Goal: Transaction & Acquisition: Purchase product/service

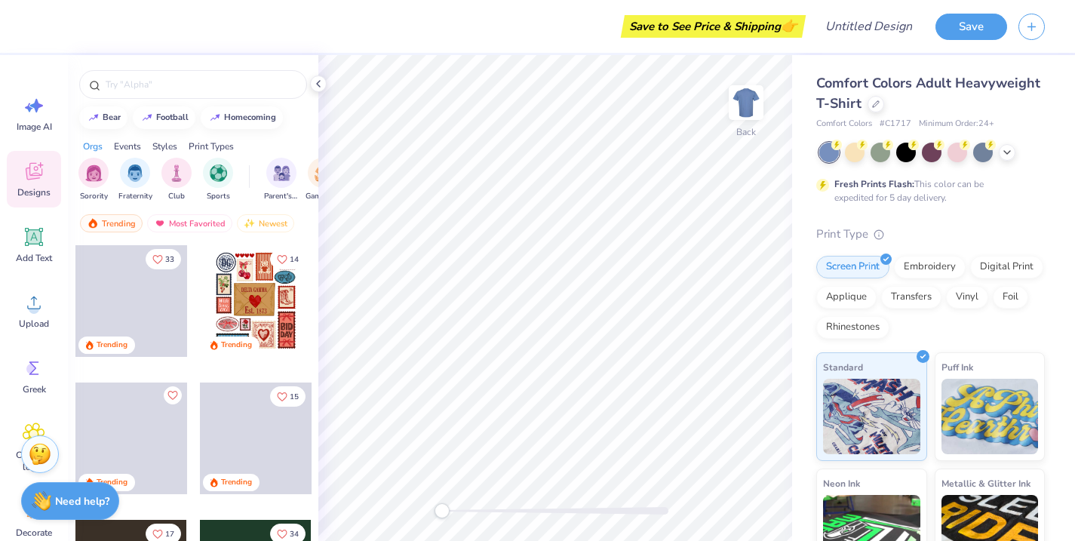
click at [171, 144] on div "Styles" at bounding box center [164, 147] width 25 height 14
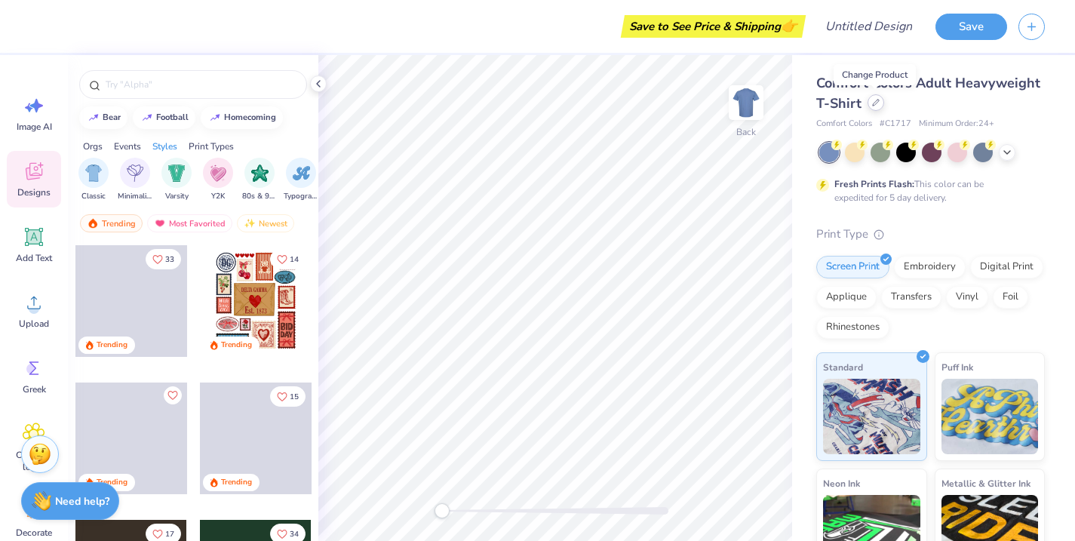
click at [879, 107] on div at bounding box center [876, 102] width 17 height 17
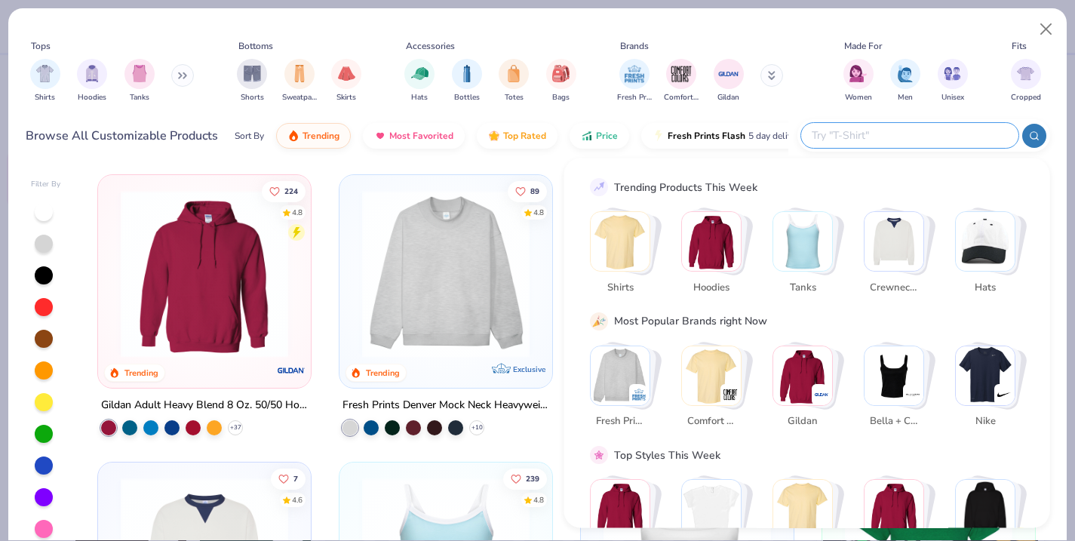
click at [908, 133] on input "text" at bounding box center [909, 135] width 198 height 17
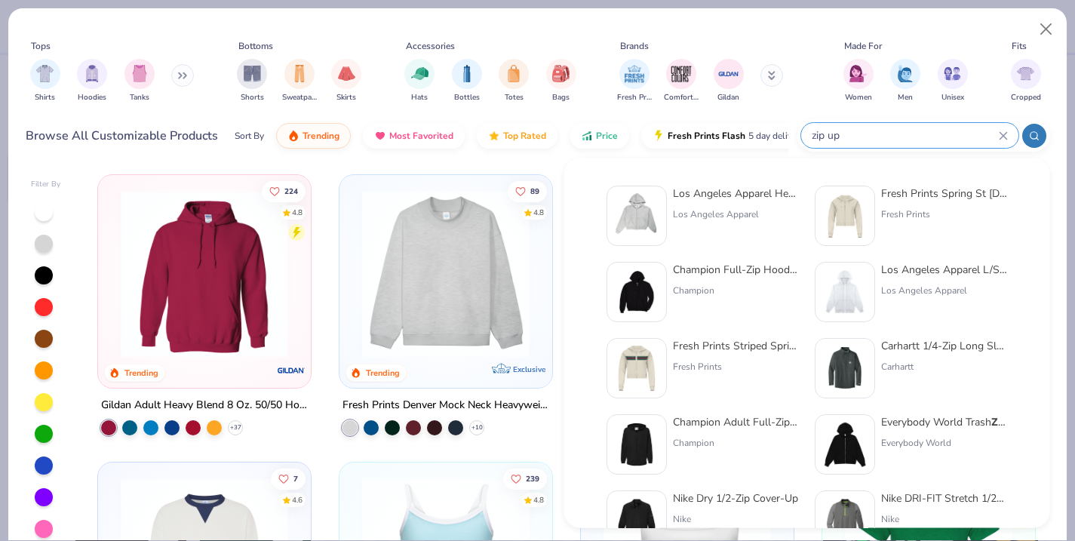
type input "zip up"
click at [717, 200] on div "Los Angeles Apparel Heavy Fleece Cropped Zip Up" at bounding box center [736, 194] width 127 height 16
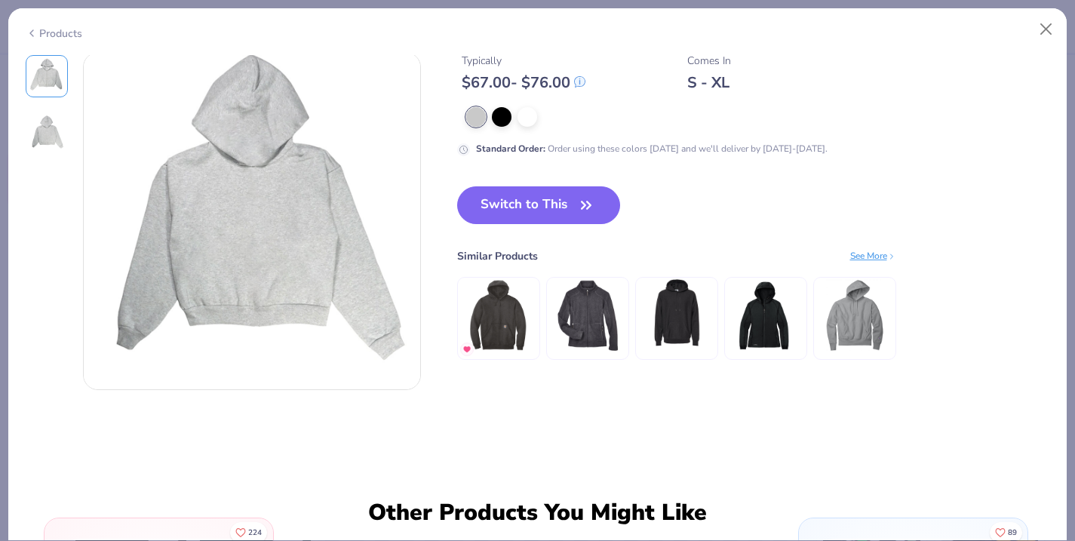
scroll to position [379, 0]
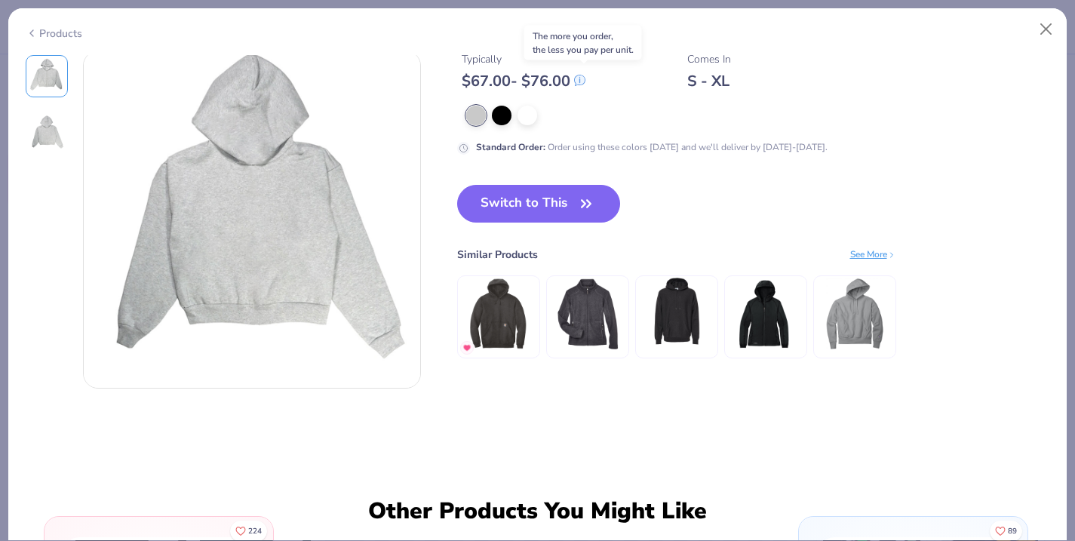
click at [585, 80] on icon at bounding box center [580, 80] width 10 height 10
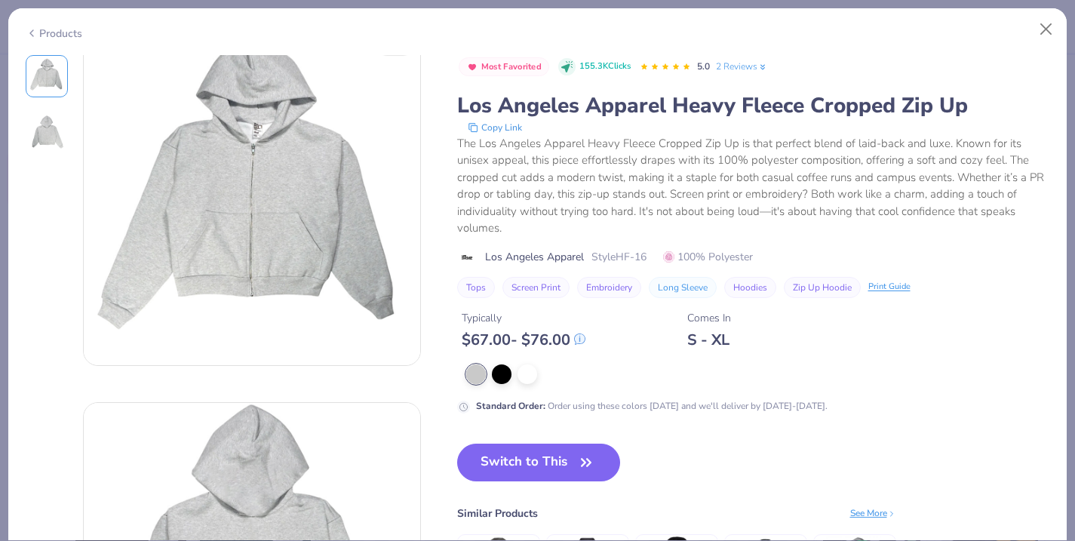
scroll to position [19, 0]
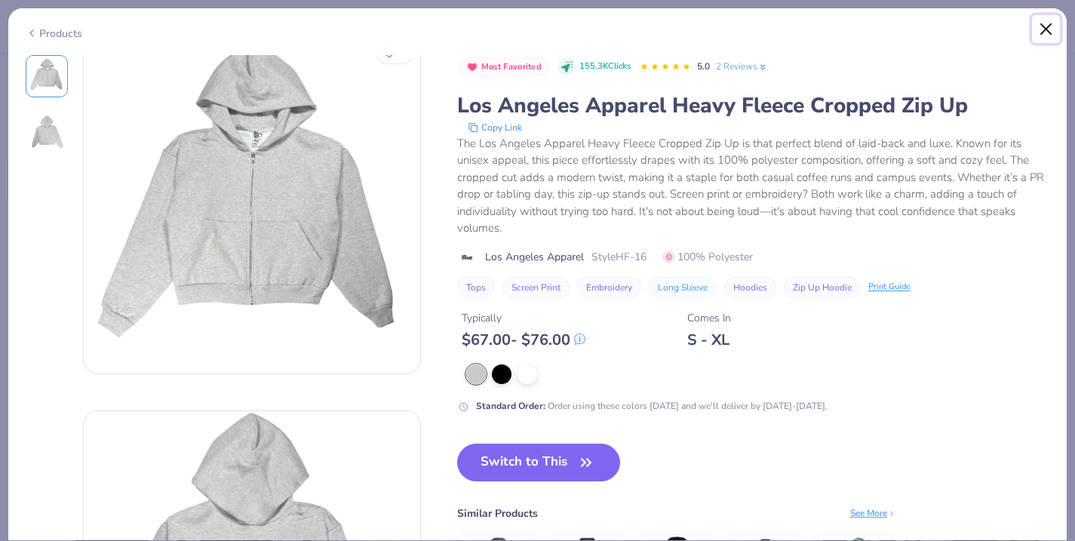
click at [1042, 32] on button "Close" at bounding box center [1046, 29] width 29 height 29
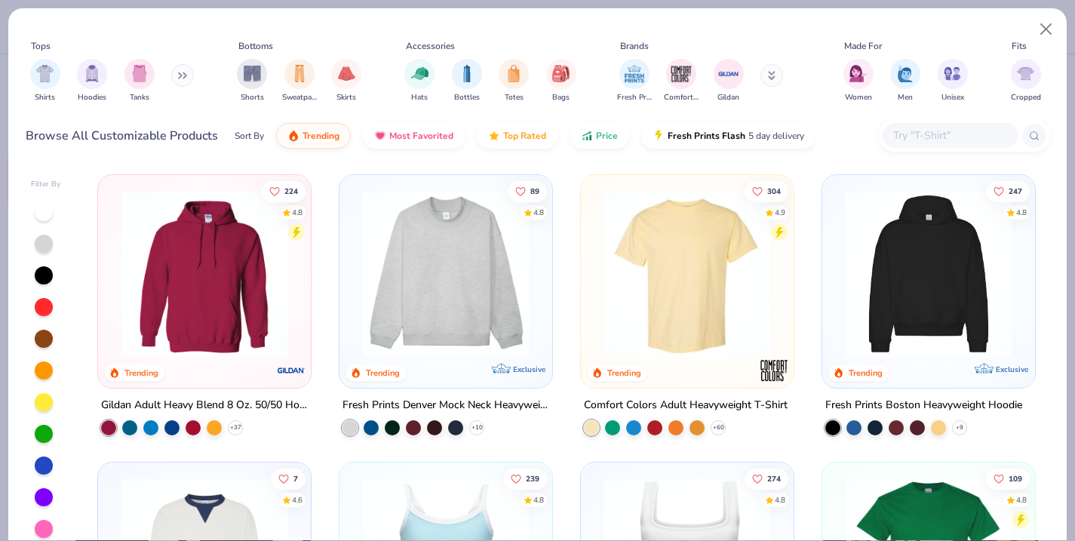
click at [948, 125] on div at bounding box center [951, 135] width 136 height 25
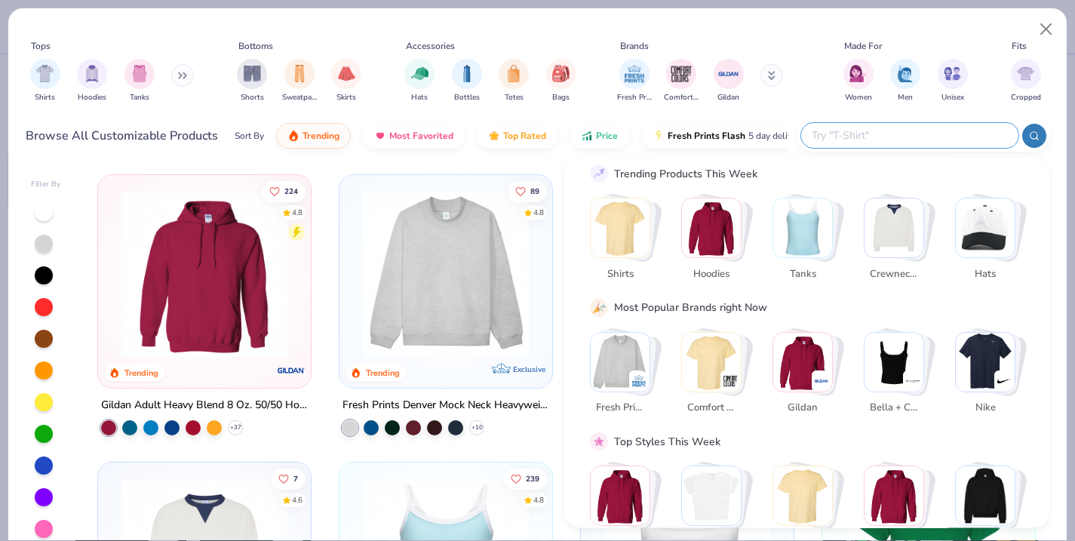
scroll to position [52, 0]
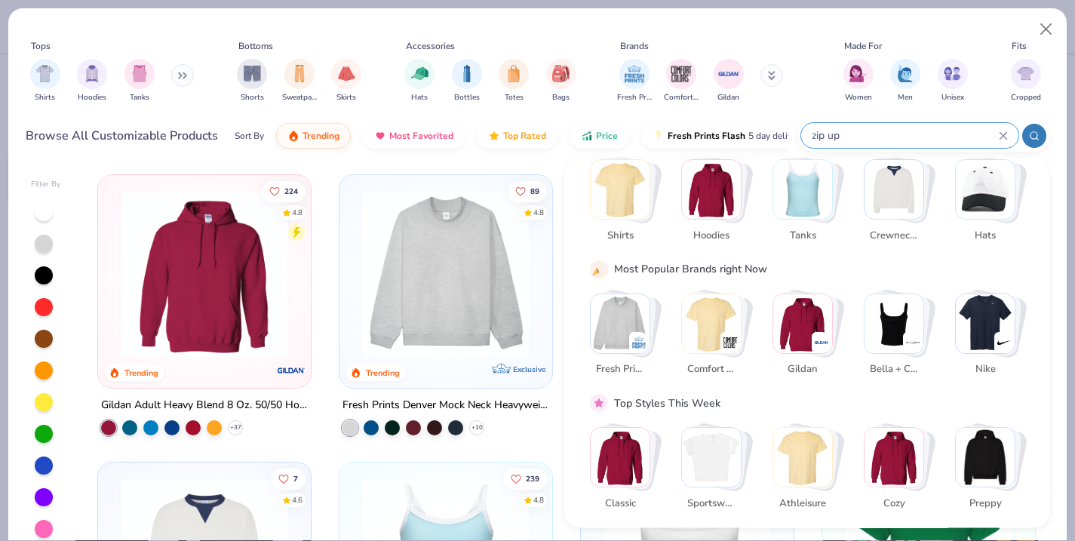
type input "zip up"
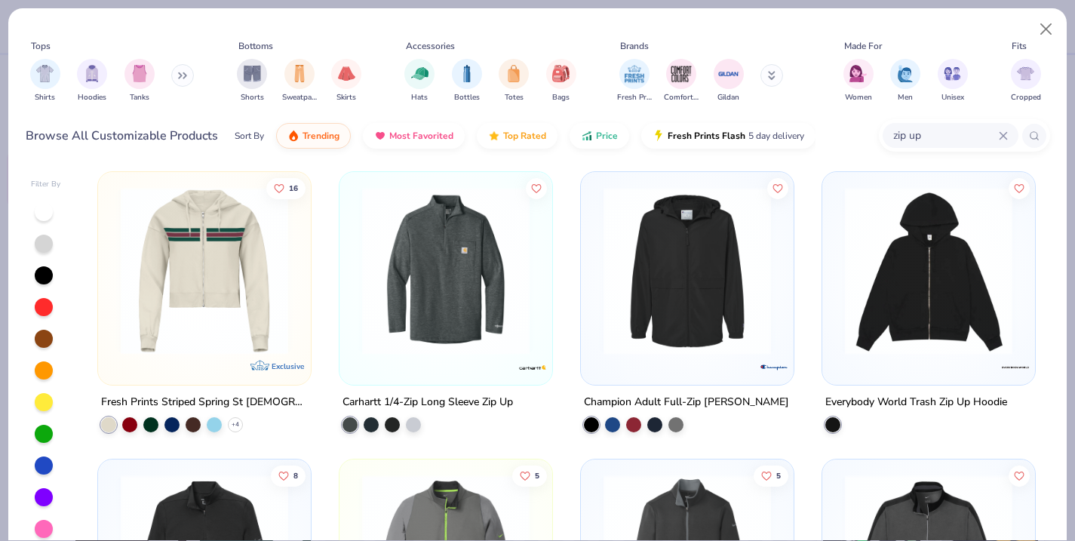
scroll to position [296, 0]
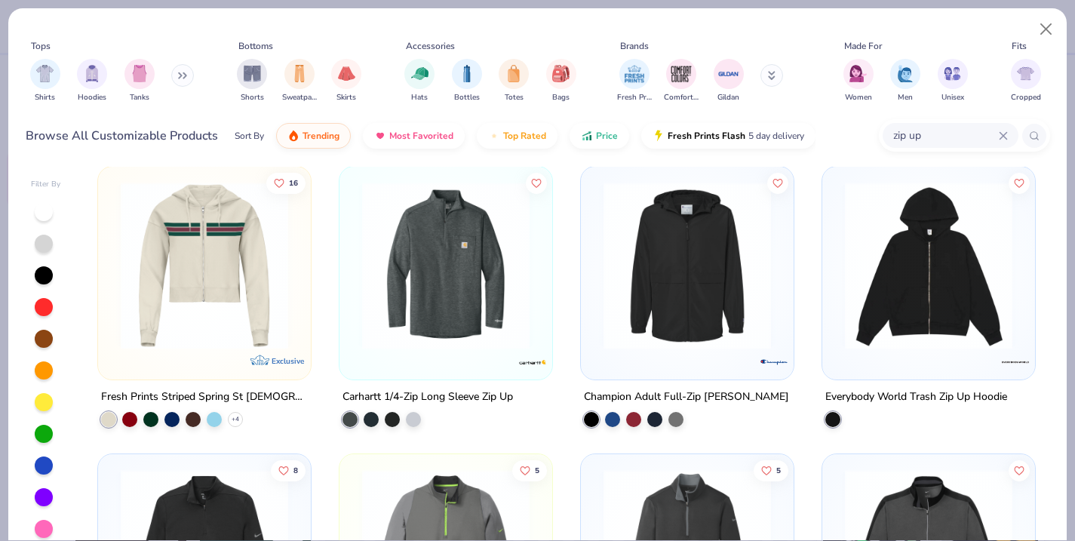
click at [50, 299] on div at bounding box center [46, 370] width 30 height 337
click at [45, 304] on div at bounding box center [44, 307] width 18 height 18
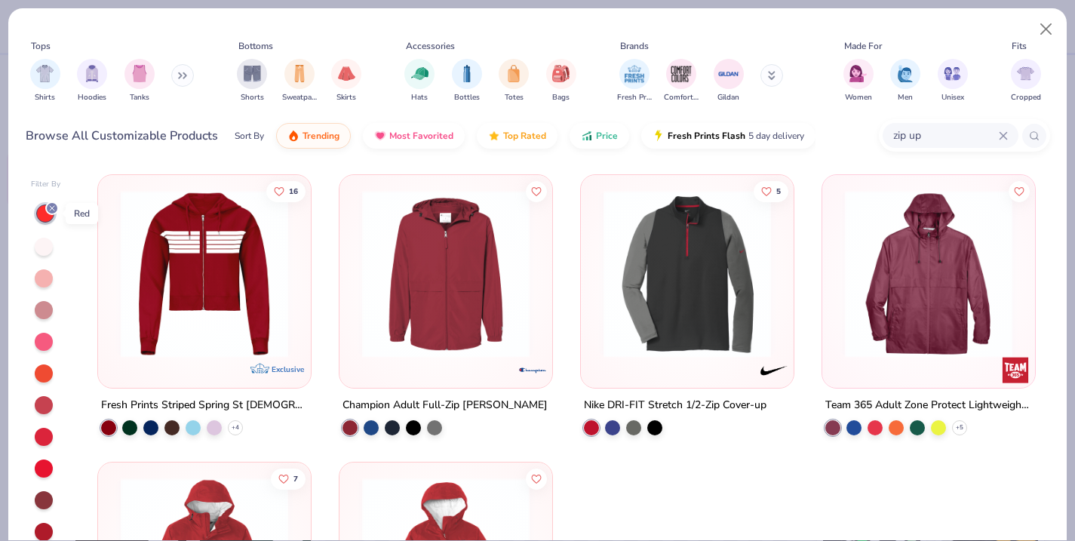
click at [53, 209] on line at bounding box center [52, 208] width 5 height 5
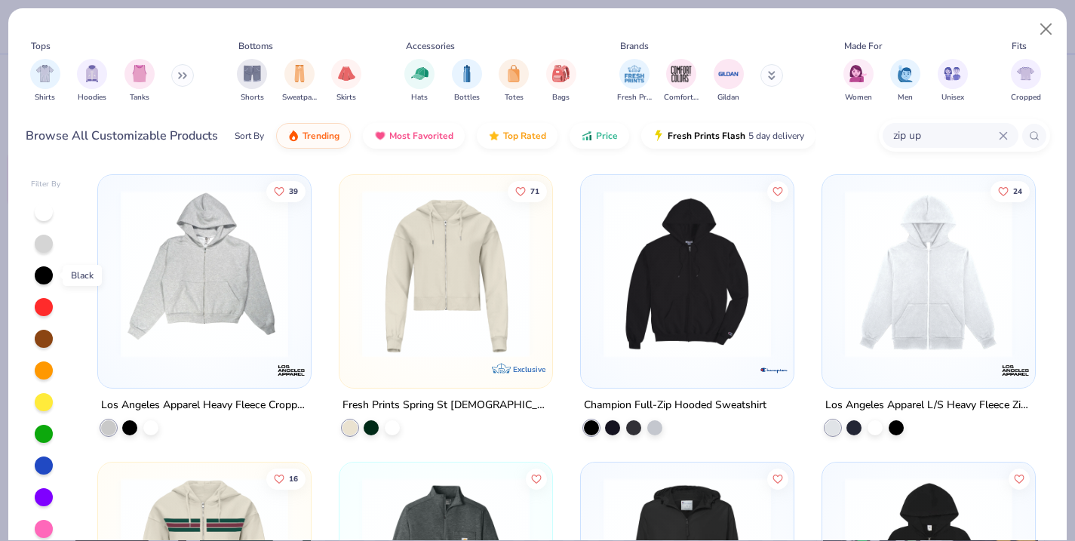
click at [45, 279] on div at bounding box center [44, 275] width 18 height 18
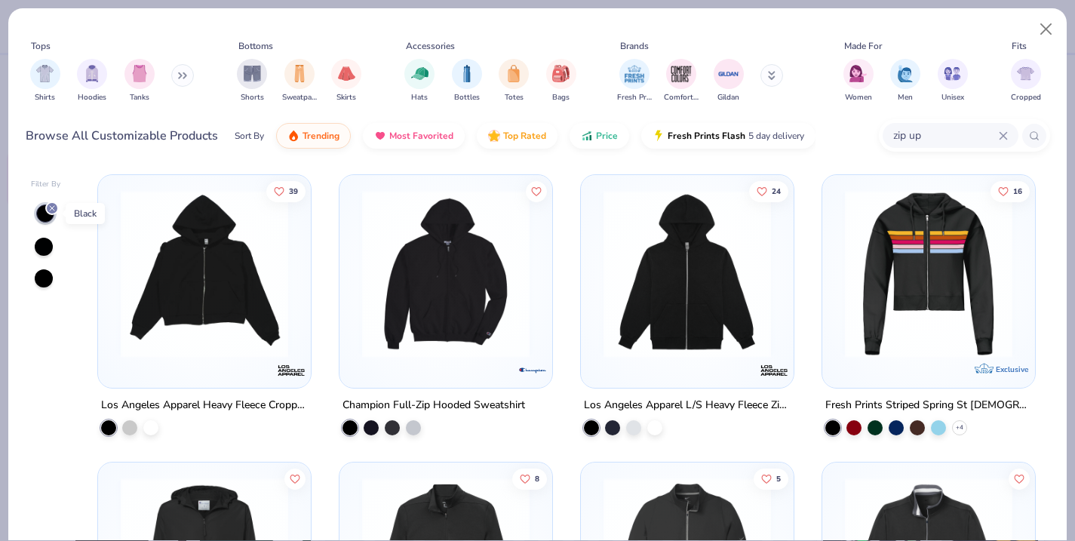
click at [51, 208] on icon at bounding box center [52, 208] width 9 height 9
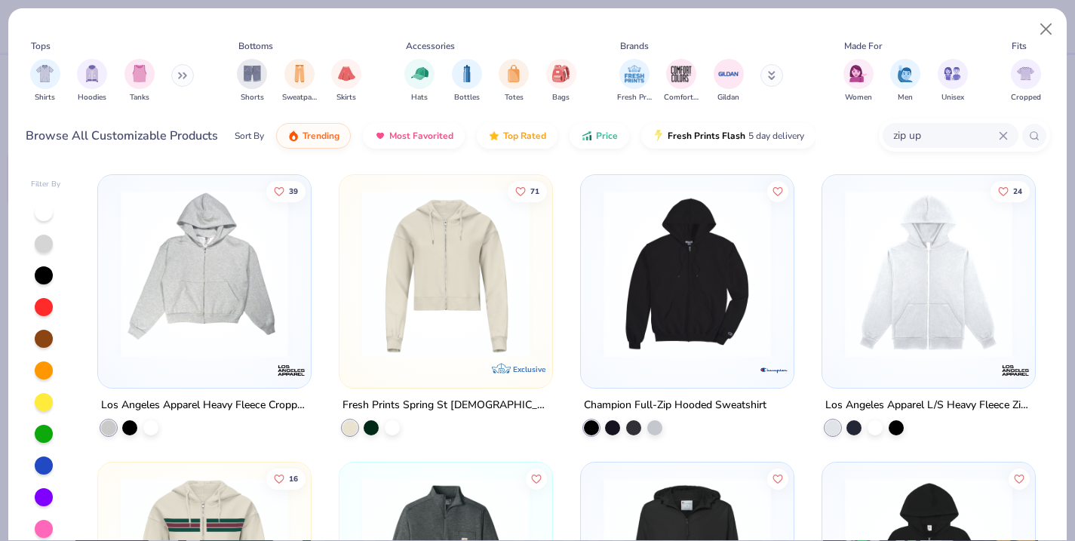
click at [1001, 137] on icon at bounding box center [1003, 135] width 7 height 7
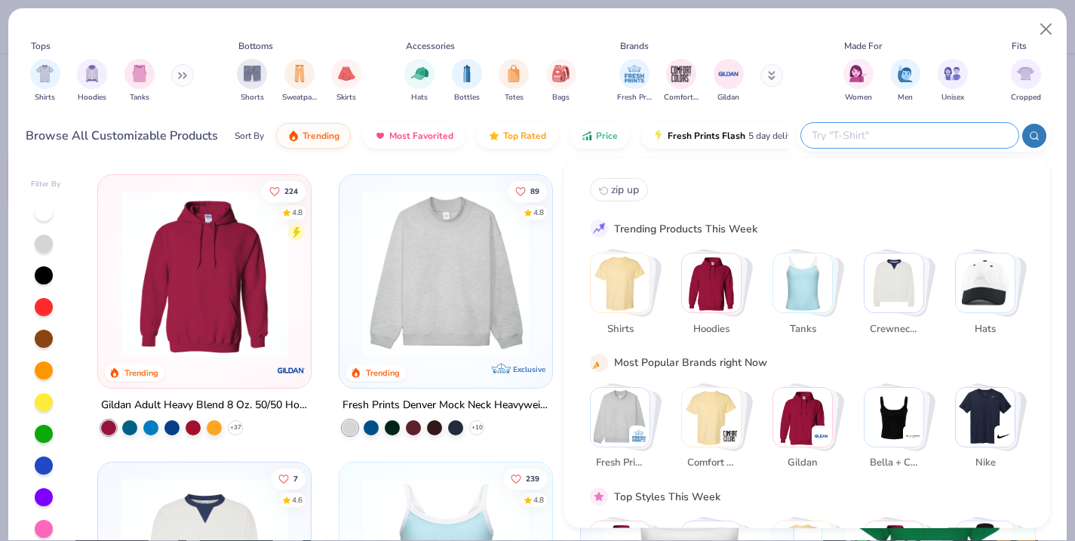
click at [42, 309] on div at bounding box center [44, 307] width 18 height 18
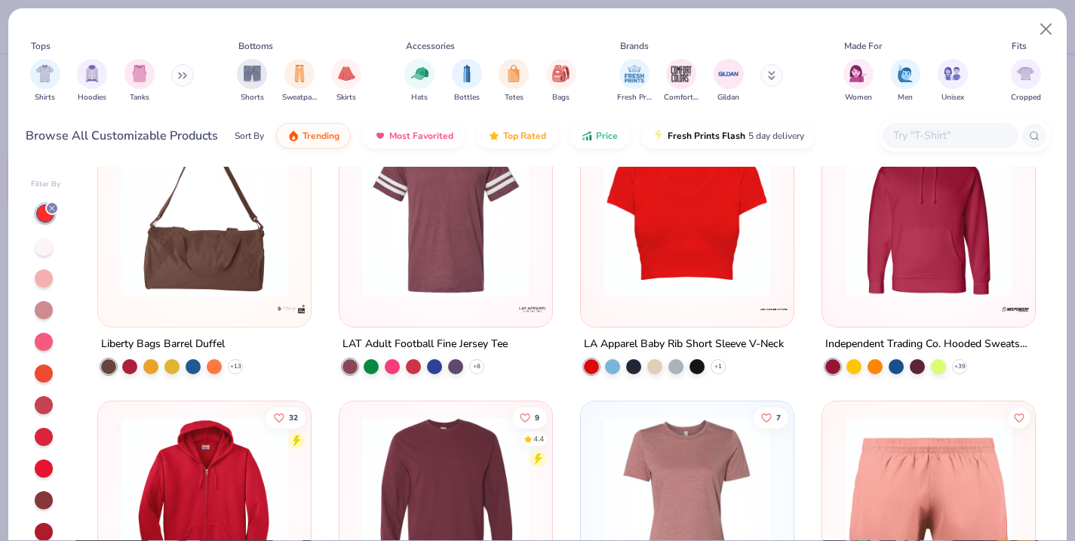
scroll to position [8684, 0]
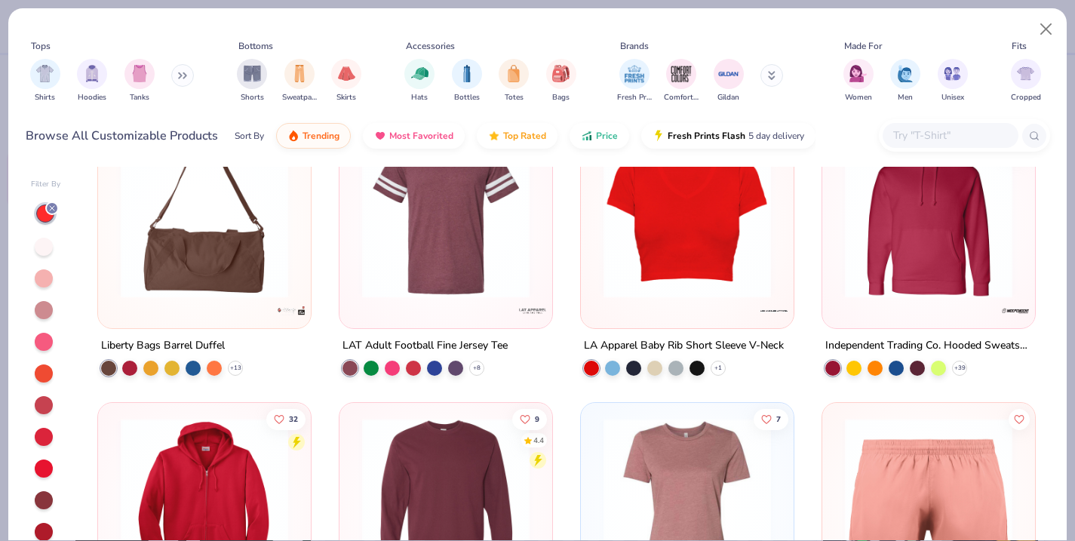
click at [921, 134] on input "text" at bounding box center [950, 135] width 116 height 17
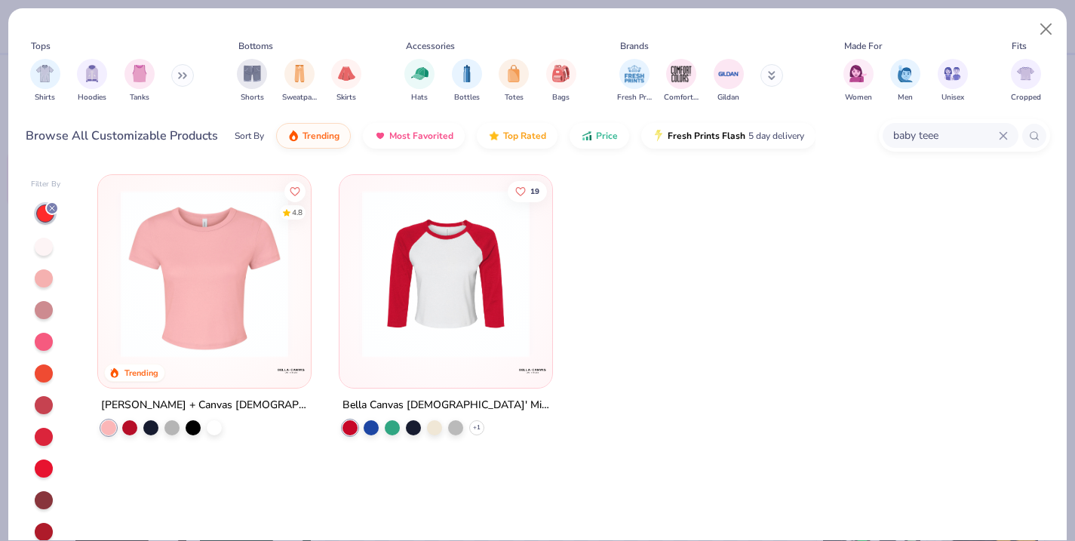
click at [944, 137] on input "baby teee" at bounding box center [945, 135] width 107 height 17
click at [52, 208] on line at bounding box center [52, 208] width 5 height 5
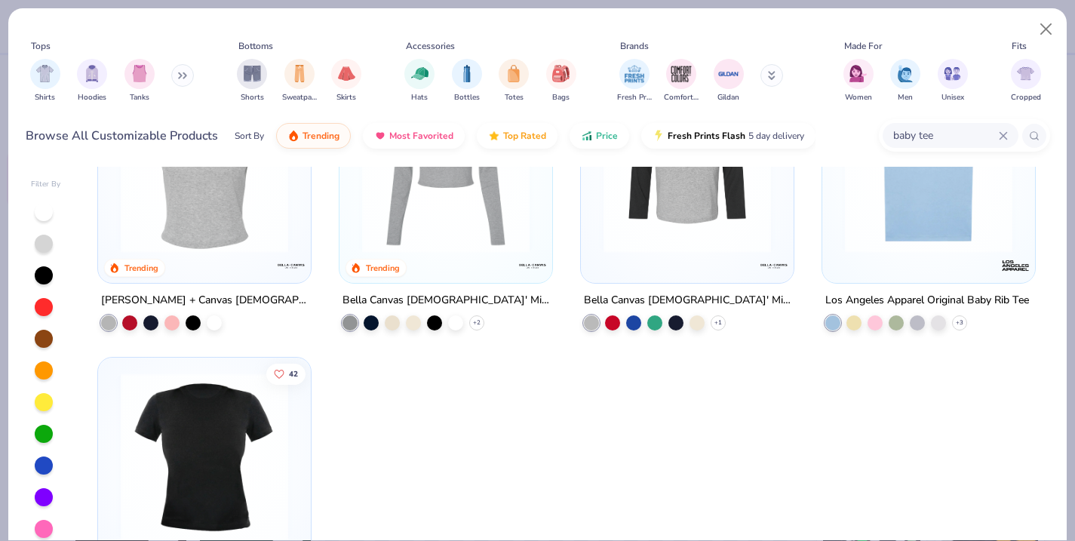
scroll to position [78, 0]
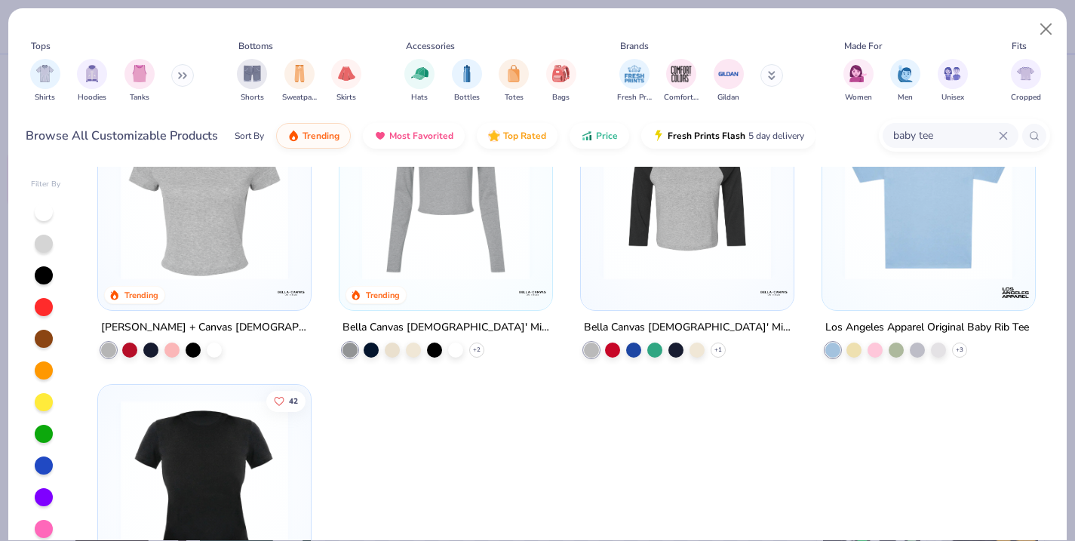
click at [234, 236] on img at bounding box center [204, 196] width 183 height 168
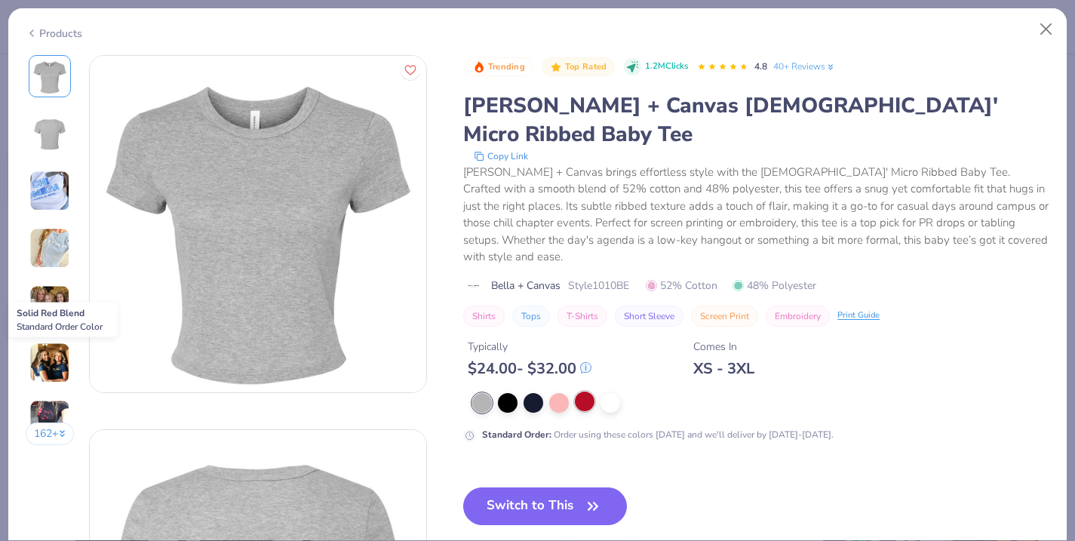
click at [581, 392] on div at bounding box center [585, 402] width 20 height 20
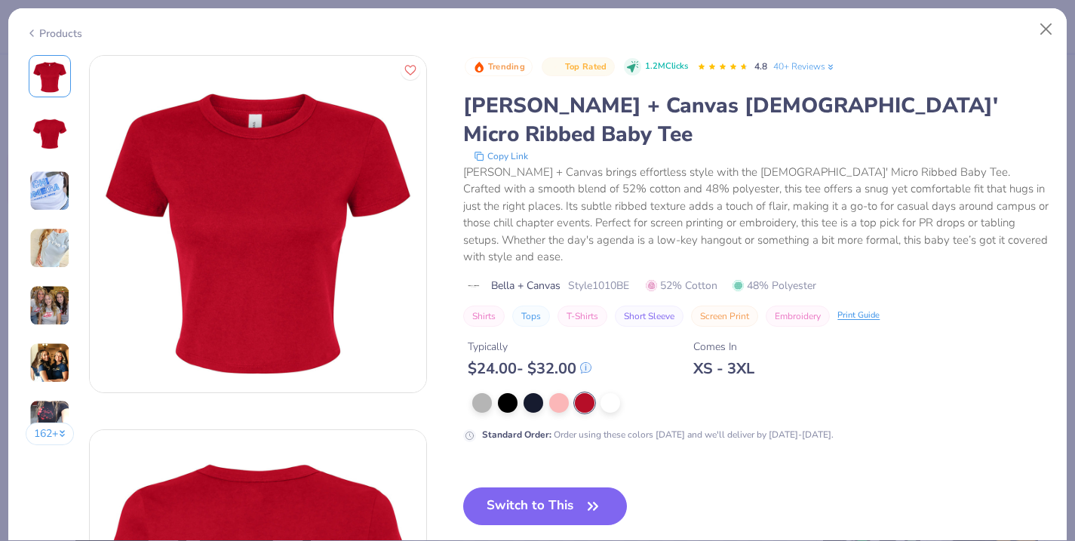
click at [57, 198] on img at bounding box center [49, 191] width 41 height 41
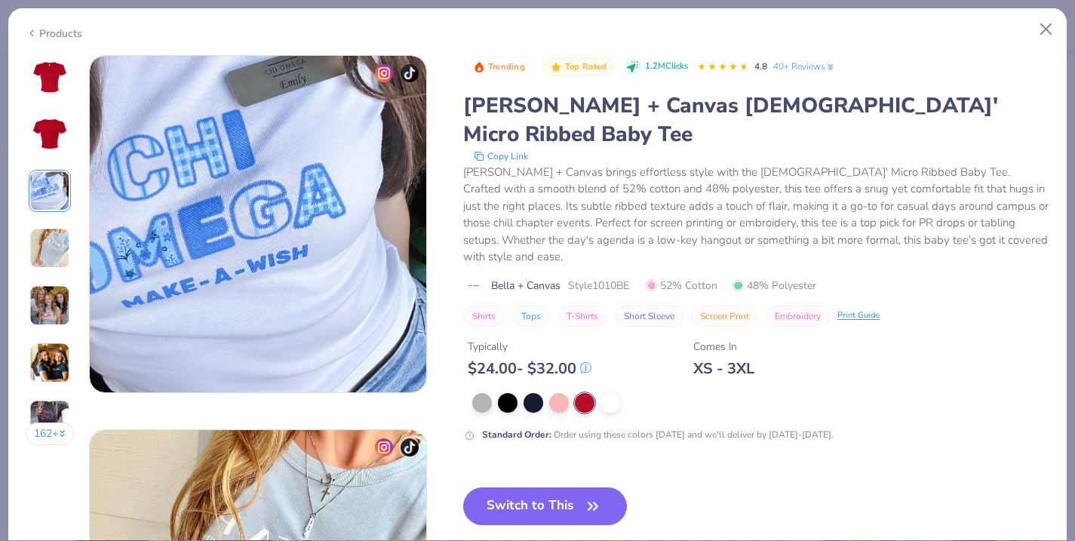
click at [54, 232] on img at bounding box center [49, 248] width 41 height 41
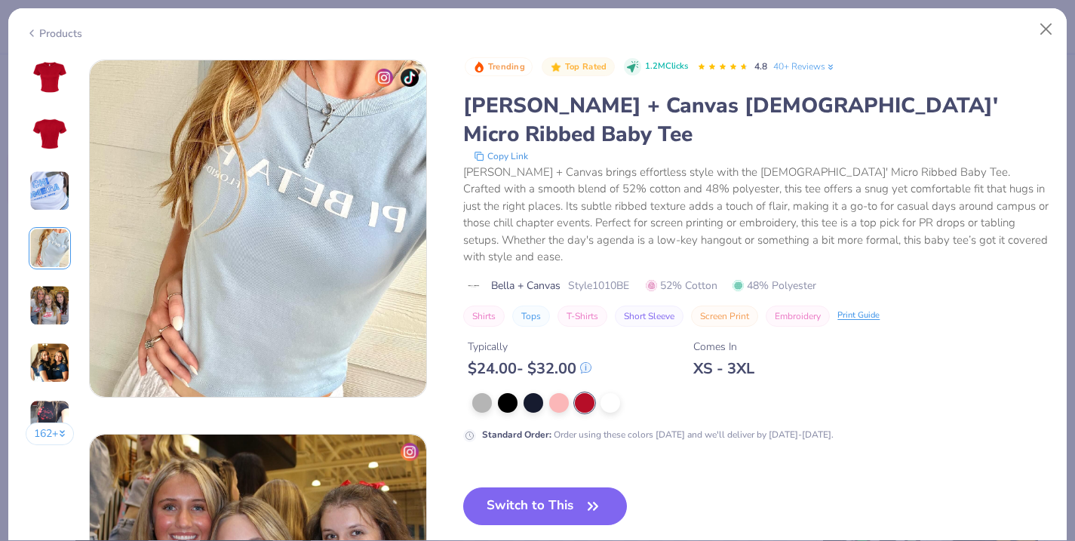
scroll to position [1123, 0]
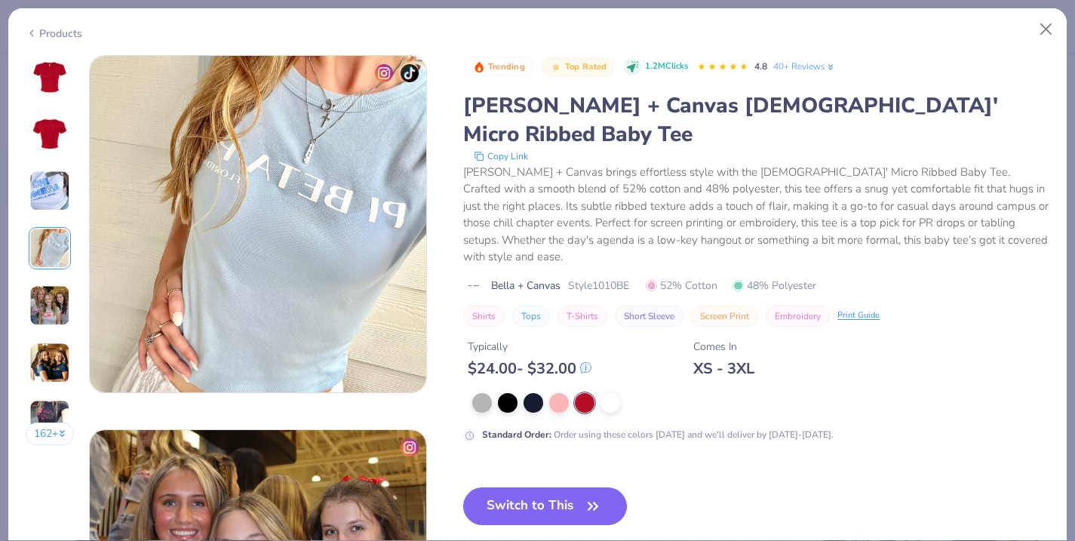
click at [56, 283] on div "162 +" at bounding box center [50, 255] width 49 height 401
click at [54, 302] on img at bounding box center [49, 305] width 41 height 41
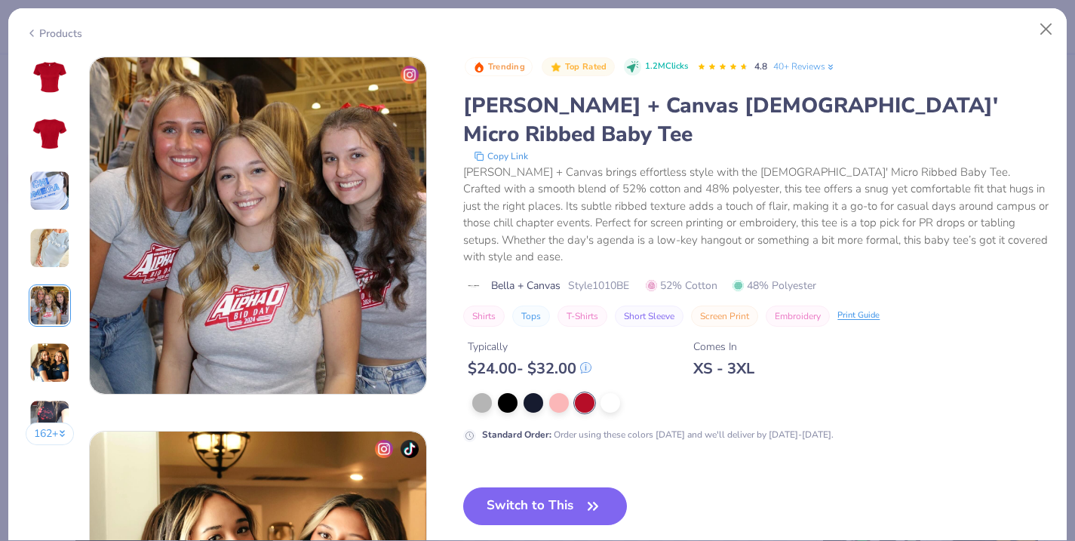
scroll to position [1497, 0]
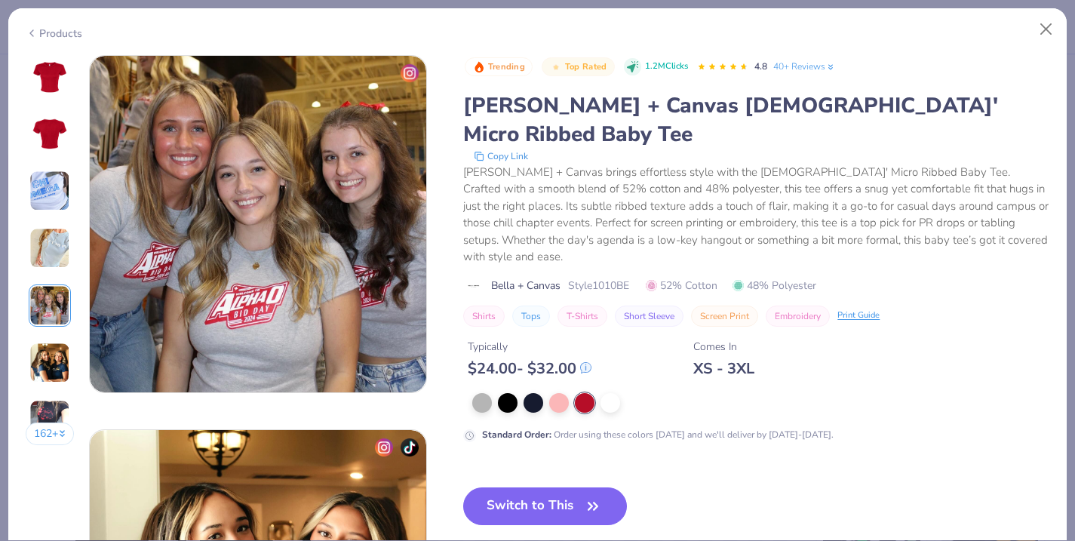
click at [54, 387] on div "162 +" at bounding box center [50, 255] width 49 height 401
click at [51, 380] on img at bounding box center [49, 363] width 41 height 41
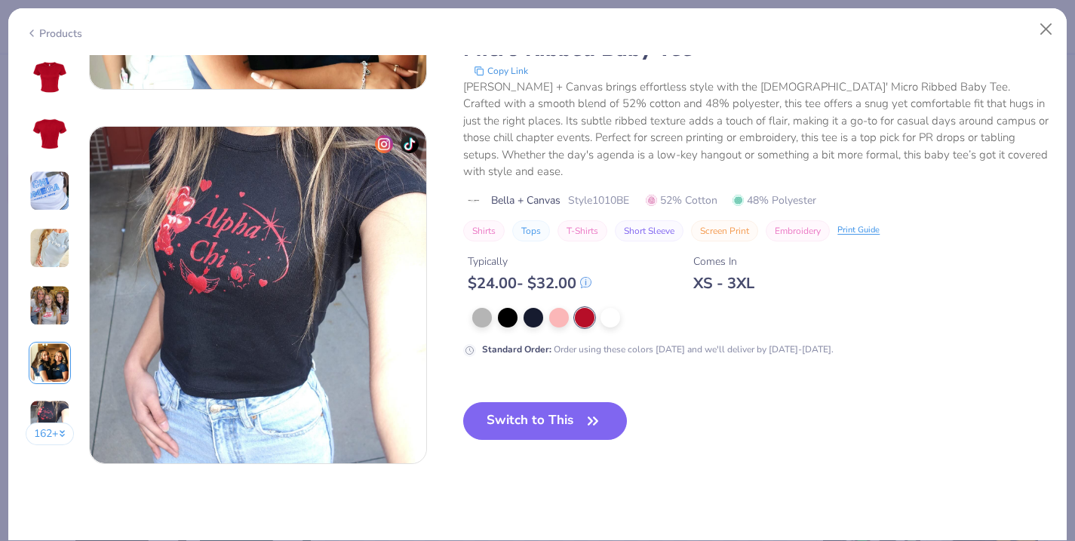
scroll to position [2149, 0]
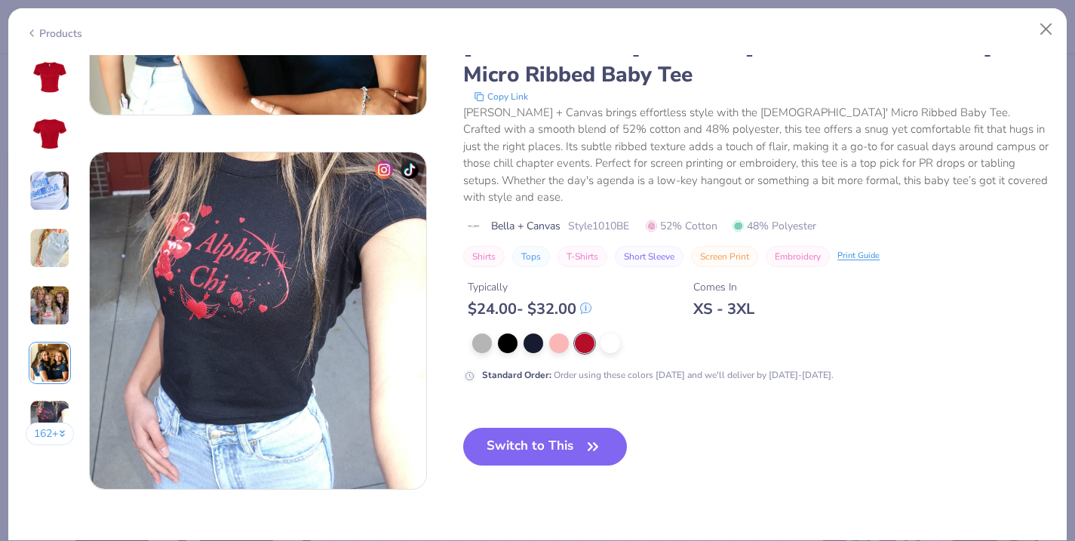
click at [59, 435] on div at bounding box center [63, 434] width 8 height 16
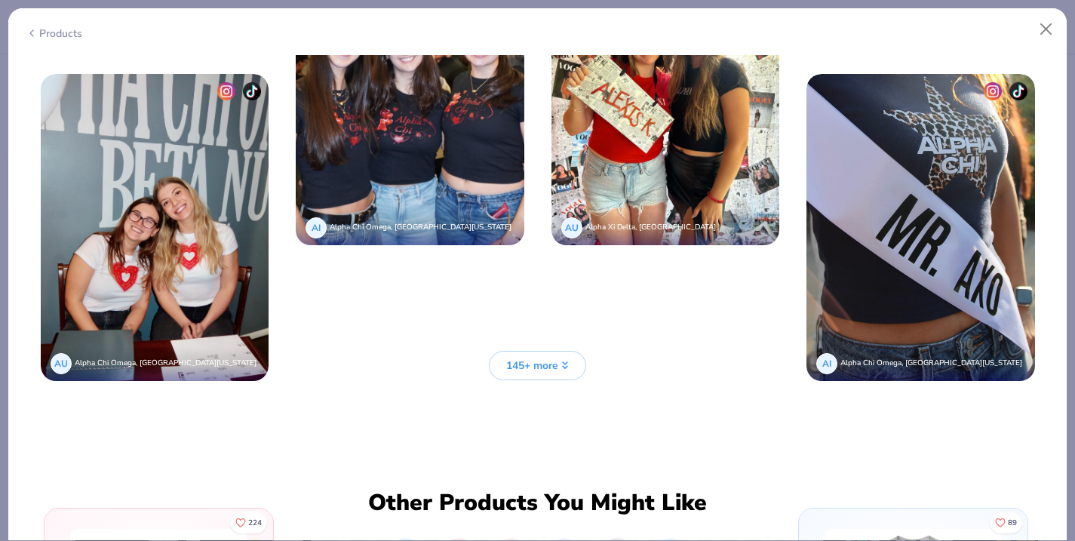
scroll to position [3730, 0]
click at [1051, 26] on button "Close" at bounding box center [1046, 29] width 29 height 29
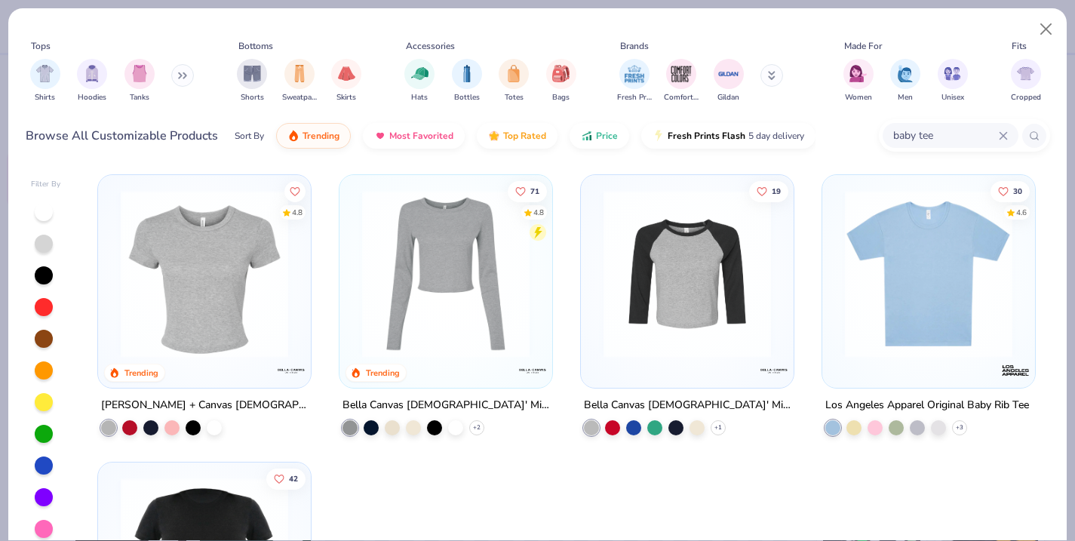
click at [997, 140] on input "baby tee" at bounding box center [945, 135] width 107 height 17
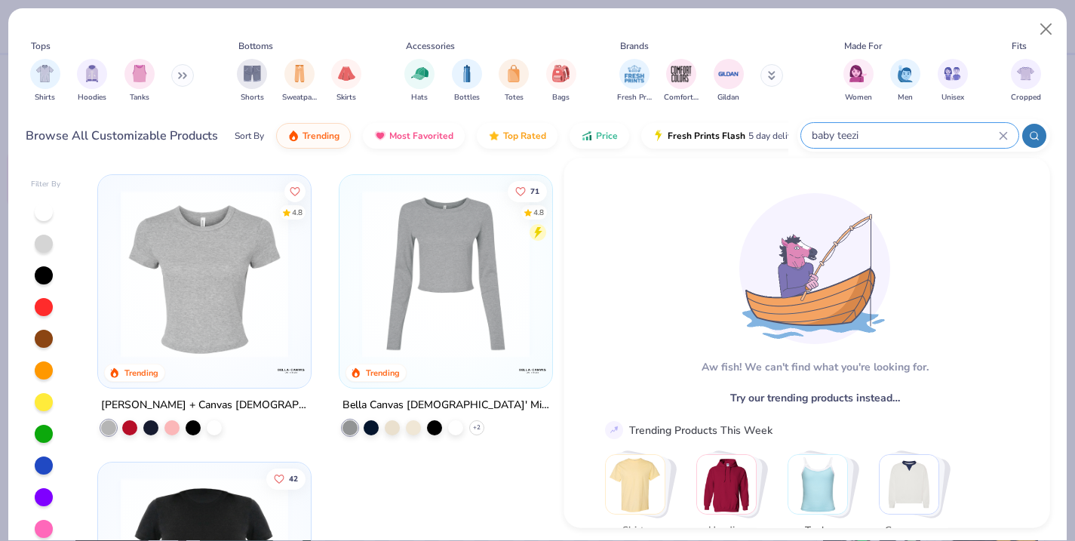
click at [1004, 136] on icon at bounding box center [1003, 135] width 7 height 7
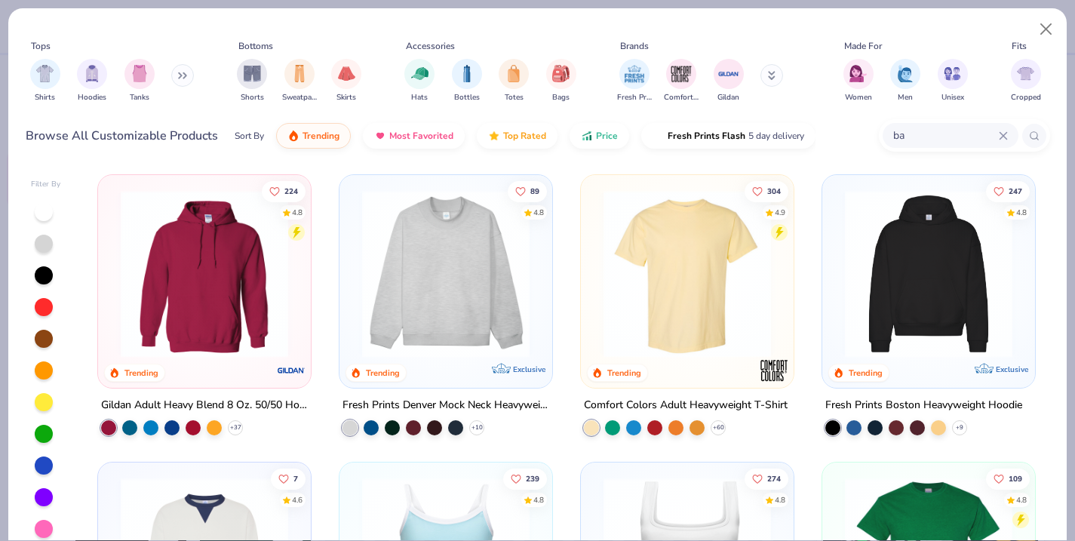
type input "b"
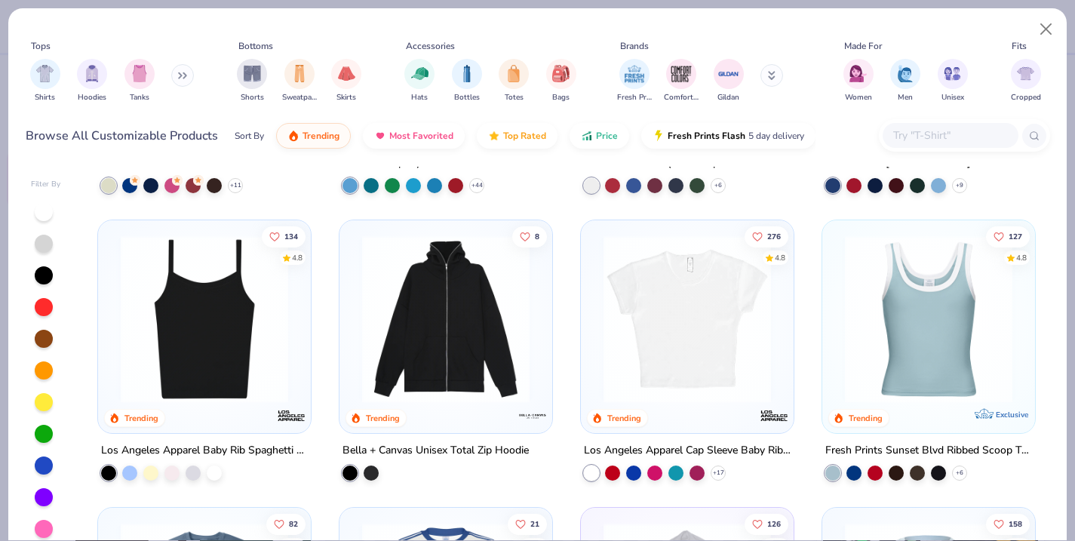
scroll to position [1394, 0]
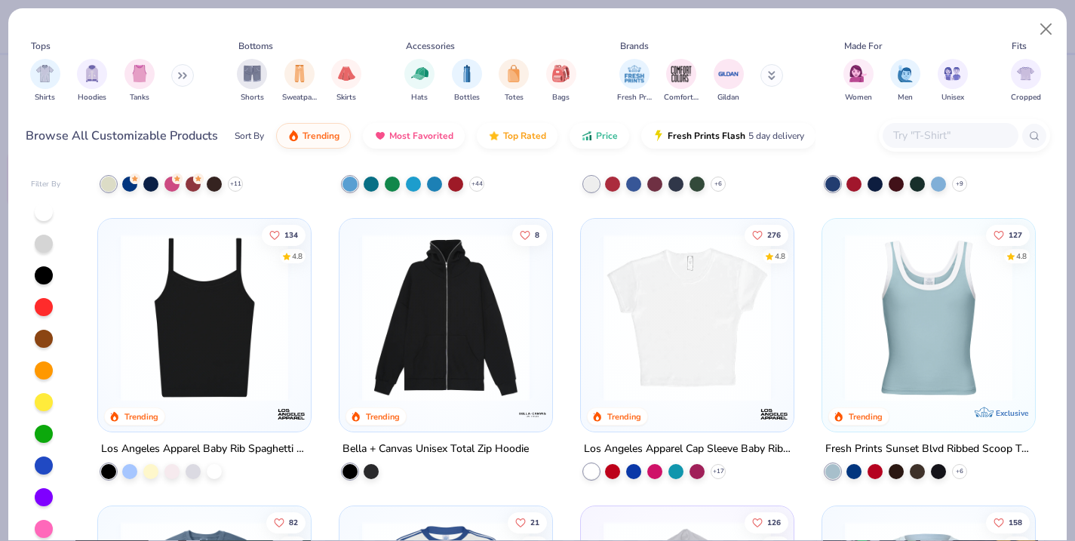
click at [909, 131] on input "text" at bounding box center [950, 135] width 116 height 17
click at [372, 469] on div at bounding box center [371, 470] width 15 height 15
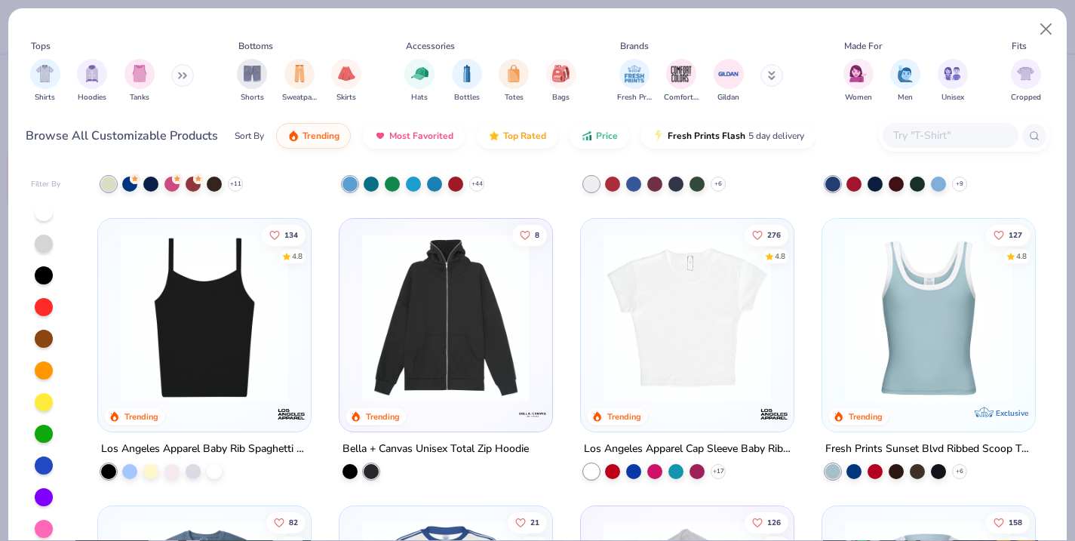
click at [400, 346] on img at bounding box center [446, 318] width 183 height 168
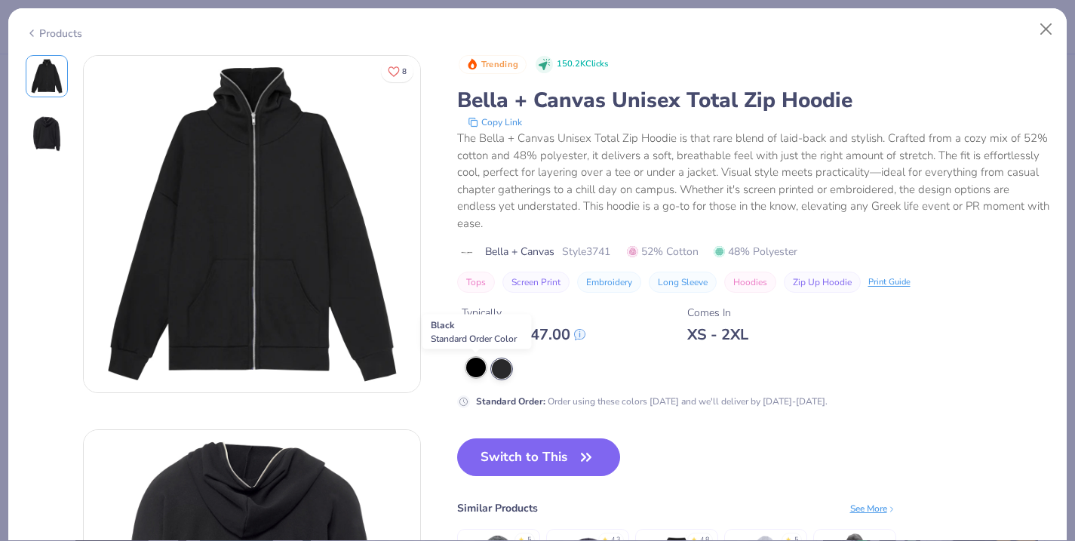
click at [477, 367] on div at bounding box center [476, 368] width 20 height 20
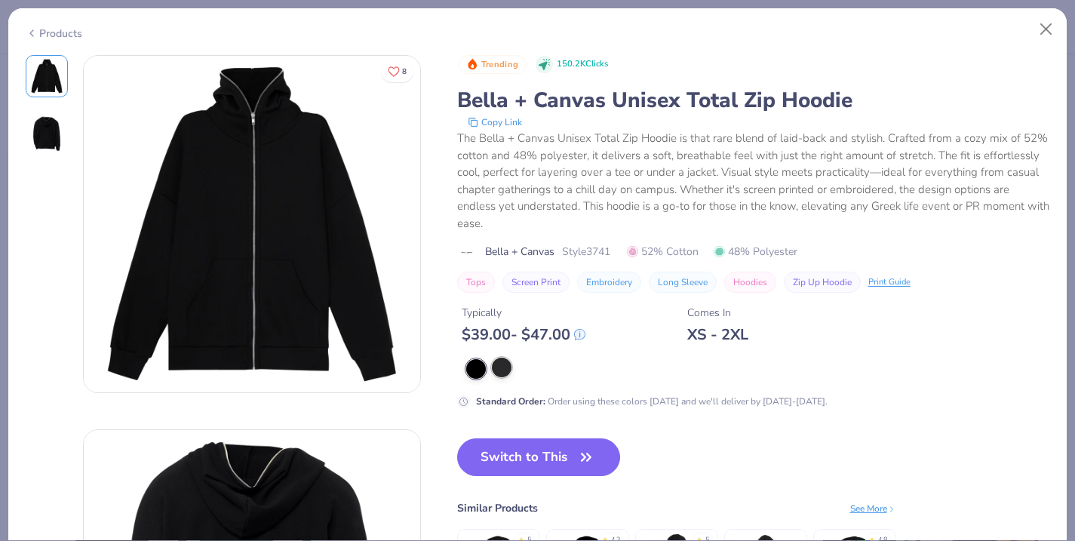
click at [496, 370] on div at bounding box center [502, 368] width 20 height 20
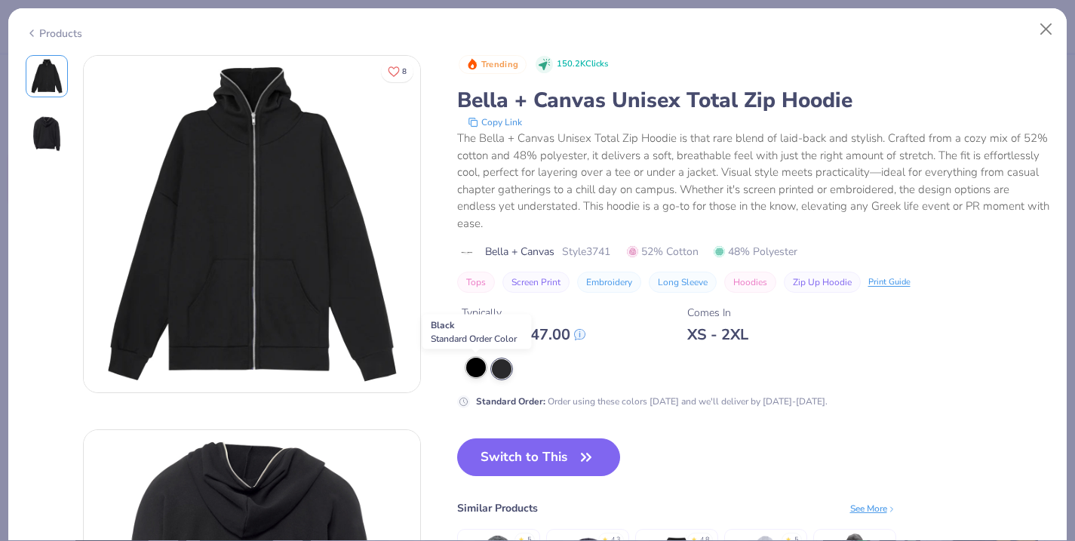
click at [480, 370] on div at bounding box center [476, 368] width 20 height 20
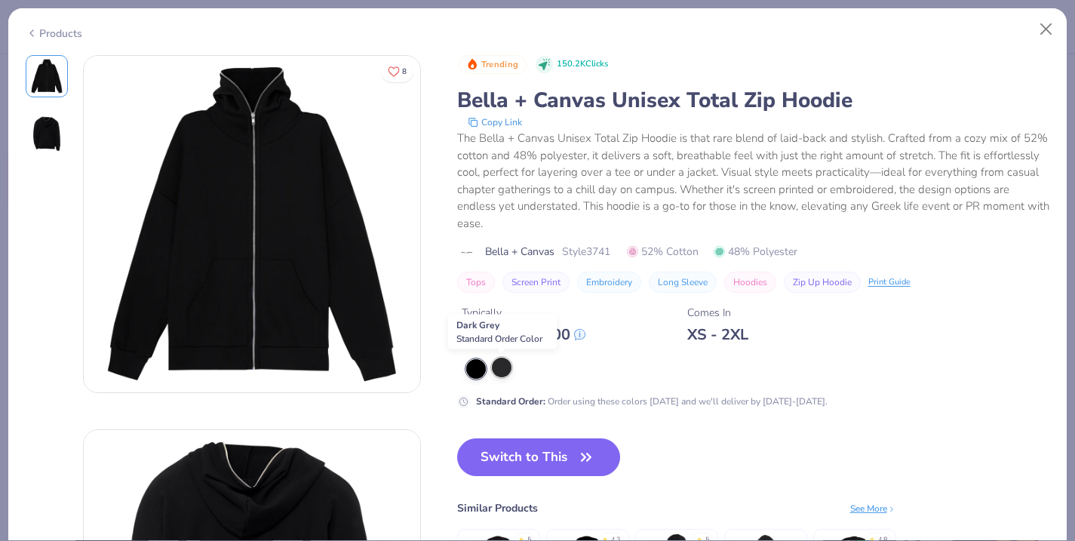
click at [497, 369] on div at bounding box center [502, 368] width 20 height 20
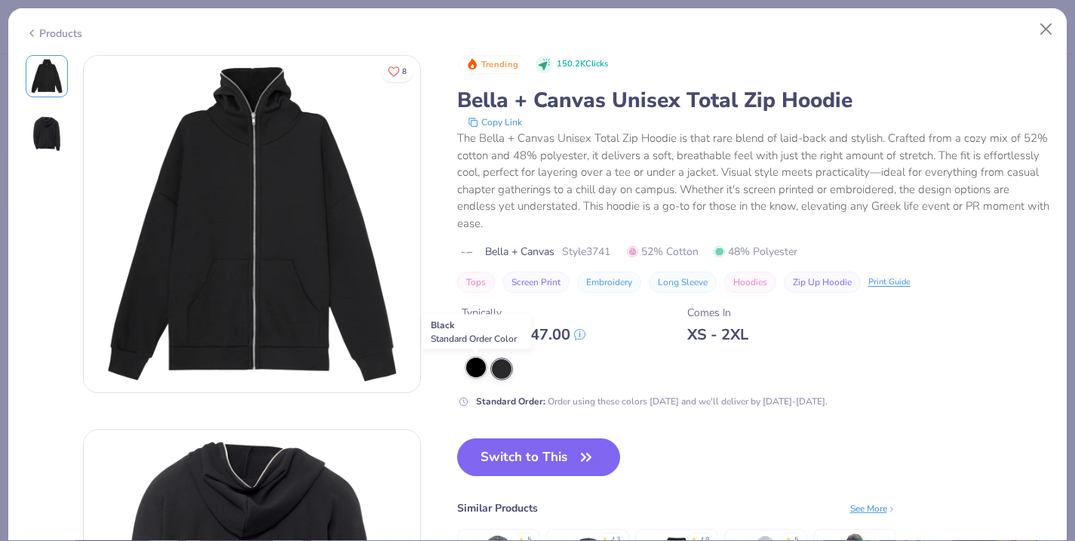
click at [480, 367] on div at bounding box center [476, 368] width 20 height 20
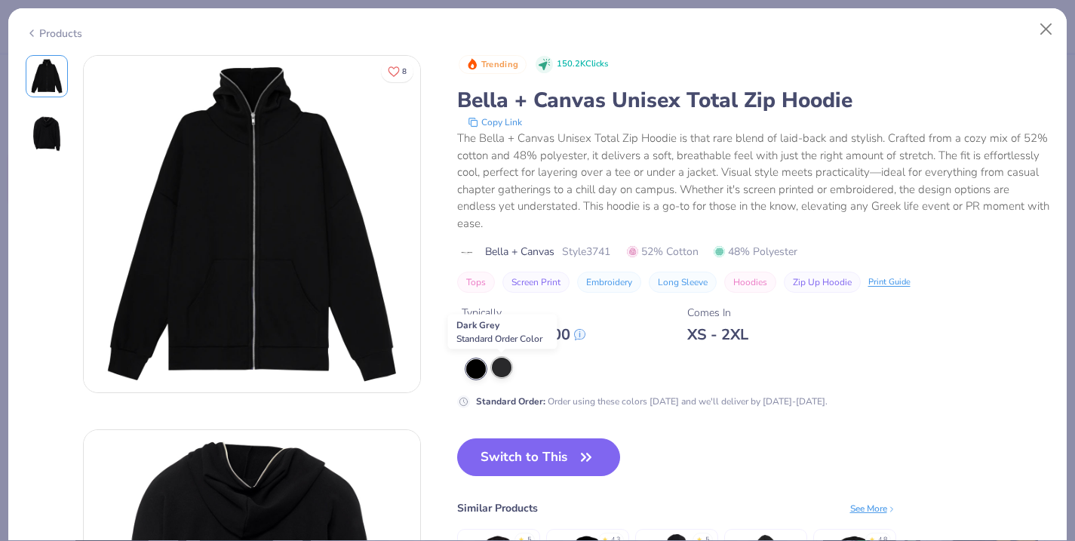
click at [496, 369] on div at bounding box center [502, 368] width 20 height 20
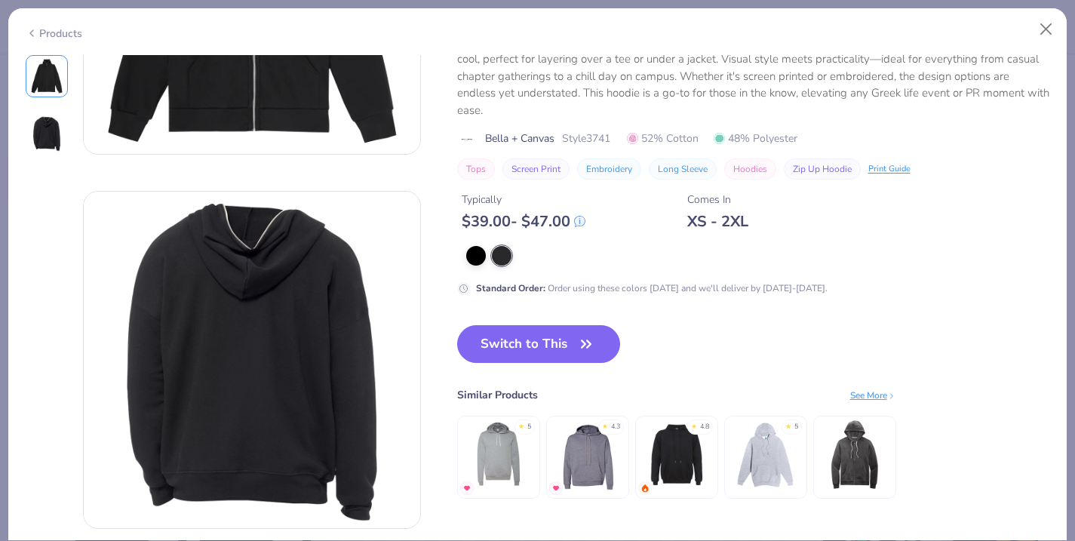
scroll to position [238, 0]
click at [52, 29] on div "Products" at bounding box center [54, 34] width 57 height 16
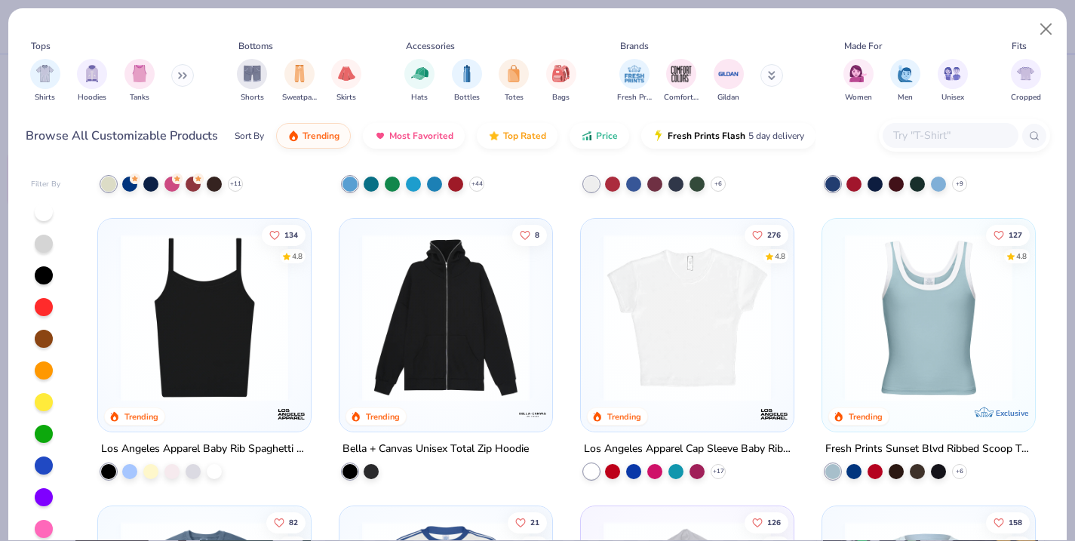
click at [918, 139] on input "text" at bounding box center [950, 135] width 116 height 17
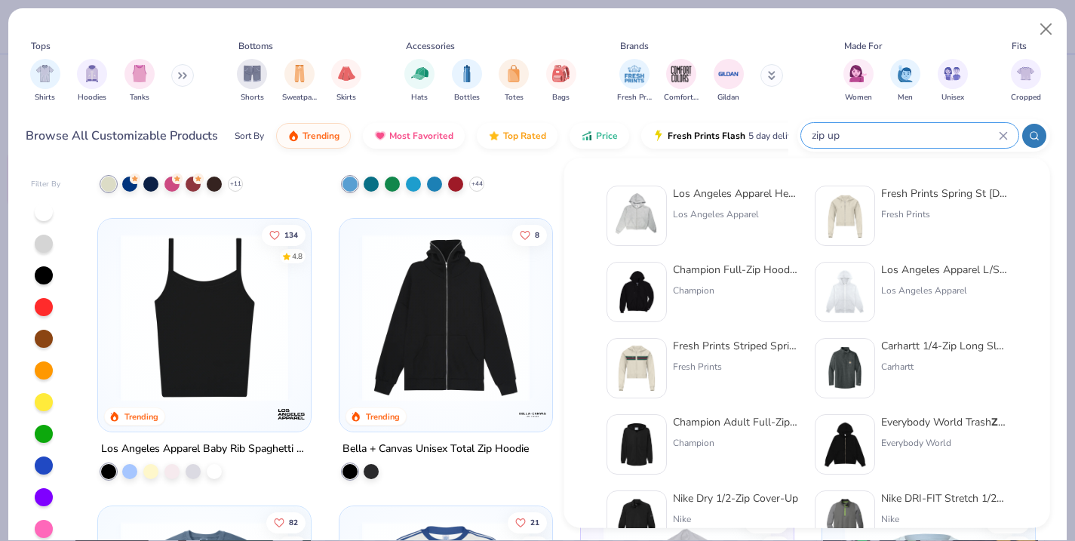
type input "zip up"
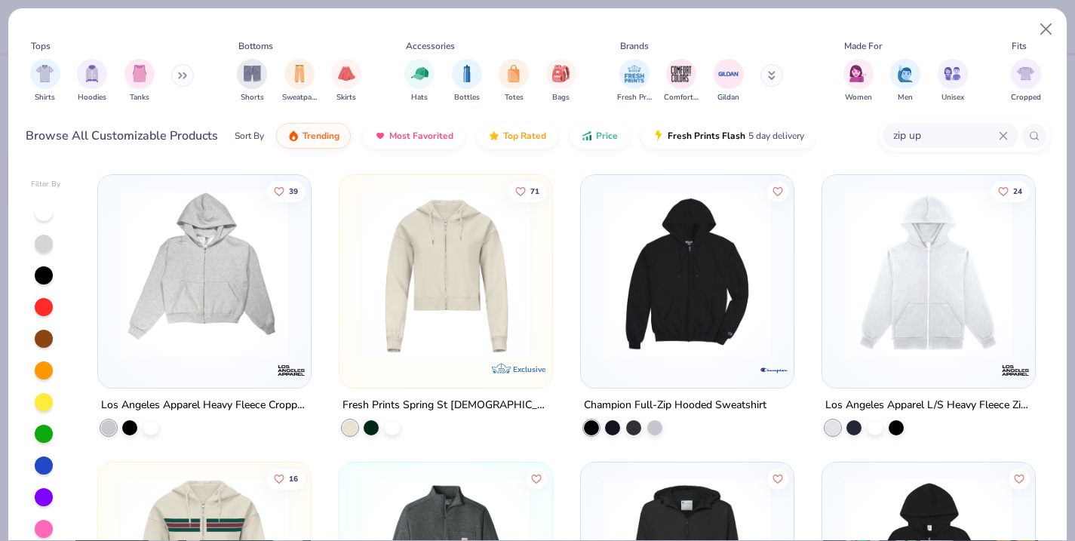
click at [265, 278] on img at bounding box center [204, 274] width 183 height 168
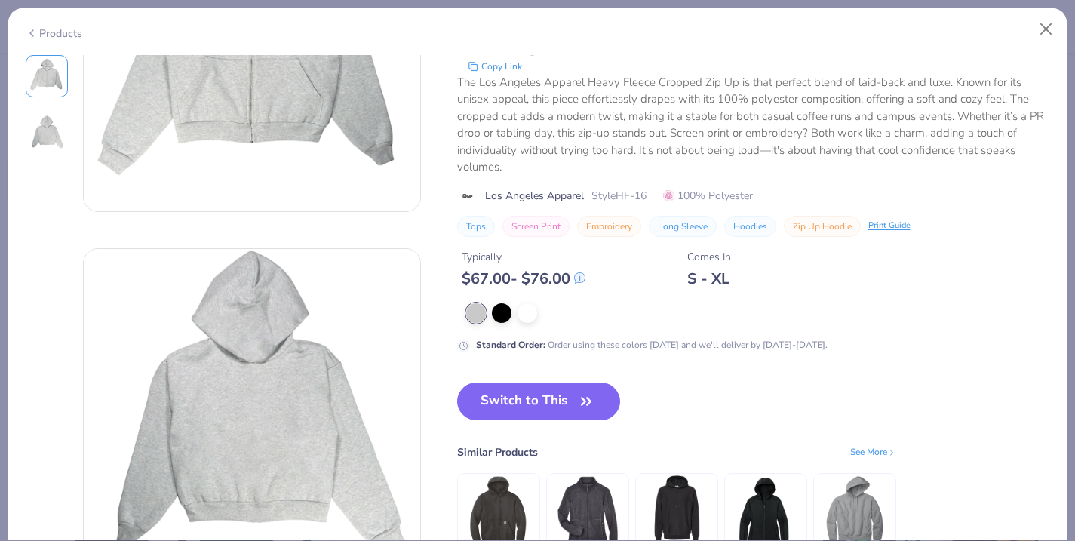
scroll to position [158, 0]
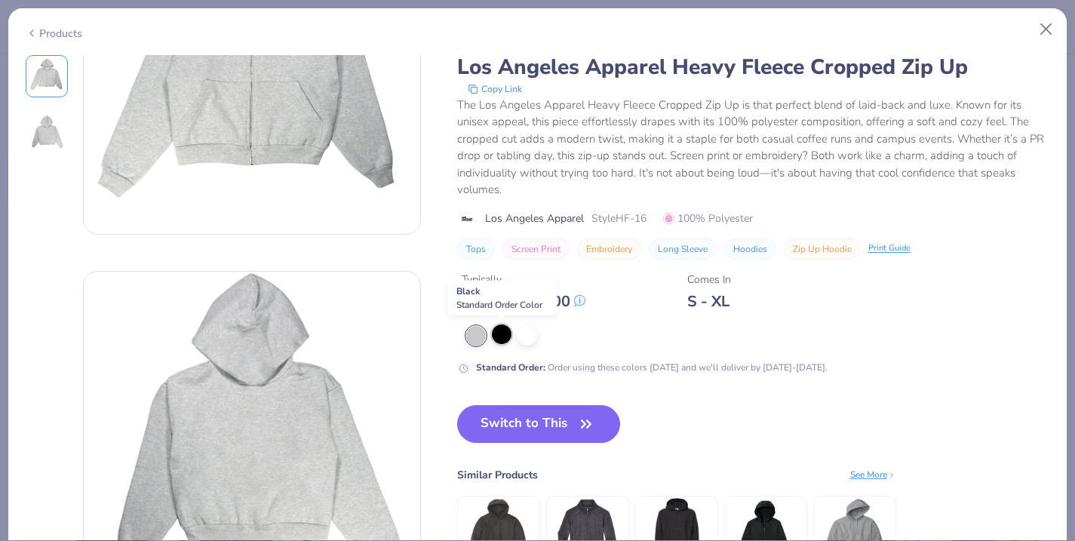
click at [503, 337] on div at bounding box center [502, 334] width 20 height 20
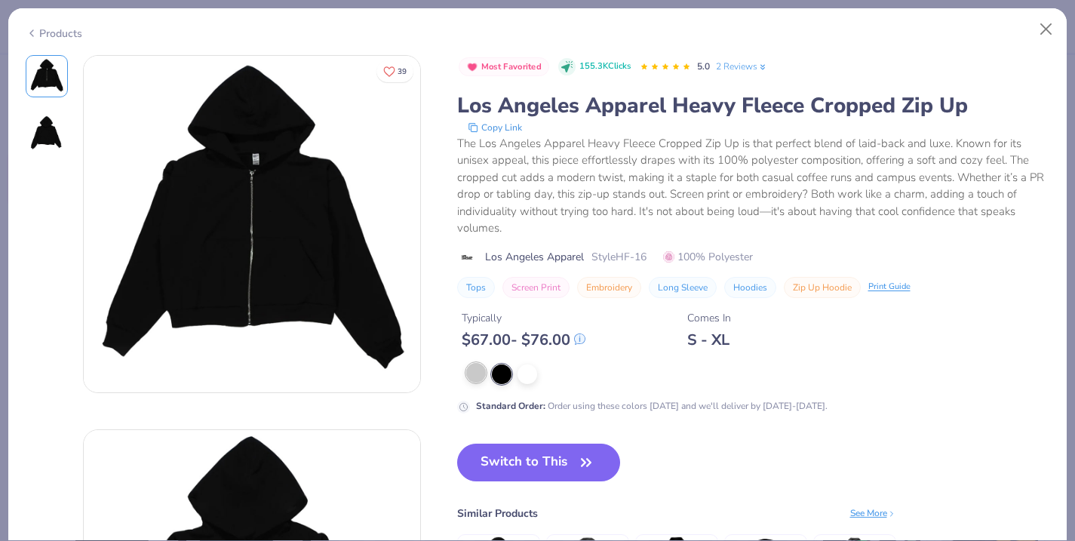
click at [477, 373] on div at bounding box center [476, 373] width 20 height 20
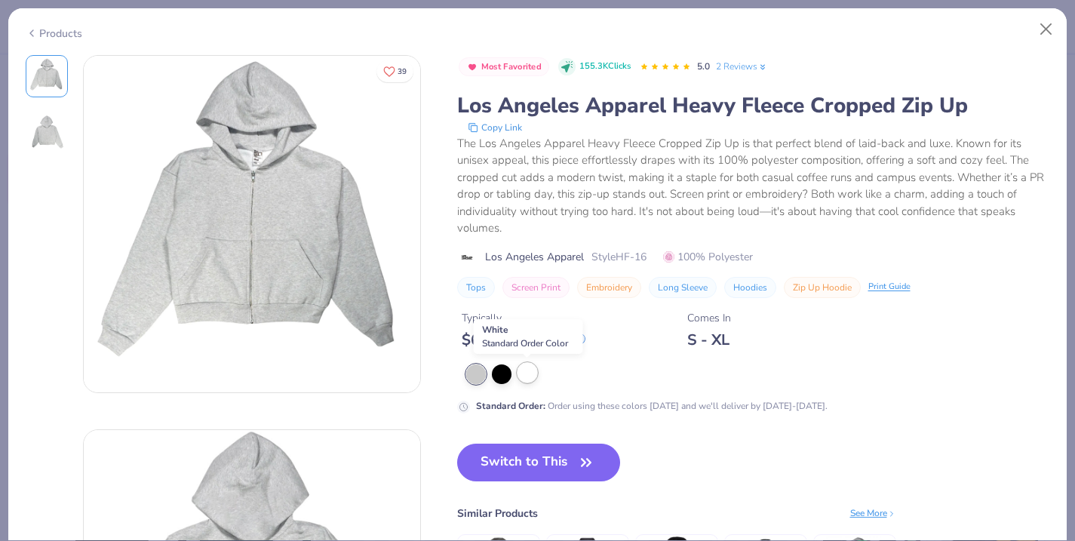
click at [521, 379] on div at bounding box center [528, 373] width 20 height 20
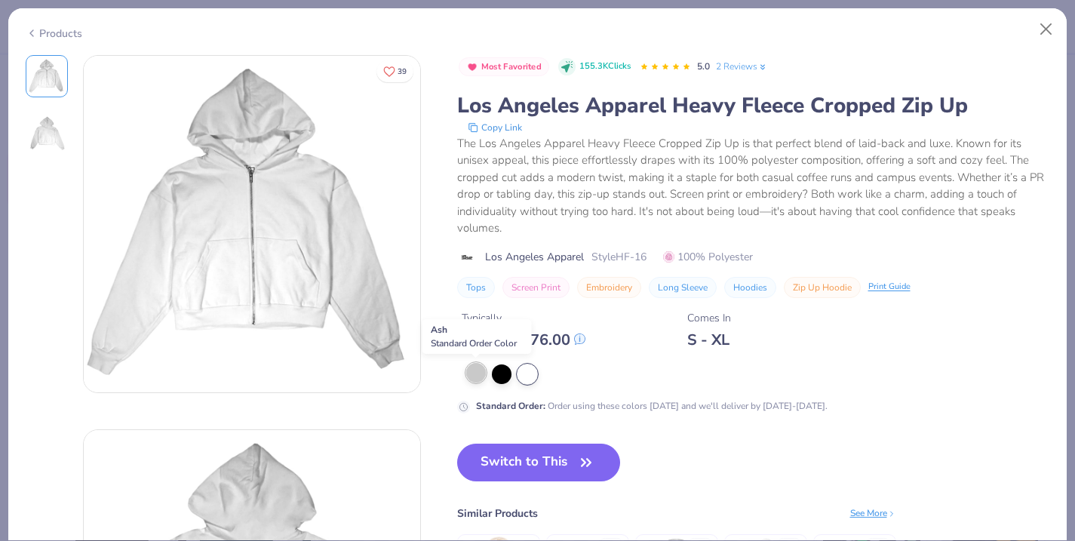
click at [479, 371] on div at bounding box center [476, 373] width 20 height 20
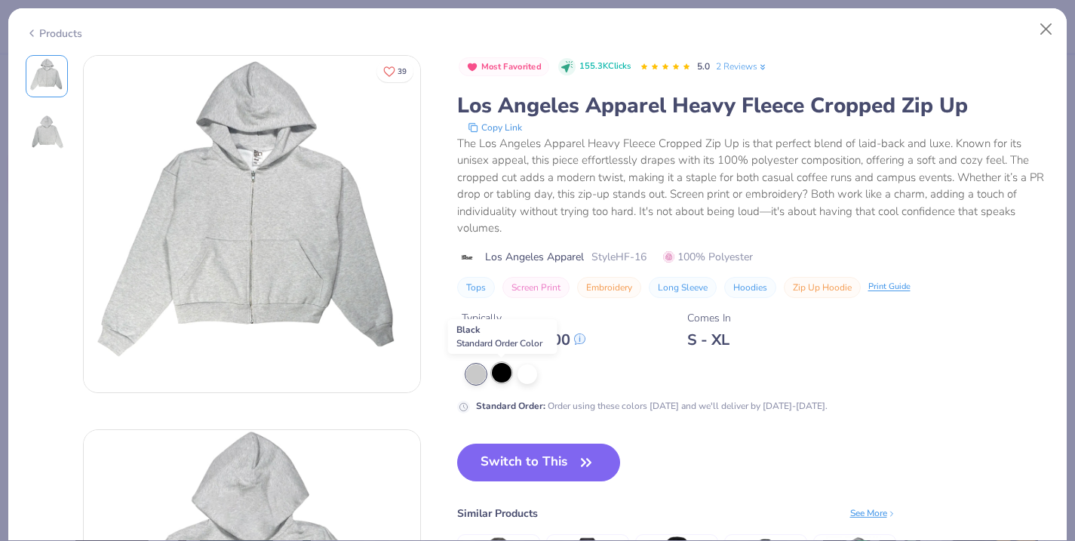
click at [499, 379] on div at bounding box center [502, 373] width 20 height 20
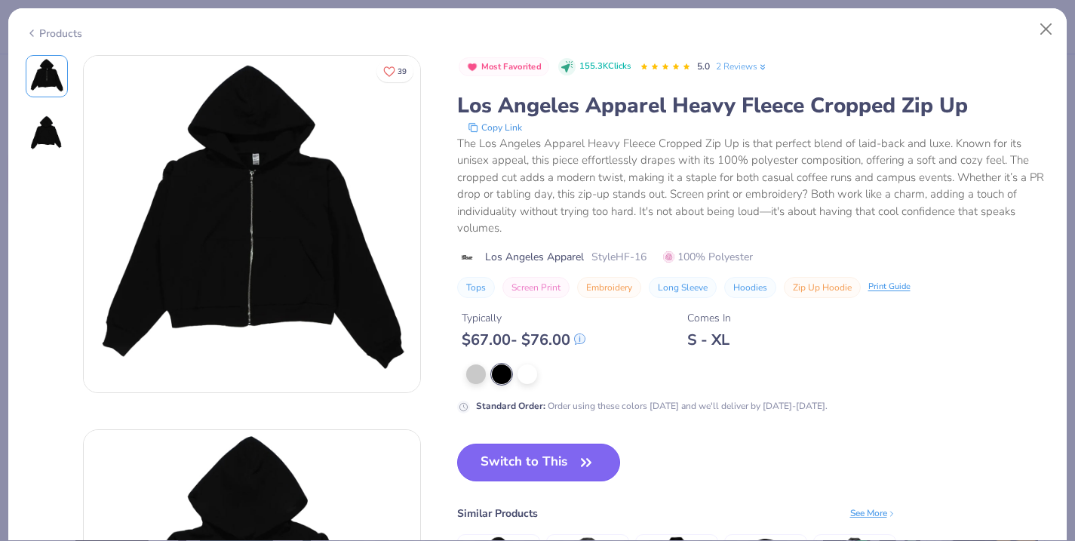
click at [510, 457] on button "Switch to This" at bounding box center [539, 463] width 164 height 38
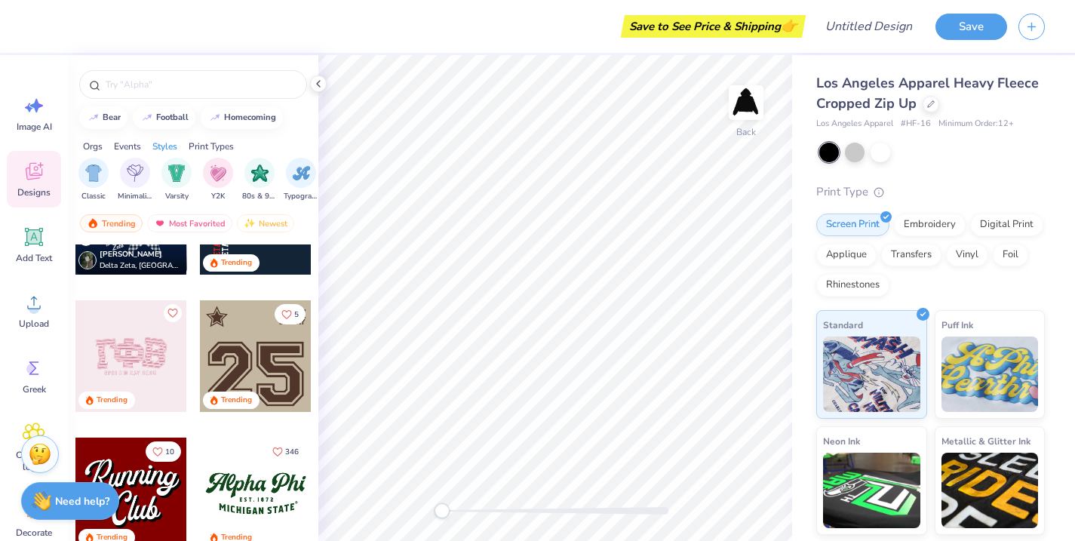
scroll to position [1459, 0]
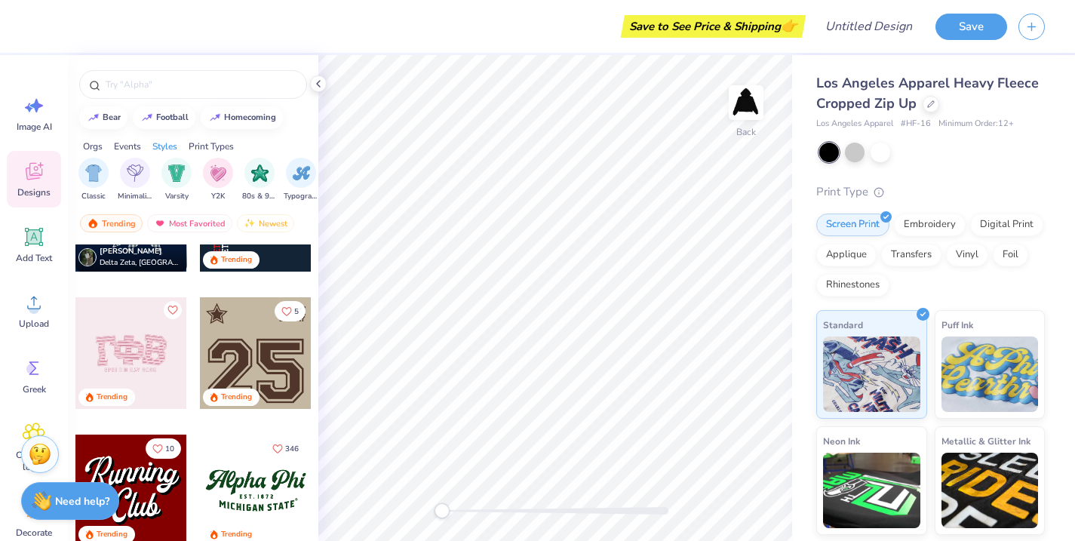
click at [249, 339] on div at bounding box center [256, 353] width 112 height 112
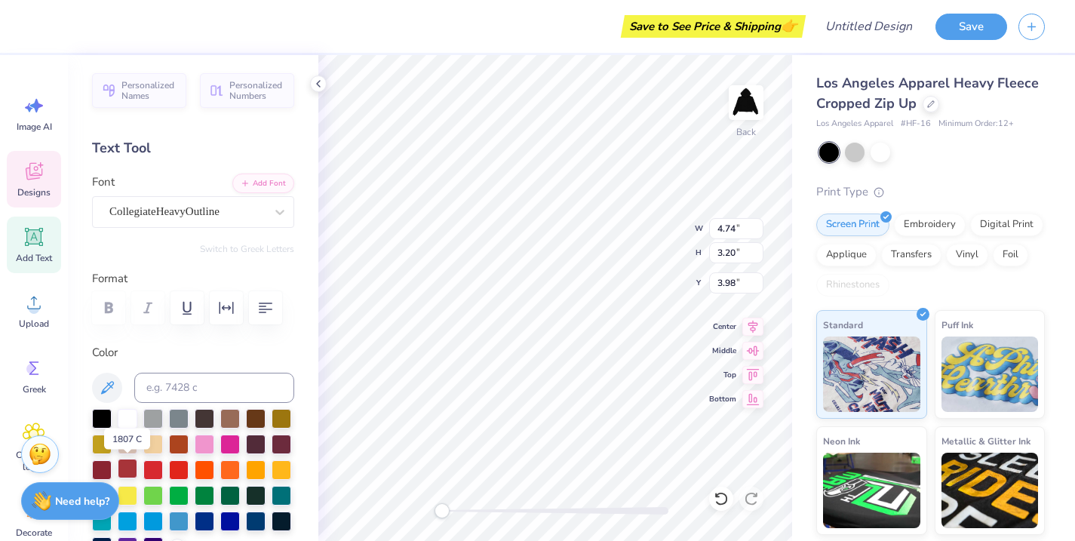
type textarea "YT"
click at [125, 466] on div at bounding box center [128, 469] width 20 height 20
click at [155, 469] on div at bounding box center [153, 469] width 20 height 20
click at [174, 469] on div at bounding box center [179, 469] width 20 height 20
click at [185, 468] on div at bounding box center [179, 469] width 20 height 20
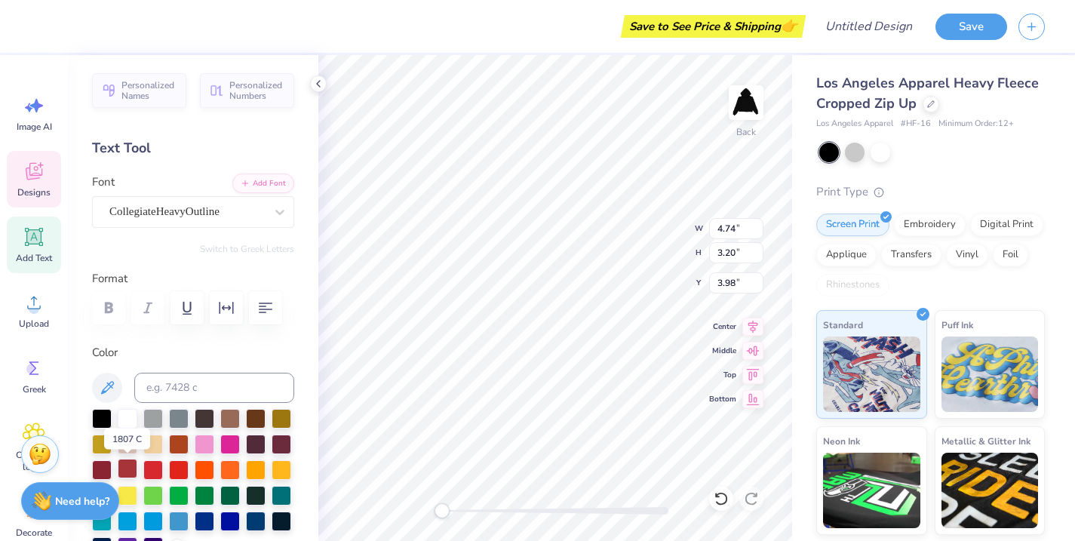
click at [121, 472] on div at bounding box center [128, 469] width 20 height 20
click at [101, 470] on div at bounding box center [102, 469] width 20 height 20
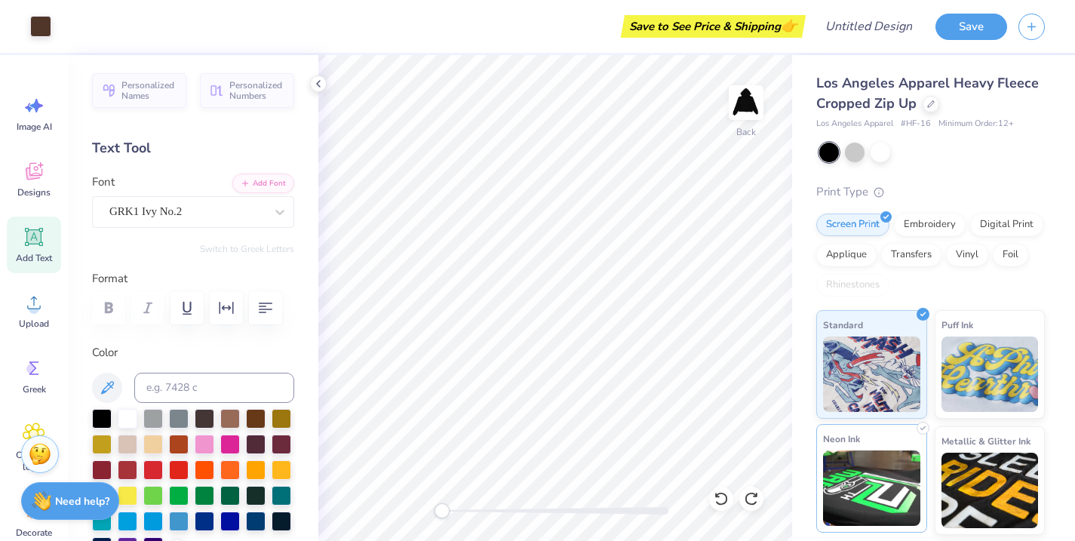
scroll to position [110, 0]
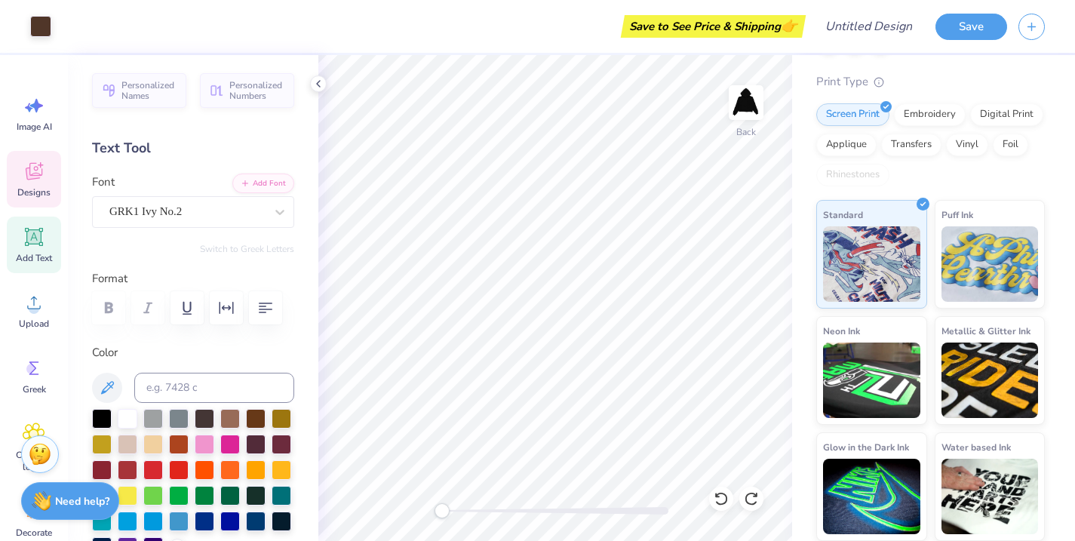
click at [29, 173] on icon at bounding box center [34, 171] width 17 height 17
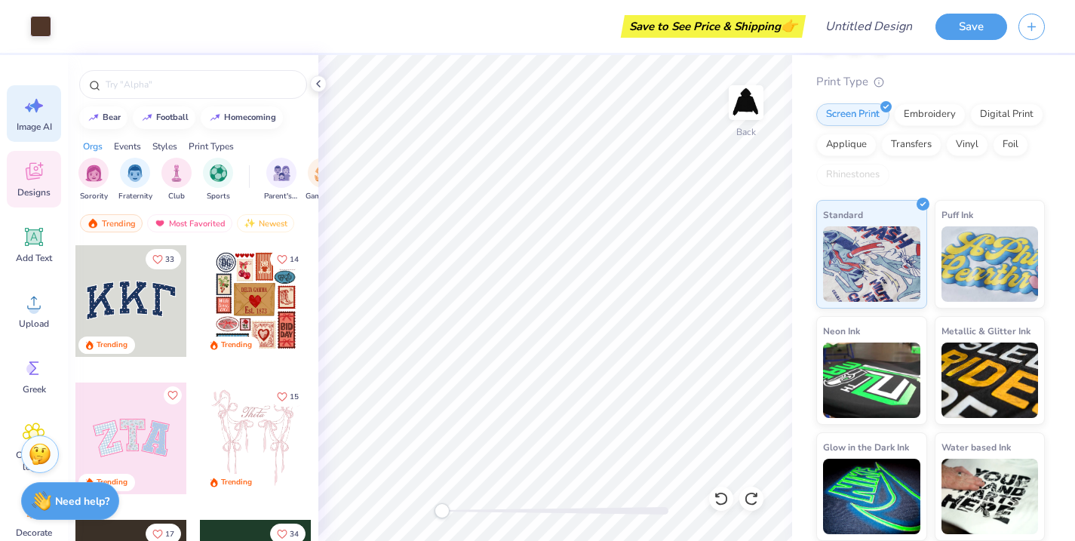
click at [47, 113] on div "Image AI" at bounding box center [34, 113] width 54 height 57
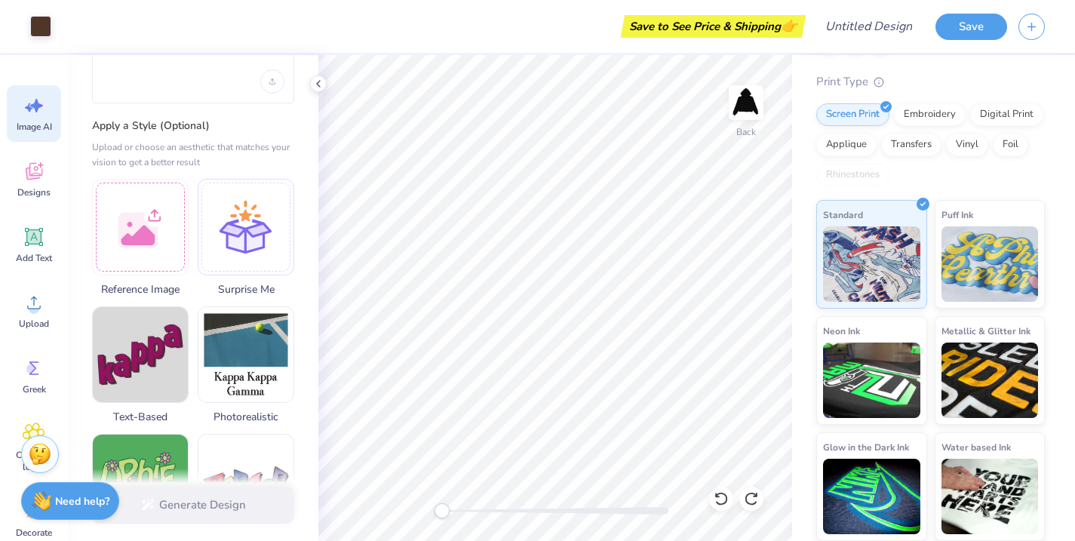
scroll to position [116, 0]
click at [142, 226] on div at bounding box center [140, 224] width 97 height 97
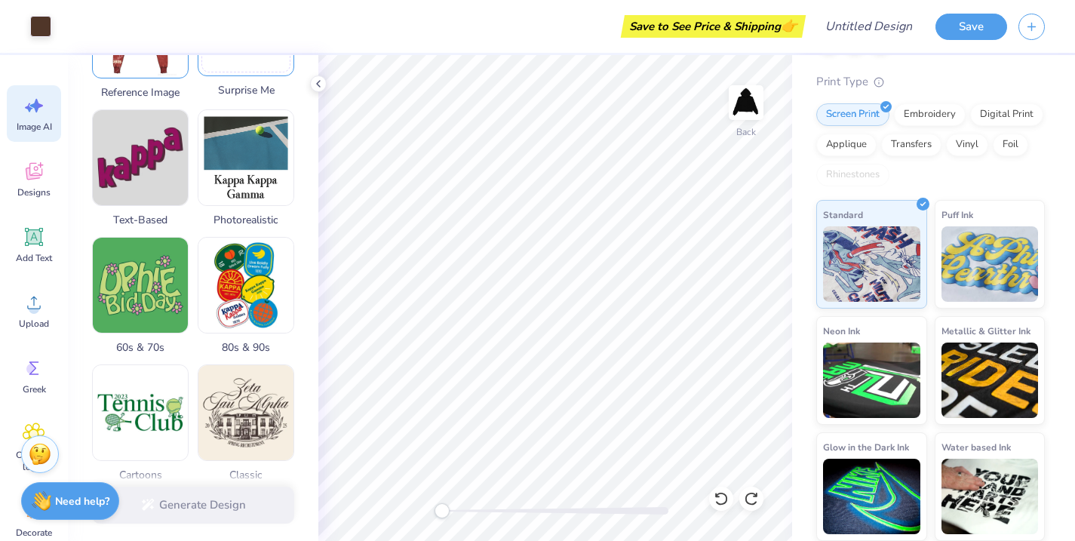
scroll to position [0, 0]
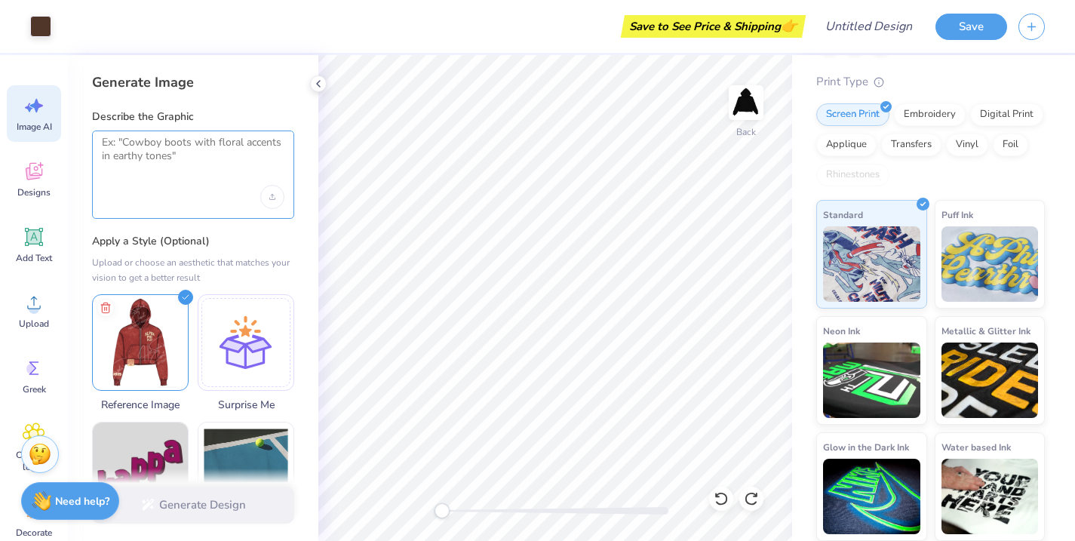
click at [149, 172] on textarea at bounding box center [193, 155] width 183 height 38
click at [169, 205] on div at bounding box center [193, 197] width 183 height 24
click at [190, 157] on textarea at bounding box center [193, 155] width 183 height 38
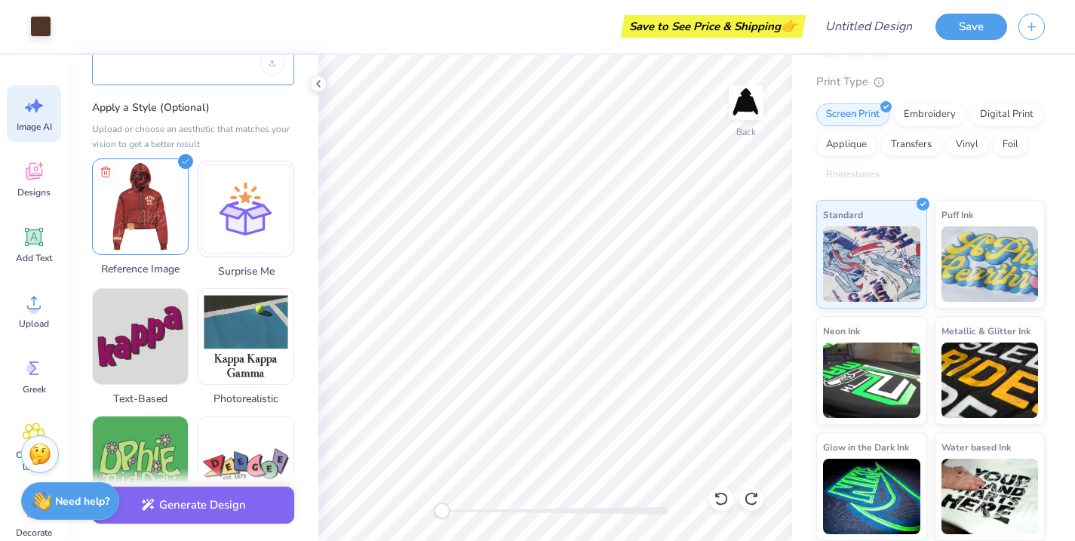
scroll to position [186, 0]
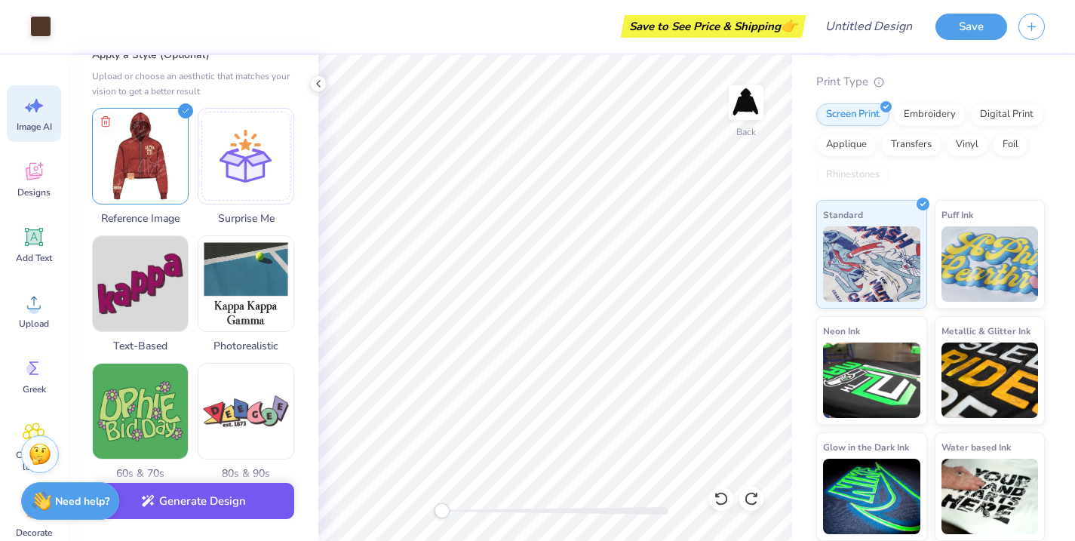
type textarea "Zip up"
click at [187, 505] on button "Generate Design" at bounding box center [193, 501] width 202 height 37
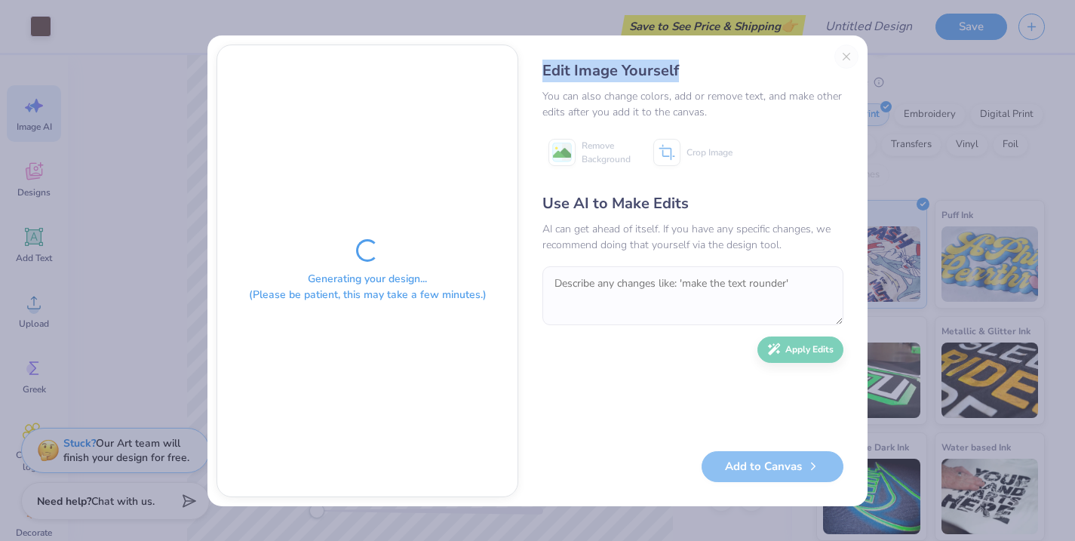
drag, startPoint x: 627, startPoint y: 57, endPoint x: 780, endPoint y: 60, distance: 153.2
click at [783, 60] on div "Edit Image Yourself You can also change colors, add or remove text, and make ot…" at bounding box center [692, 271] width 331 height 453
click at [745, 61] on div "Edit Image Yourself" at bounding box center [693, 71] width 301 height 23
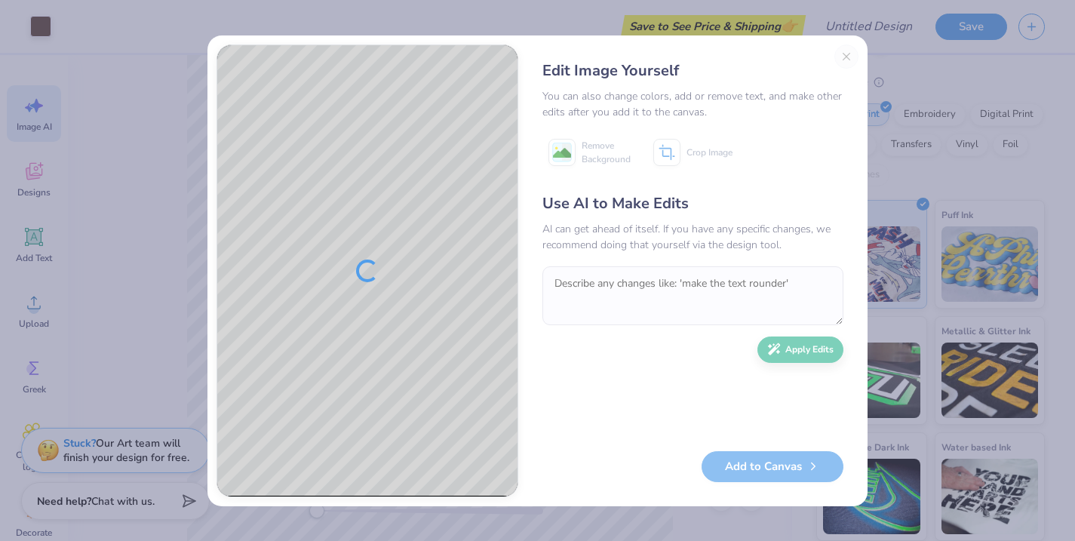
click at [839, 60] on div "Edit Image Yourself" at bounding box center [693, 71] width 301 height 23
click at [851, 54] on div "Edit Image Yourself You can also change colors, add or remove text, and make ot…" at bounding box center [692, 271] width 331 height 453
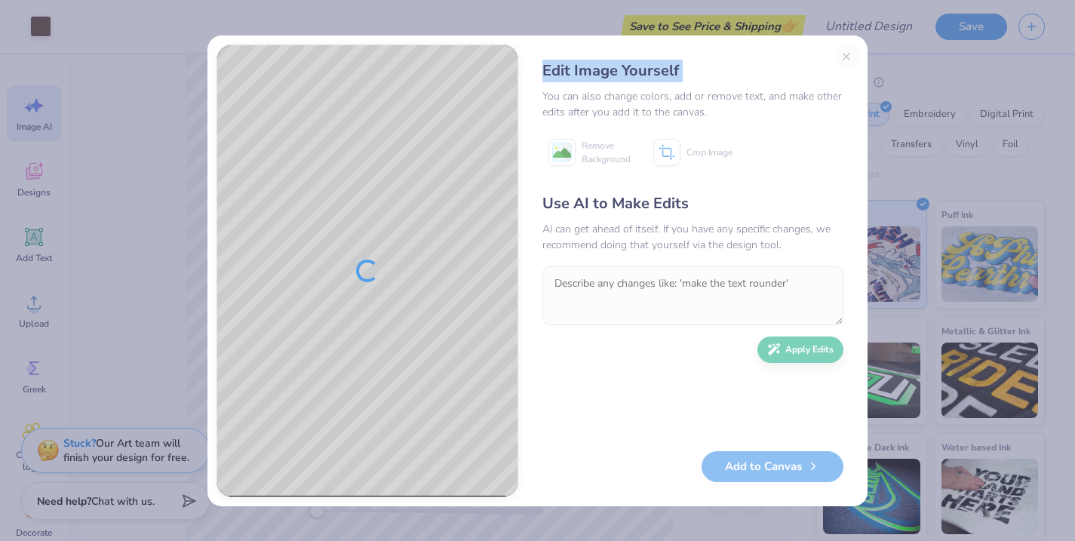
click at [848, 56] on div "Edit Image Yourself You can also change colors, add or remove text, and make ot…" at bounding box center [692, 271] width 331 height 453
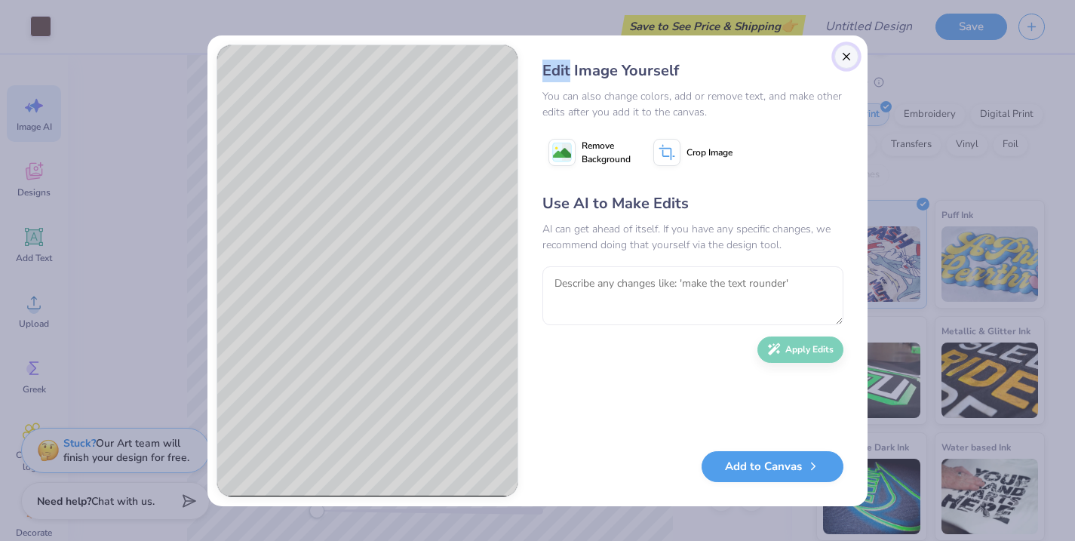
click at [845, 56] on button "Close" at bounding box center [847, 57] width 24 height 24
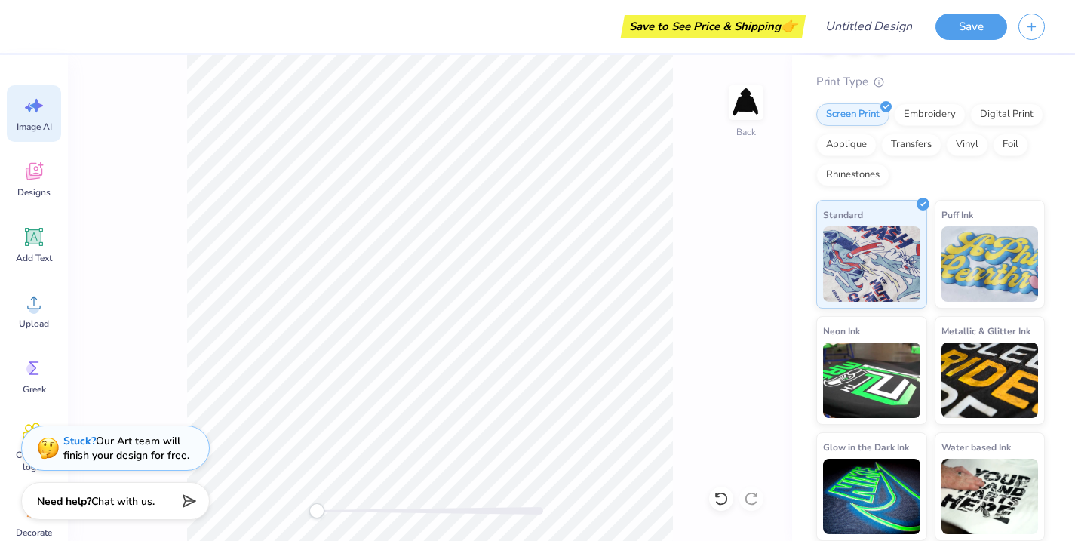
click at [85, 450] on div "Stuck? Our Art team will finish your design for free." at bounding box center [126, 448] width 126 height 29
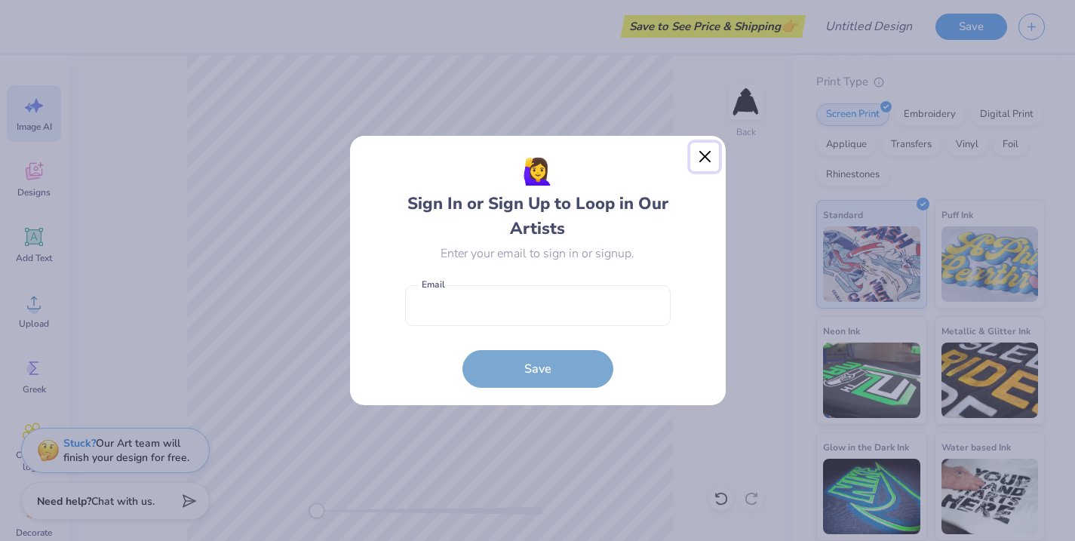
click at [712, 156] on button "Close" at bounding box center [704, 157] width 29 height 29
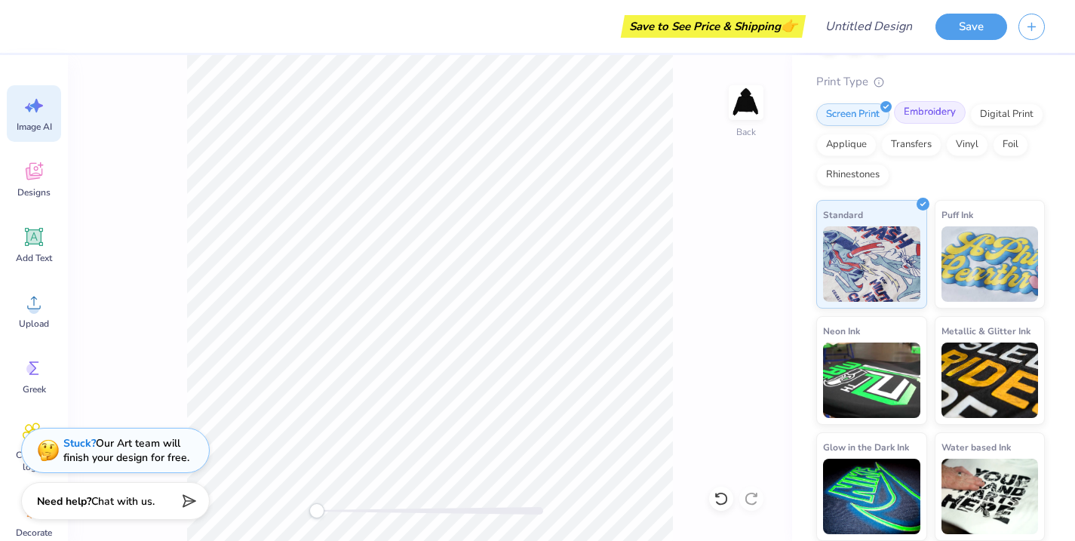
click at [933, 122] on div "Embroidery" at bounding box center [930, 112] width 72 height 23
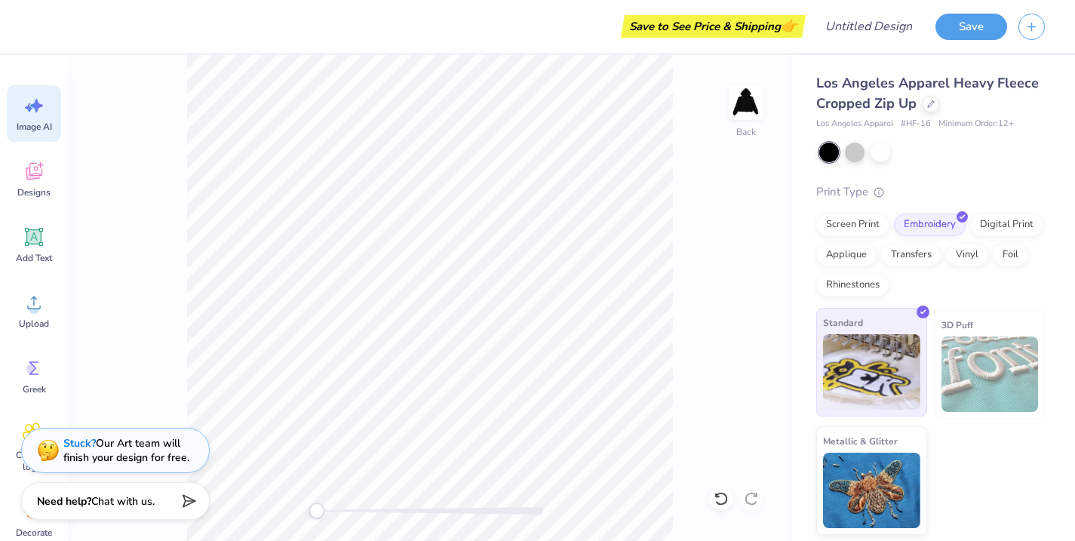
click at [872, 386] on img at bounding box center [871, 371] width 97 height 75
click at [991, 223] on div "Digital Print" at bounding box center [1006, 222] width 73 height 23
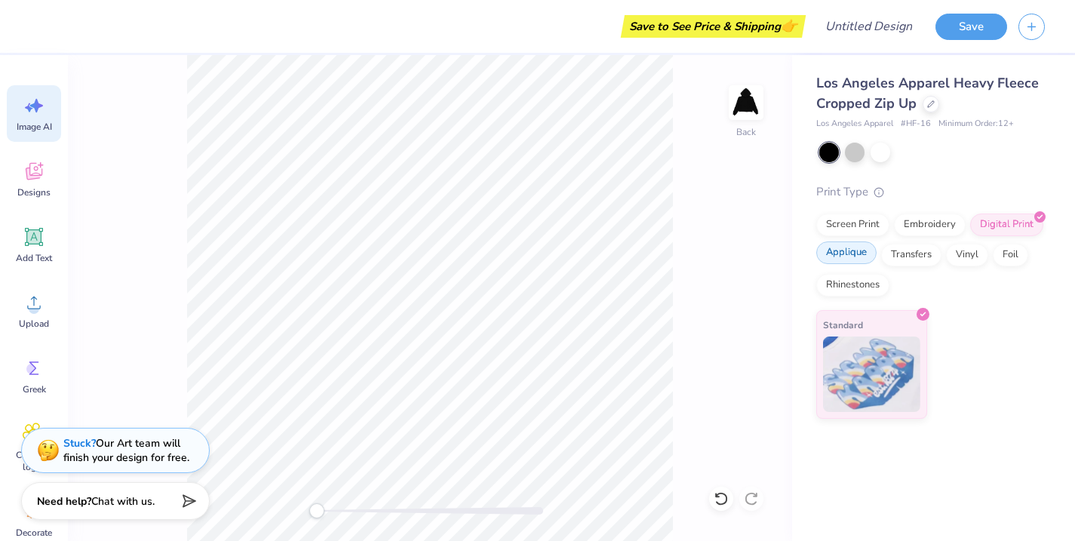
click at [856, 251] on div "Applique" at bounding box center [846, 252] width 60 height 23
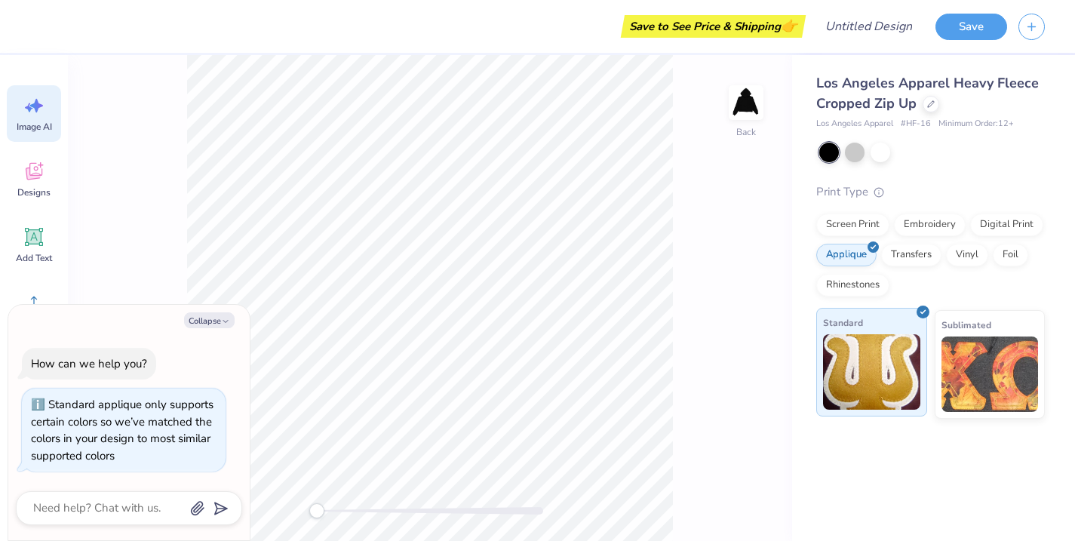
click at [881, 354] on img at bounding box center [871, 371] width 97 height 75
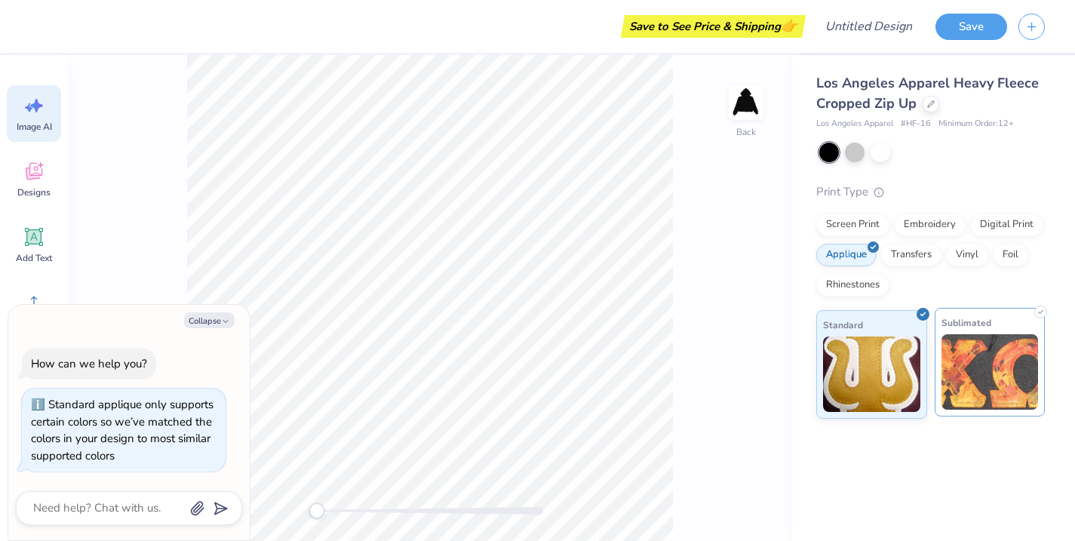
click at [976, 355] on img at bounding box center [990, 371] width 97 height 75
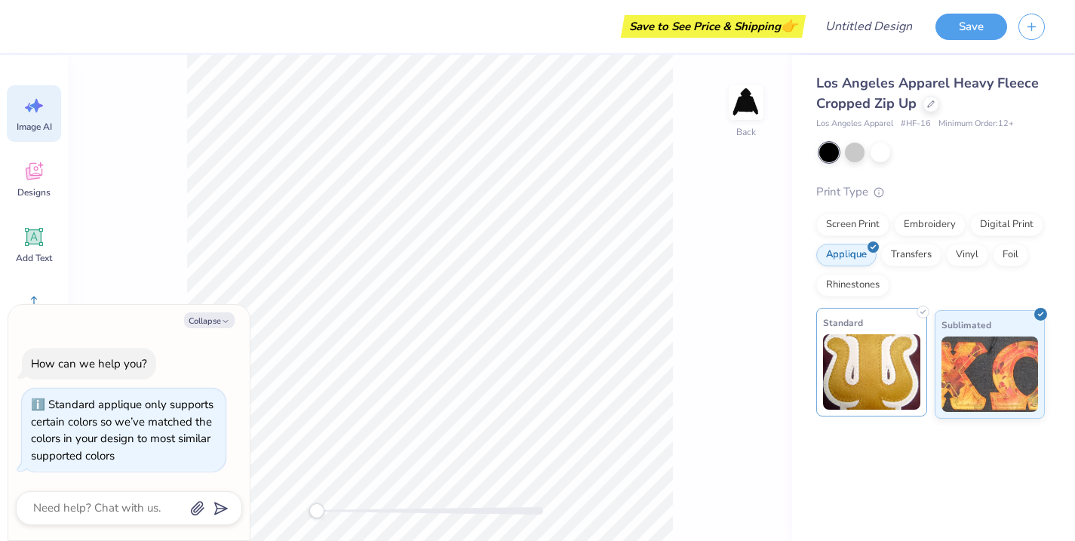
click at [887, 346] on img at bounding box center [871, 371] width 97 height 75
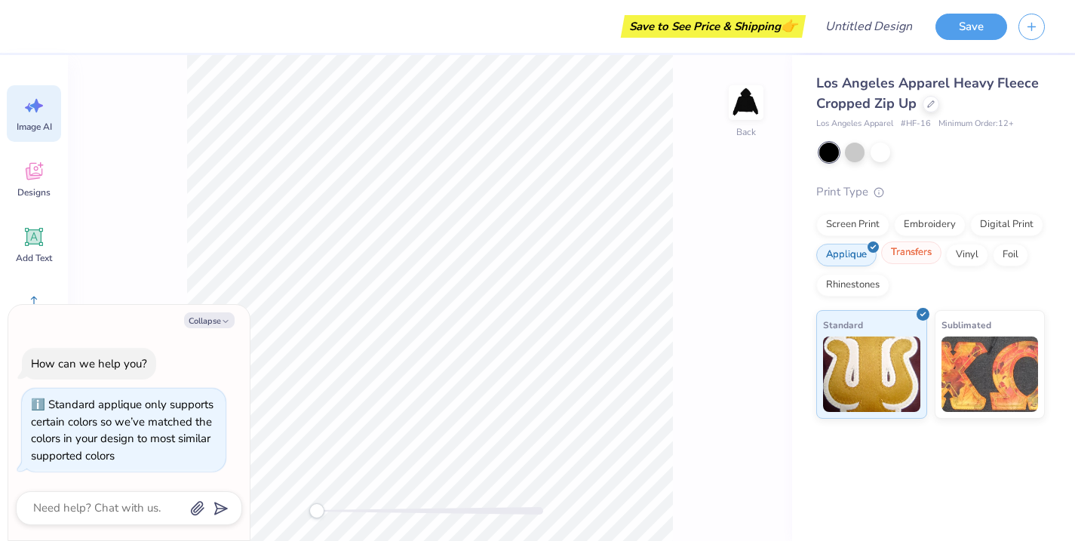
click at [921, 254] on div "Transfers" at bounding box center [911, 252] width 60 height 23
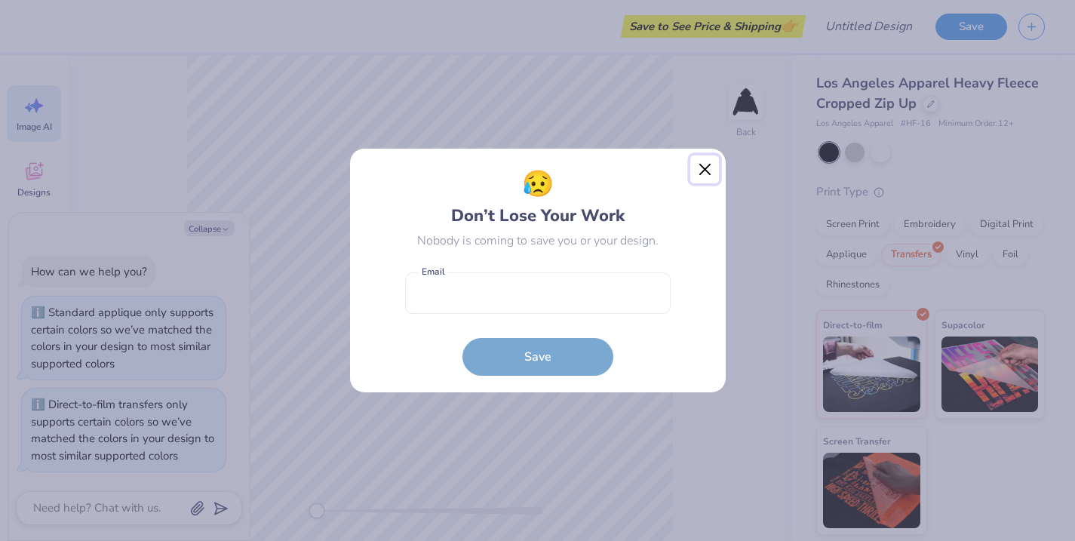
click at [703, 176] on button "Close" at bounding box center [704, 169] width 29 height 29
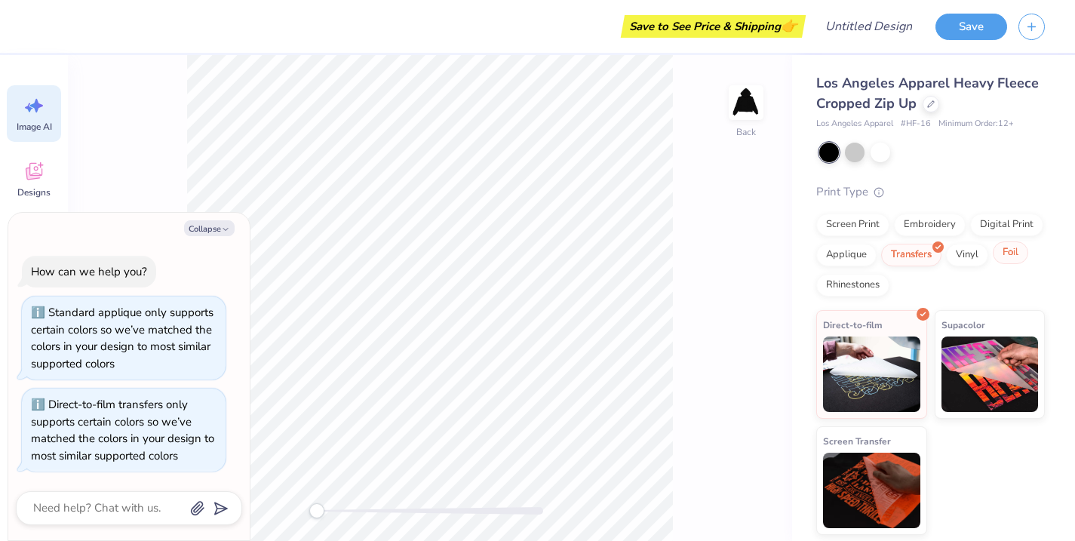
click at [1010, 261] on div "Foil" at bounding box center [1010, 252] width 35 height 23
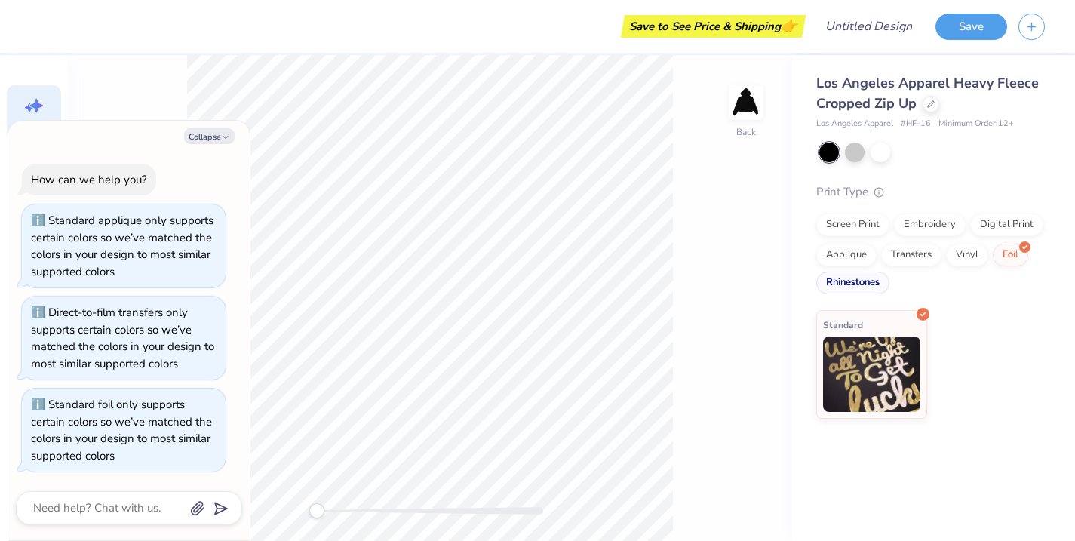
click at [877, 274] on div "Rhinestones" at bounding box center [852, 283] width 73 height 23
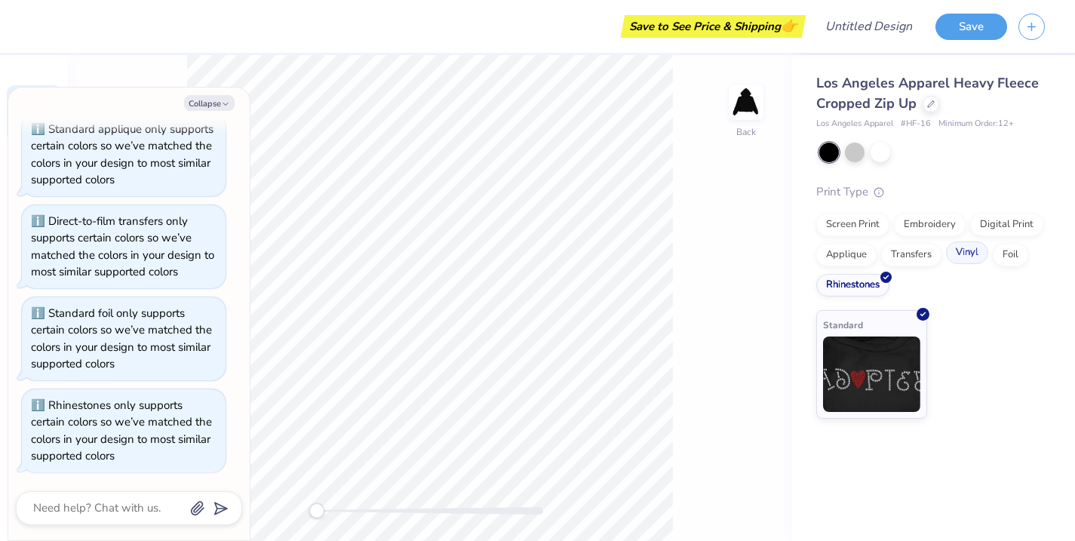
click at [954, 260] on div "Vinyl" at bounding box center [967, 252] width 42 height 23
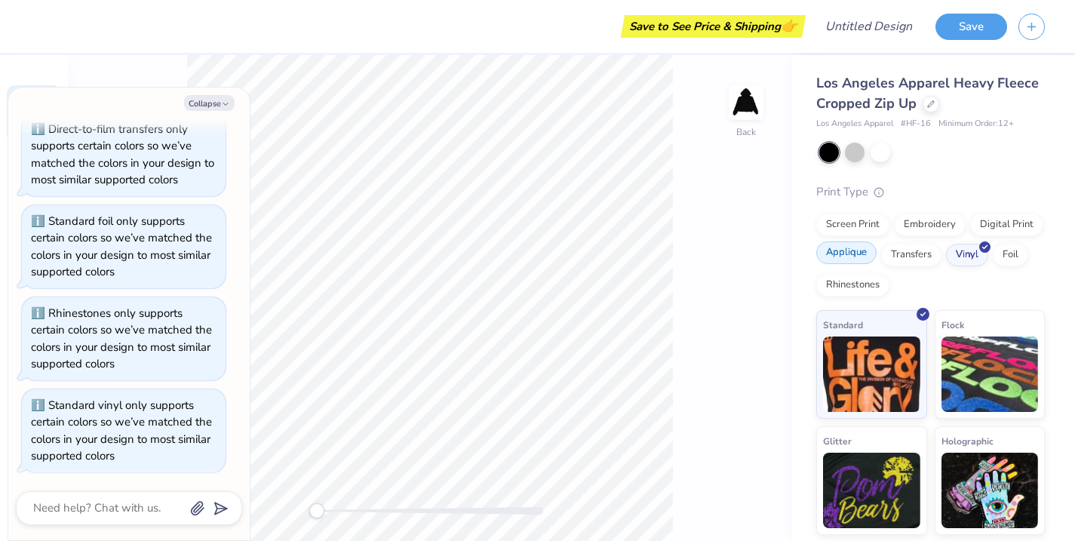
click at [871, 250] on div at bounding box center [872, 245] width 13 height 13
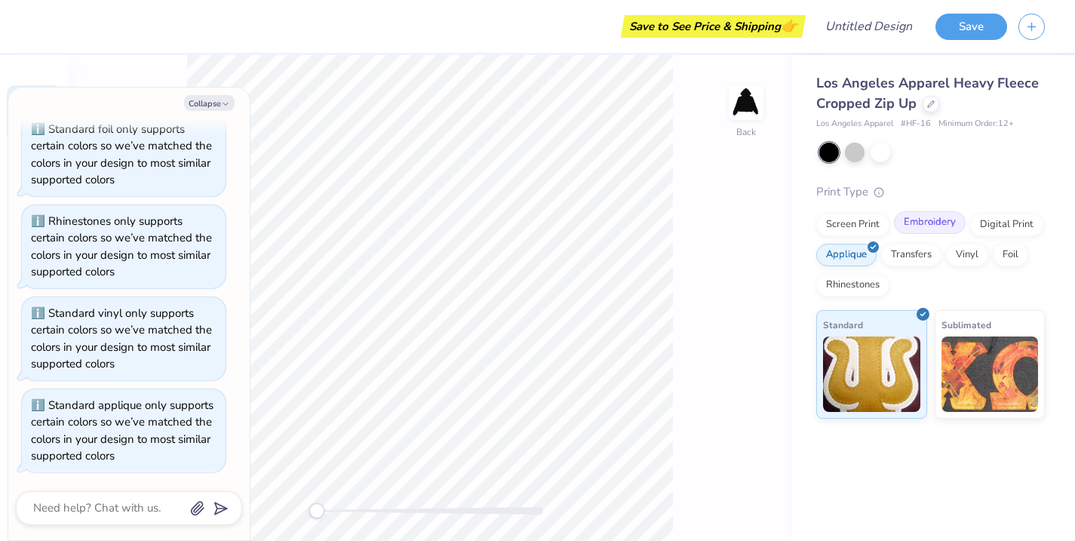
click at [949, 224] on div "Embroidery" at bounding box center [930, 222] width 72 height 23
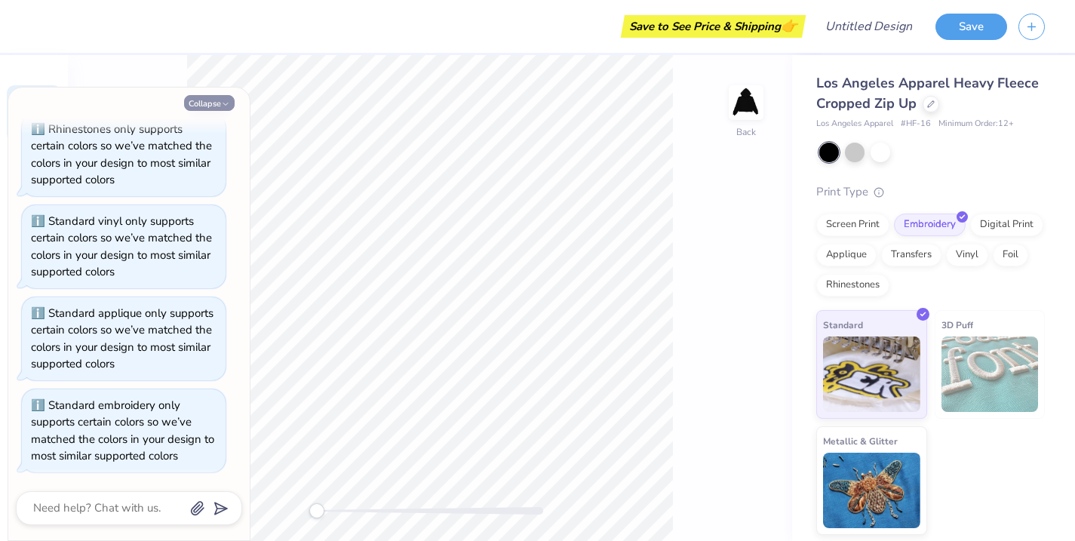
click at [224, 100] on icon "button" at bounding box center [225, 104] width 9 height 9
type textarea "x"
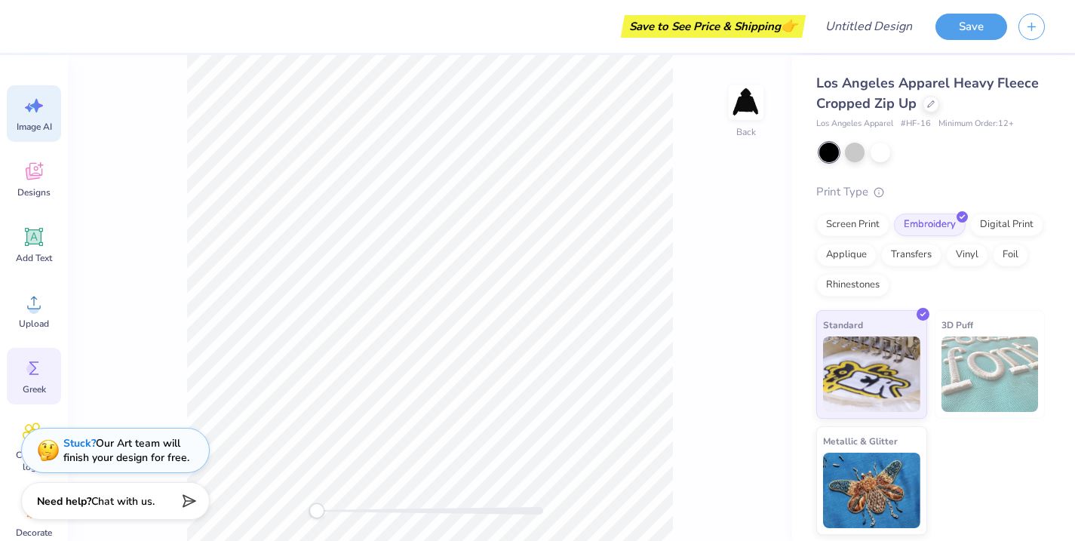
click at [41, 382] on div "Greek" at bounding box center [34, 376] width 54 height 57
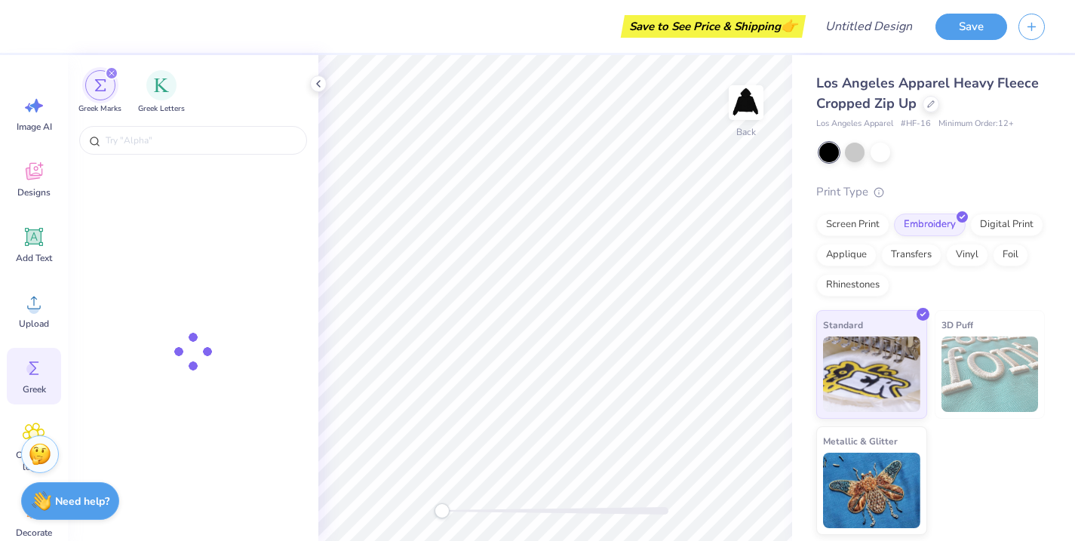
scroll to position [0, 0]
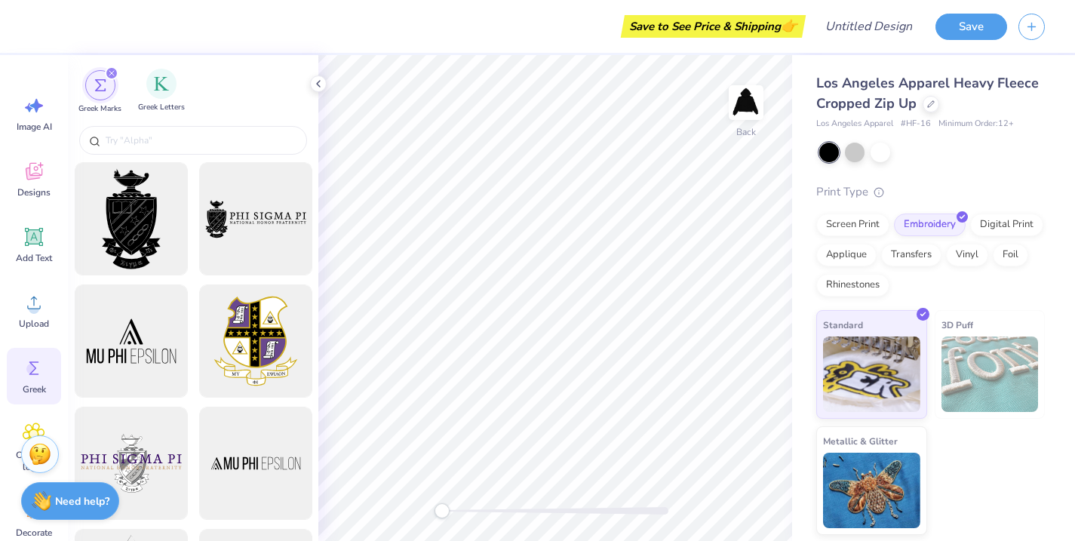
click at [170, 99] on div "Greek Letters" at bounding box center [161, 91] width 47 height 45
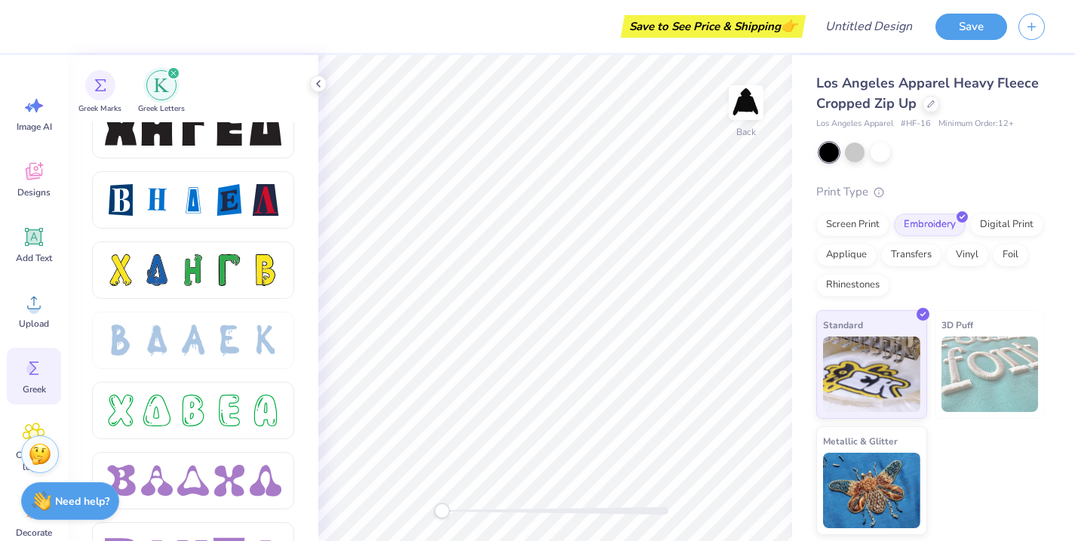
scroll to position [2045, 0]
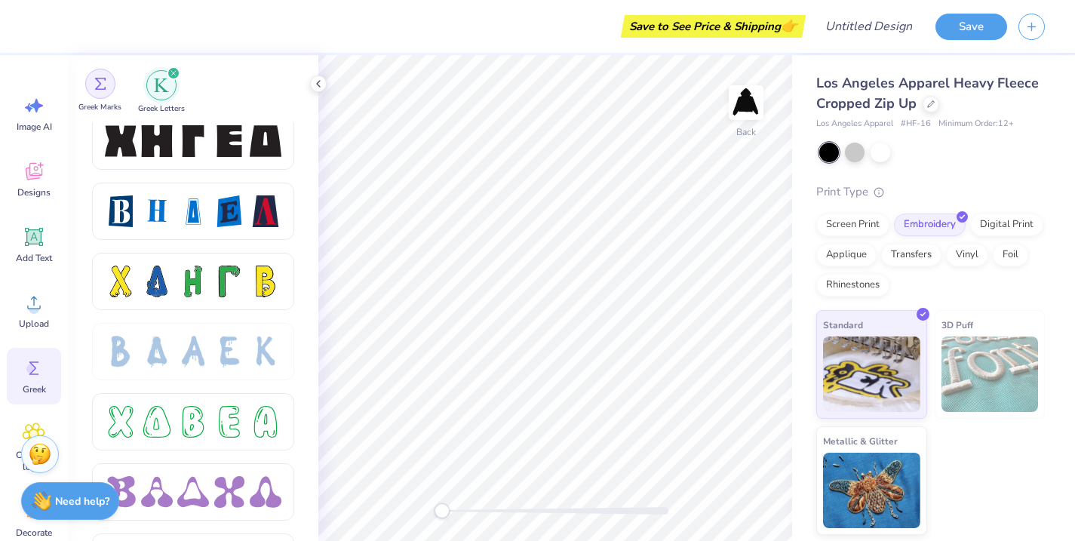
click at [105, 90] on div "filter for Greek Marks" at bounding box center [100, 84] width 30 height 30
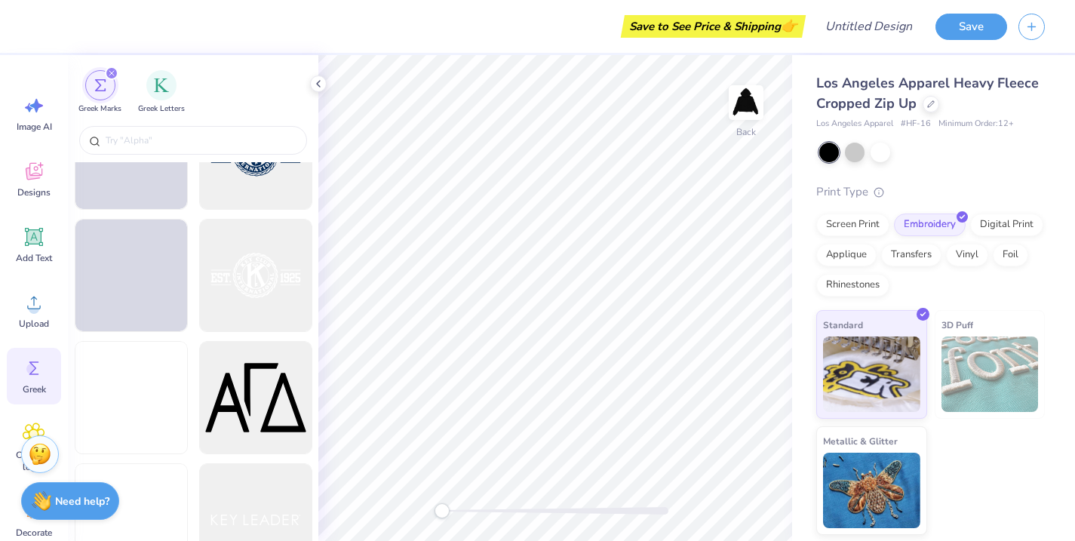
scroll to position [12572, 0]
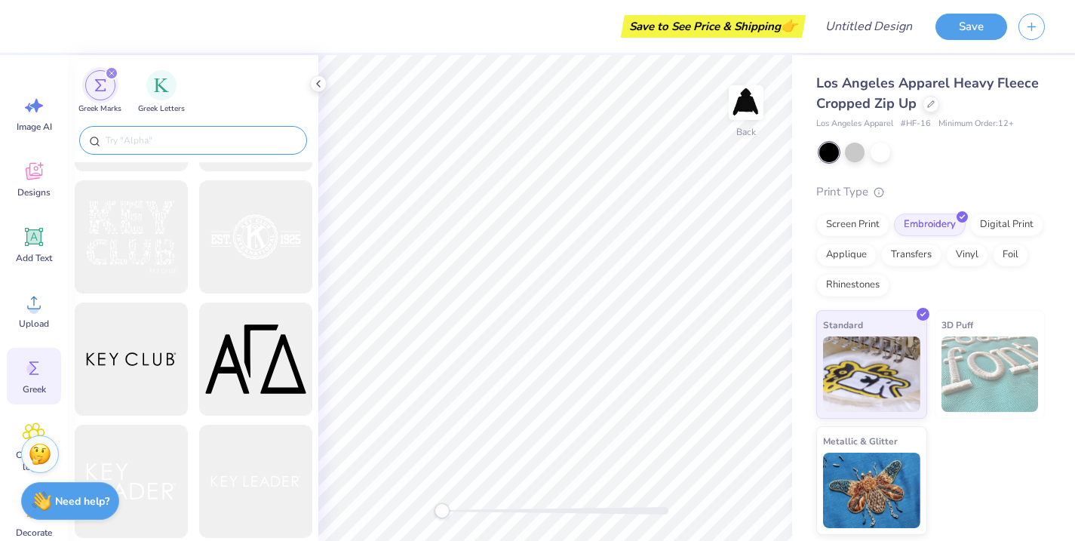
click at [211, 149] on div at bounding box center [193, 140] width 228 height 29
click at [193, 139] on input "text" at bounding box center [200, 140] width 193 height 15
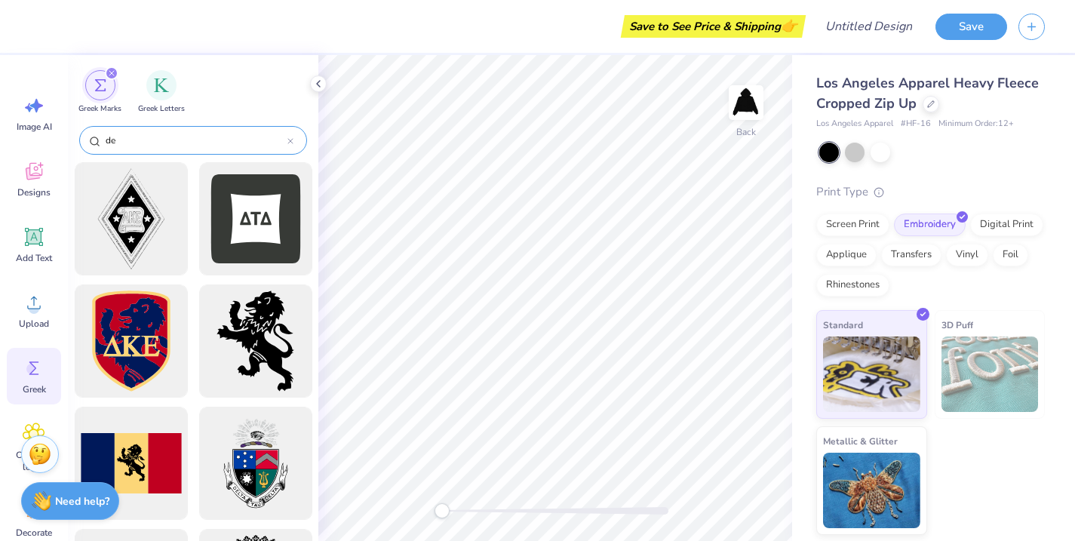
type input "d"
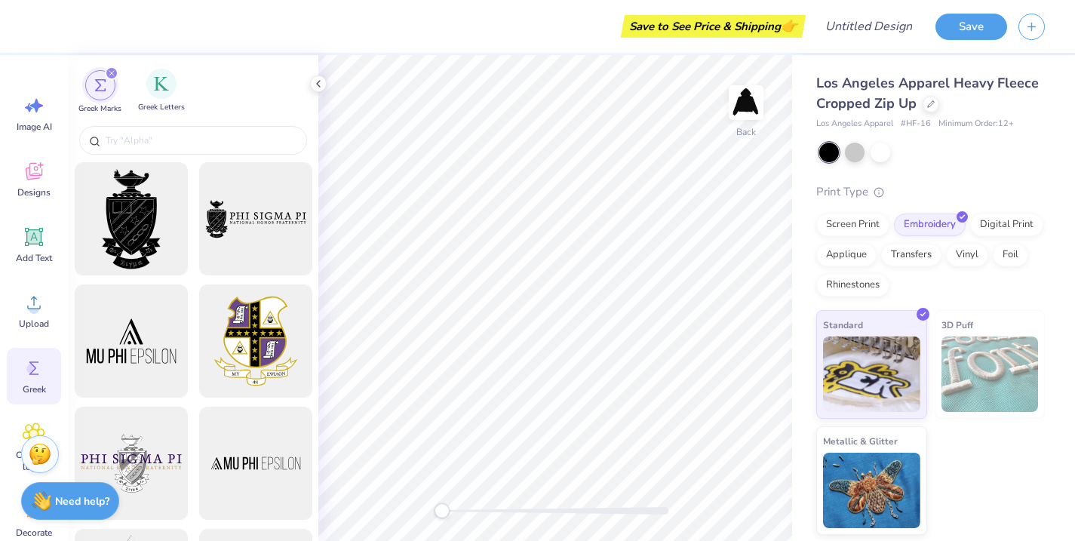
click at [166, 98] on div "Greek Letters" at bounding box center [161, 91] width 47 height 45
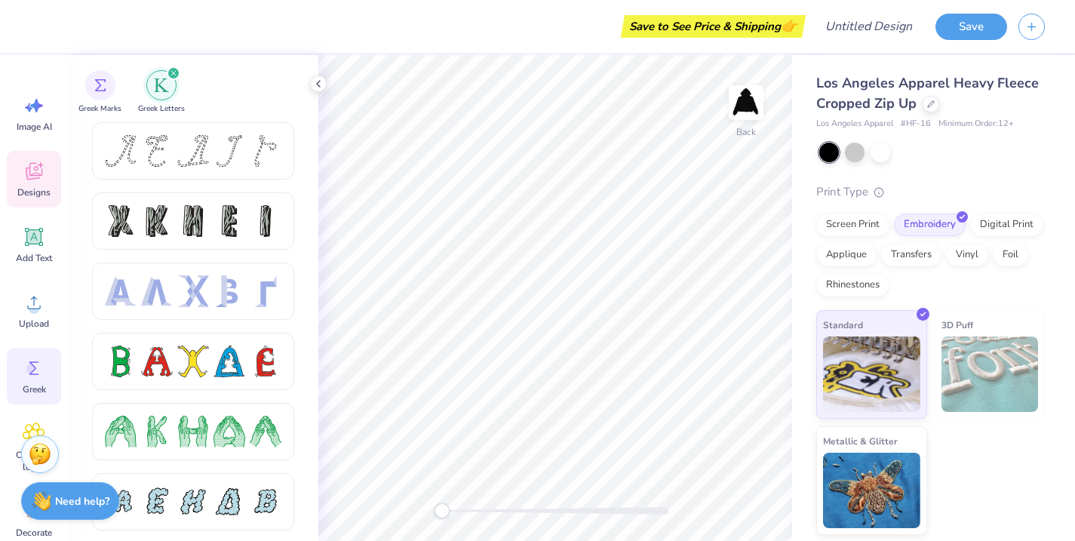
click at [23, 192] on span "Designs" at bounding box center [33, 192] width 33 height 12
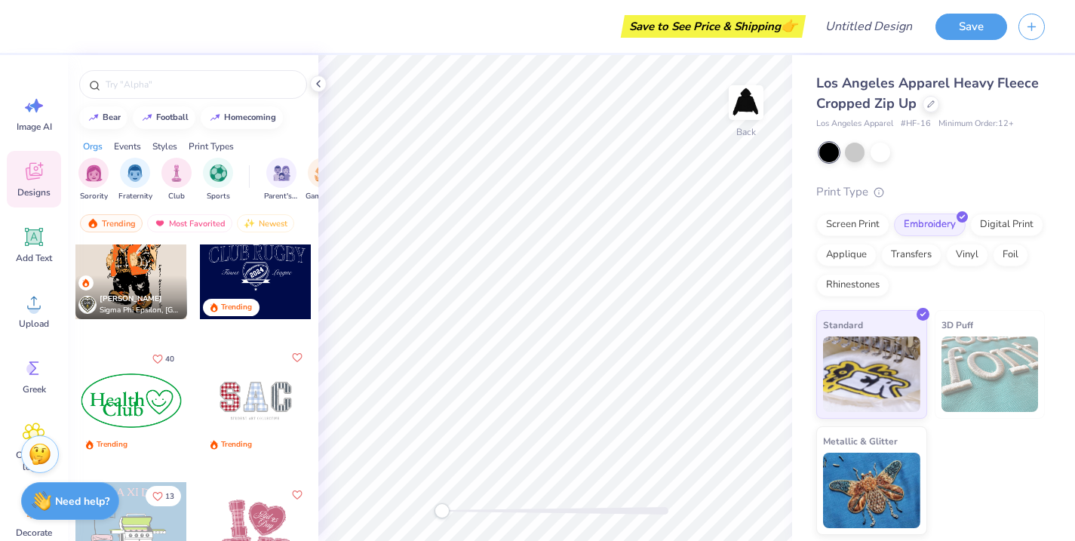
scroll to position [3391, 0]
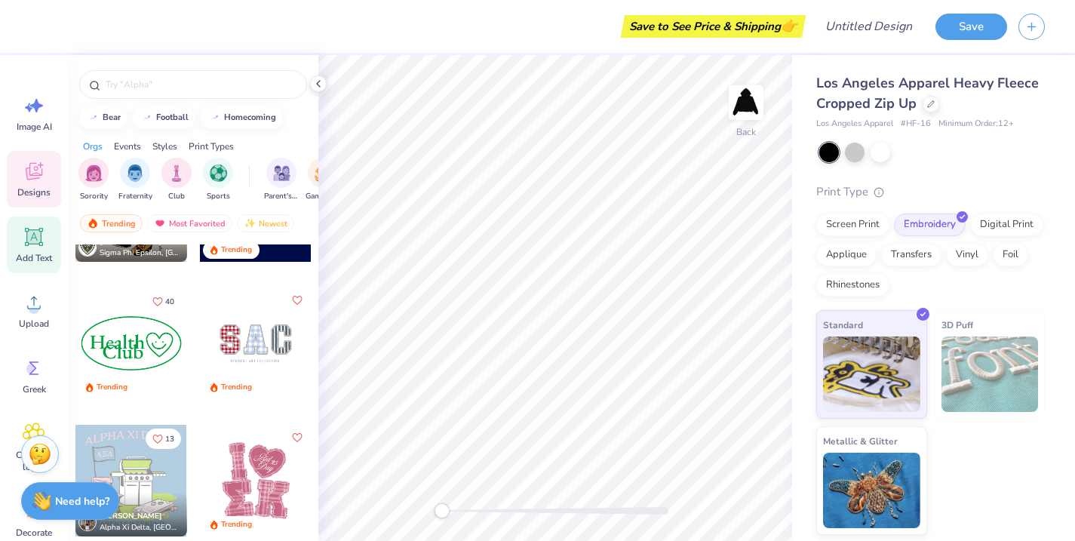
click at [38, 246] on icon at bounding box center [34, 237] width 23 height 23
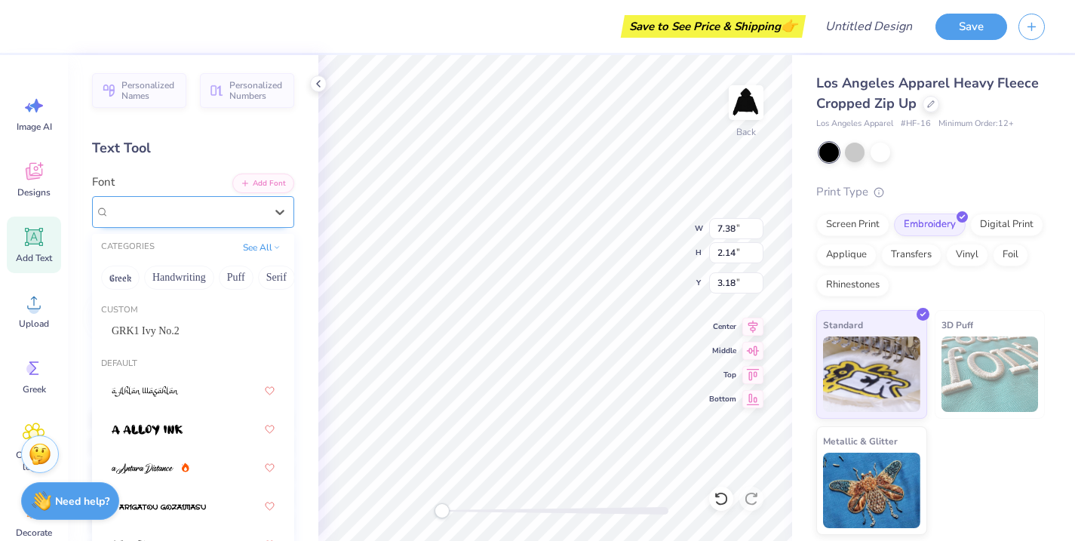
click at [235, 224] on div "Super Dream" at bounding box center [193, 212] width 202 height 32
click at [186, 339] on div "GRK1 Ivy No.2" at bounding box center [193, 330] width 190 height 25
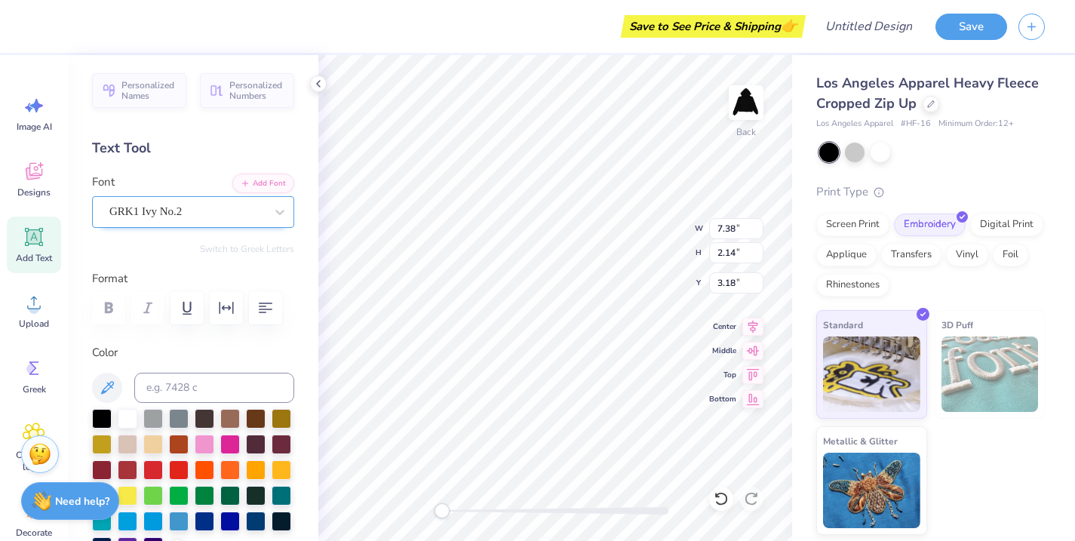
click at [198, 214] on div "GRK1 Ivy No.2" at bounding box center [187, 211] width 158 height 23
type textarea "Y"
type textarea "y"
type input "3.89"
type input "4.33"
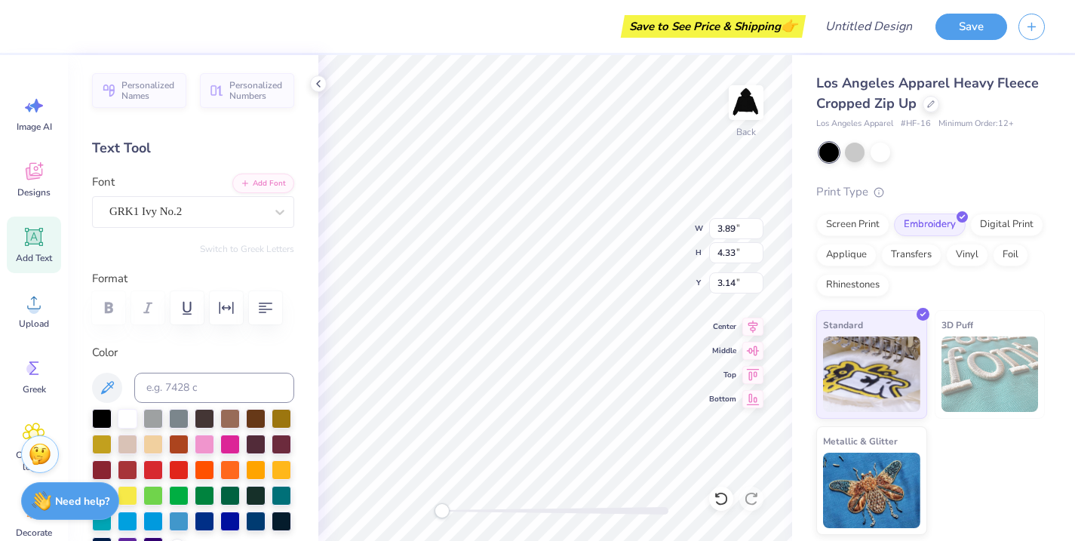
type input "5.94"
type input "6.62"
type input "0.86"
type textarea "T"
click at [121, 469] on div at bounding box center [128, 469] width 20 height 20
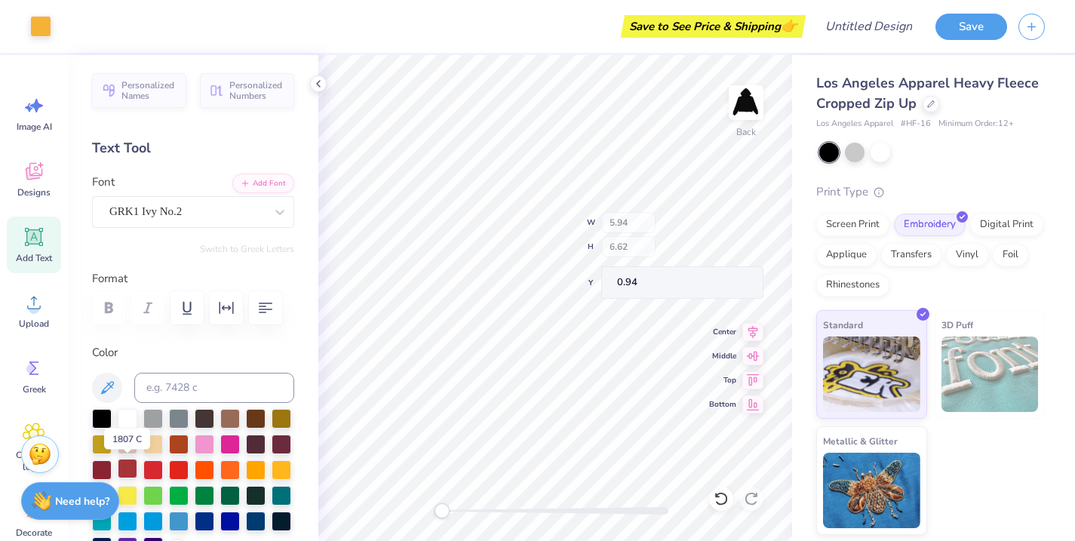
type input "5.43"
click at [146, 468] on div at bounding box center [153, 469] width 20 height 20
type input "5.43"
click at [125, 470] on div at bounding box center [128, 469] width 20 height 20
click at [162, 249] on div "Switch to Greek Letters" at bounding box center [193, 249] width 202 height 12
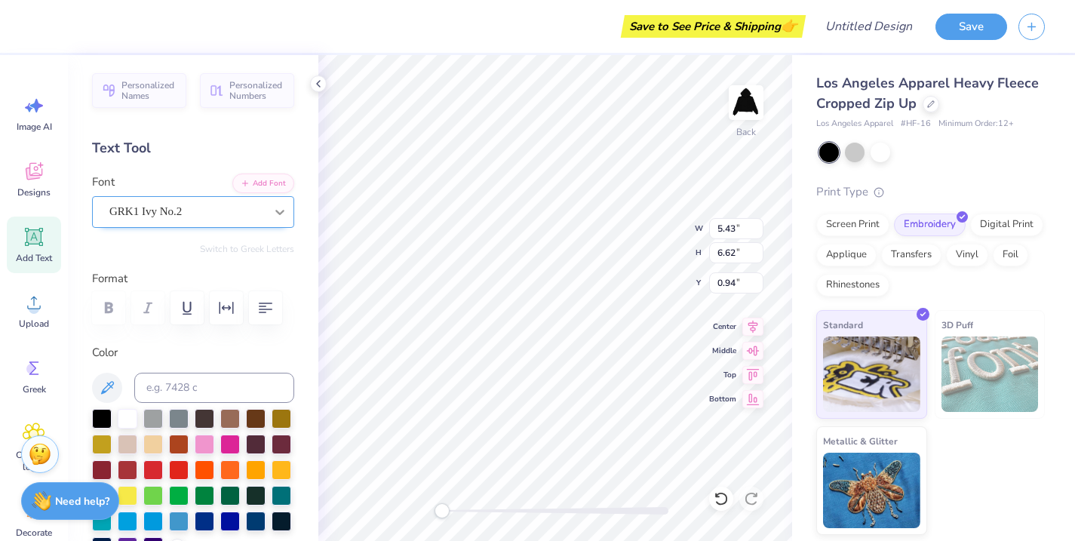
click at [279, 208] on icon at bounding box center [279, 211] width 15 height 15
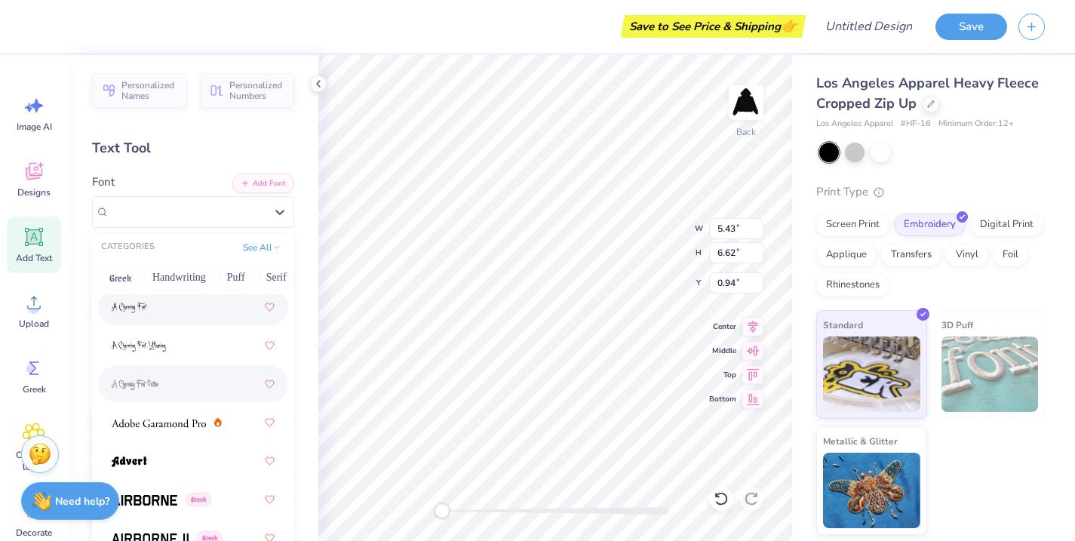
scroll to position [243, 0]
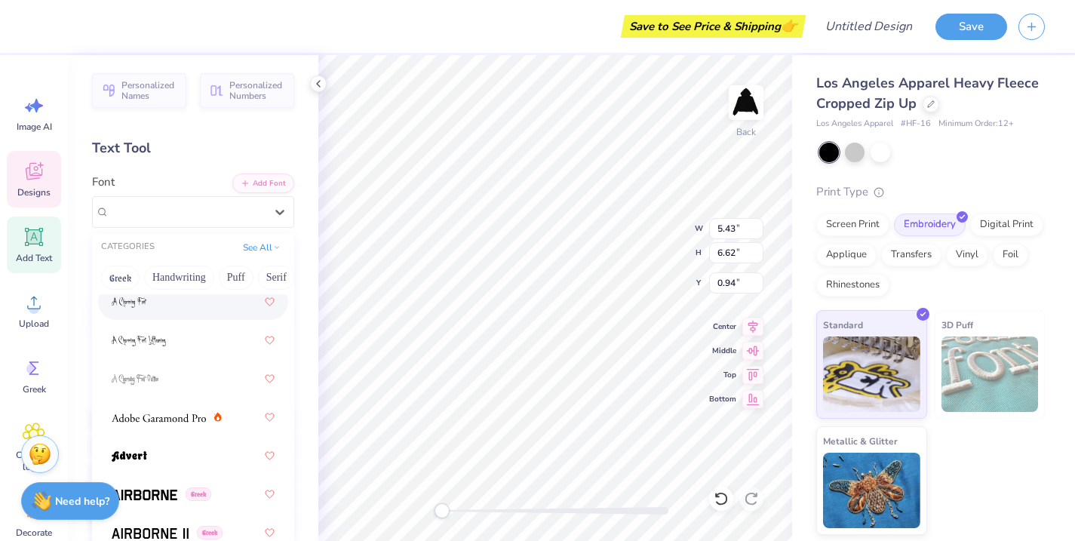
click at [50, 190] on span "Designs" at bounding box center [33, 192] width 33 height 12
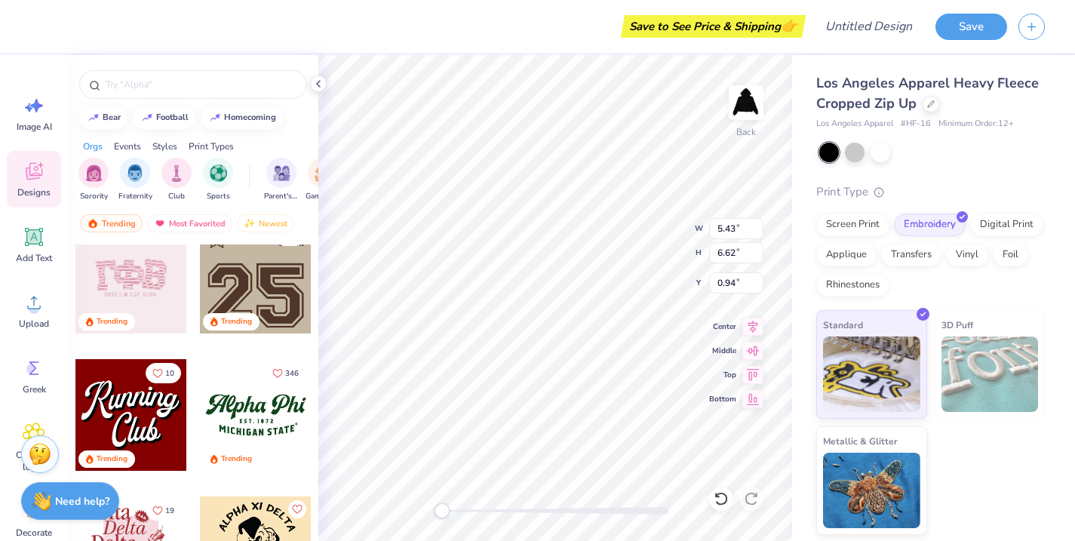
scroll to position [1533, 0]
click at [264, 262] on div at bounding box center [256, 279] width 112 height 112
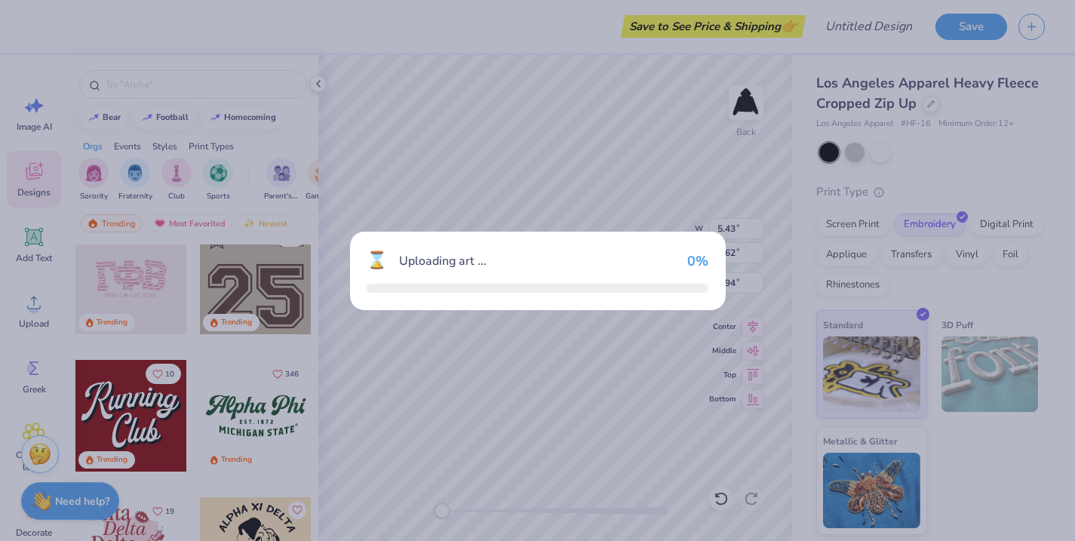
type input "4.93"
type input "4.96"
type input "3.00"
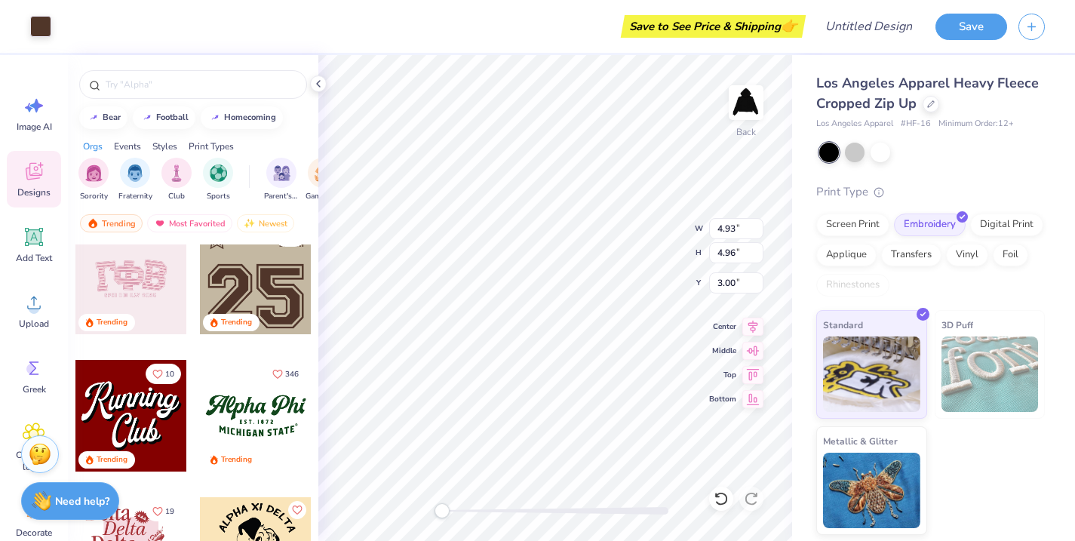
type input "6.82"
type input "6.86"
type input "0.70"
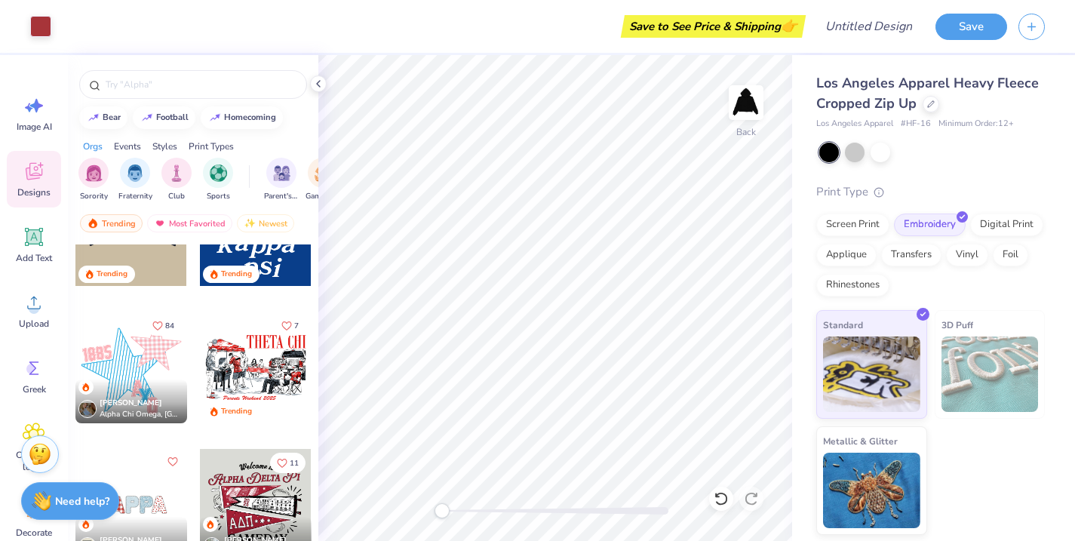
scroll to position [2203, 0]
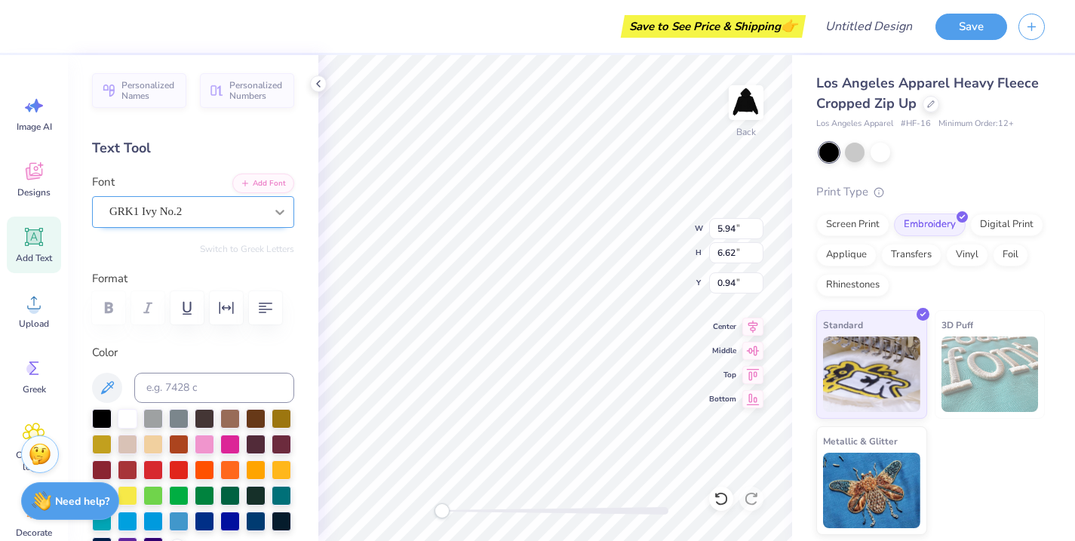
click at [281, 208] on icon at bounding box center [279, 211] width 15 height 15
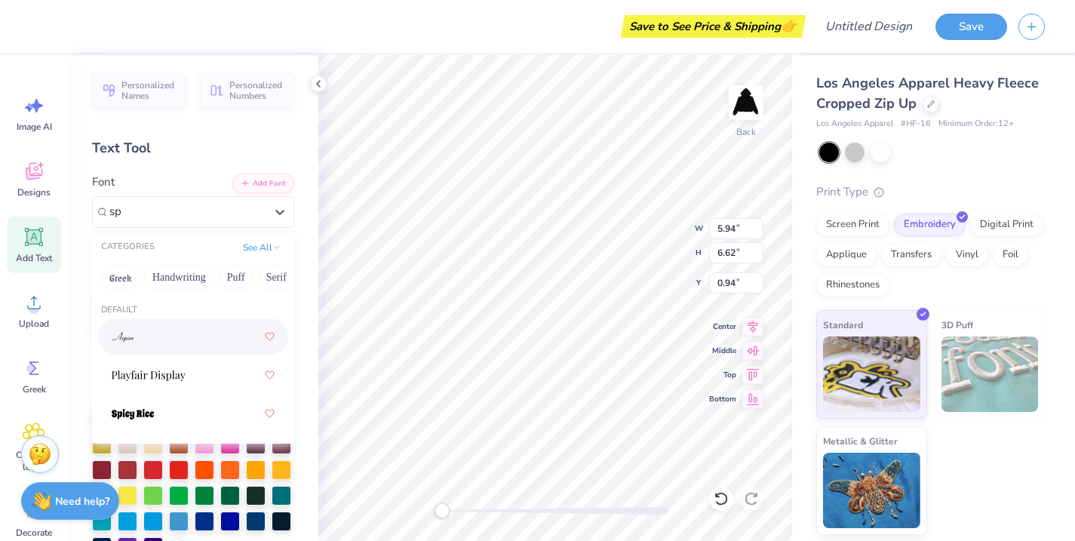
scroll to position [0, 0]
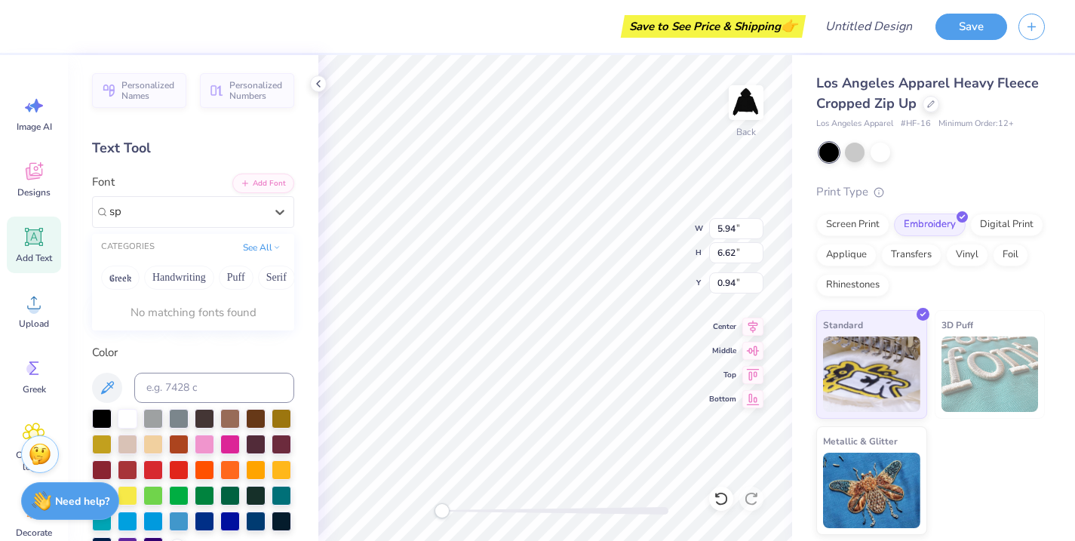
type input "s"
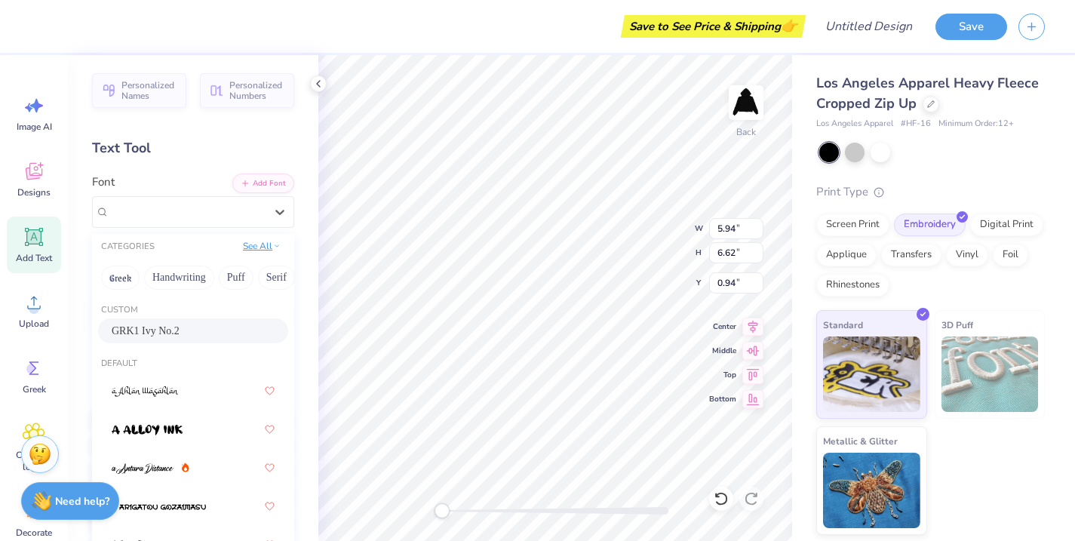
click at [279, 242] on icon at bounding box center [277, 246] width 8 height 8
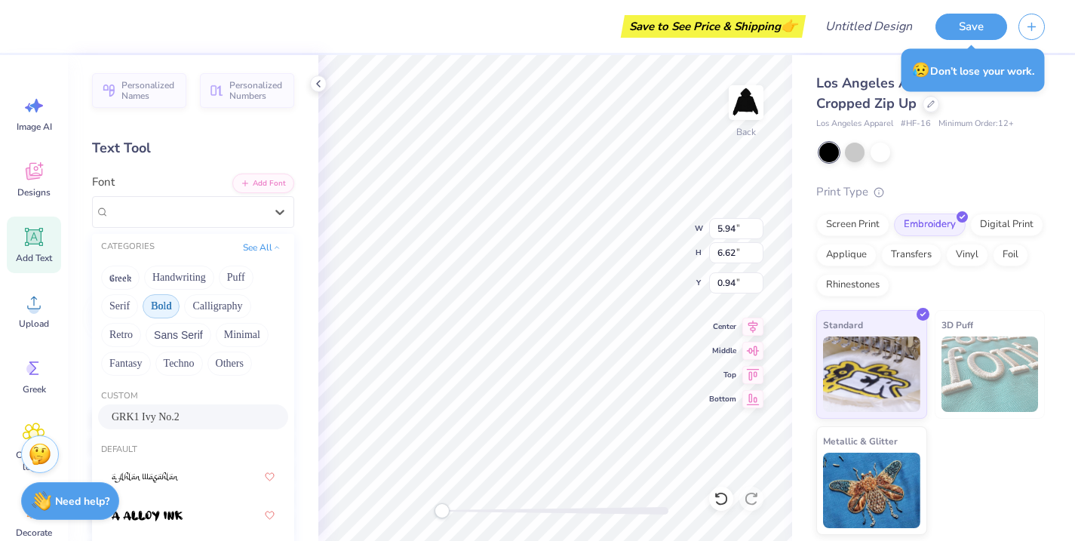
click at [160, 310] on button "Bold" at bounding box center [161, 306] width 37 height 24
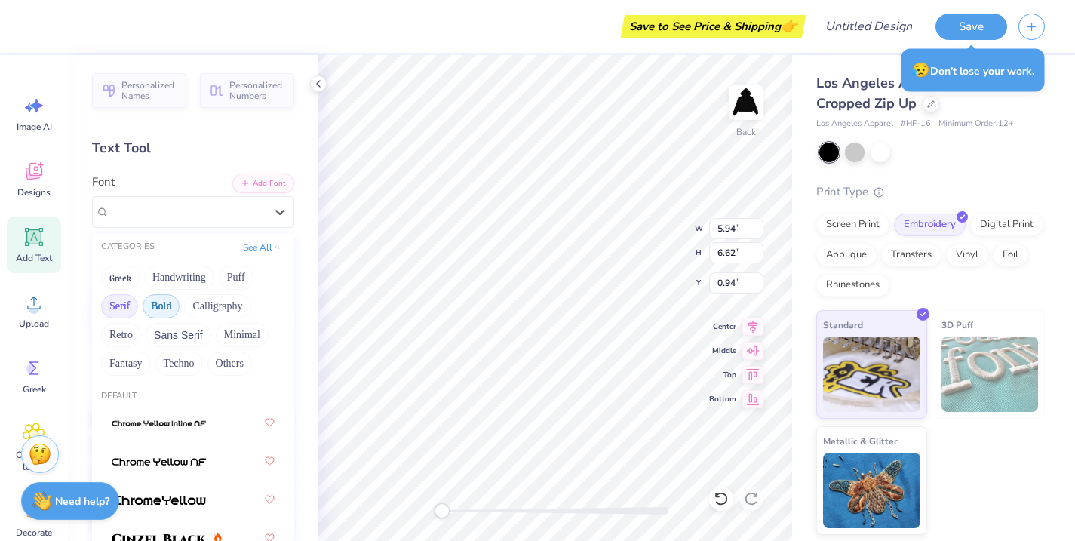
click at [124, 309] on button "Serif" at bounding box center [119, 306] width 37 height 24
click at [165, 310] on button "Bold" at bounding box center [161, 306] width 37 height 24
click at [238, 274] on button "Puff" at bounding box center [236, 278] width 35 height 24
click at [171, 304] on button "Bold" at bounding box center [161, 306] width 37 height 24
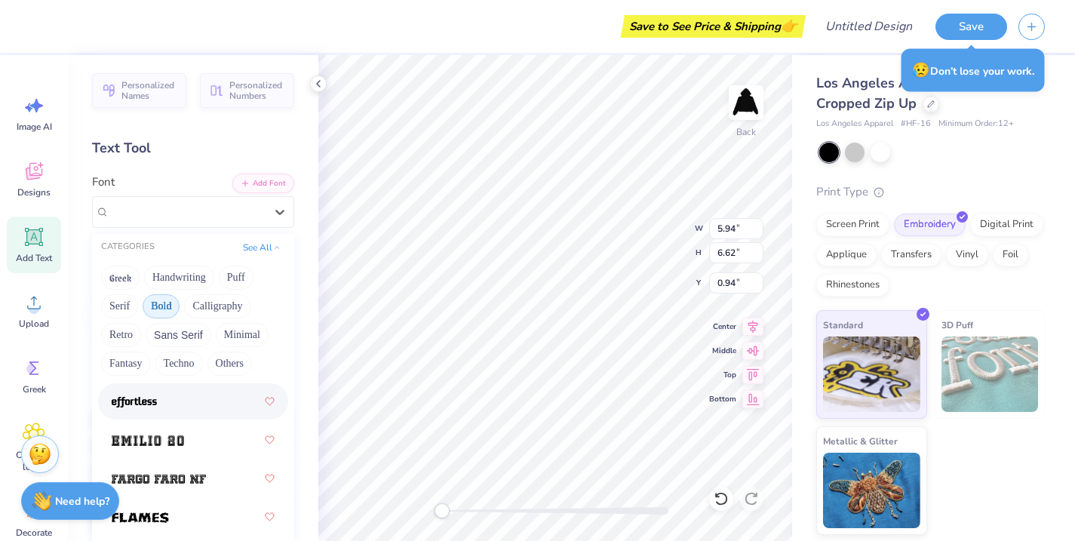
scroll to position [568, 0]
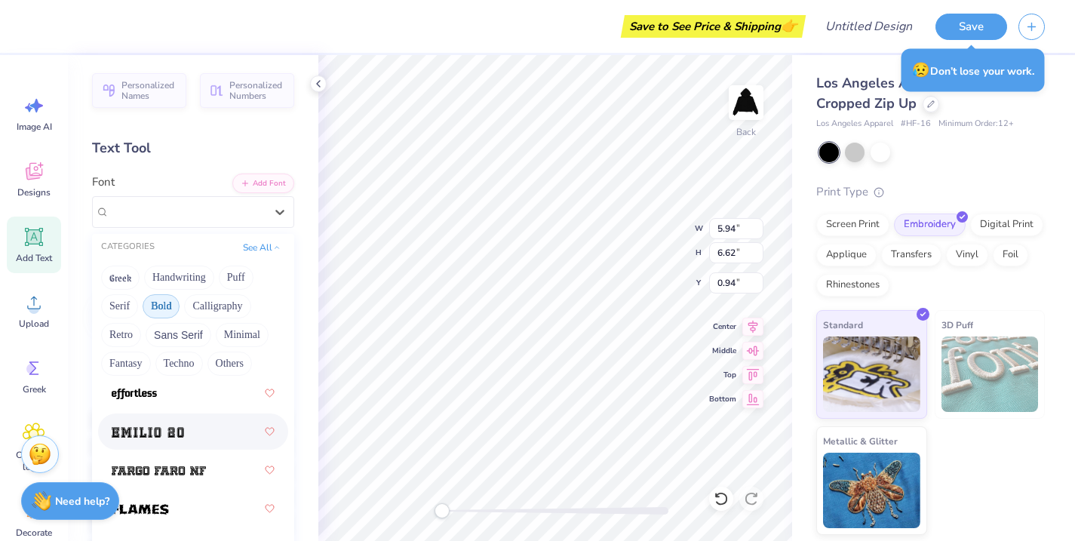
click at [195, 423] on div at bounding box center [193, 431] width 163 height 27
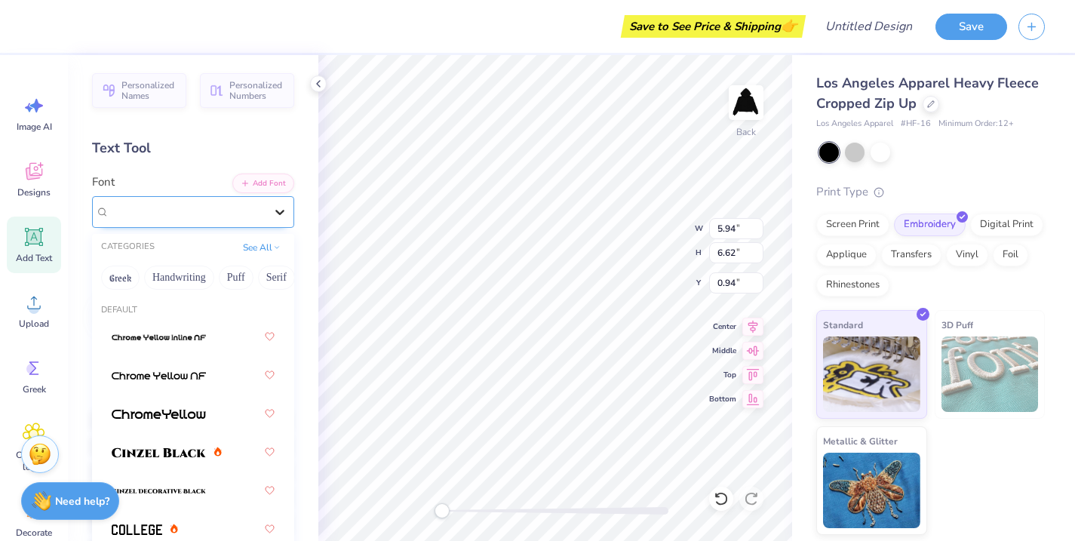
click at [281, 217] on icon at bounding box center [279, 211] width 15 height 15
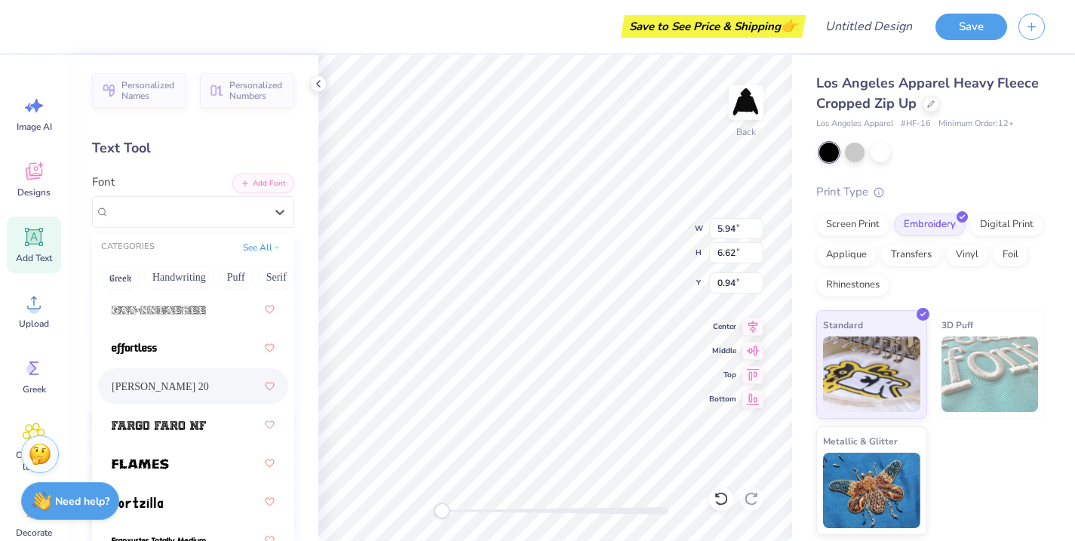
scroll to position [533, 0]
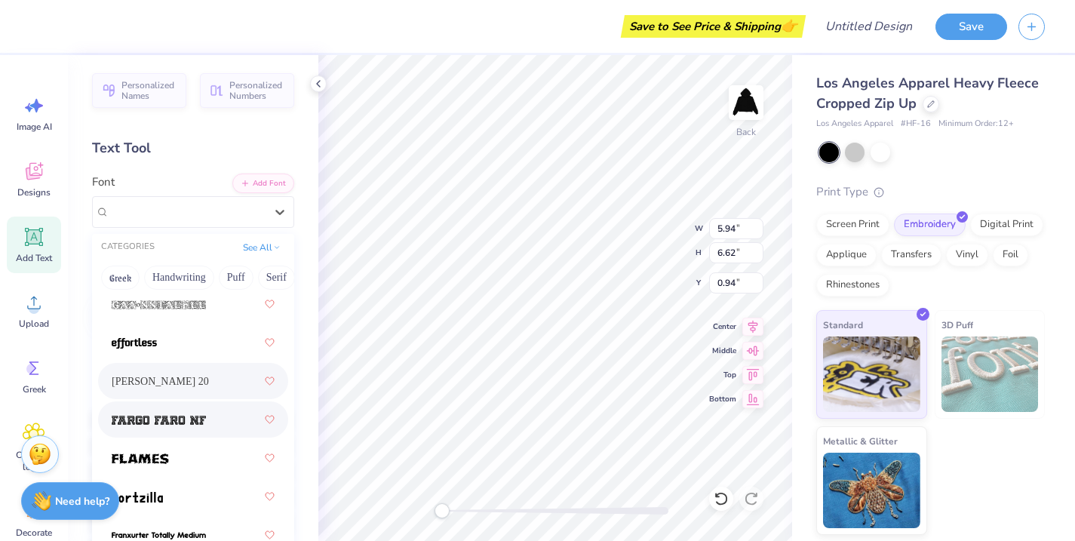
click at [206, 424] on div at bounding box center [193, 419] width 163 height 27
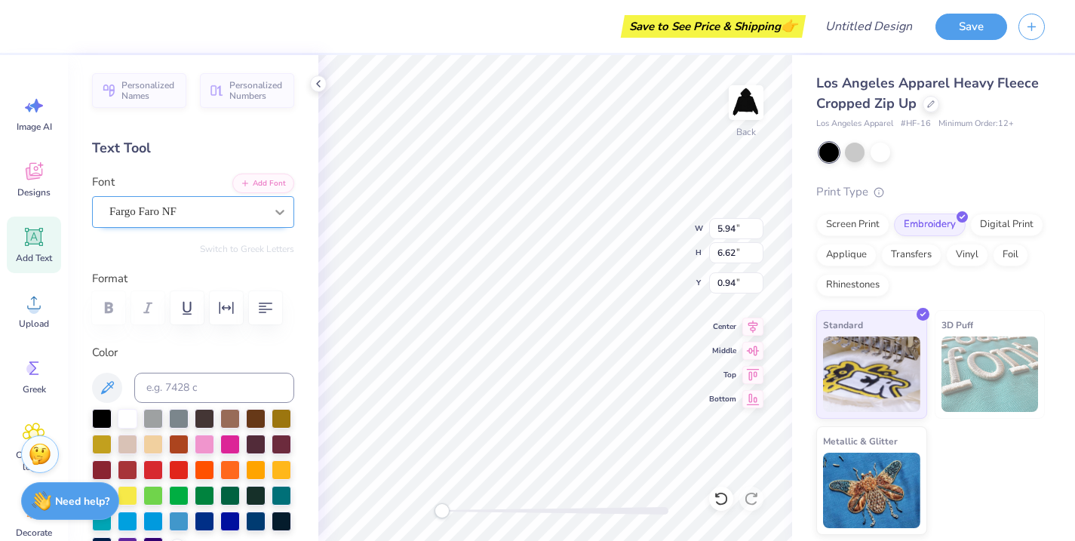
click at [276, 214] on icon at bounding box center [279, 211] width 15 height 15
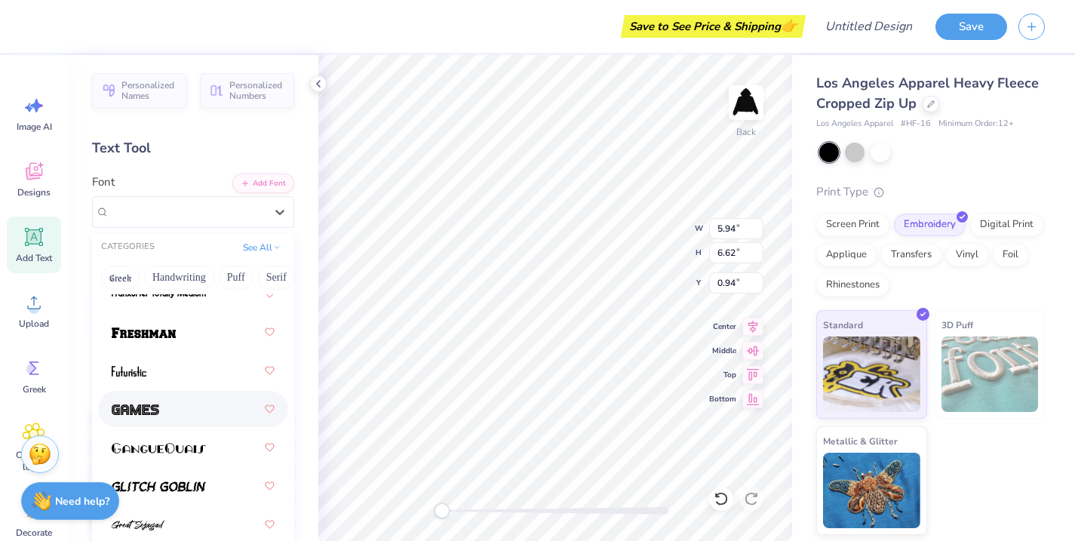
scroll to position [791, 0]
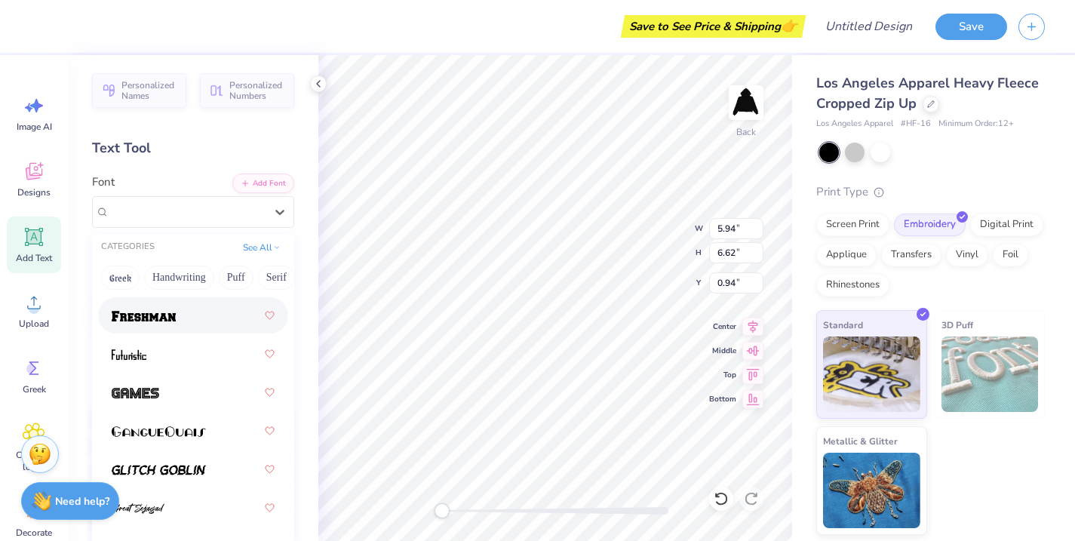
click at [178, 327] on div at bounding box center [193, 315] width 163 height 27
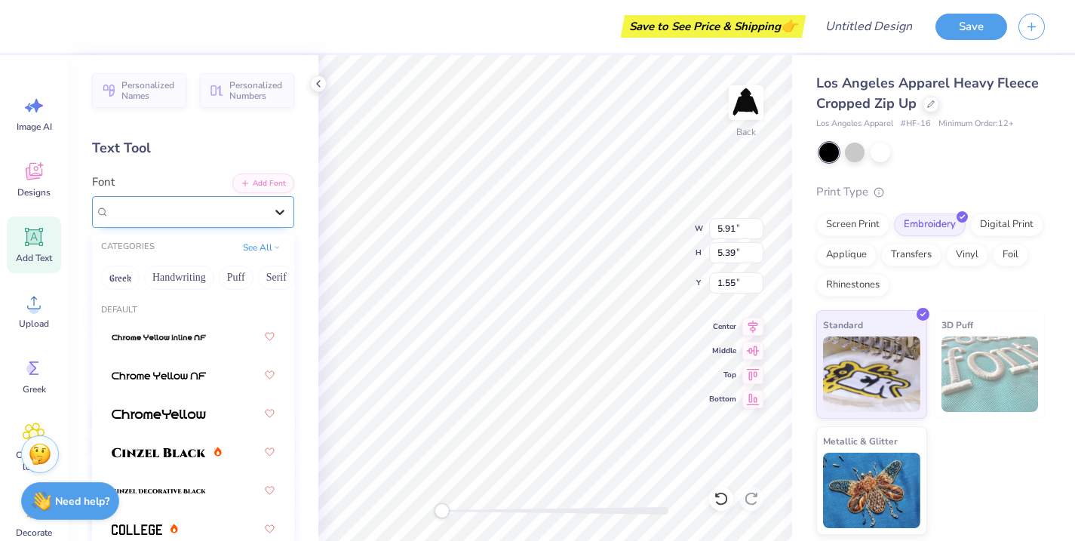
click at [281, 209] on icon at bounding box center [279, 211] width 15 height 15
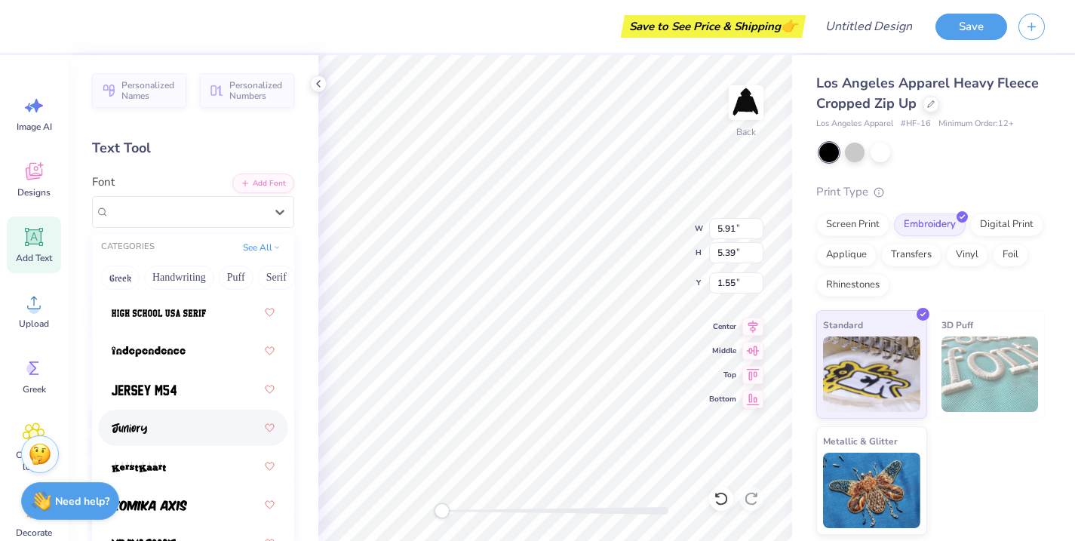
scroll to position [1136, 0]
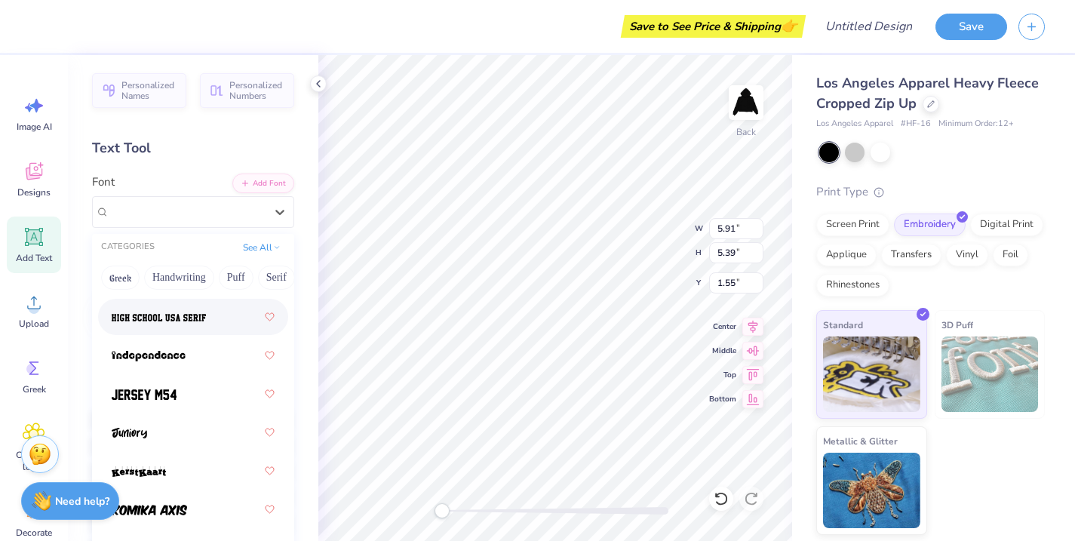
click at [212, 328] on div at bounding box center [193, 316] width 163 height 27
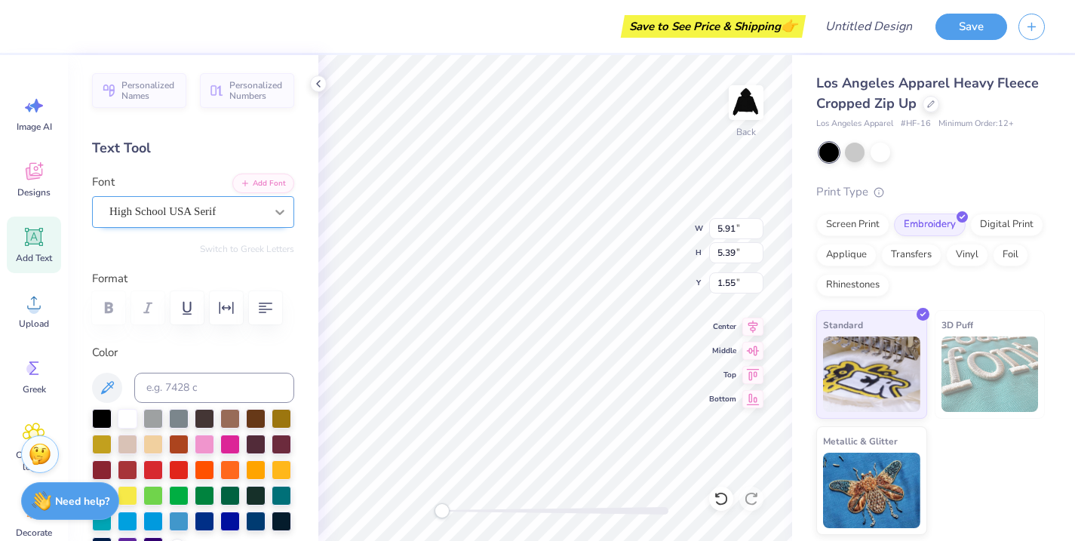
click at [281, 211] on icon at bounding box center [279, 211] width 15 height 15
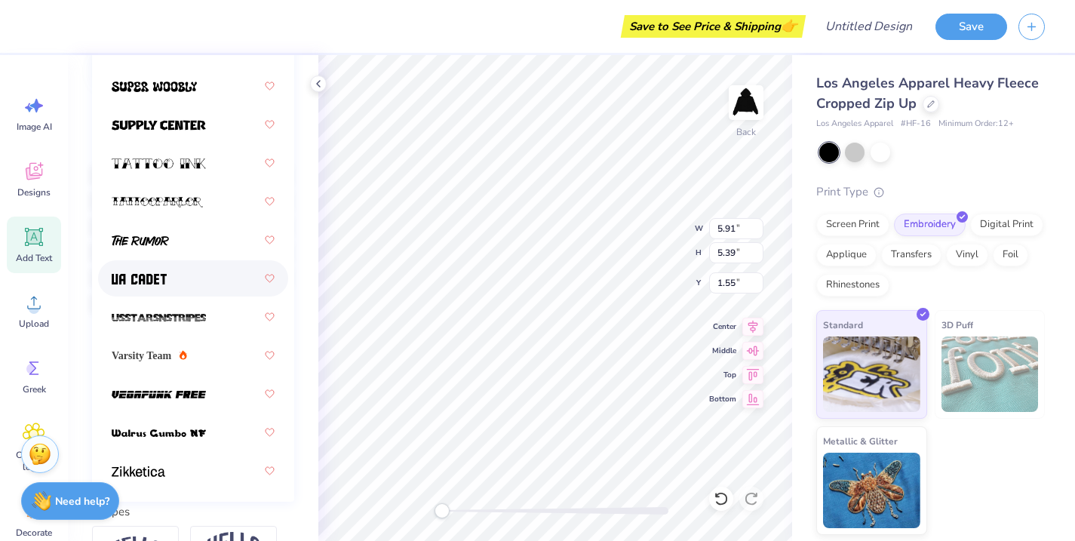
scroll to position [254, 0]
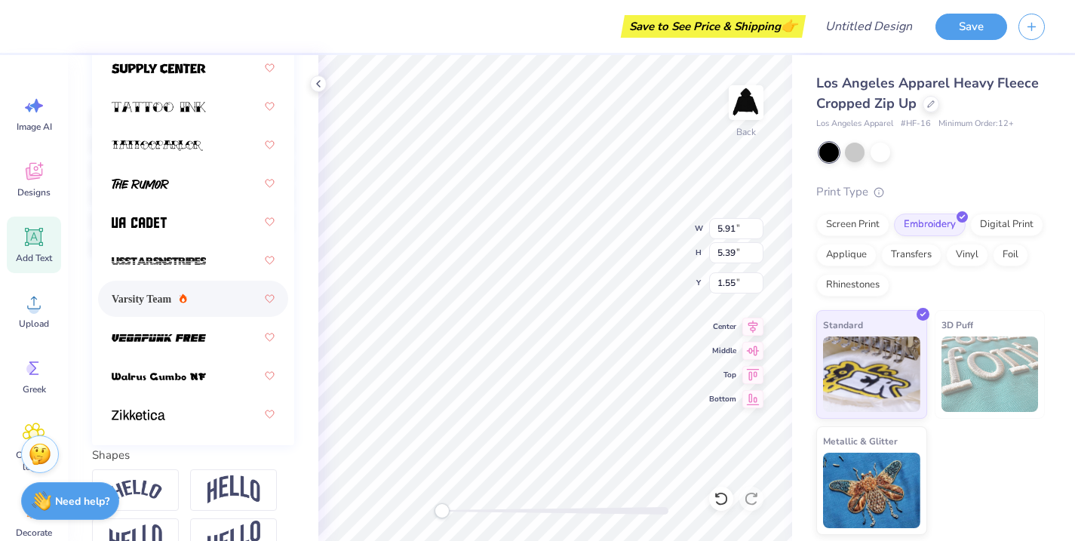
scroll to position [310, 0]
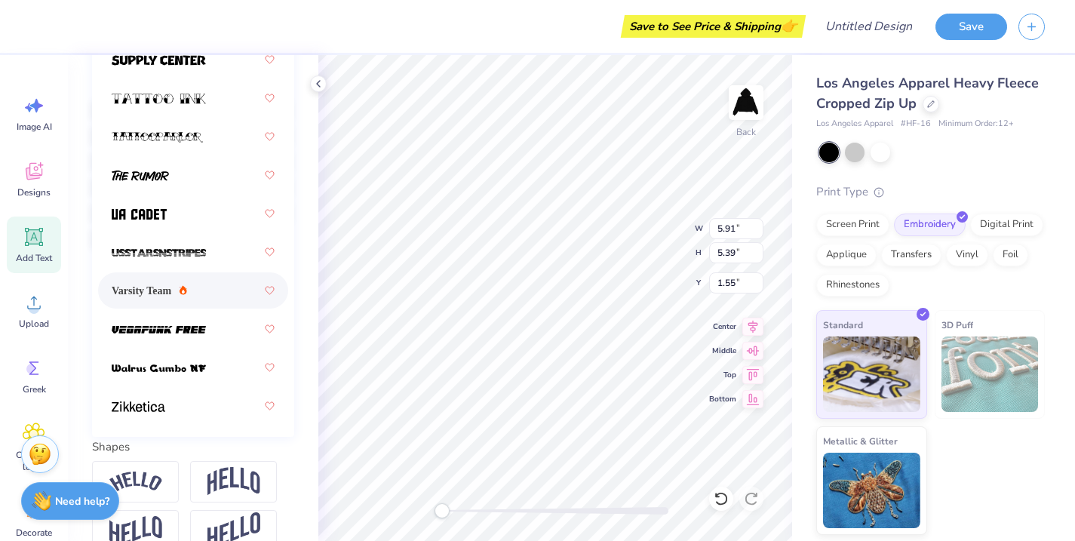
click at [217, 295] on div "Varsity Team" at bounding box center [193, 290] width 163 height 27
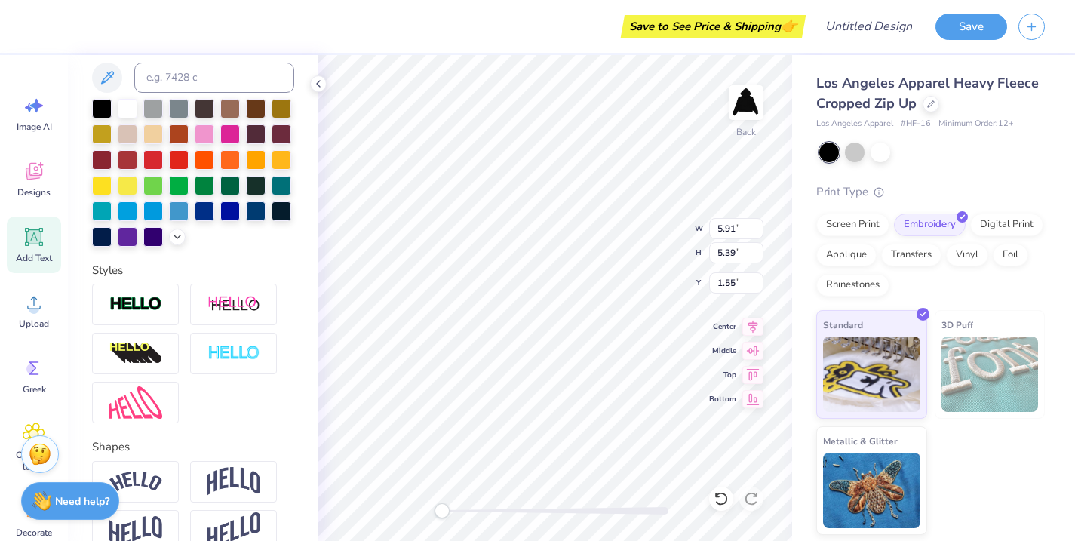
type input "5.32"
type input "6.37"
type input "0.71"
type input "5.43"
type input "6.62"
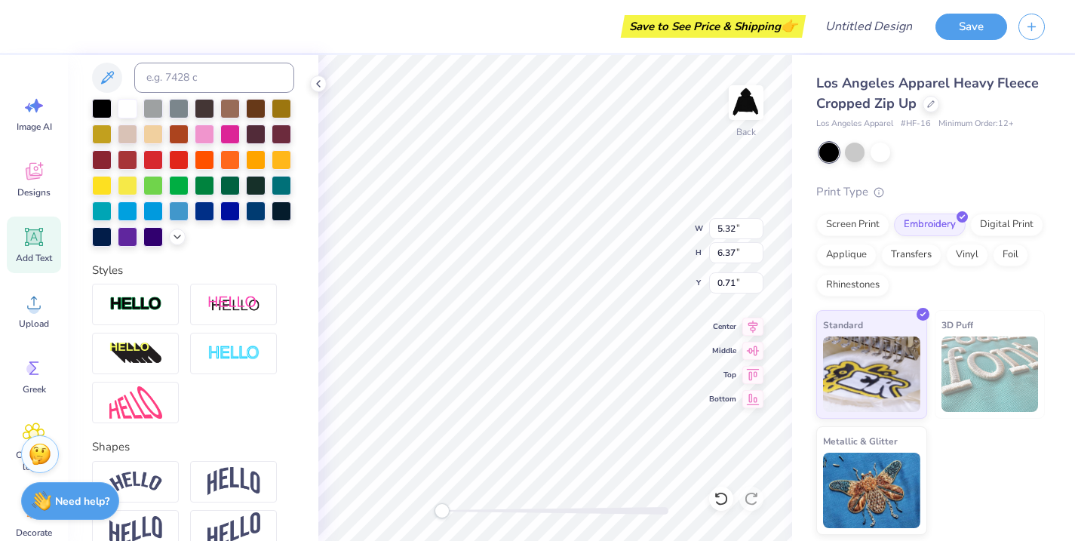
type input "0.94"
type input "5.32"
type input "6.37"
type input "1.06"
click at [232, 352] on img at bounding box center [234, 353] width 53 height 17
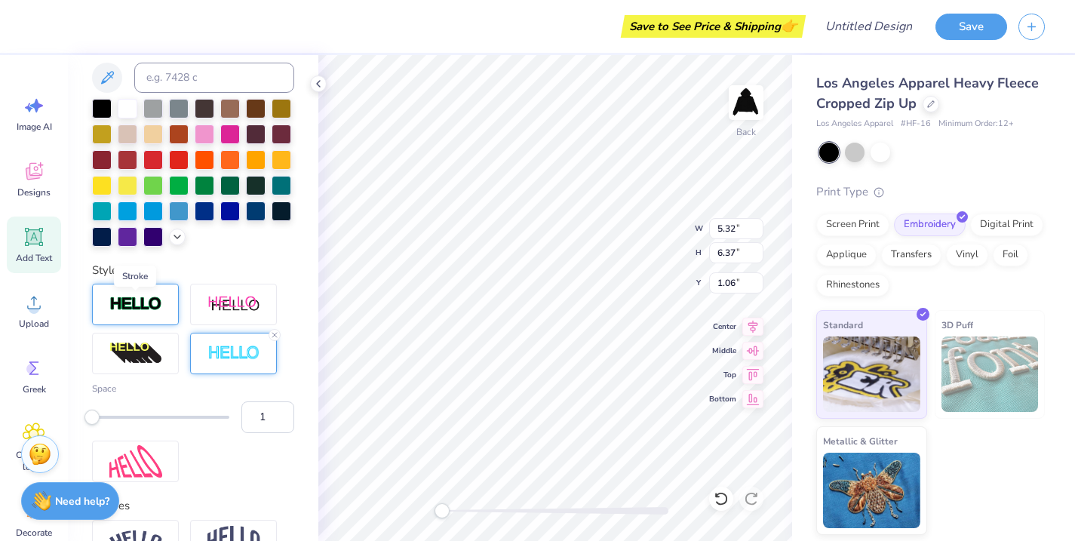
click at [151, 297] on img at bounding box center [135, 304] width 53 height 17
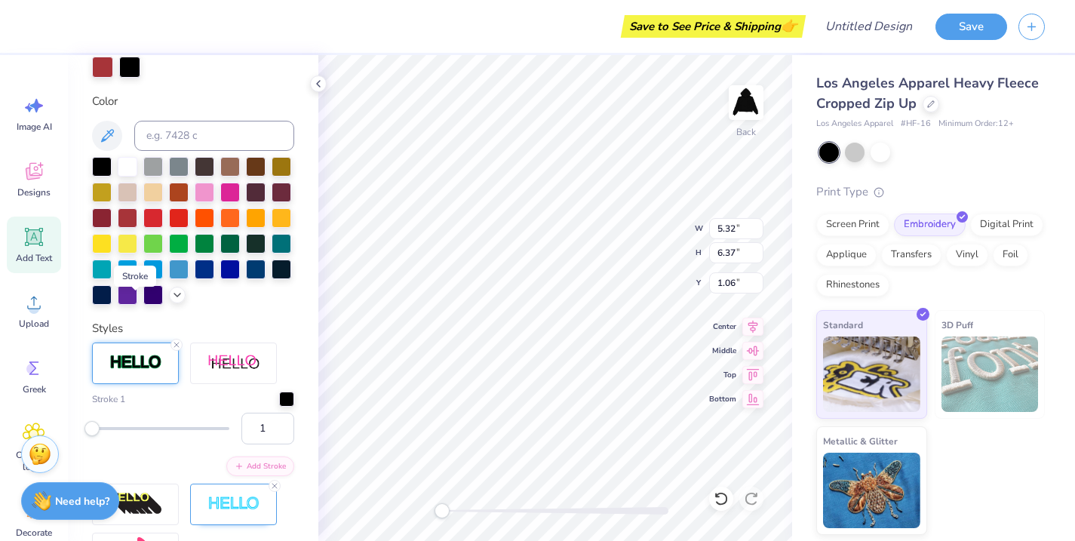
scroll to position [368, 0]
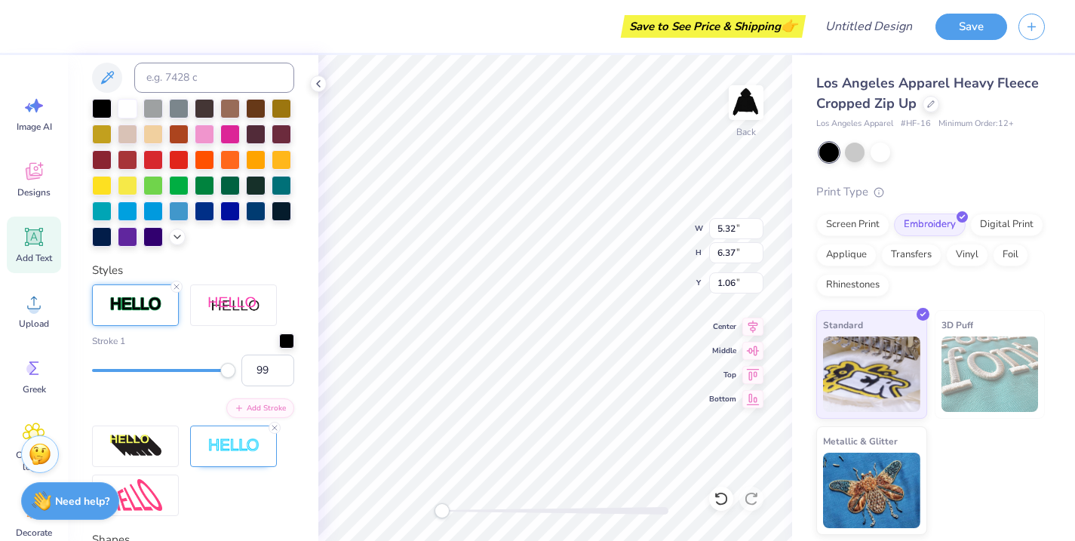
type input "100"
drag, startPoint x: 98, startPoint y: 364, endPoint x: 227, endPoint y: 367, distance: 129.1
click at [229, 367] on div at bounding box center [160, 370] width 137 height 15
type input "1"
drag, startPoint x: 223, startPoint y: 369, endPoint x: 56, endPoint y: 367, distance: 167.5
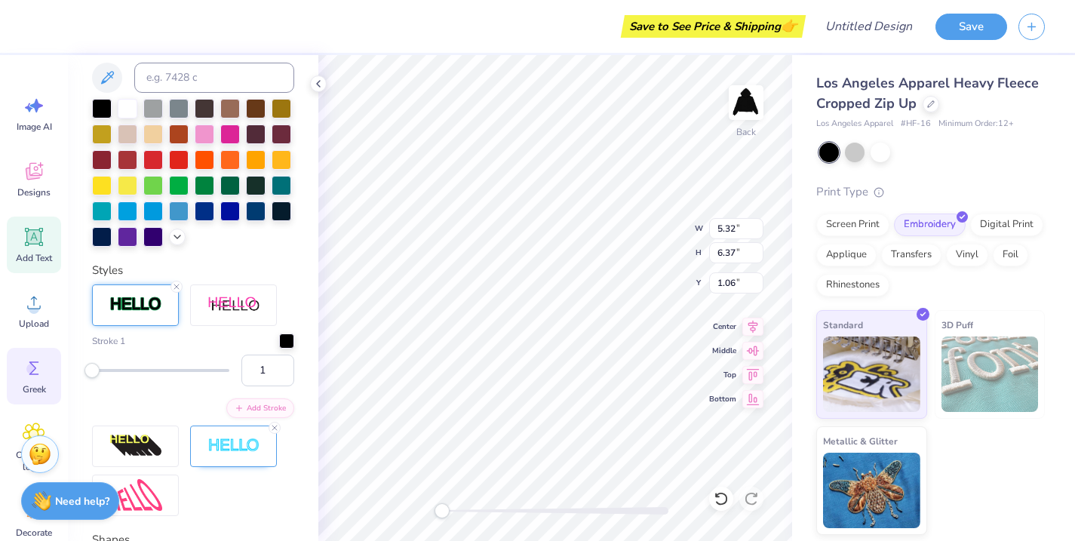
click at [56, 367] on div "Save to See Price & Shipping 👉 Design Title Save Image AI Designs Add Text Uplo…" at bounding box center [537, 270] width 1075 height 541
click at [175, 283] on icon at bounding box center [176, 286] width 9 height 9
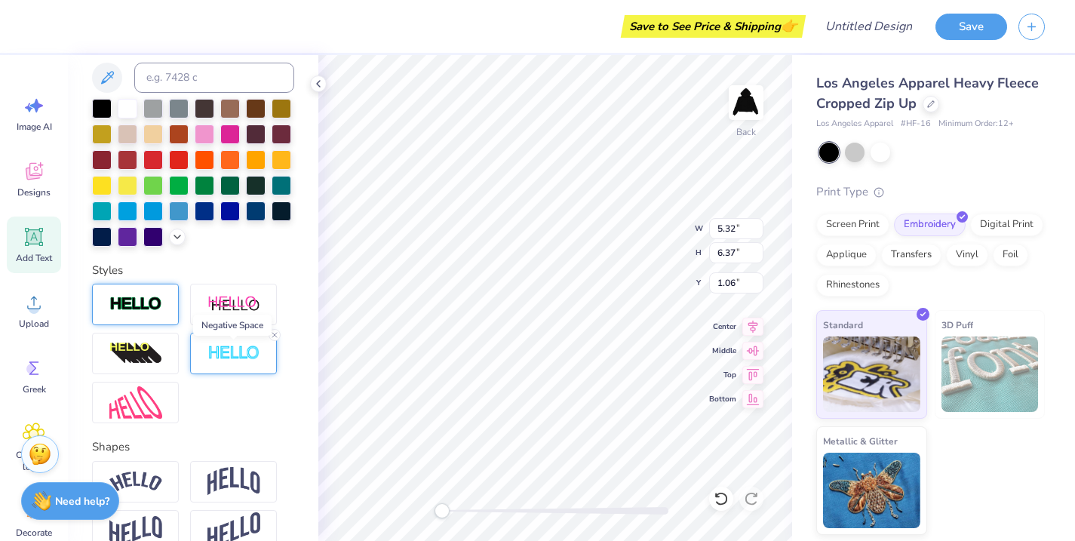
click at [241, 357] on img at bounding box center [234, 353] width 53 height 17
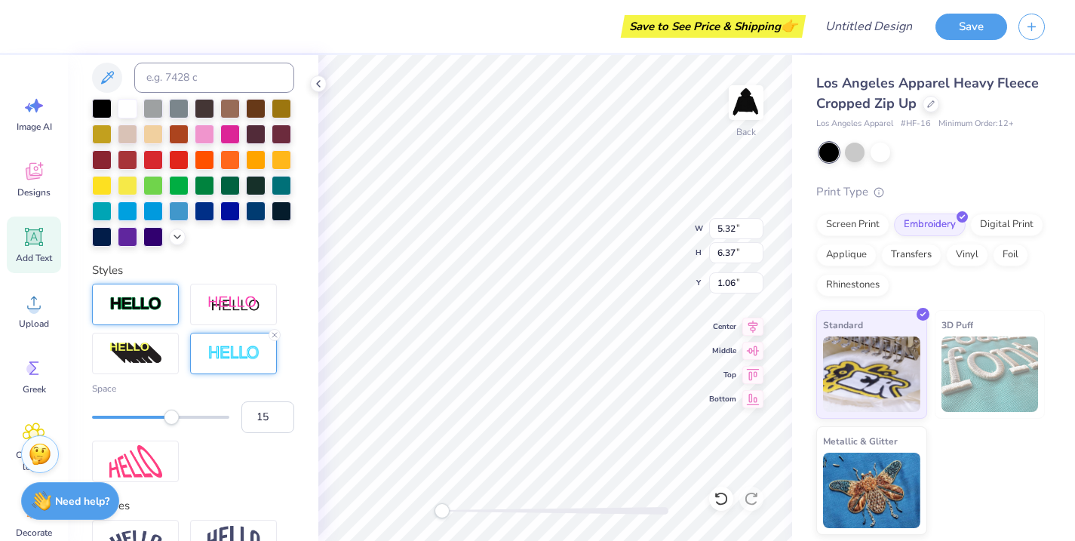
type input "16"
drag, startPoint x: 91, startPoint y: 413, endPoint x: 198, endPoint y: 418, distance: 106.5
click at [198, 418] on div "Accessibility label" at bounding box center [200, 417] width 15 height 15
type input "9"
drag, startPoint x: 198, startPoint y: 419, endPoint x: 146, endPoint y: 419, distance: 52.8
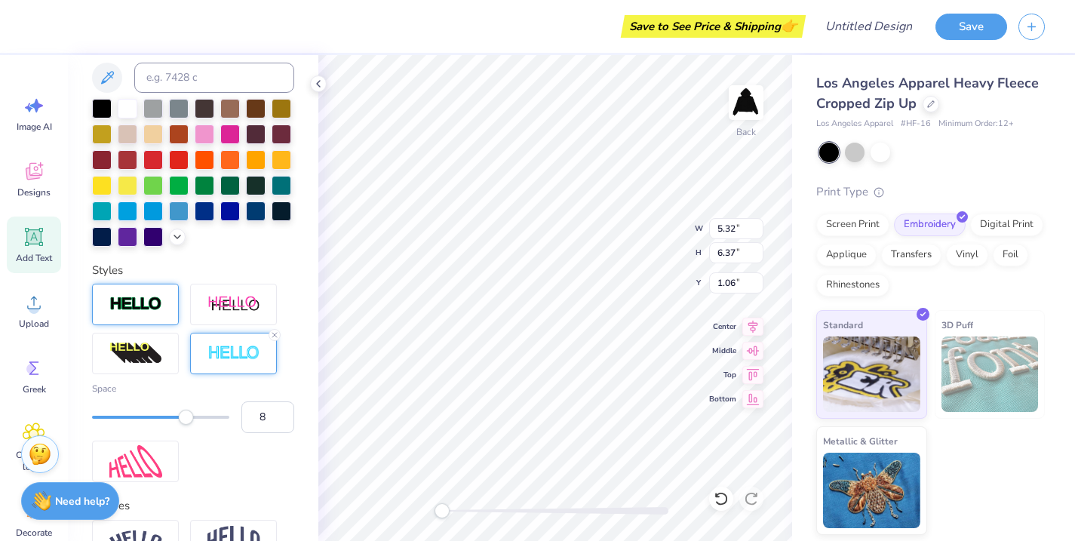
click at [179, 419] on div "Accessibility label" at bounding box center [186, 417] width 15 height 15
type input "5"
drag, startPoint x: 146, startPoint y: 419, endPoint x: 121, endPoint y: 419, distance: 24.9
click at [121, 419] on div "Accessibility label" at bounding box center [120, 417] width 15 height 15
type input "1"
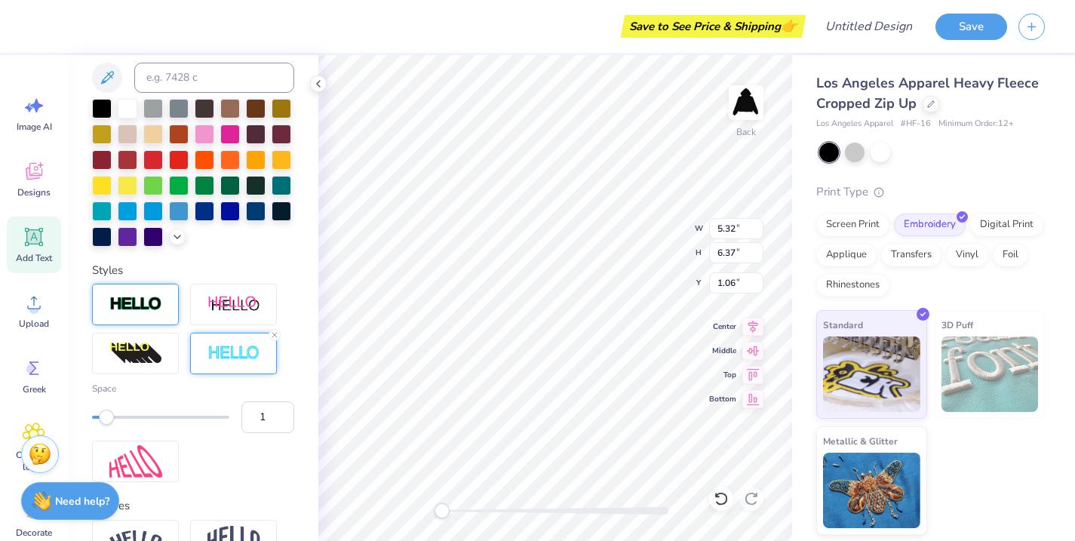
drag, startPoint x: 125, startPoint y: 417, endPoint x: 94, endPoint y: 413, distance: 31.1
click at [99, 413] on div "Accessibility label" at bounding box center [106, 417] width 15 height 15
type input "4.18"
type input "5.00"
type input "0.58"
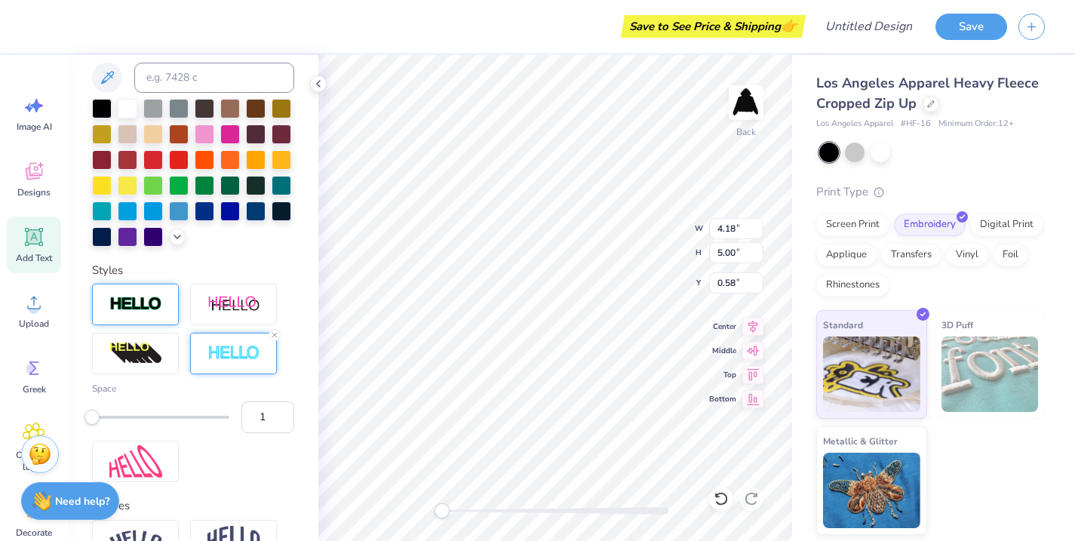
type input "5.98"
type input "7.14"
type input "5.43"
type input "6.62"
type input "0.94"
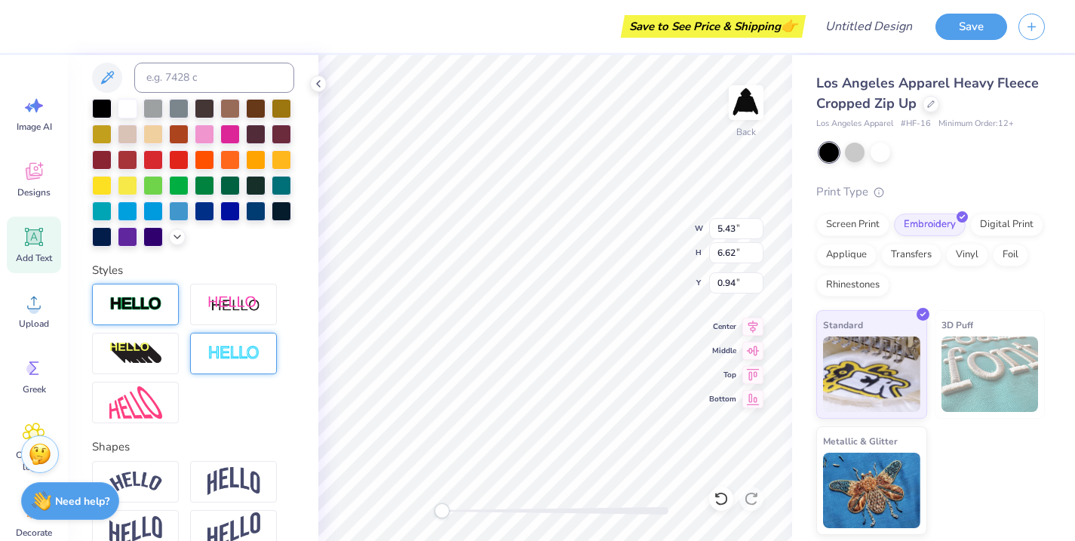
click at [240, 345] on img at bounding box center [234, 353] width 53 height 17
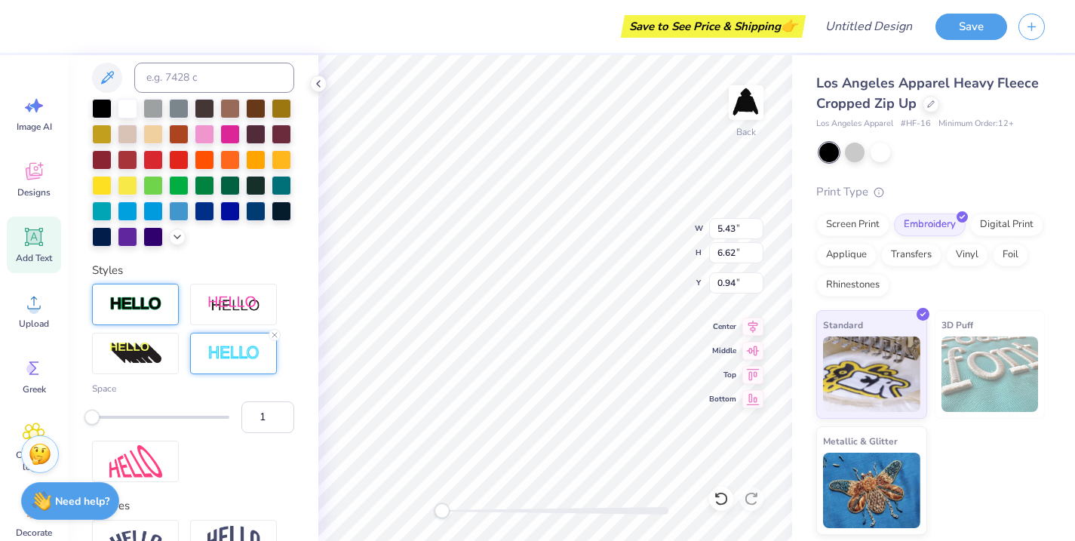
type input "5.98"
type input "7.14"
type input "0.68"
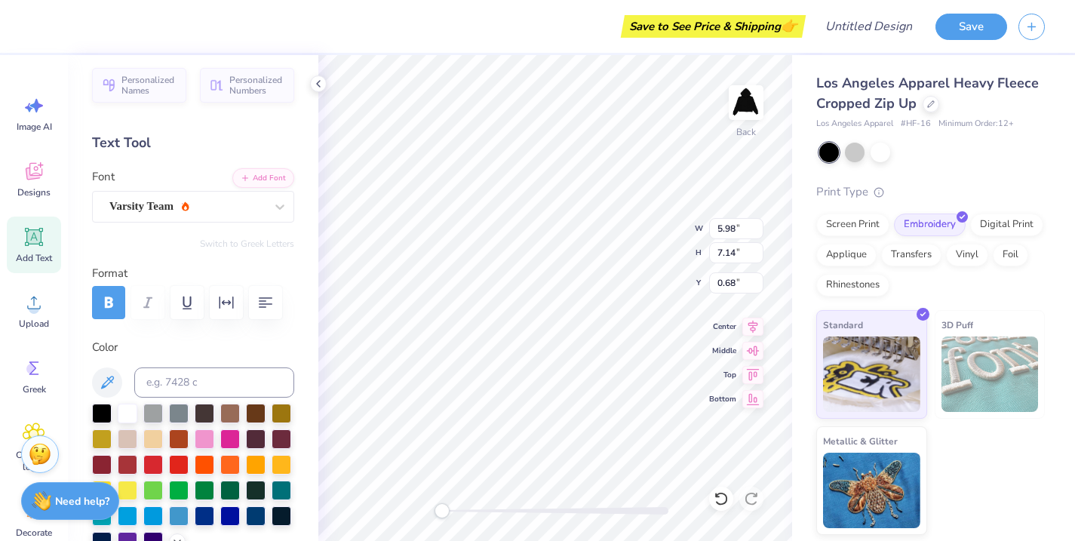
scroll to position [0, 0]
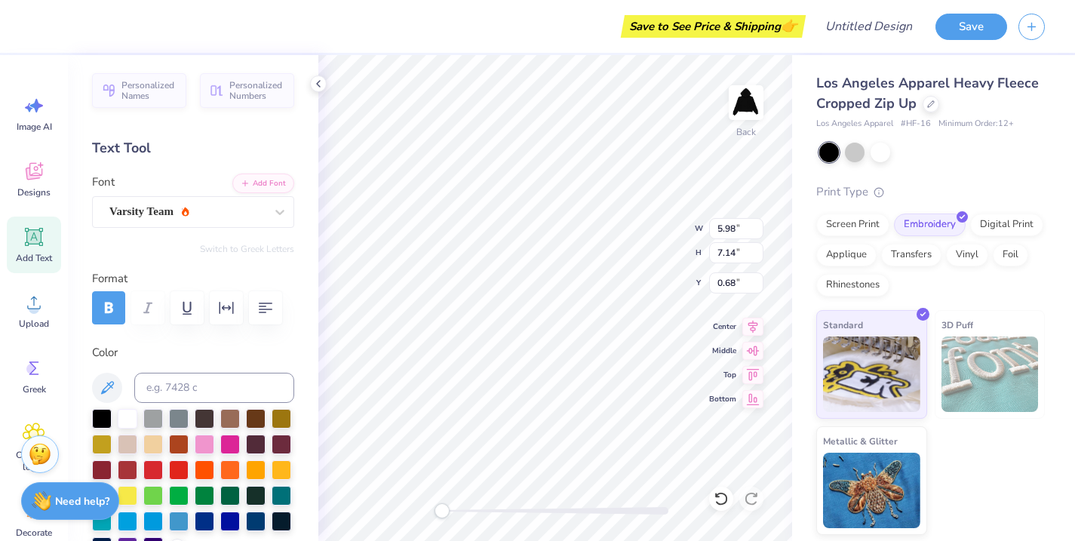
type input "5.55"
type input "6.74"
type input "0.88"
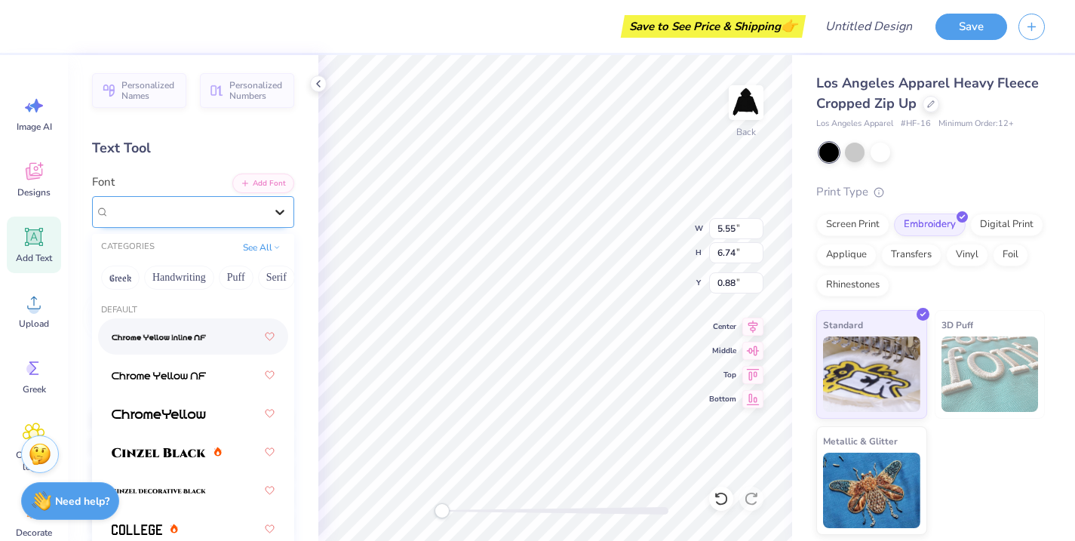
click at [274, 208] on icon at bounding box center [279, 211] width 15 height 15
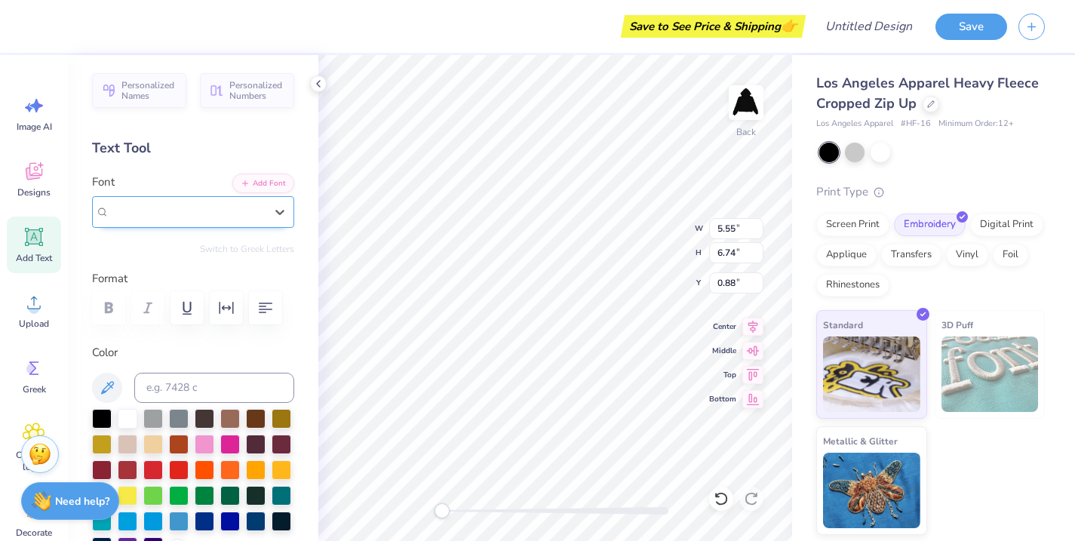
click at [184, 223] on div "GRK1 Ivy No.2" at bounding box center [193, 212] width 202 height 32
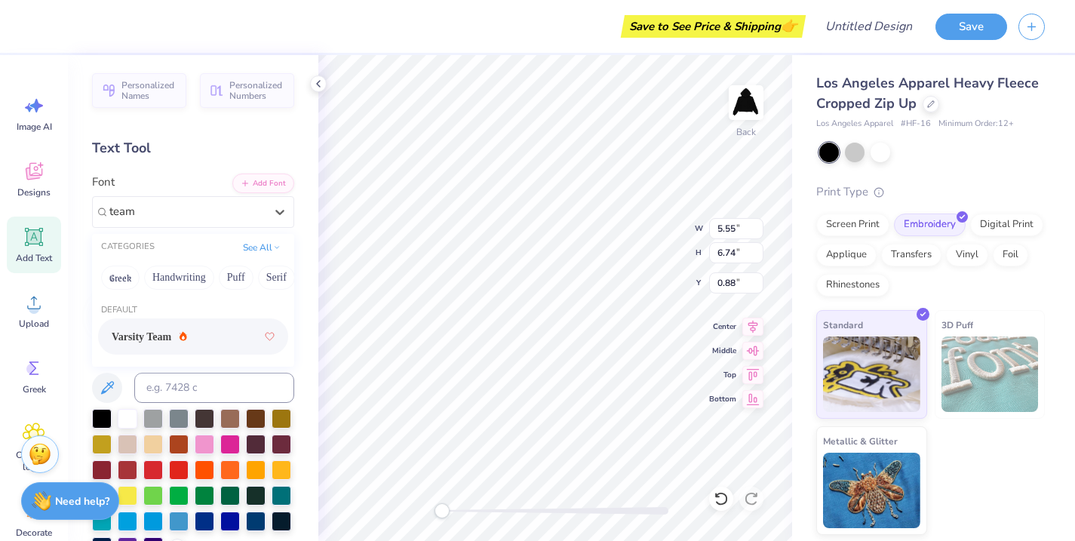
click at [160, 324] on div "Varsity Team" at bounding box center [193, 336] width 163 height 27
type input "team"
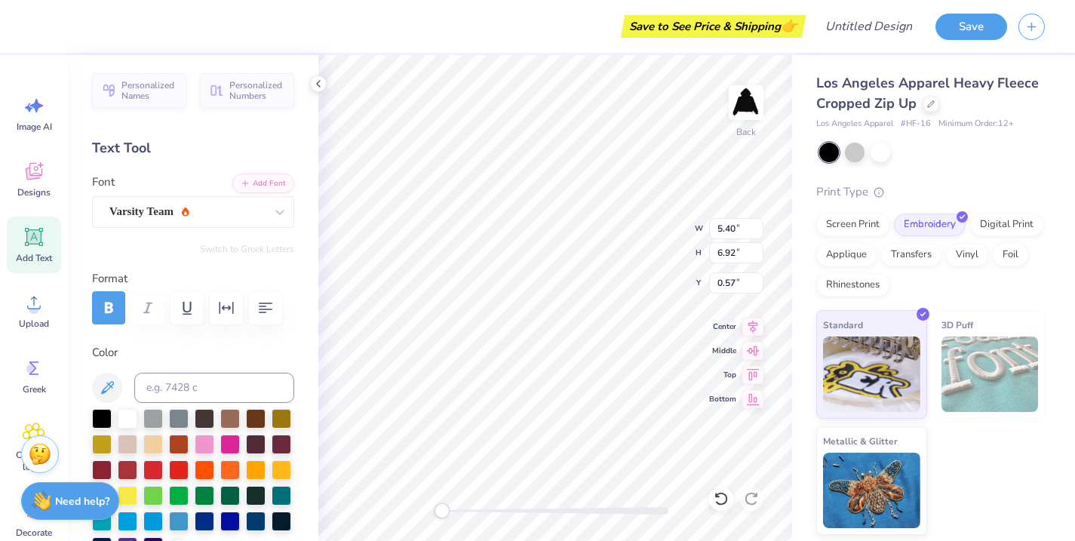
type input "5.40"
type input "6.92"
type input "0.57"
type input "5.68"
type input "7.28"
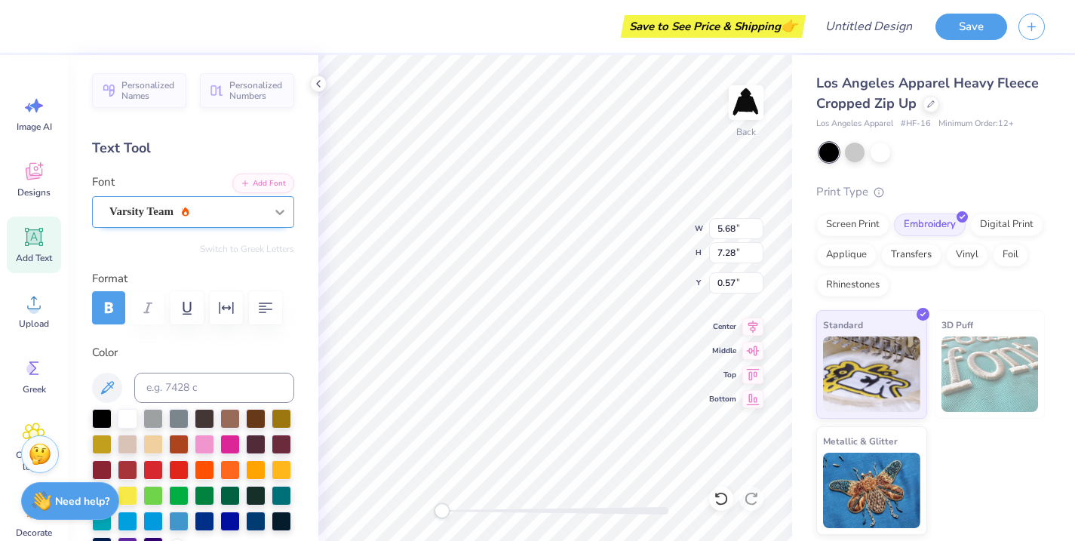
click at [277, 220] on div at bounding box center [279, 211] width 27 height 27
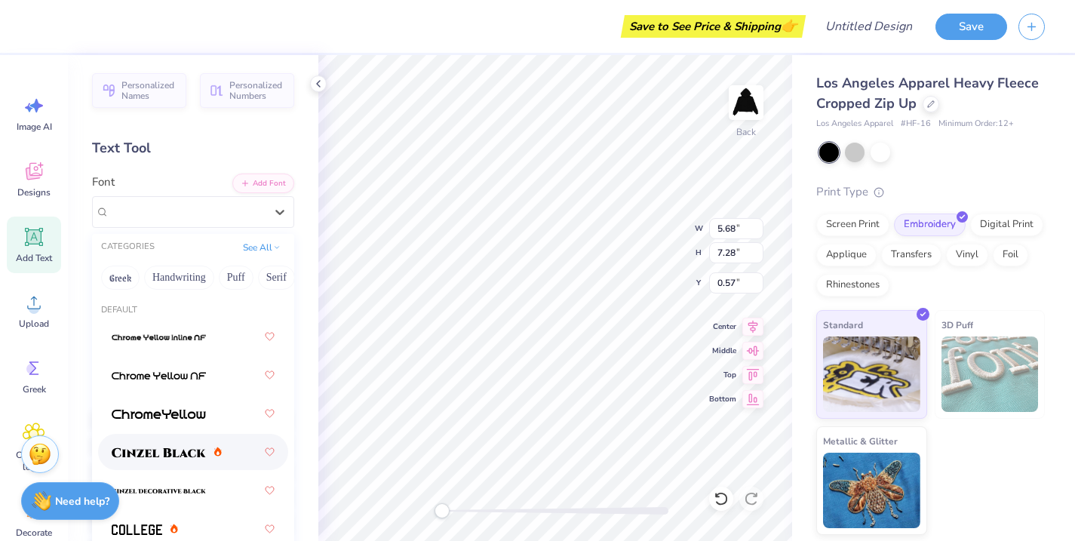
click at [206, 442] on div at bounding box center [193, 451] width 163 height 27
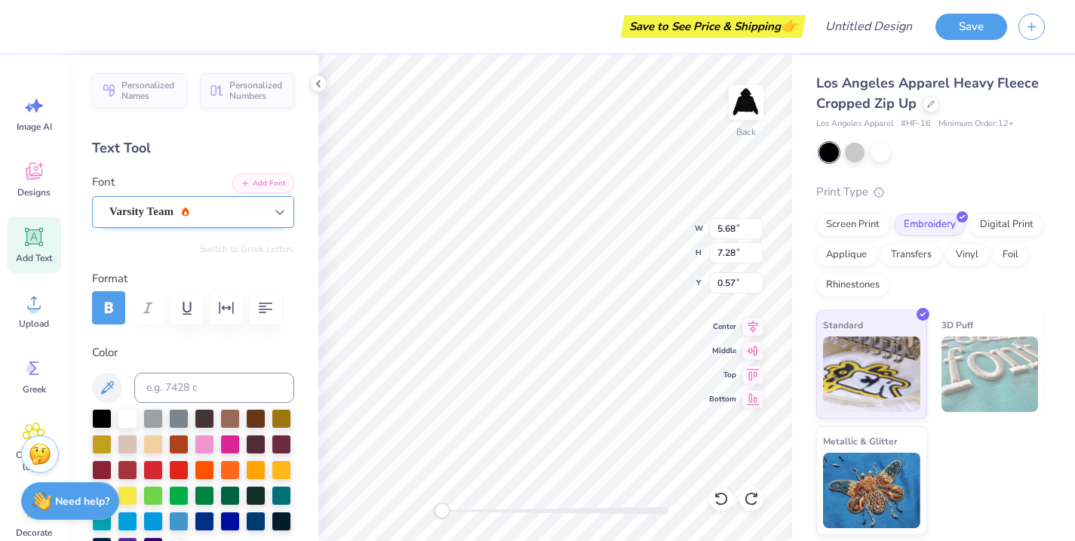
click at [281, 206] on icon at bounding box center [279, 211] width 15 height 15
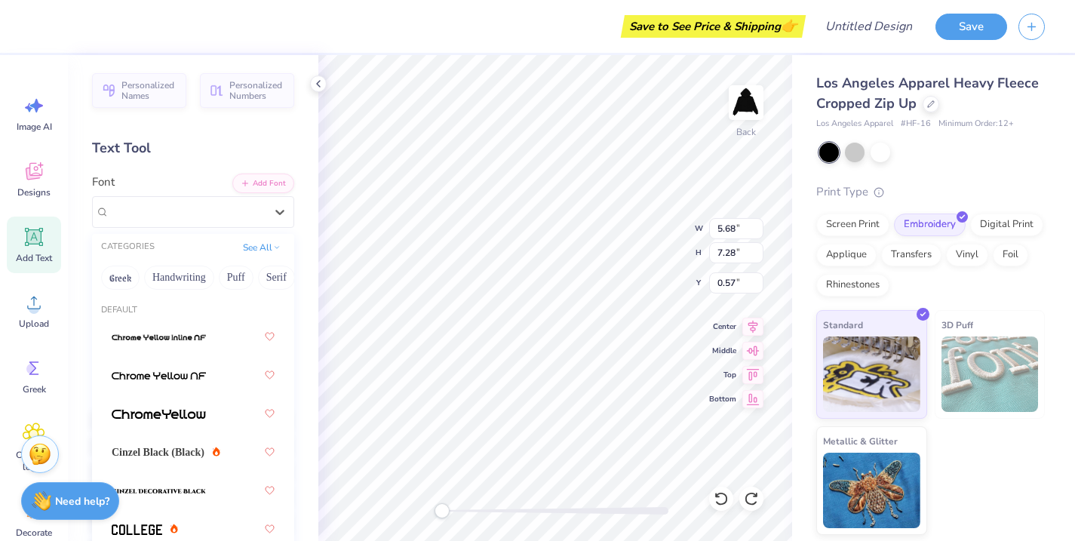
type input "5.98"
type input "7.14"
type input "0.68"
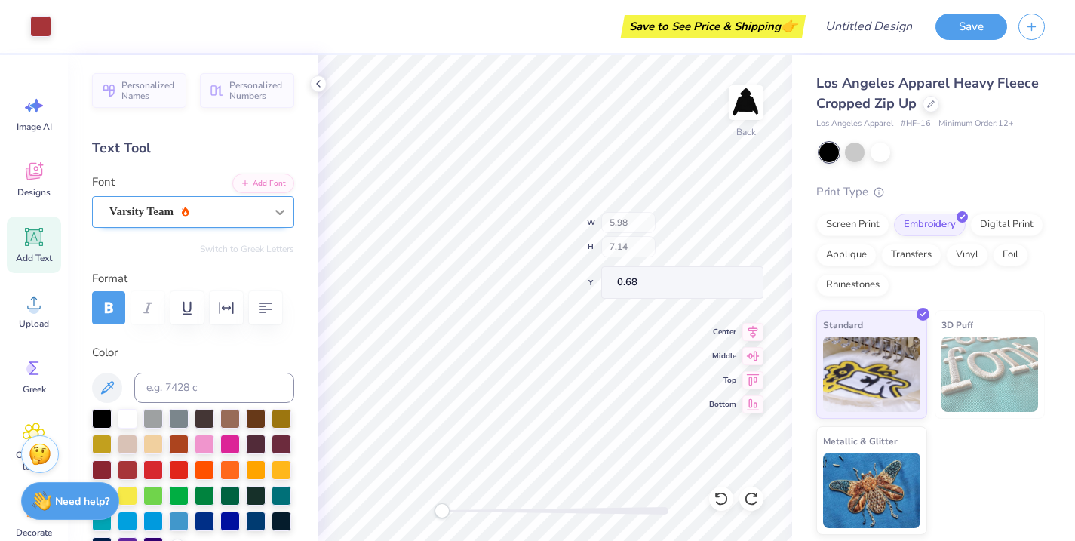
click at [276, 217] on icon at bounding box center [279, 211] width 15 height 15
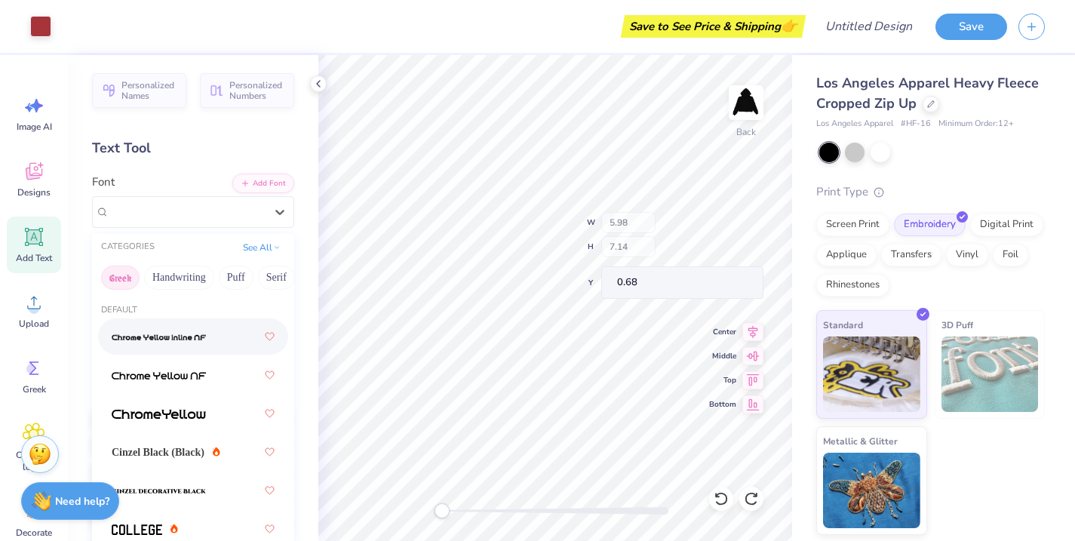
click at [136, 272] on button "Greek" at bounding box center [120, 278] width 38 height 24
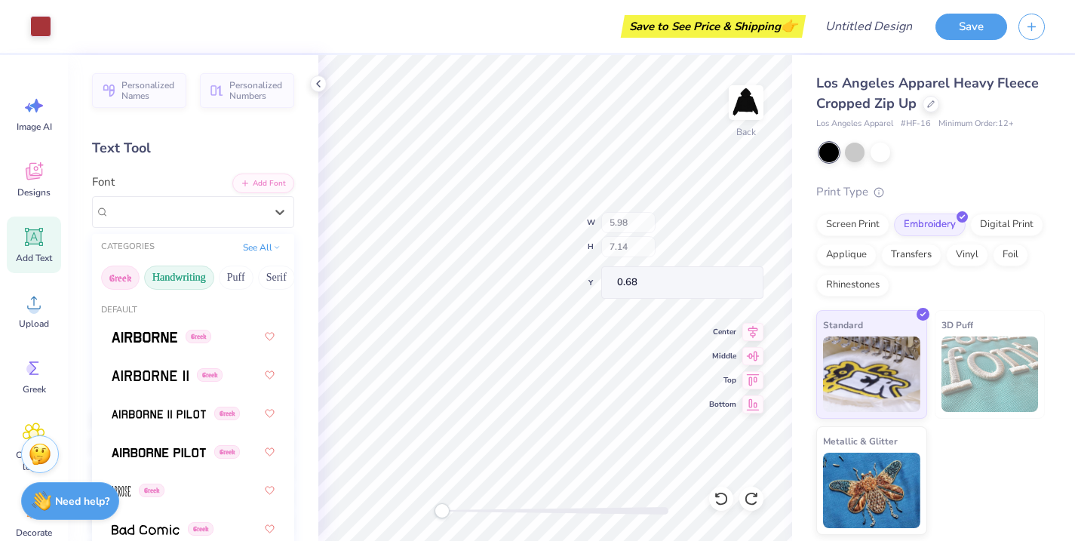
click at [180, 284] on button "Handwriting" at bounding box center [179, 278] width 70 height 24
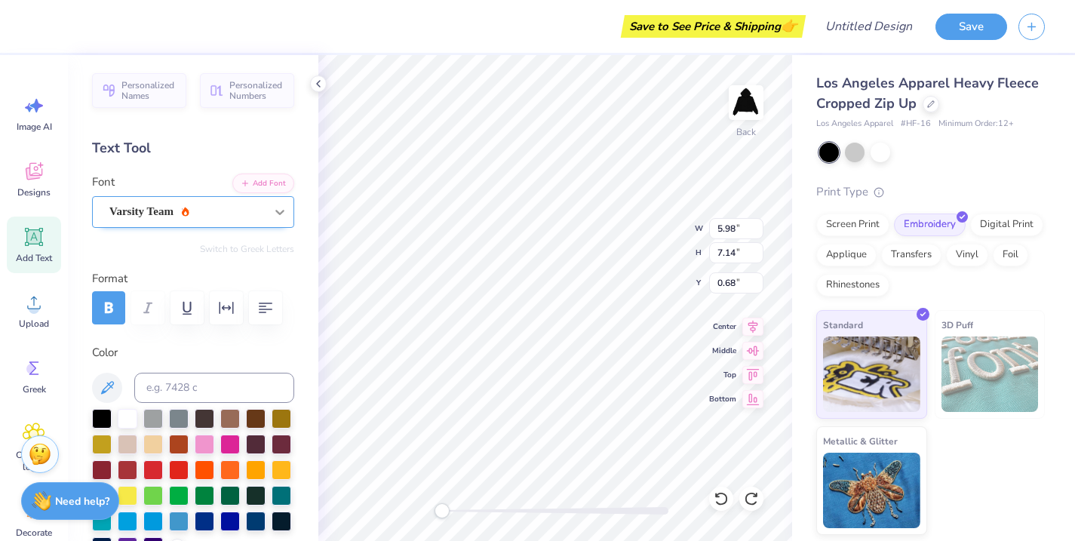
click at [280, 209] on icon at bounding box center [279, 211] width 15 height 15
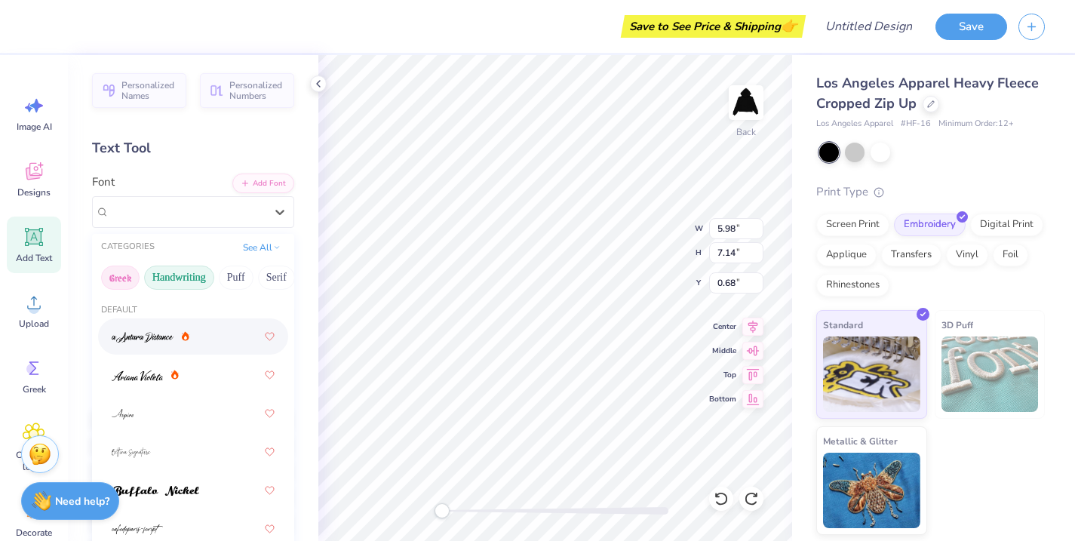
click at [123, 272] on button "Greek" at bounding box center [120, 278] width 38 height 24
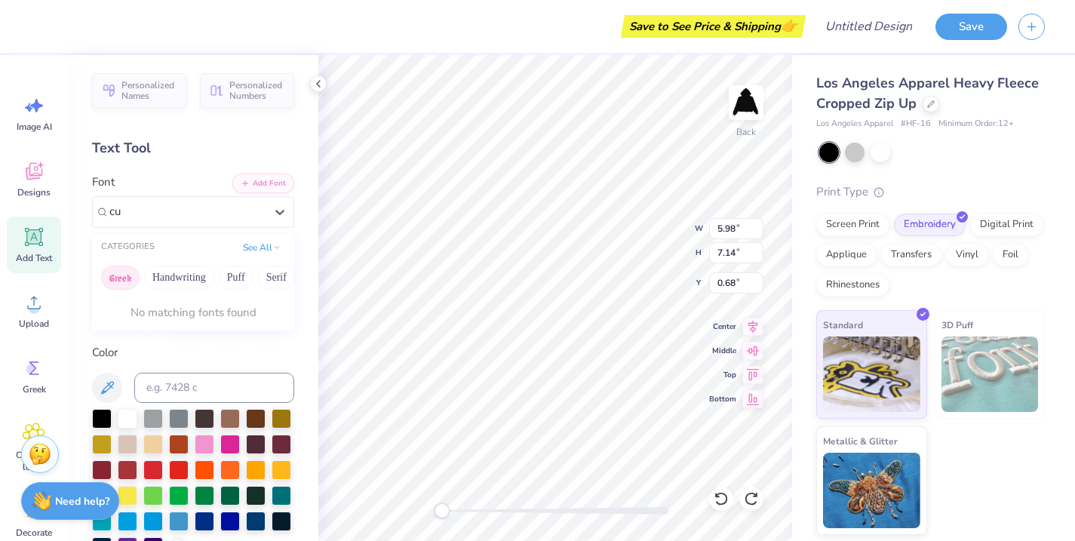
type input "c"
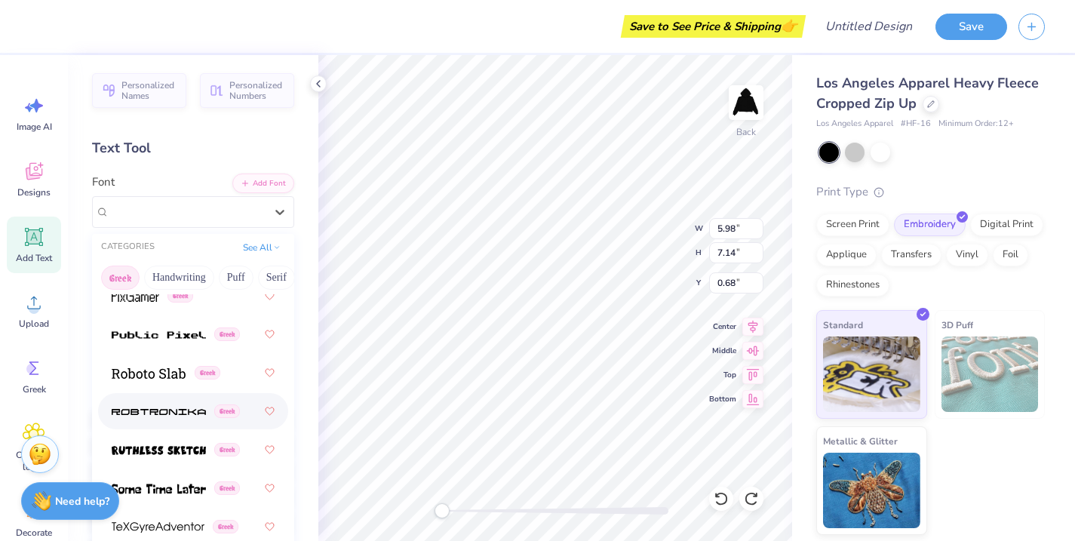
scroll to position [1370, 0]
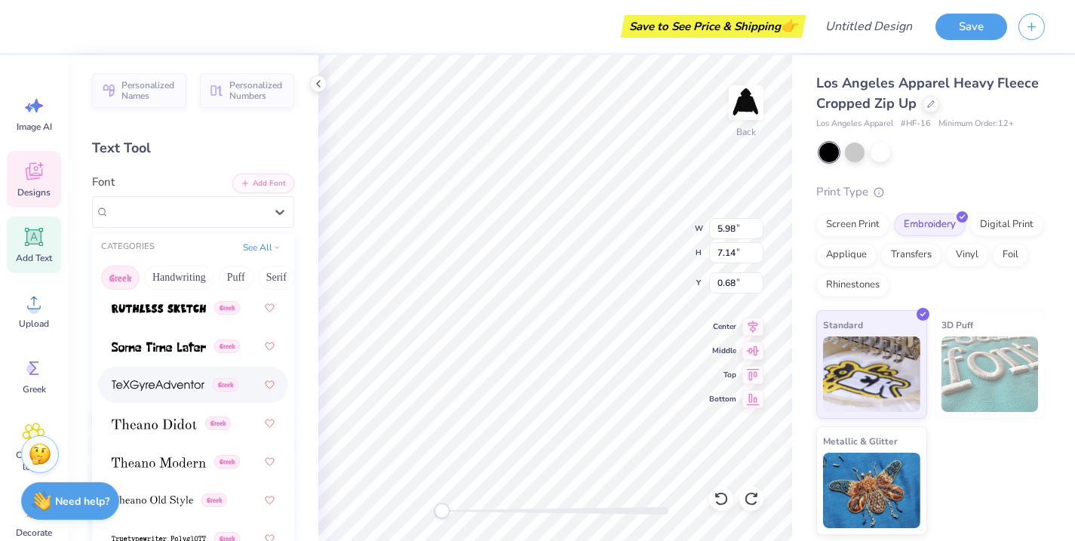
click at [36, 185] on div "Designs" at bounding box center [34, 179] width 54 height 57
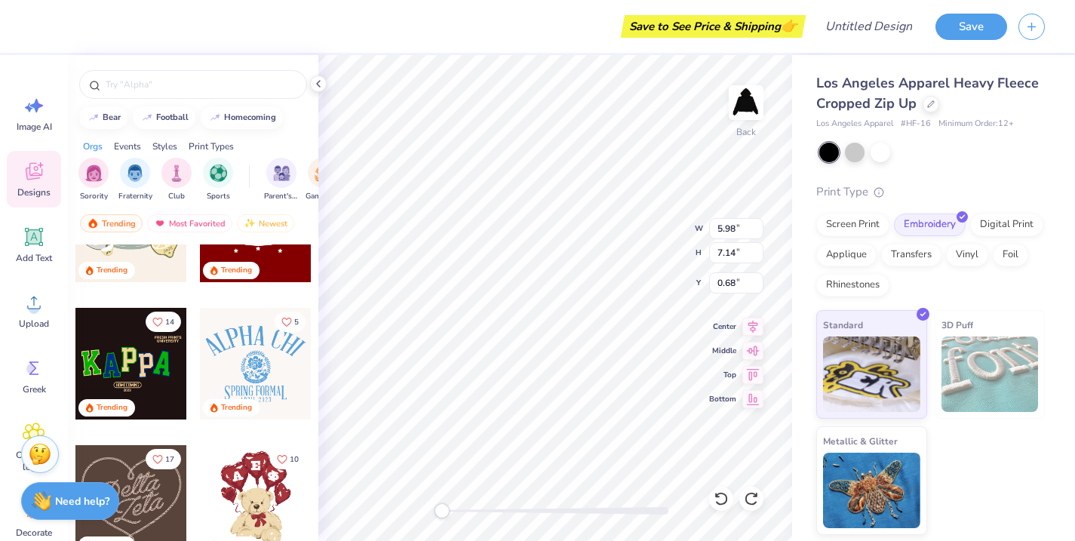
scroll to position [581, 0]
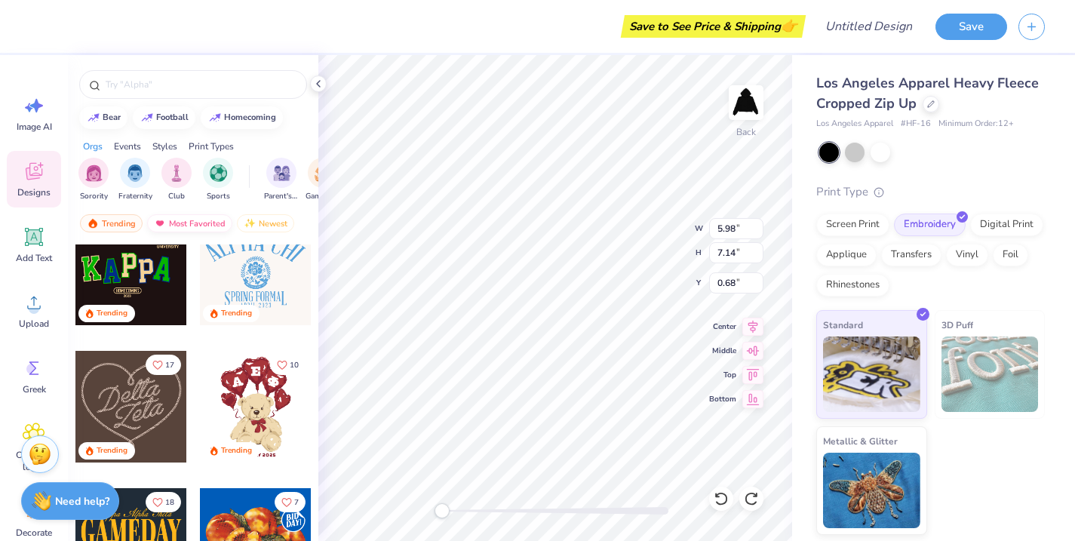
click at [176, 223] on div "Most Favorited" at bounding box center [189, 223] width 85 height 18
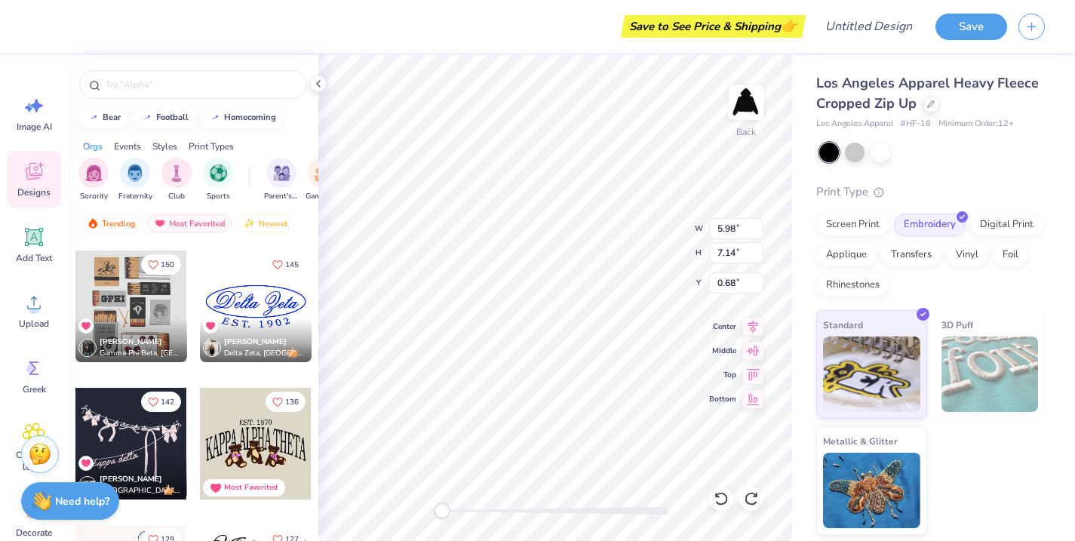
scroll to position [678, 0]
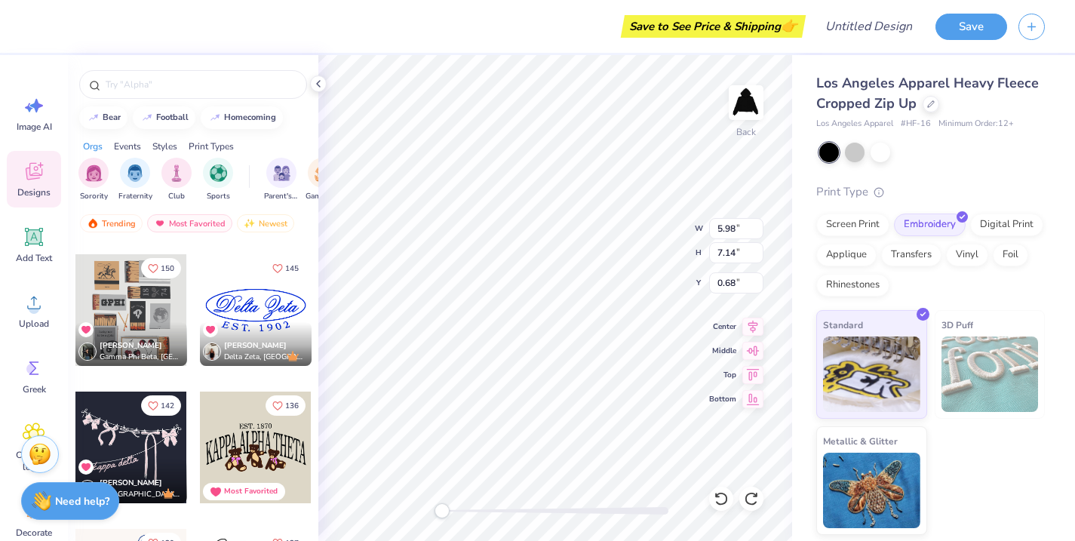
click at [247, 295] on div at bounding box center [256, 310] width 112 height 112
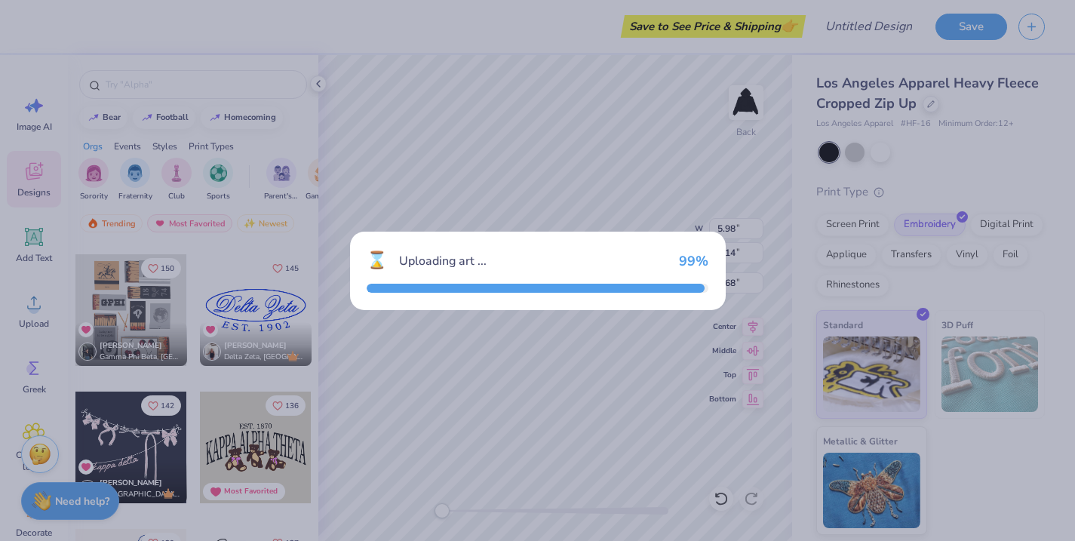
type input "9.22"
type input "3.91"
type input "3.00"
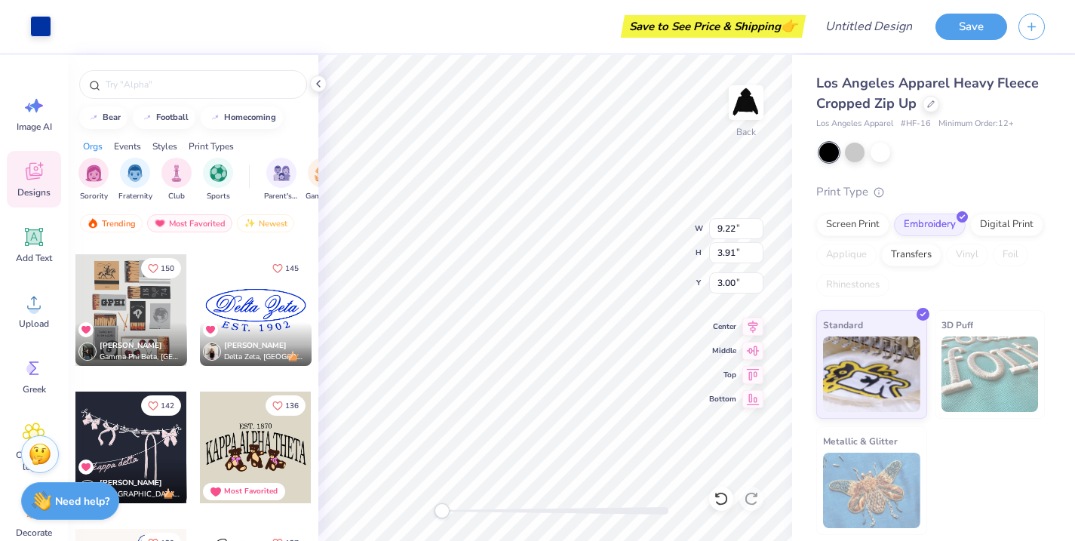
type input "5.98"
type input "7.14"
type input "0.68"
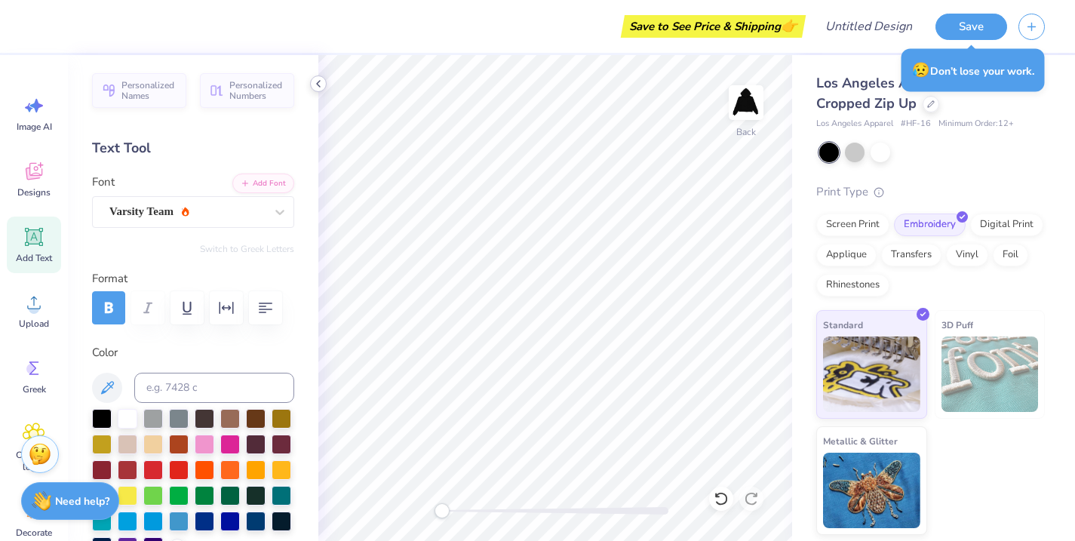
click at [318, 86] on polyline at bounding box center [318, 84] width 3 height 6
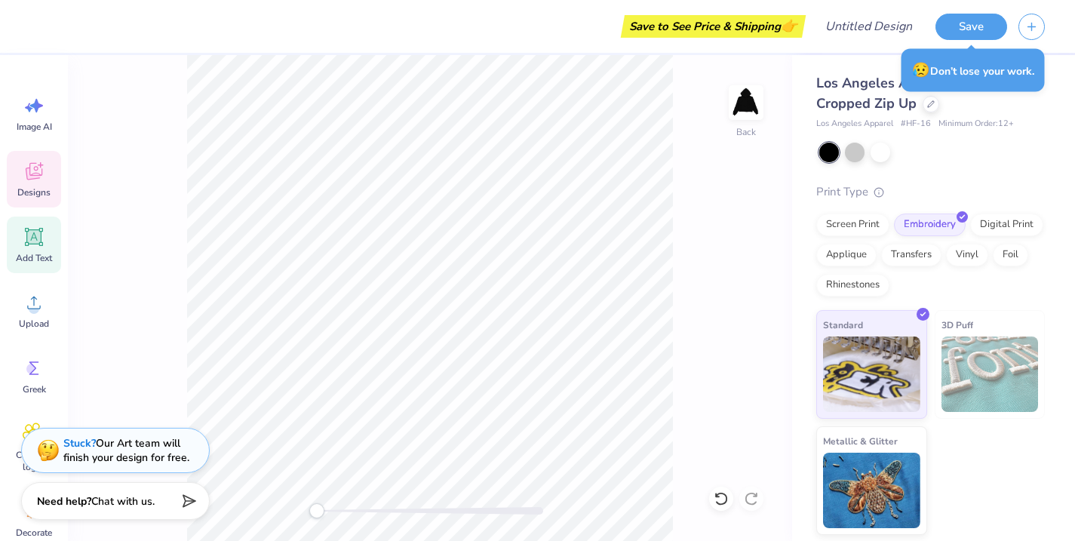
click at [45, 158] on div "Designs" at bounding box center [34, 179] width 54 height 57
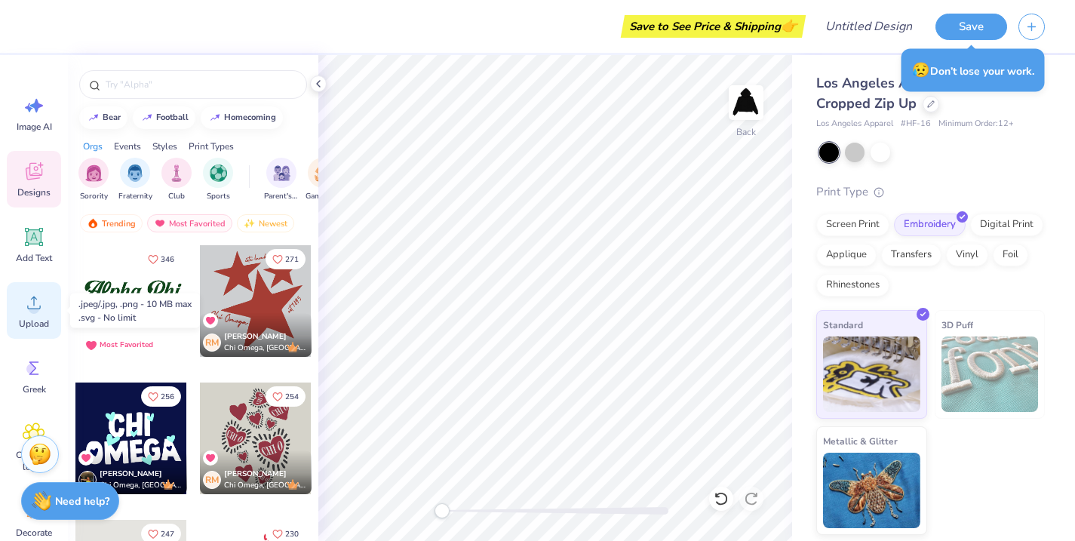
click at [34, 321] on span "Upload" at bounding box center [34, 324] width 30 height 12
click at [32, 312] on circle at bounding box center [34, 308] width 11 height 11
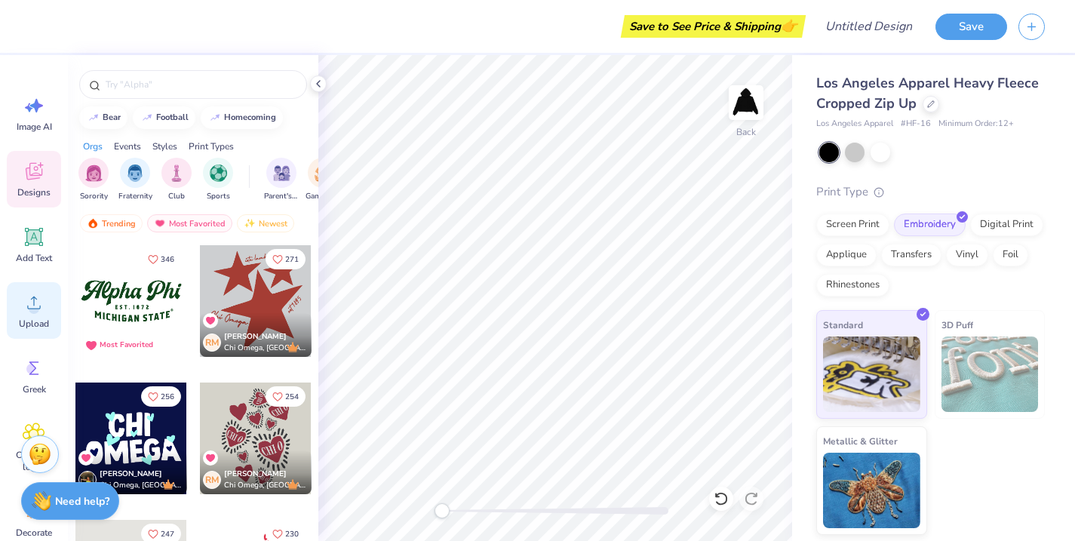
click at [20, 320] on span "Upload" at bounding box center [34, 324] width 30 height 12
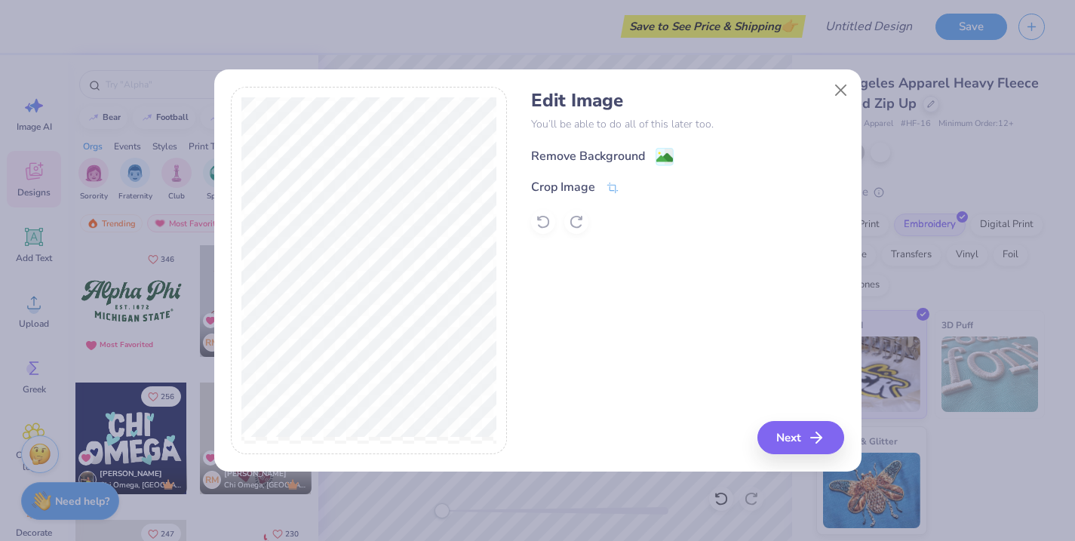
click at [610, 158] on div "Remove Background" at bounding box center [588, 156] width 114 height 18
click at [536, 219] on icon at bounding box center [543, 221] width 15 height 15
click at [609, 191] on icon at bounding box center [612, 189] width 11 height 11
click at [500, 168] on div at bounding box center [369, 271] width 276 height 368
click at [846, 88] on button "Close" at bounding box center [840, 90] width 29 height 29
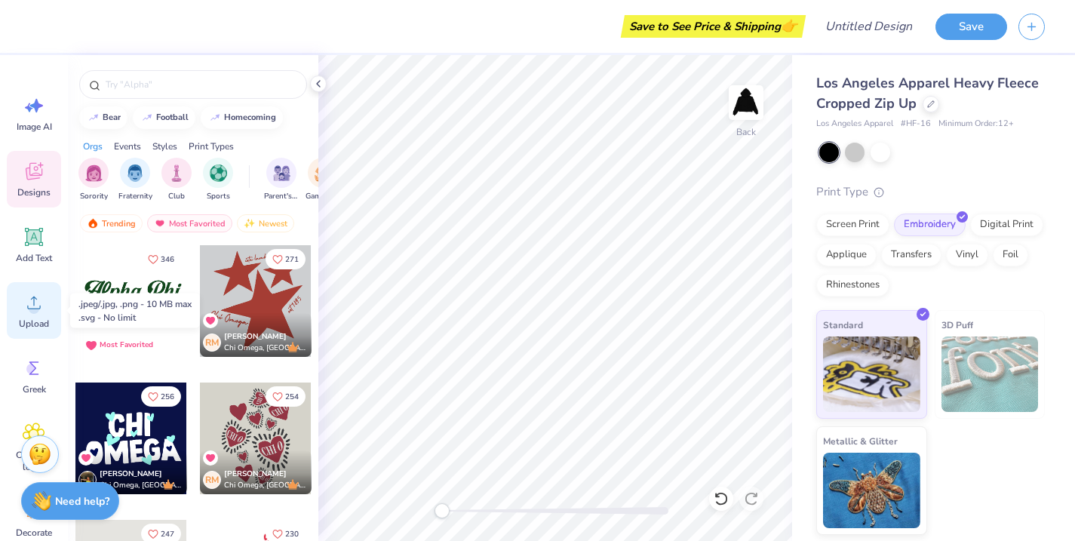
click at [21, 316] on div "Upload" at bounding box center [34, 310] width 54 height 57
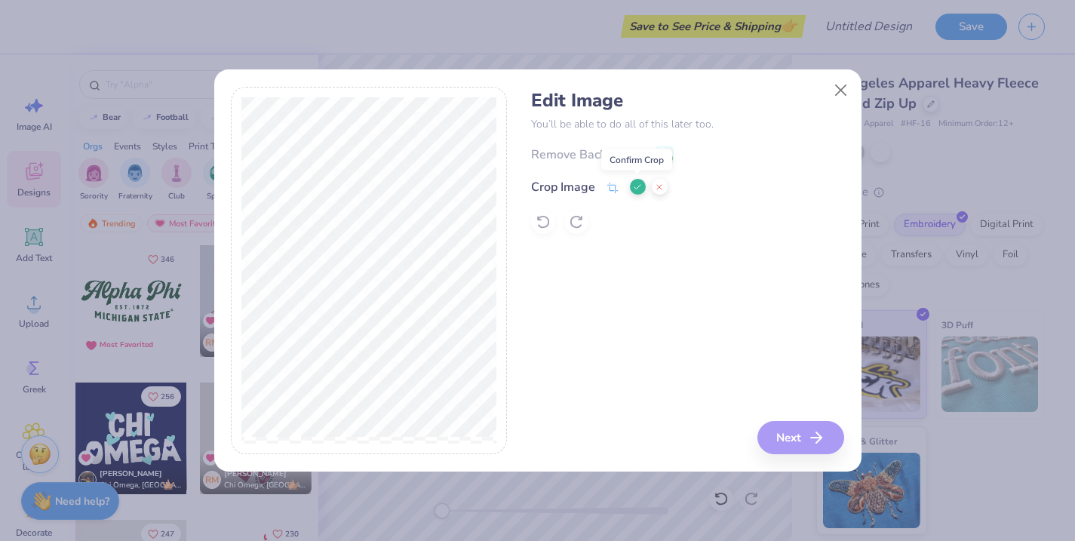
click at [635, 183] on icon at bounding box center [637, 187] width 9 height 9
click at [658, 152] on circle at bounding box center [659, 153] width 2 height 2
click at [780, 443] on button "Next" at bounding box center [803, 437] width 87 height 33
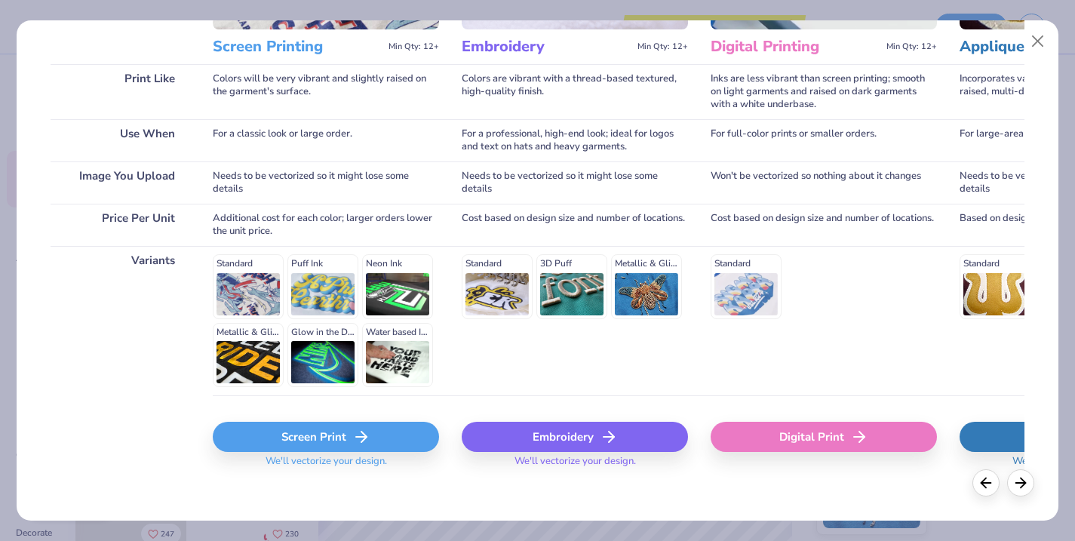
scroll to position [211, 0]
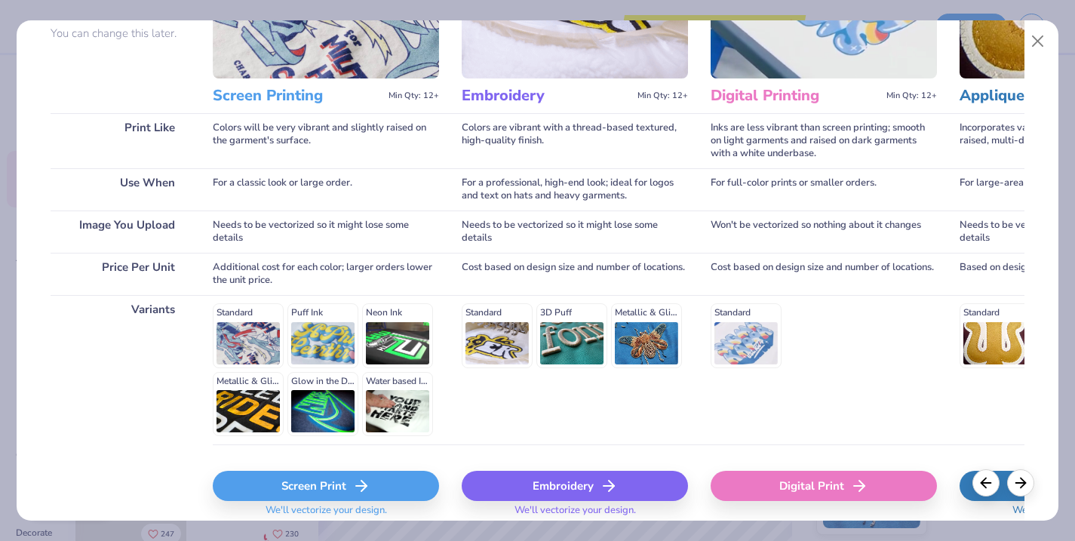
scroll to position [154, 0]
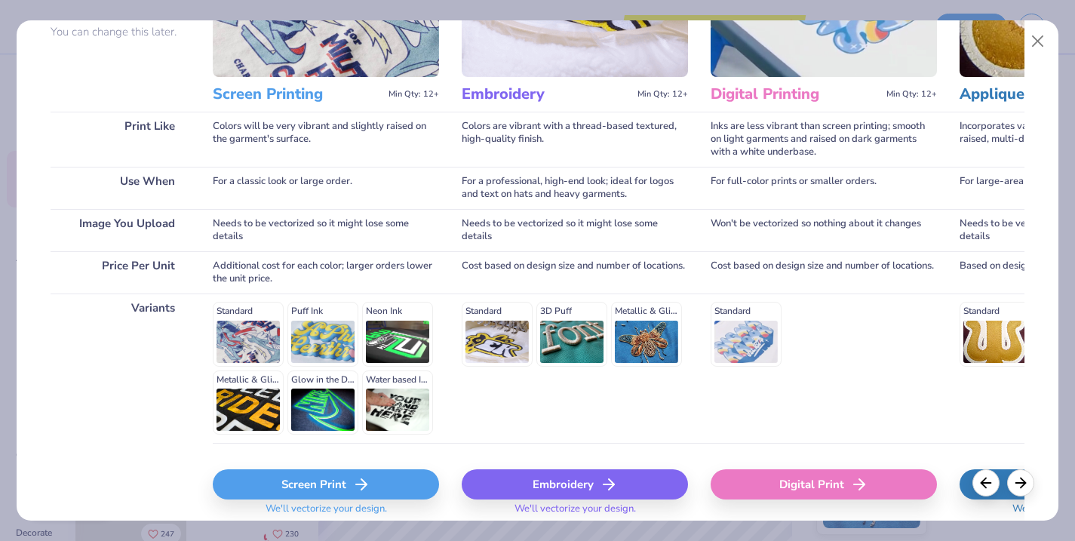
click at [346, 333] on div "Standard Puff Ink Neon Ink Metallic & Glitter Ink Glow in the Dark Ink Water ba…" at bounding box center [326, 368] width 226 height 133
click at [313, 323] on div "Standard Puff Ink Neon Ink Metallic & Glitter Ink Glow in the Dark Ink Water ba…" at bounding box center [326, 368] width 226 height 133
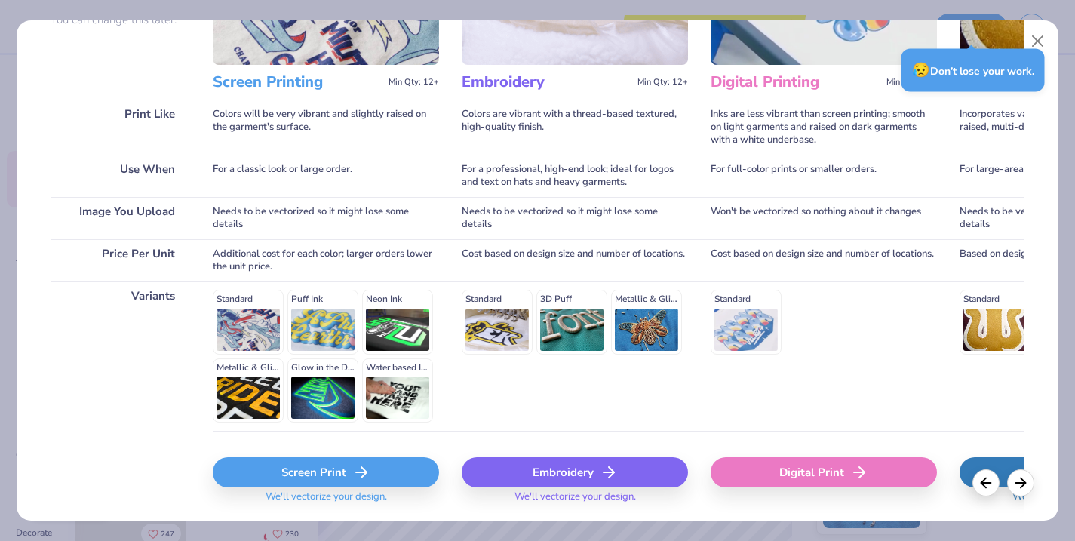
scroll to position [211, 0]
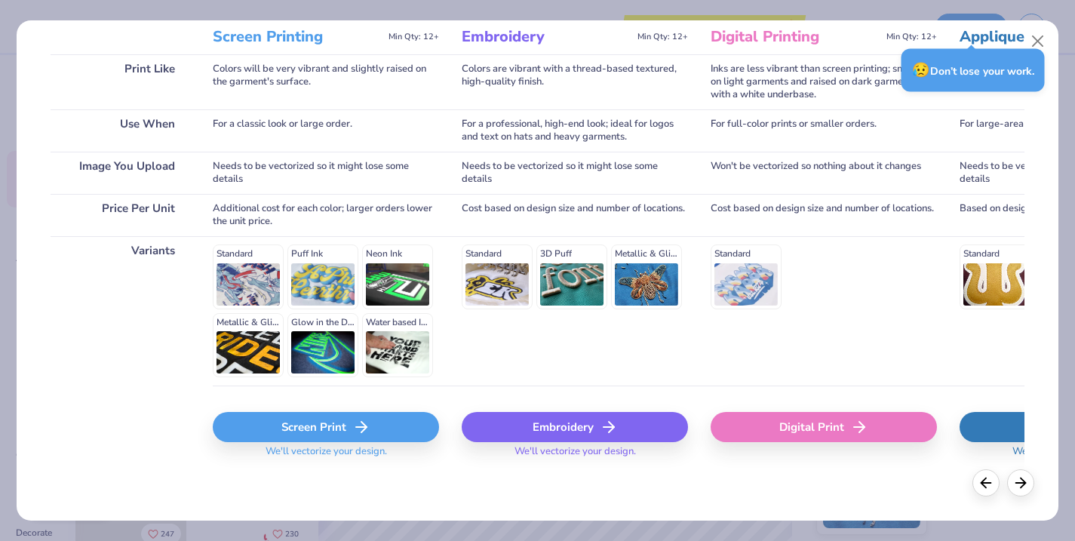
click at [303, 426] on div "Screen Print" at bounding box center [326, 427] width 226 height 30
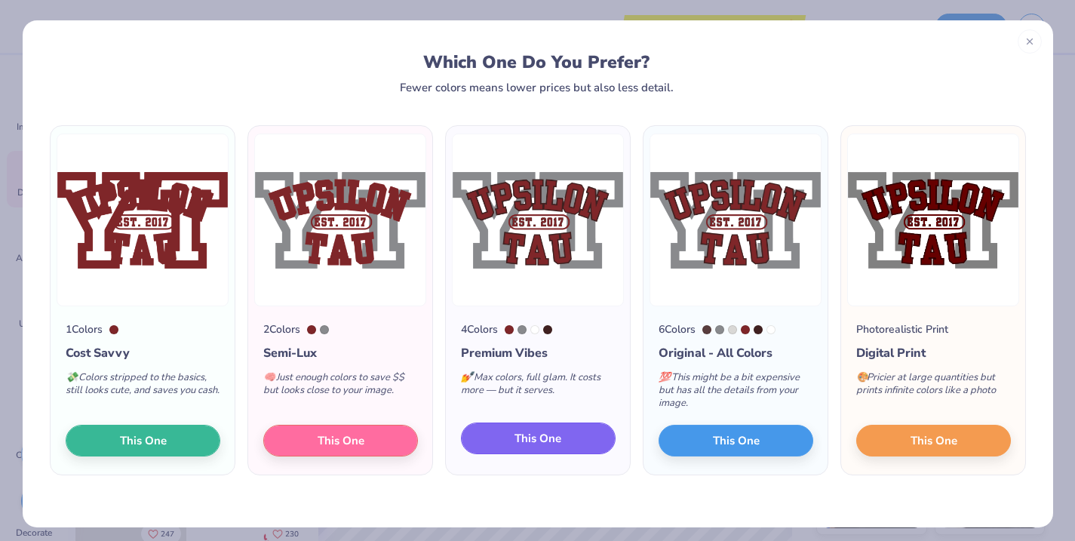
click at [552, 441] on span "This One" at bounding box center [538, 438] width 47 height 17
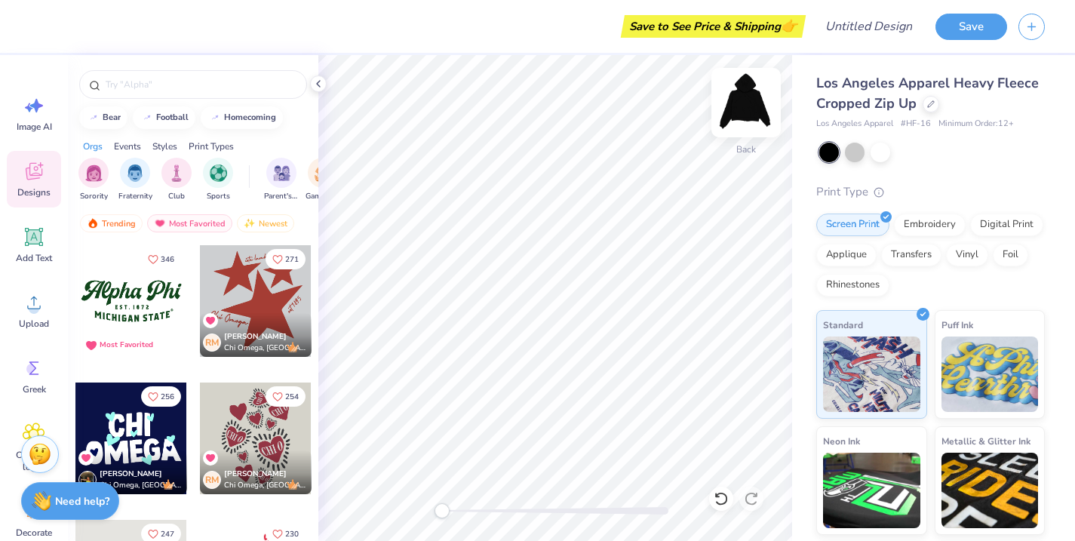
click at [742, 111] on img at bounding box center [746, 102] width 60 height 60
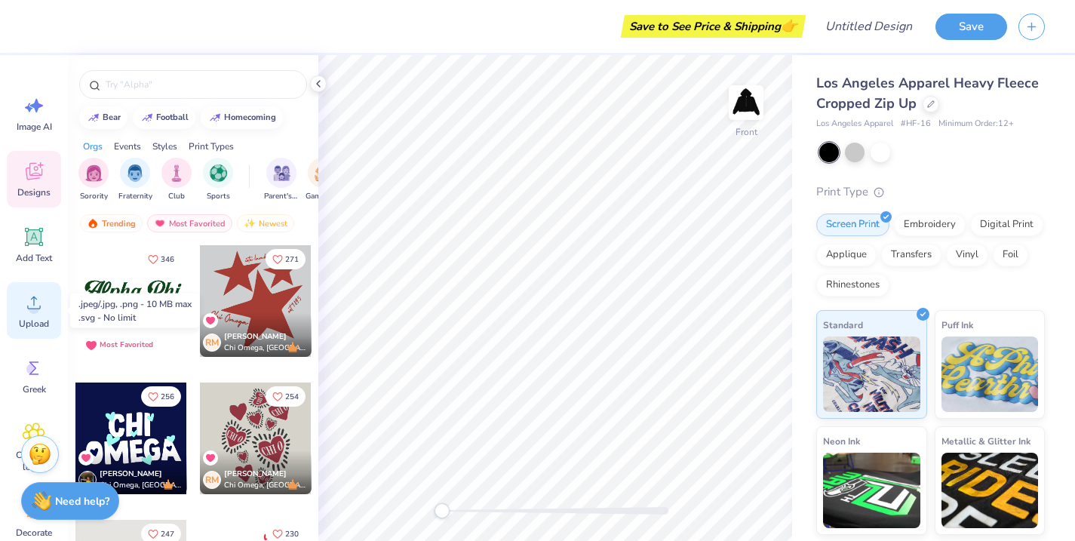
click at [20, 312] on div "Upload" at bounding box center [34, 310] width 54 height 57
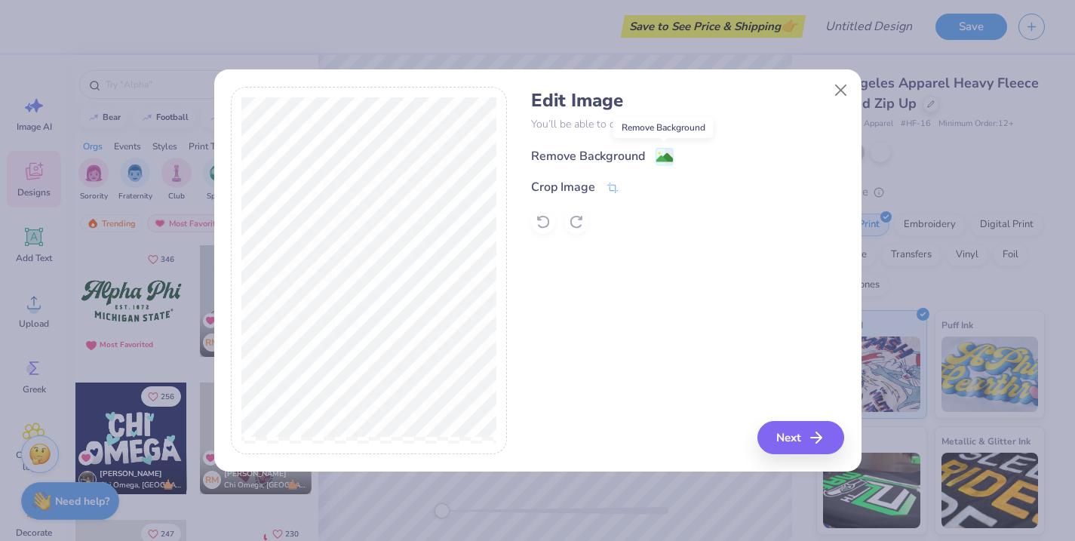
click at [664, 158] on image at bounding box center [664, 157] width 17 height 17
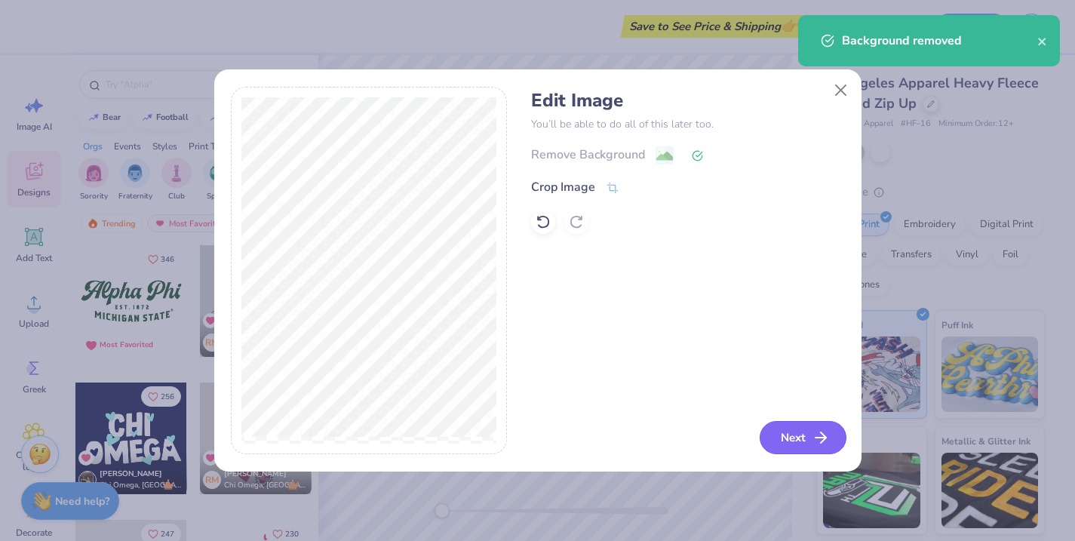
click at [800, 447] on button "Next" at bounding box center [803, 437] width 87 height 33
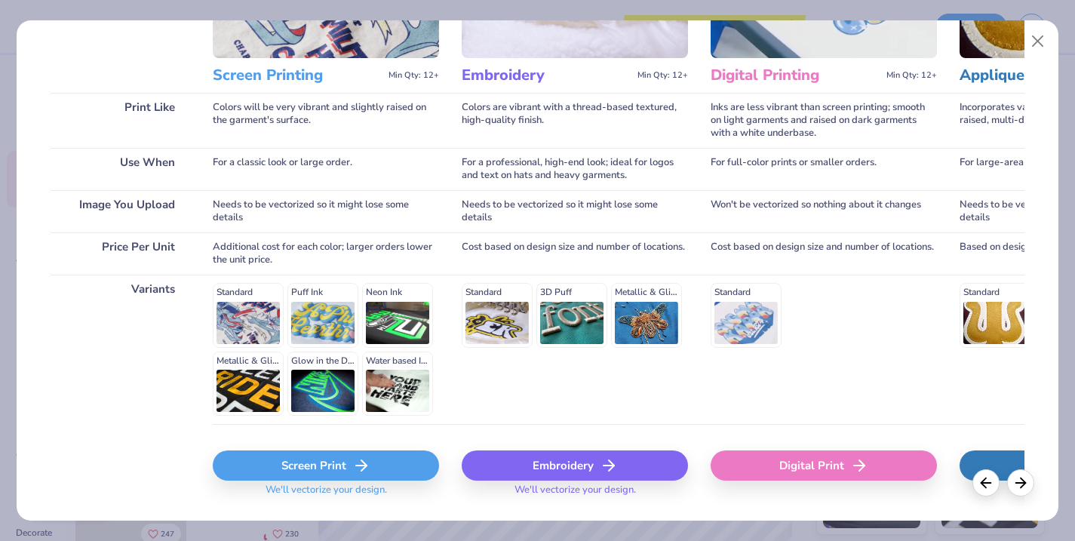
scroll to position [211, 0]
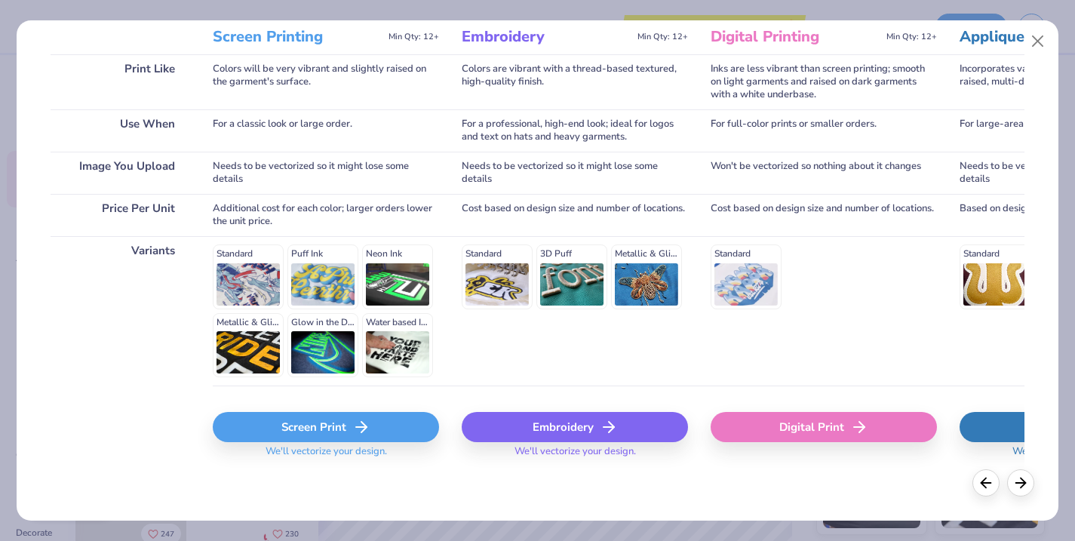
click at [394, 426] on div "Screen Print" at bounding box center [326, 427] width 226 height 30
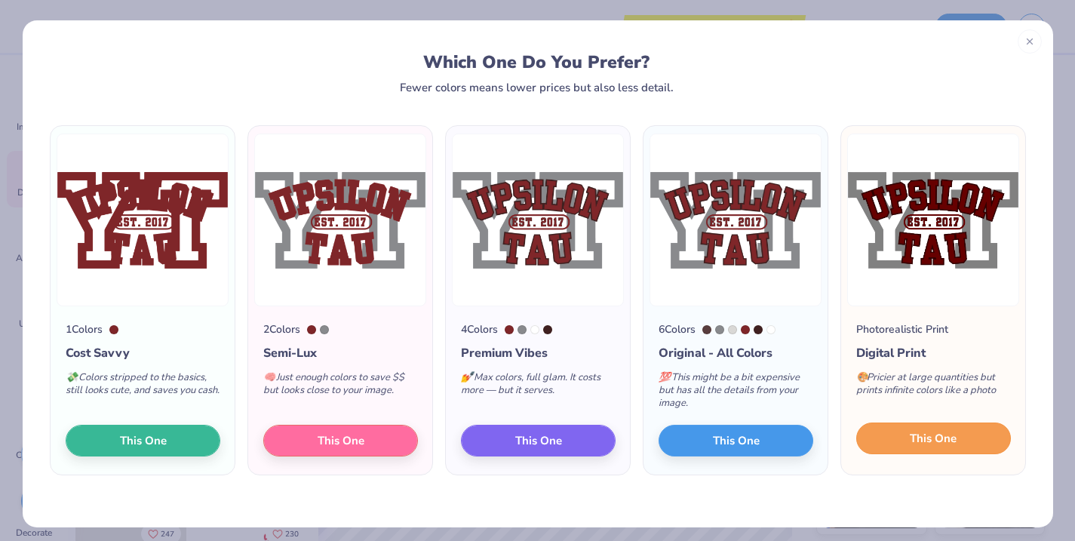
click at [933, 449] on button "This One" at bounding box center [933, 439] width 155 height 32
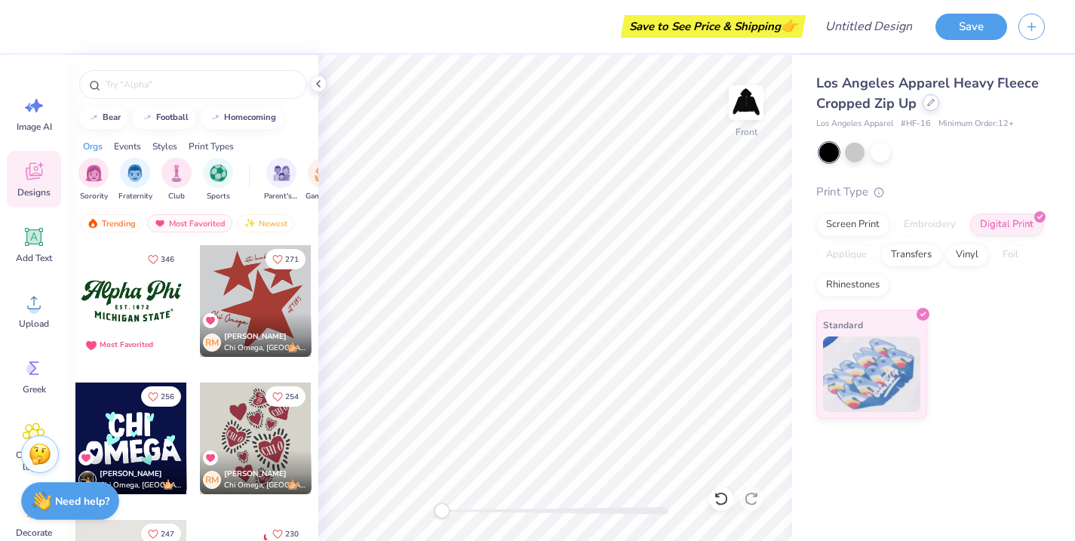
click at [924, 103] on div at bounding box center [931, 102] width 17 height 17
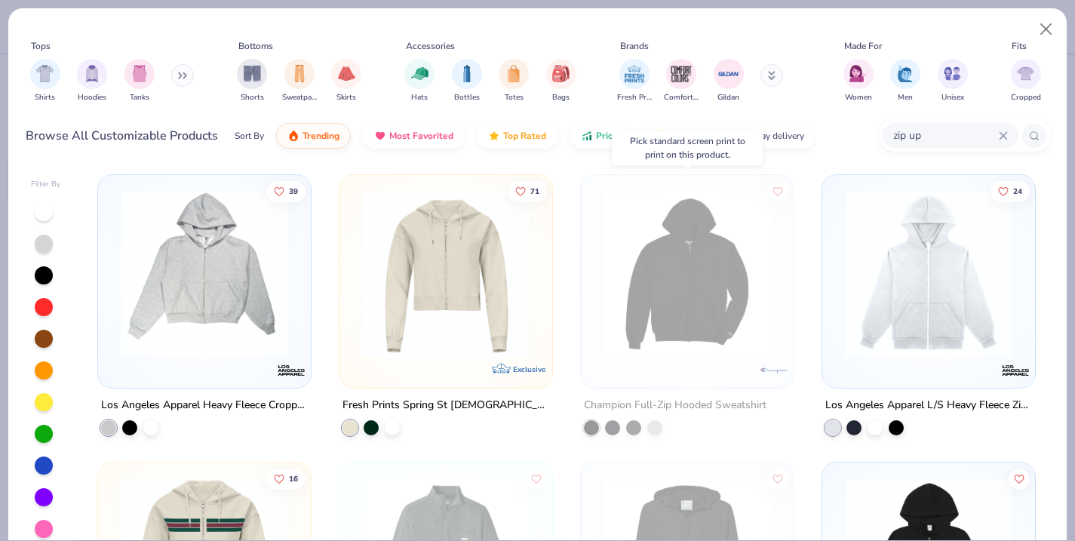
click at [674, 254] on img at bounding box center [687, 274] width 183 height 168
click at [1050, 31] on button "Close" at bounding box center [1046, 29] width 29 height 29
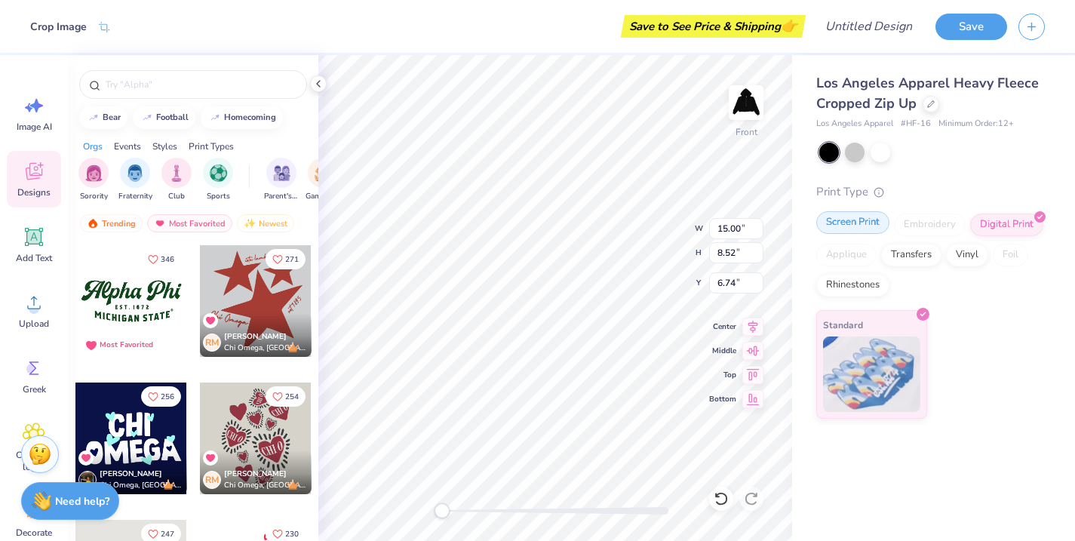
click at [853, 229] on div "Screen Print" at bounding box center [852, 222] width 73 height 23
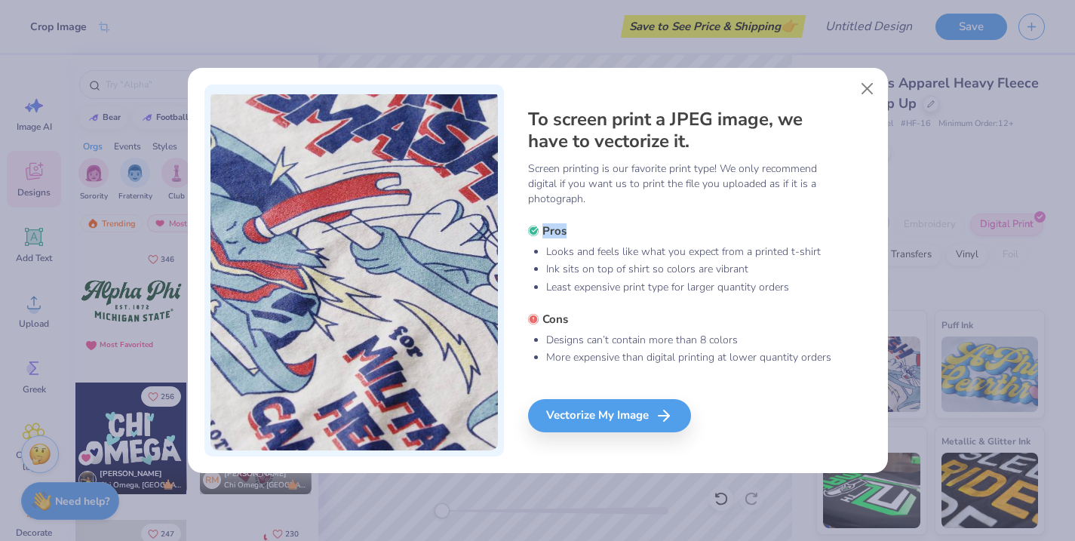
click at [853, 229] on div "To screen print a JPEG image, we have to vectorize it. Screen printing is our f…" at bounding box center [699, 271] width 343 height 372
click at [640, 403] on div "Vectorize My Image" at bounding box center [611, 415] width 163 height 33
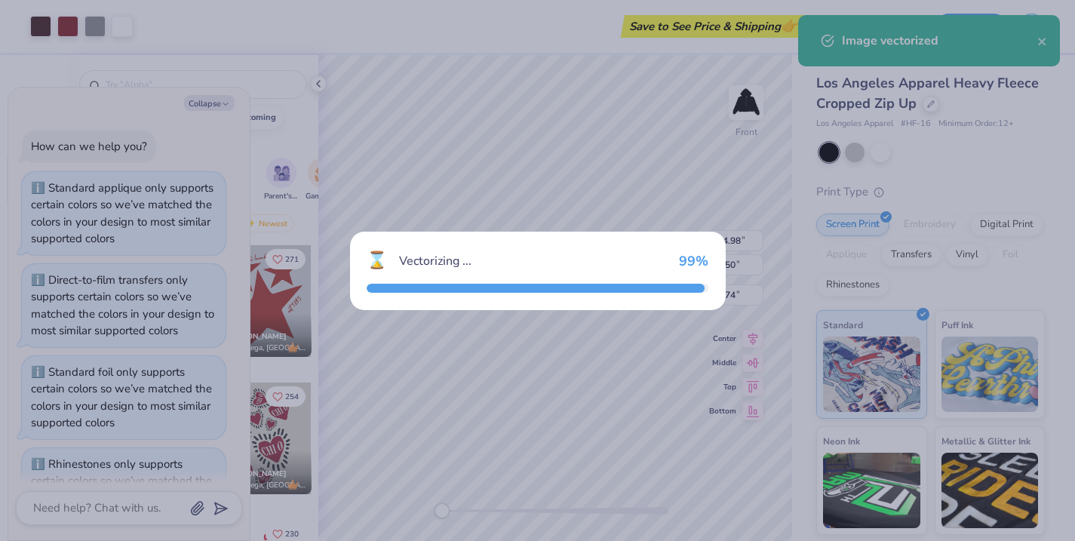
type textarea "x"
type input "14.98"
type input "8.50"
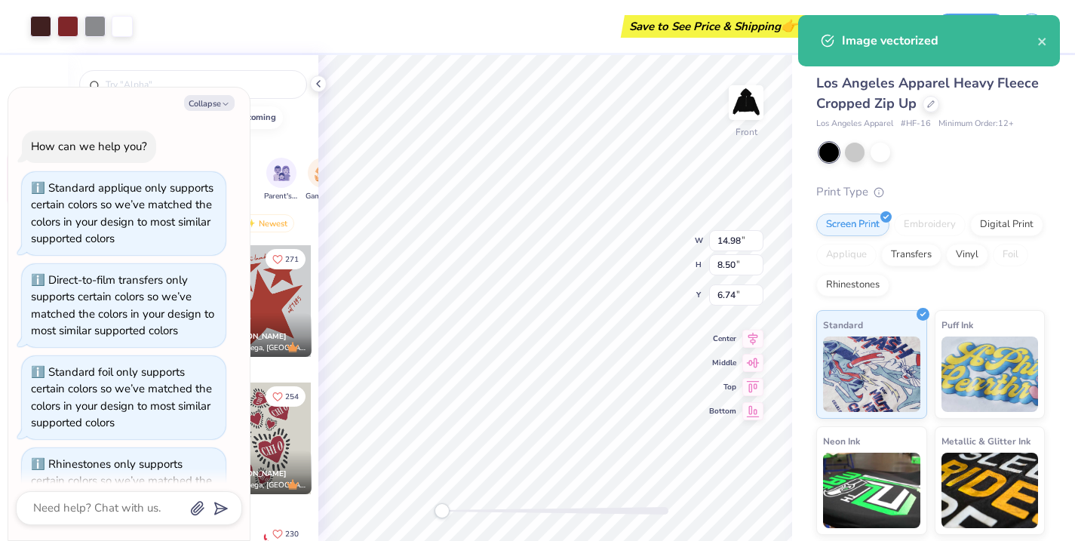
scroll to position [460, 0]
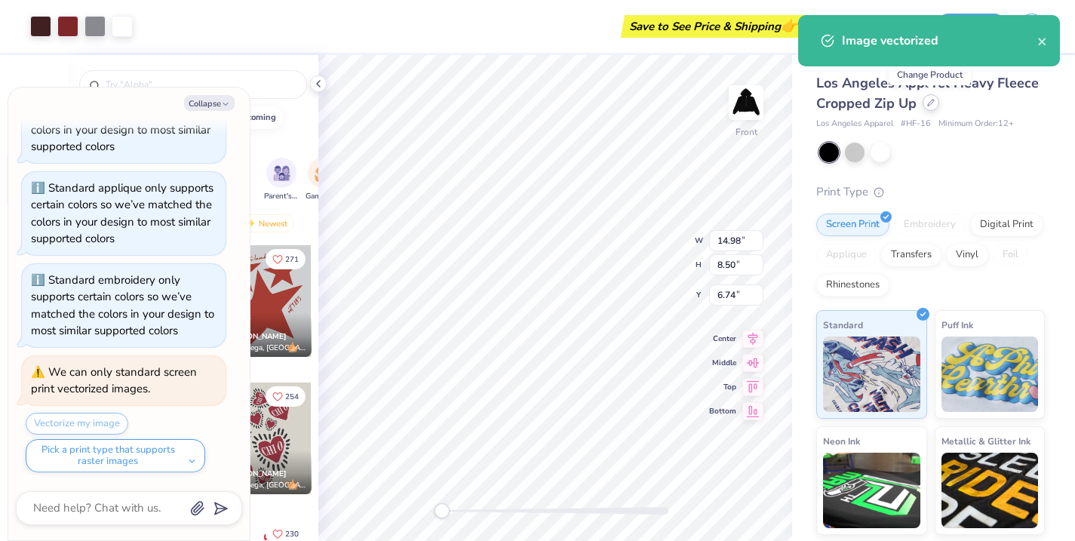
click at [932, 104] on icon at bounding box center [931, 103] width 8 height 8
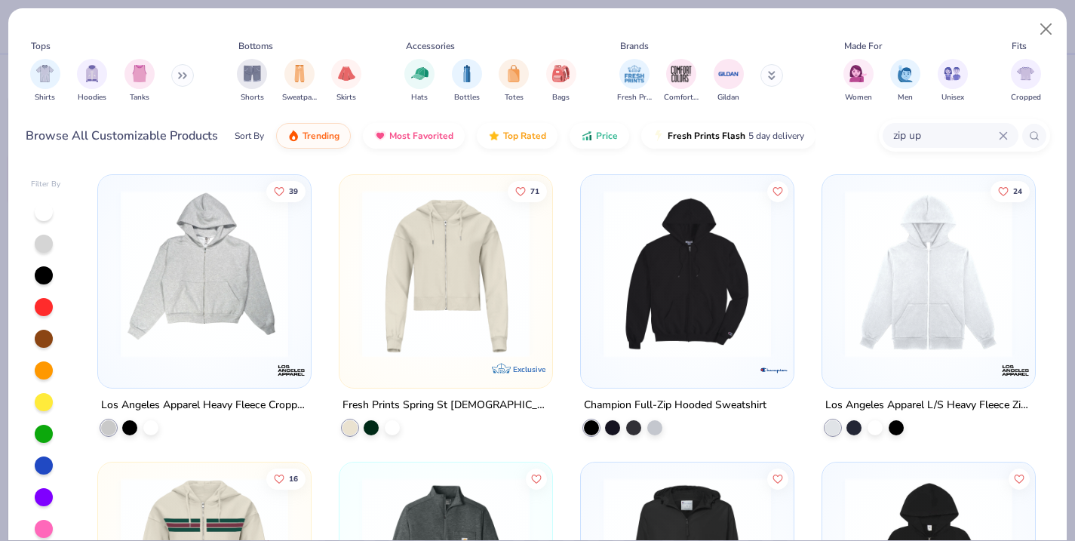
click at [730, 251] on img at bounding box center [687, 274] width 183 height 168
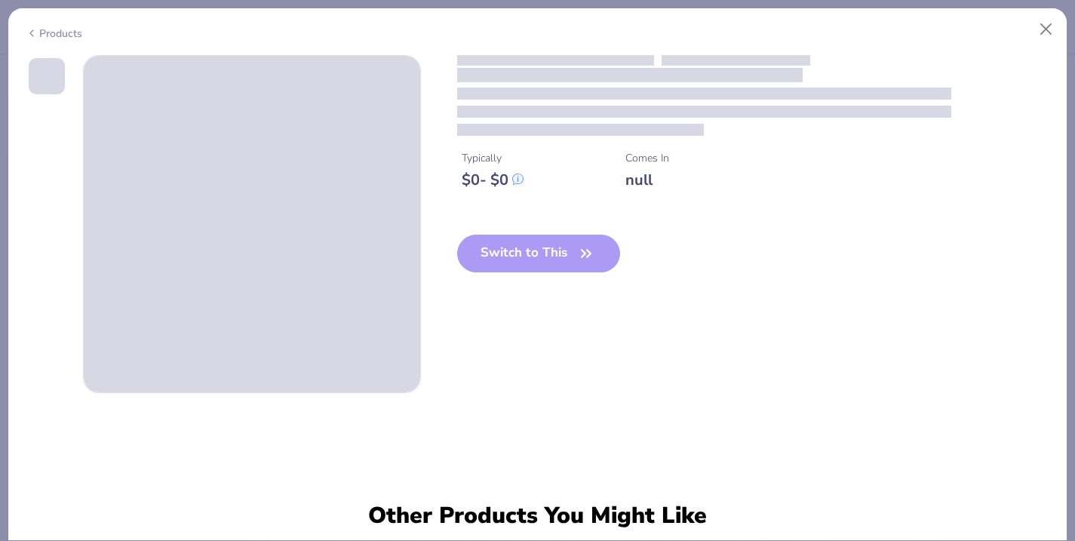
click at [730, 251] on div "Typically $ 0 - $ 0 Comes In null Switch to This" at bounding box center [753, 175] width 593 height 241
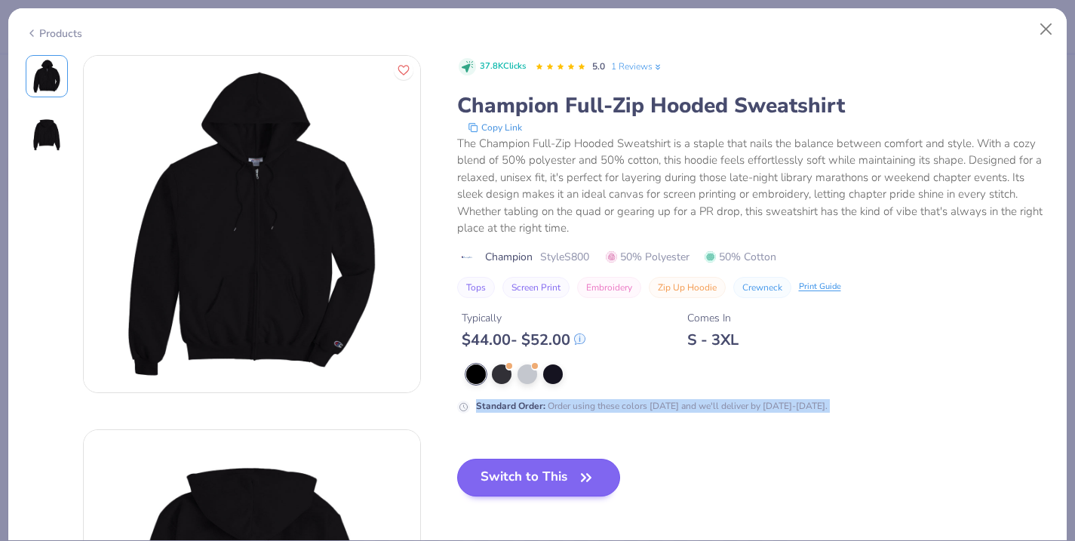
click at [561, 487] on button "Switch to This" at bounding box center [539, 478] width 164 height 38
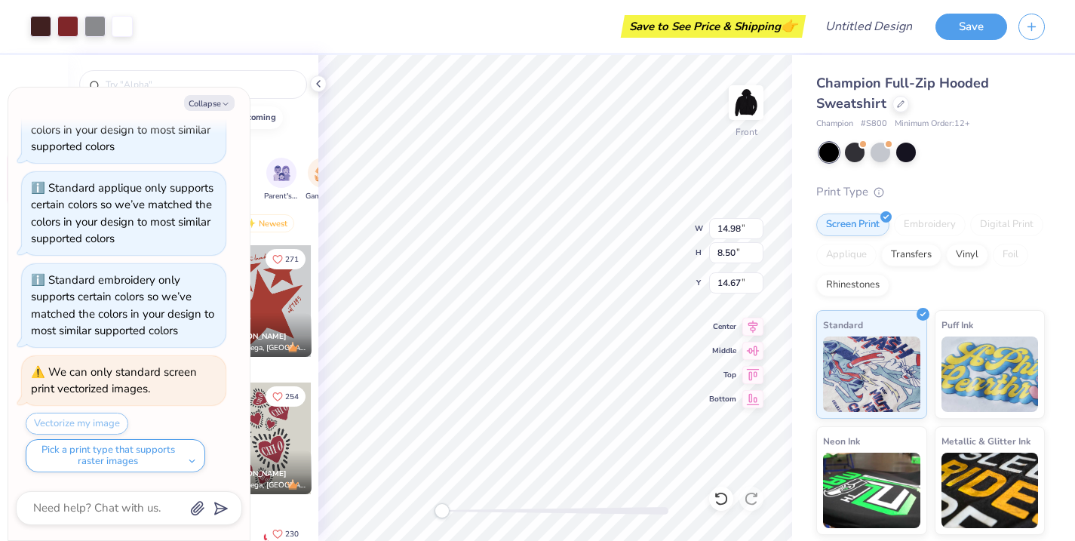
type textarea "x"
type input "7.00"
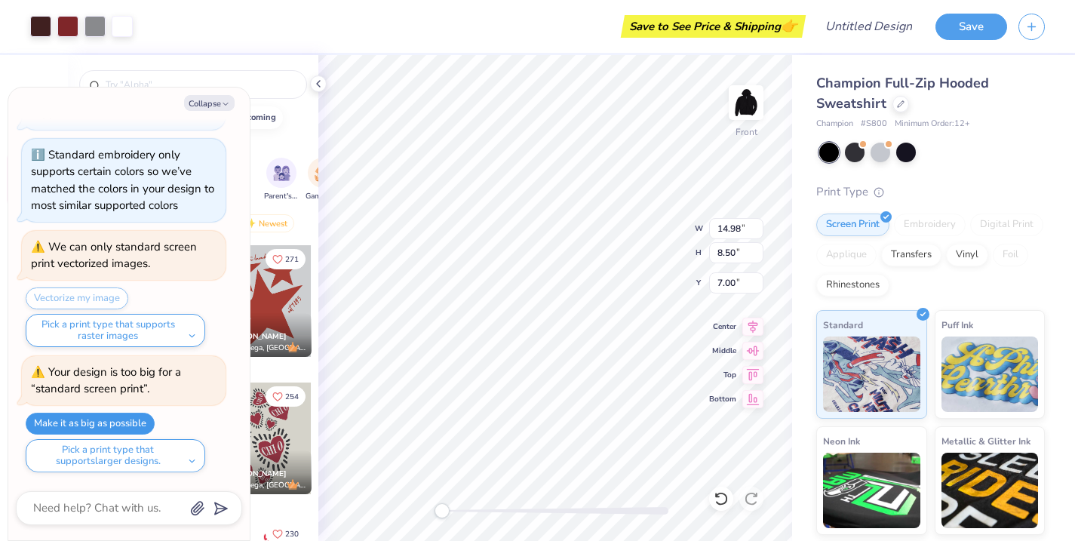
click at [141, 423] on button "Make it as big as possible" at bounding box center [90, 424] width 129 height 22
type textarea "x"
type input "15.00"
type input "8.51"
click at [748, 106] on img at bounding box center [746, 102] width 60 height 60
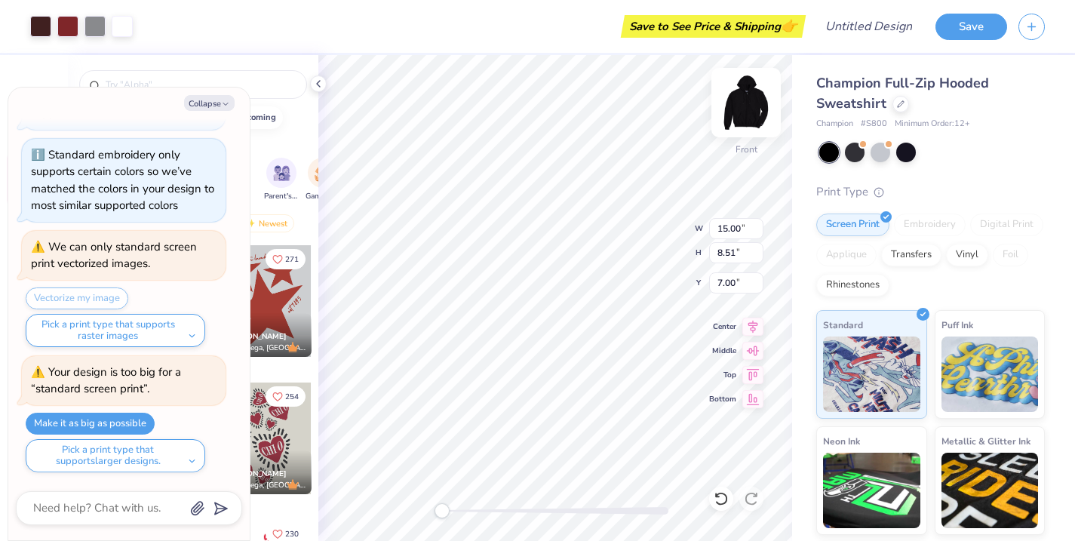
type textarea "x"
type input "9.25"
type input "5.25"
type input "2.50"
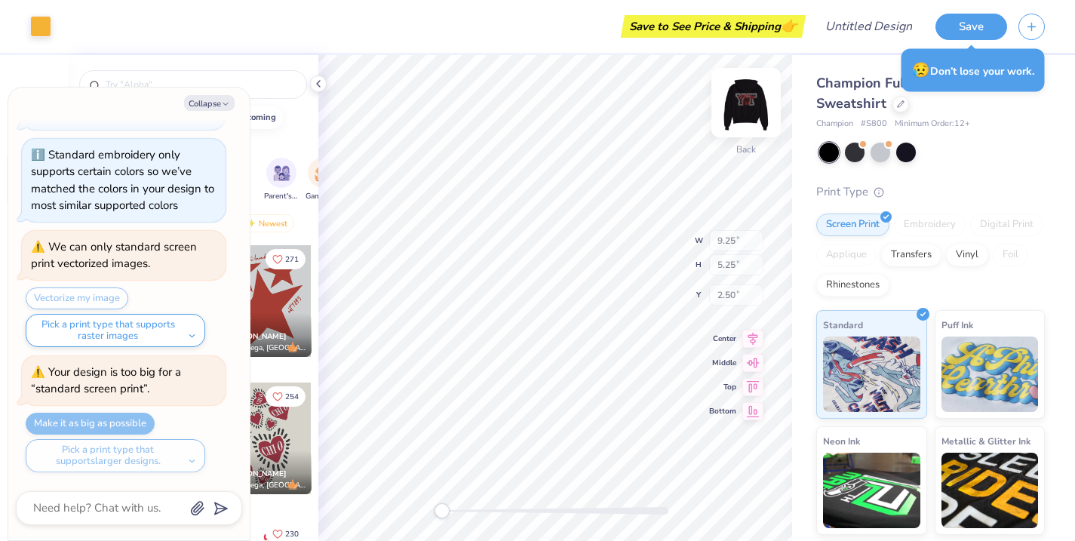
type textarea "x"
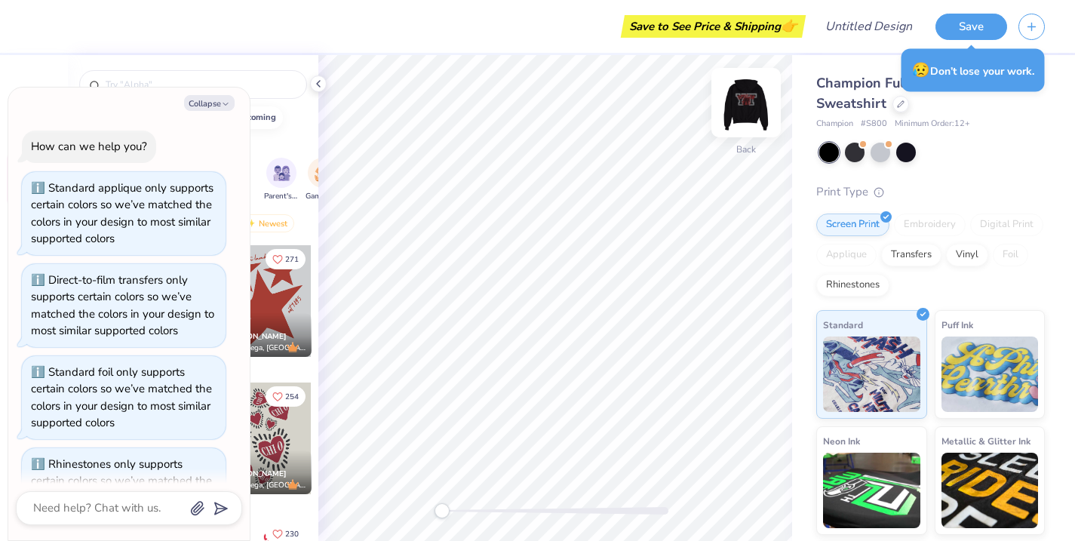
scroll to position [586, 0]
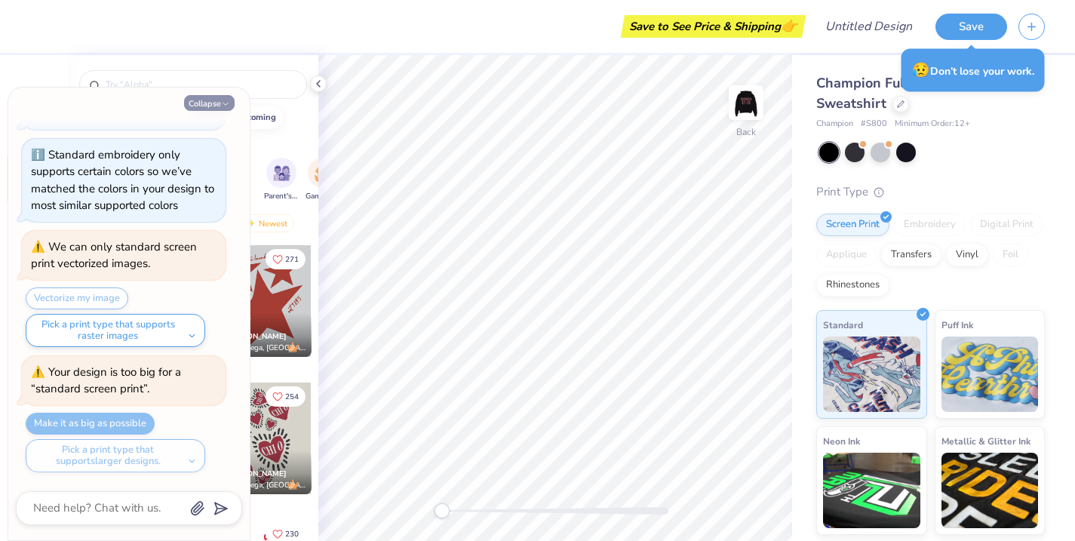
click at [226, 103] on icon "button" at bounding box center [225, 104] width 9 height 9
type textarea "x"
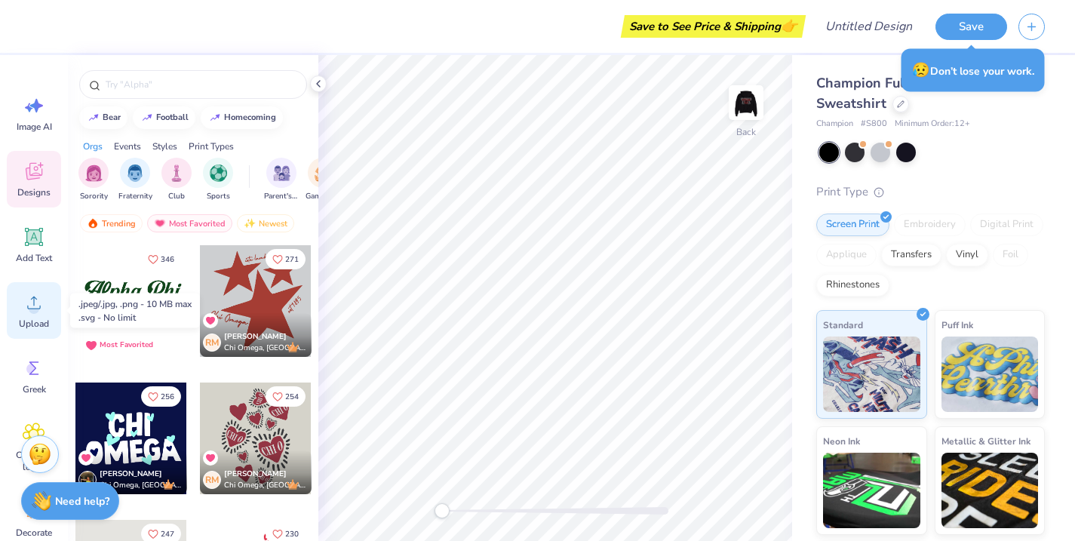
click at [35, 306] on circle at bounding box center [34, 308] width 11 height 11
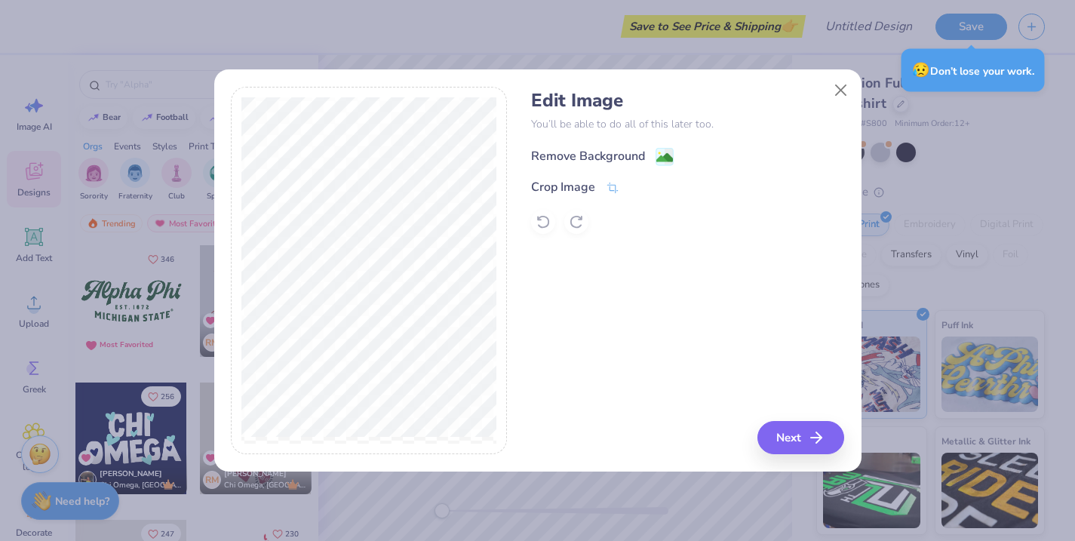
click at [666, 155] on image at bounding box center [664, 157] width 17 height 17
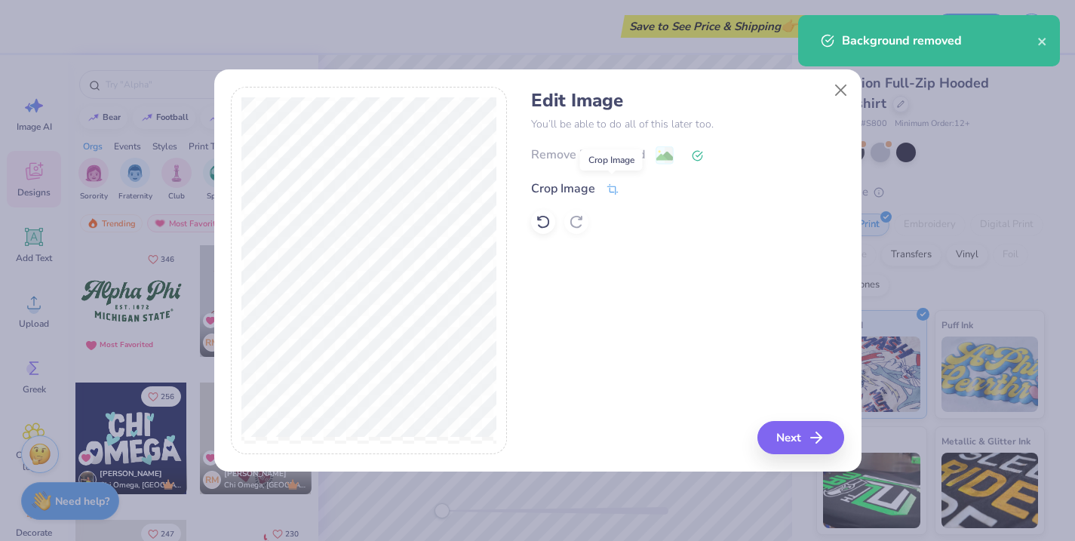
click at [606, 191] on icon at bounding box center [613, 190] width 14 height 14
click at [703, 353] on div "Edit Image You’ll be able to do all of this later too. Remove Background Crop I…" at bounding box center [687, 271] width 313 height 368
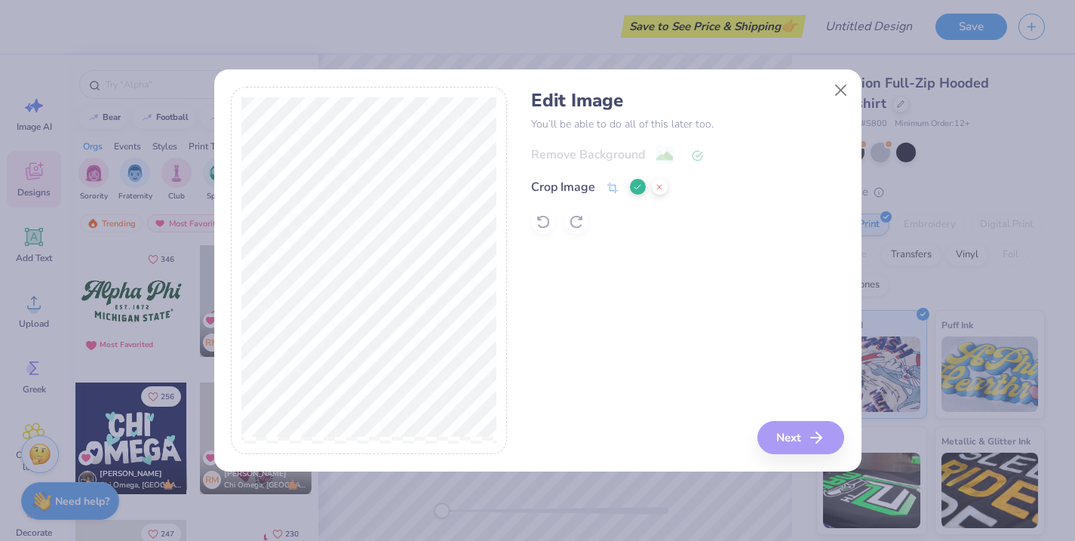
click at [637, 183] on icon at bounding box center [637, 187] width 9 height 9
click at [795, 427] on button "Next" at bounding box center [803, 437] width 87 height 33
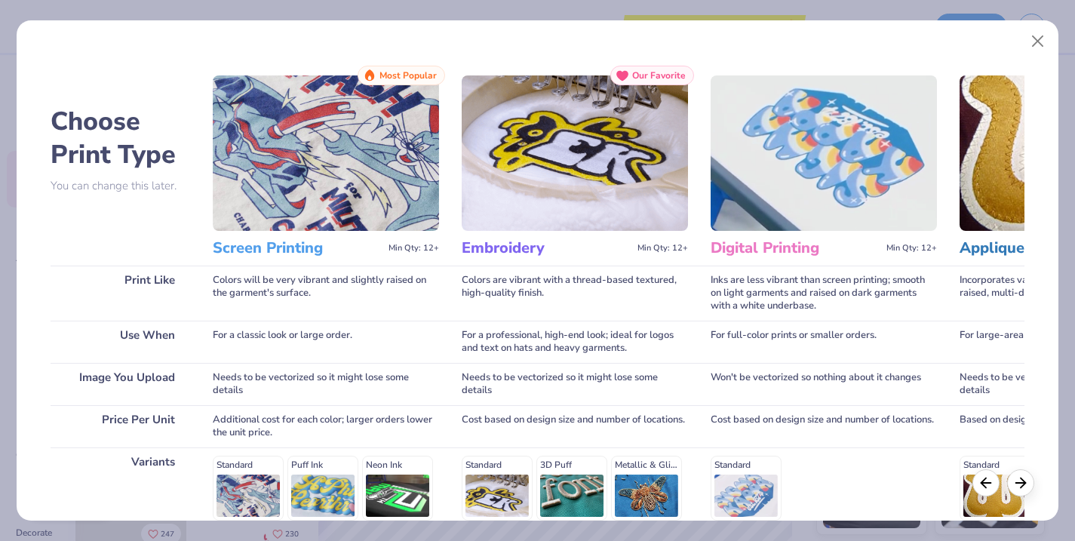
scroll to position [211, 0]
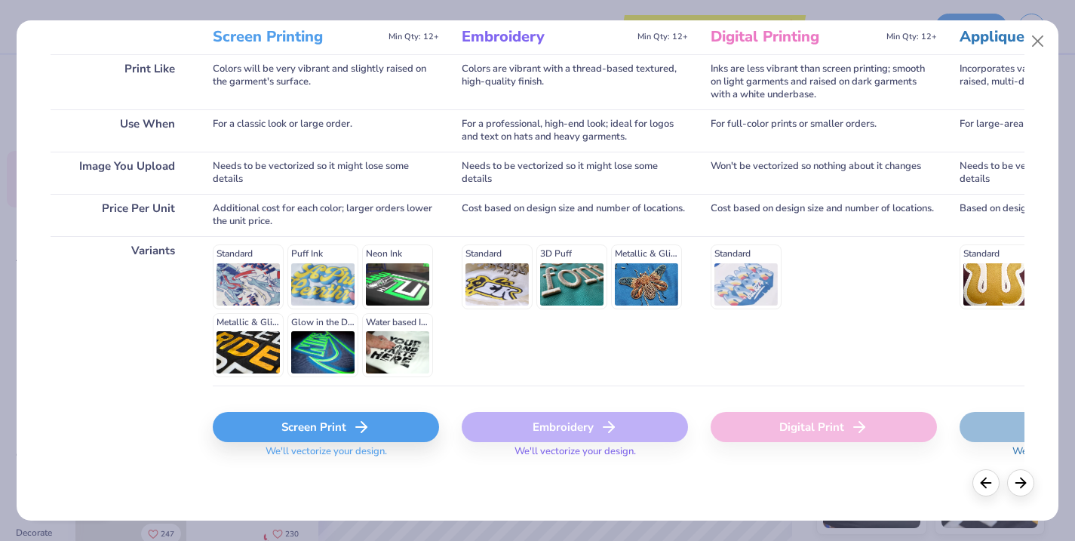
click at [328, 418] on div "Screen Print" at bounding box center [326, 427] width 226 height 30
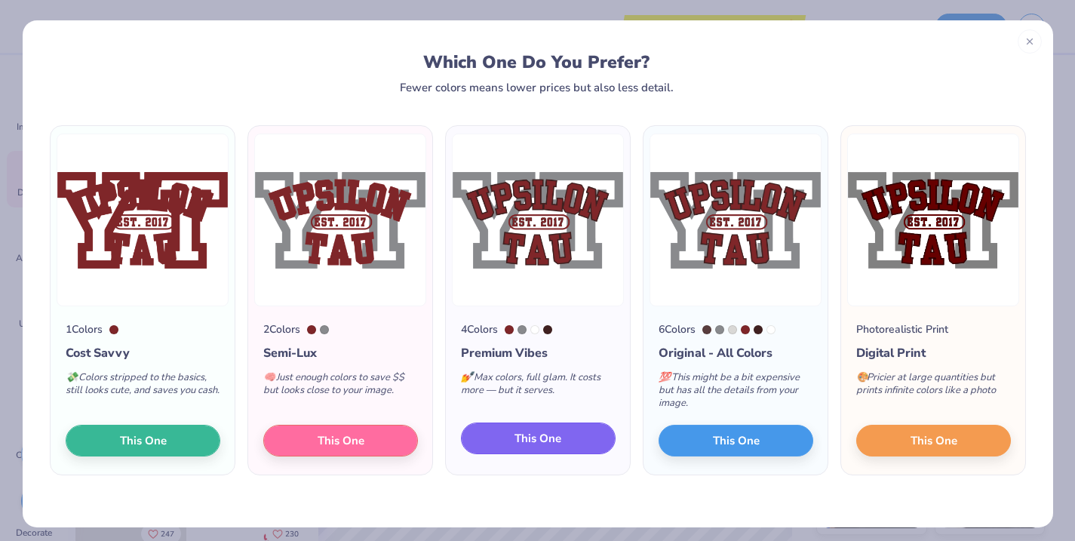
click at [524, 444] on span "This One" at bounding box center [538, 438] width 47 height 17
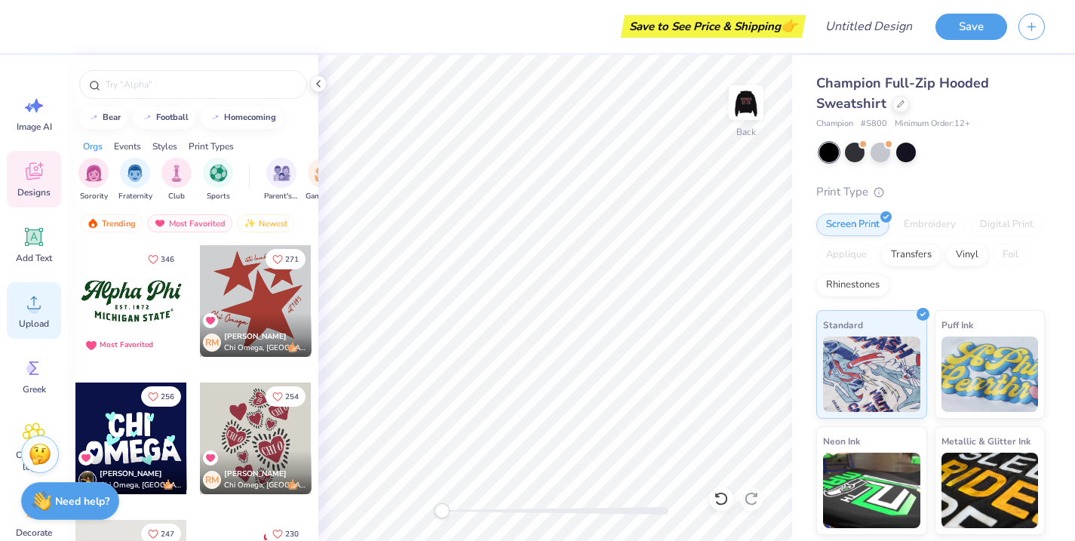
click at [36, 318] on span "Upload" at bounding box center [34, 324] width 30 height 12
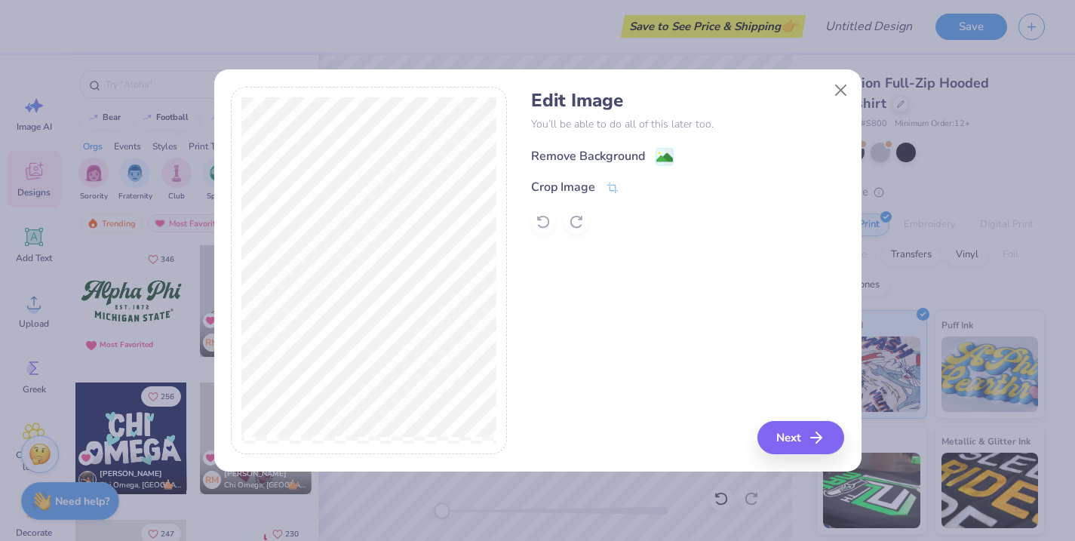
click at [646, 158] on div "Remove Background" at bounding box center [602, 156] width 143 height 19
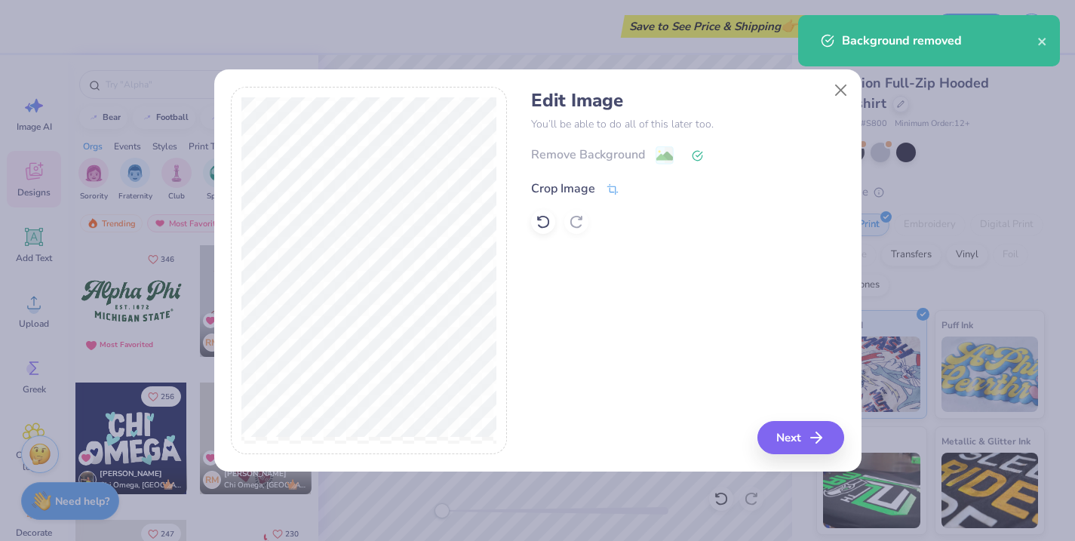
click at [604, 190] on div "Crop Image" at bounding box center [575, 189] width 88 height 18
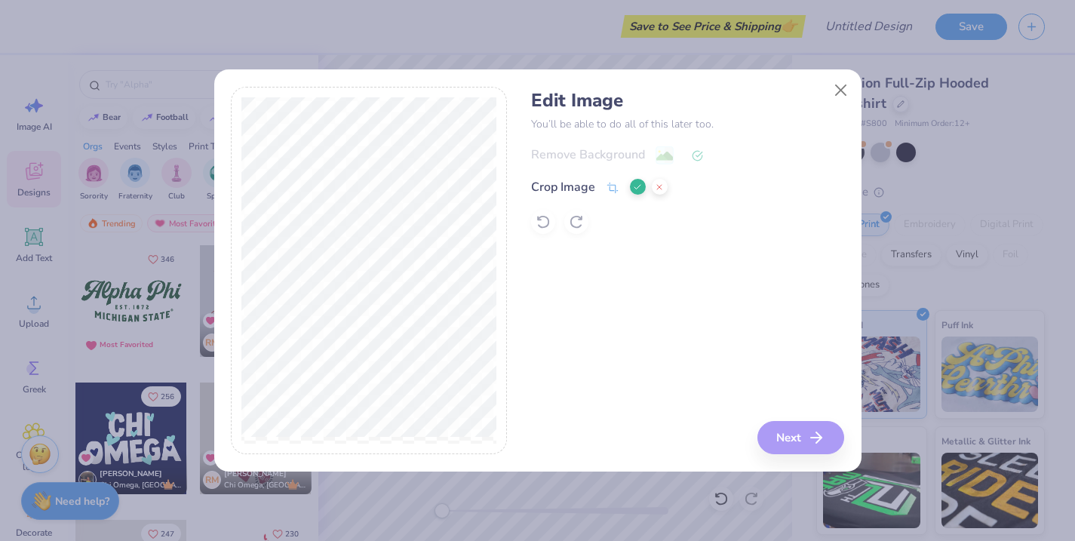
click at [636, 184] on icon at bounding box center [637, 187] width 9 height 9
click at [794, 433] on button "Next" at bounding box center [803, 437] width 87 height 33
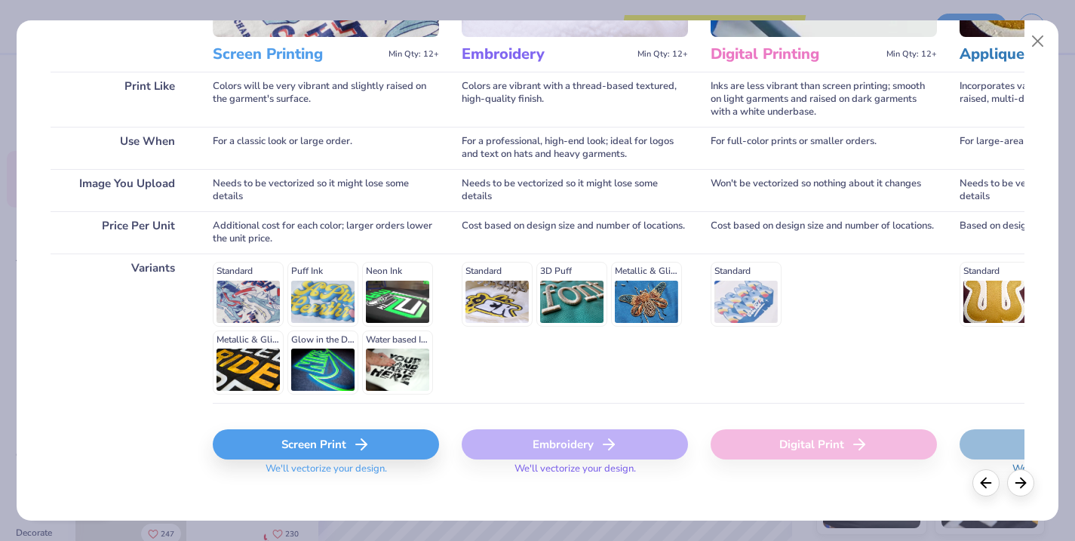
scroll to position [211, 0]
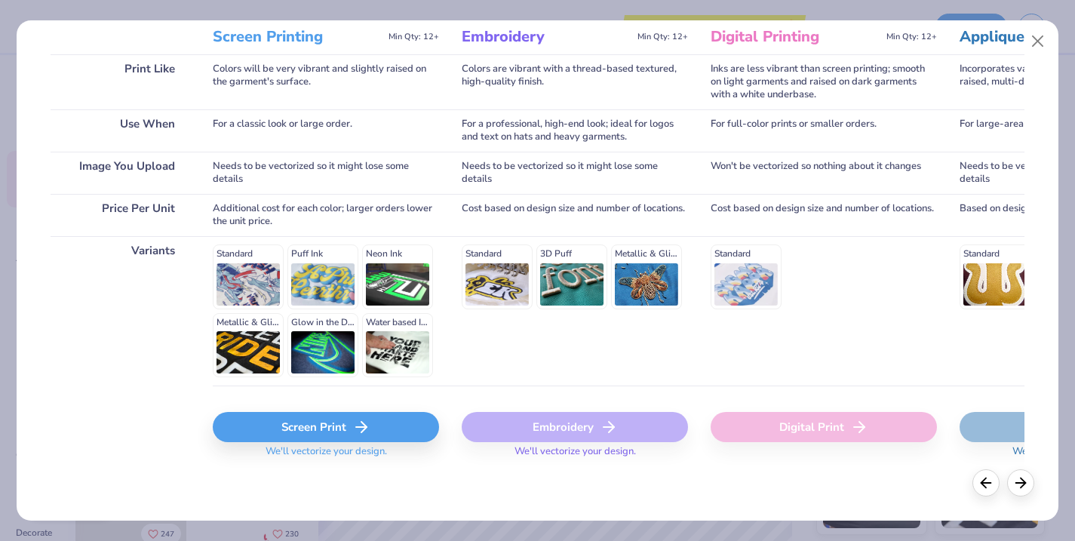
click at [387, 417] on div "Screen Print" at bounding box center [326, 427] width 226 height 30
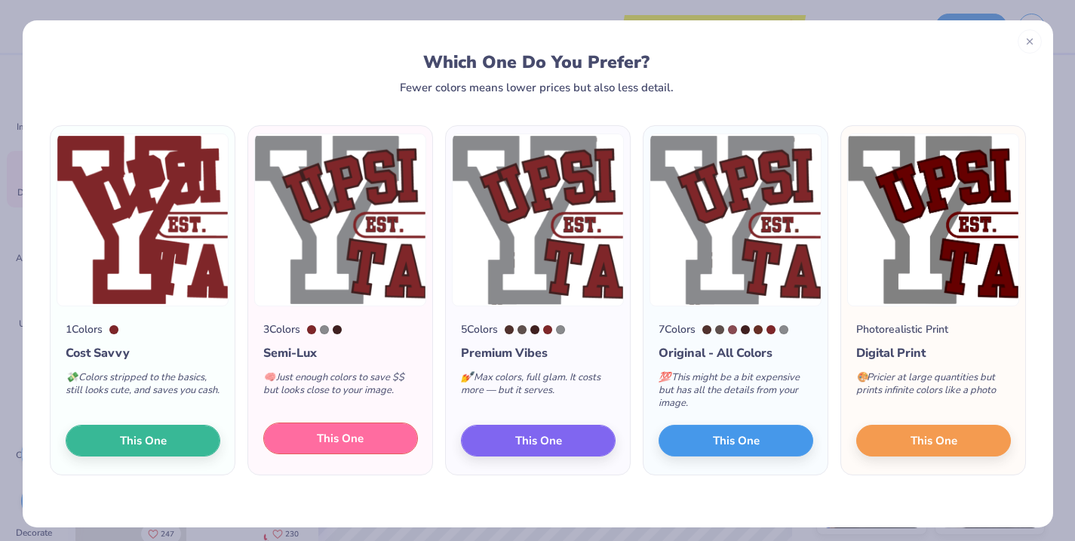
click at [353, 445] on span "This One" at bounding box center [340, 438] width 47 height 17
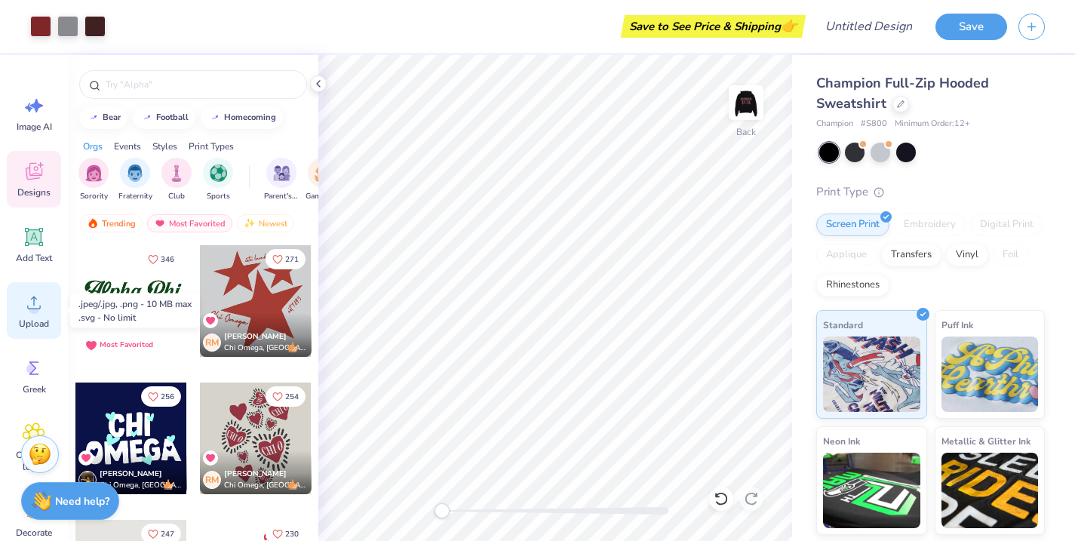
click at [34, 311] on circle at bounding box center [34, 308] width 11 height 11
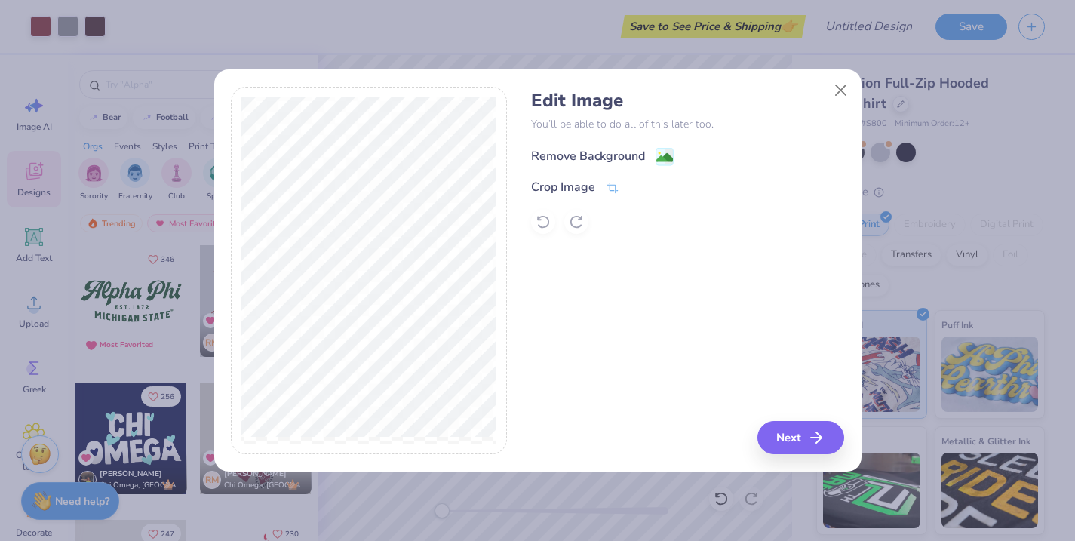
click at [646, 149] on div "Remove Background" at bounding box center [602, 156] width 143 height 19
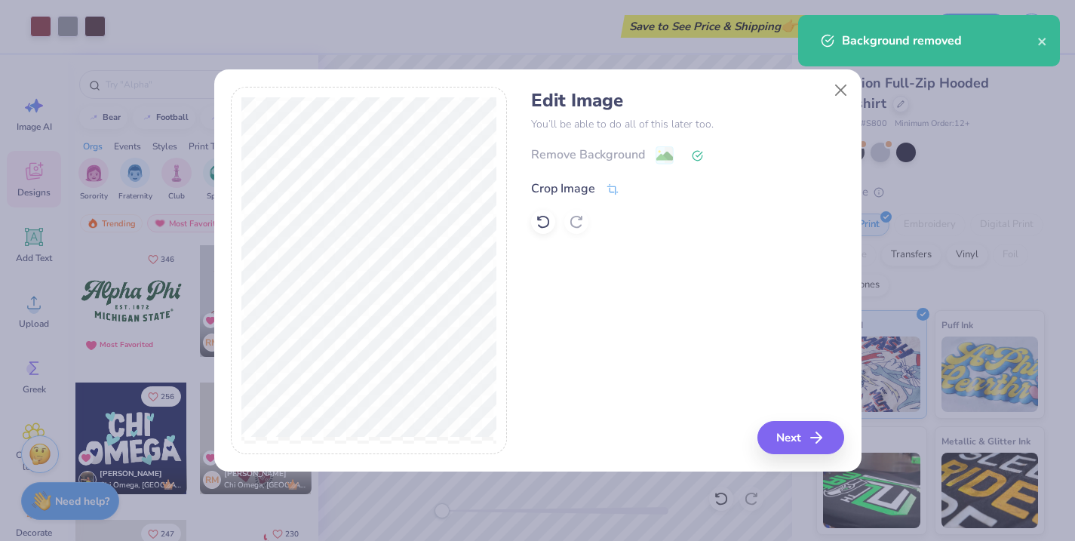
click at [607, 184] on icon at bounding box center [613, 190] width 14 height 14
click at [805, 436] on div "Edit Image You’ll be able to do all of this later too. Remove Background Crop I…" at bounding box center [687, 271] width 313 height 368
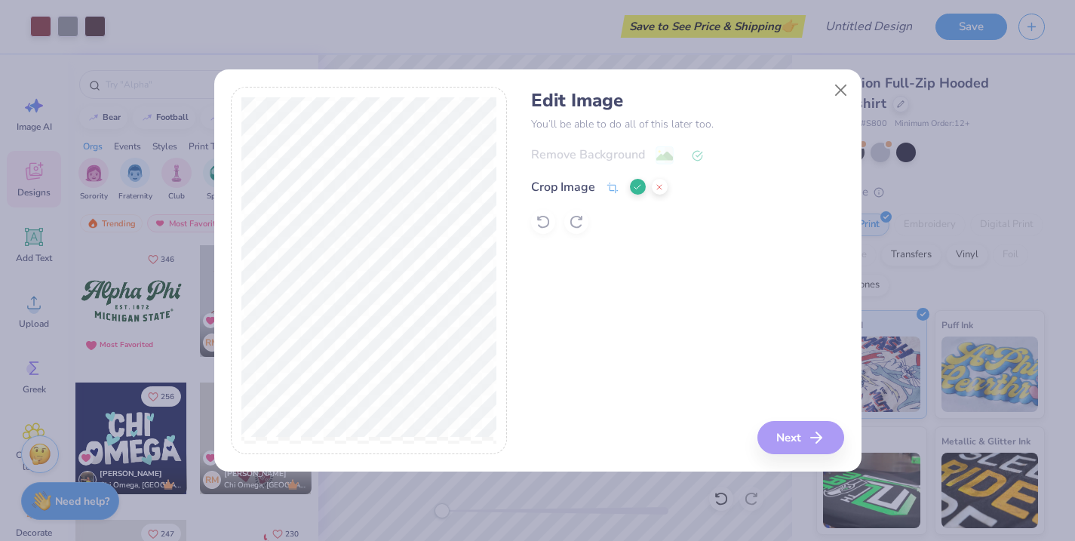
click at [805, 436] on div "Edit Image You’ll be able to do all of this later too. Remove Background Crop I…" at bounding box center [687, 271] width 313 height 368
click at [632, 189] on button at bounding box center [638, 187] width 16 height 16
click at [808, 435] on button "Next" at bounding box center [803, 437] width 87 height 33
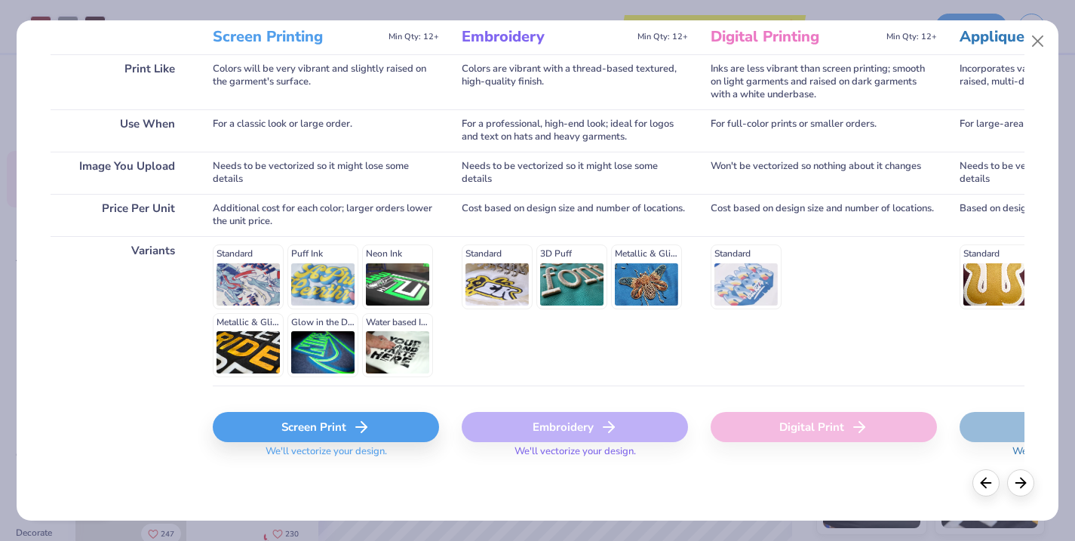
click at [347, 431] on div "Screen Print" at bounding box center [326, 427] width 226 height 30
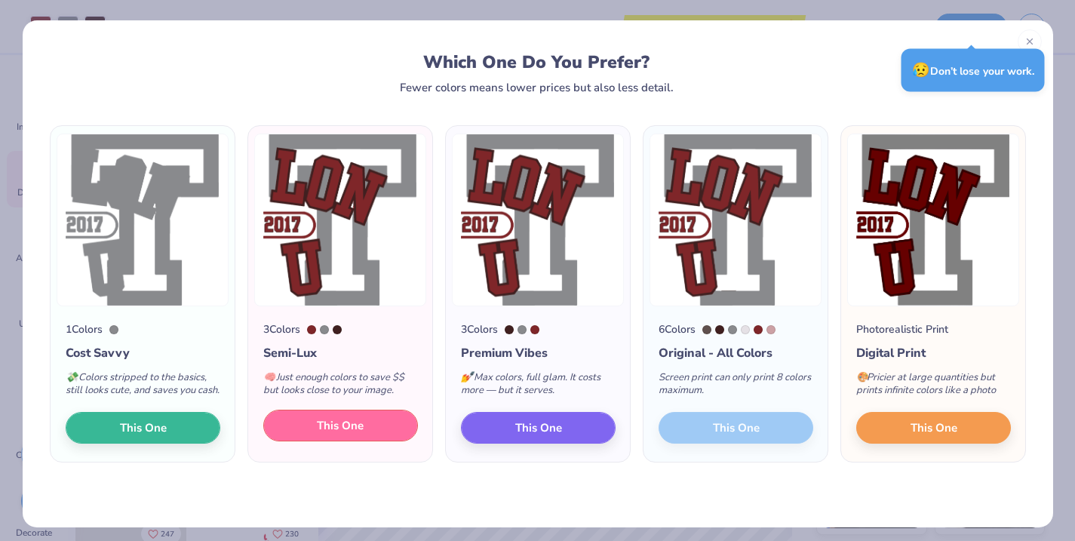
click at [346, 435] on span "This One" at bounding box center [340, 425] width 47 height 17
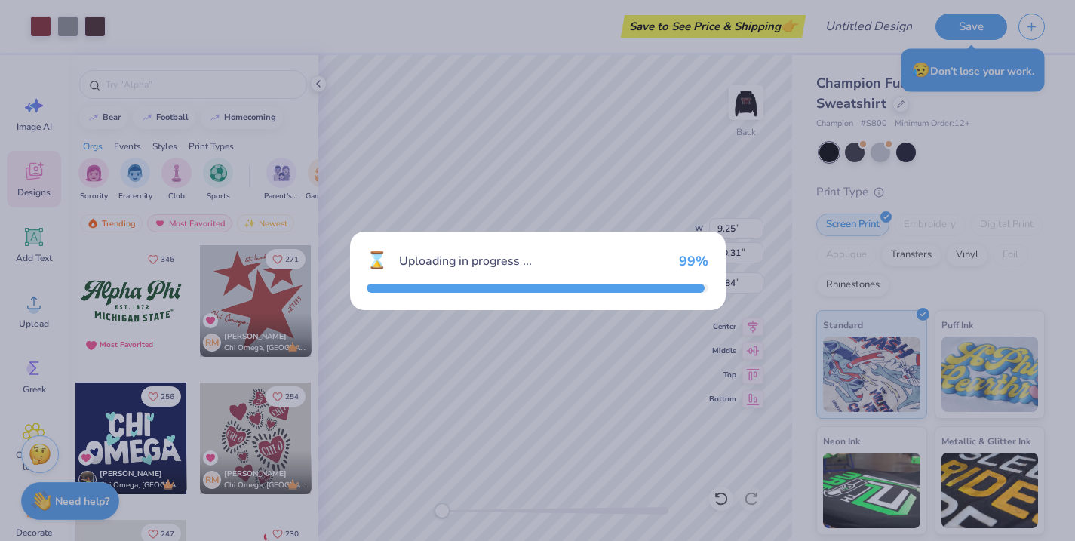
click at [346, 438] on div "⌛ Uploading in progress ... 99 %" at bounding box center [537, 270] width 1075 height 541
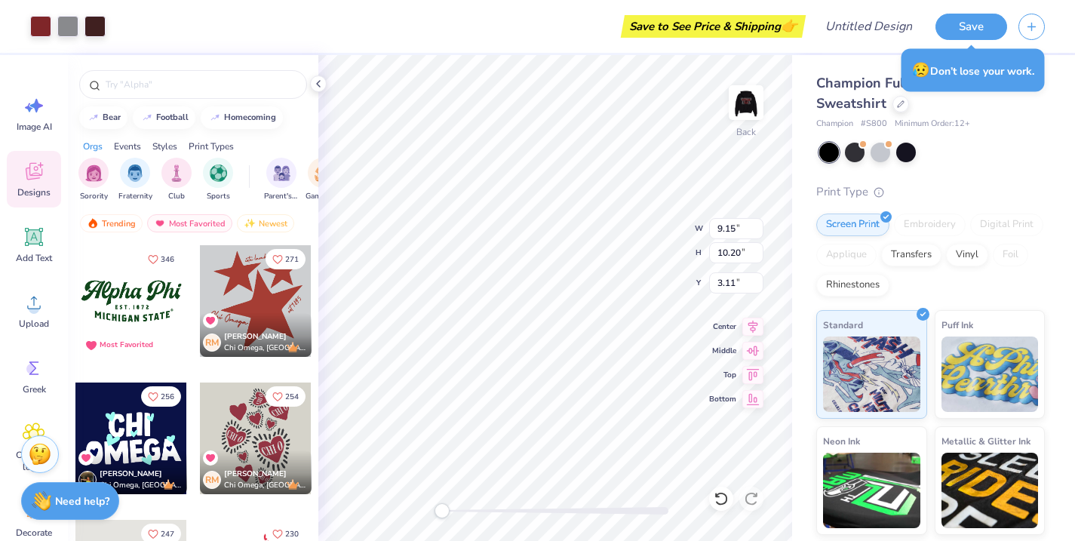
type input "9.15"
type input "10.20"
type input "3.11"
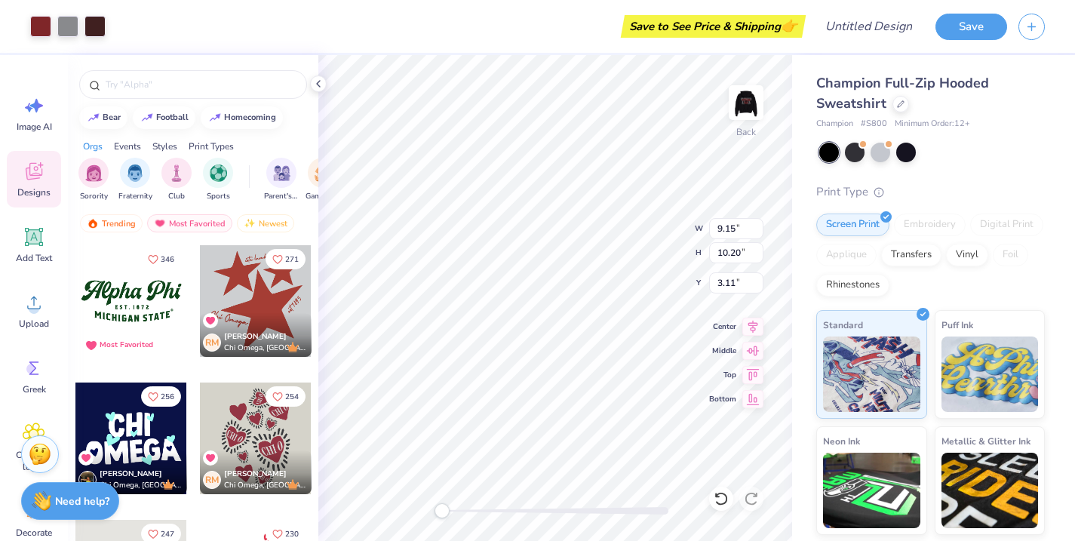
type input "9.14"
type input "10.18"
type input "3.13"
type input "9.25"
type input "9.14"
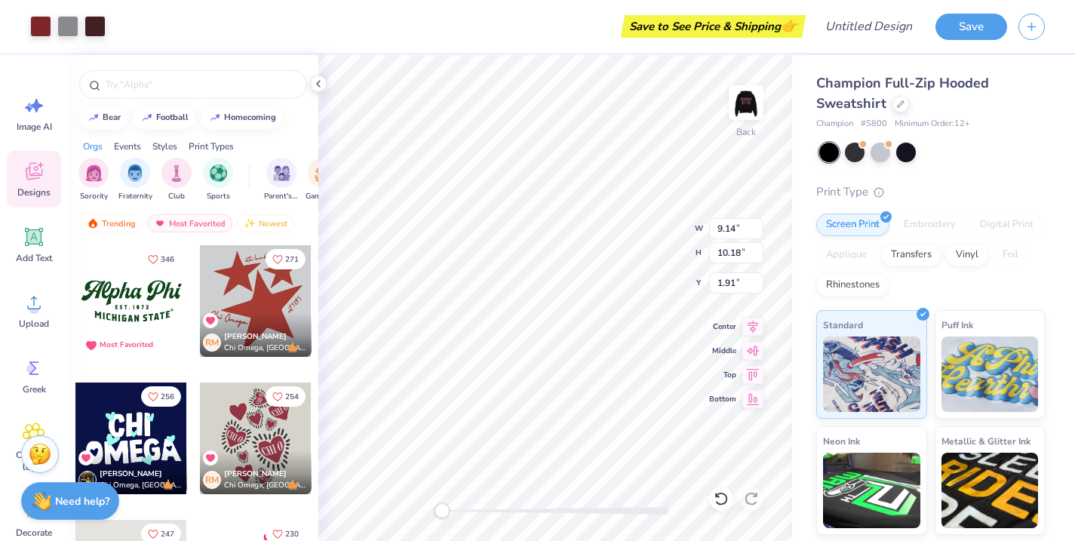
type input "2.43"
type input "9.14"
type input "10.18"
type input "1.91"
type input "9.25"
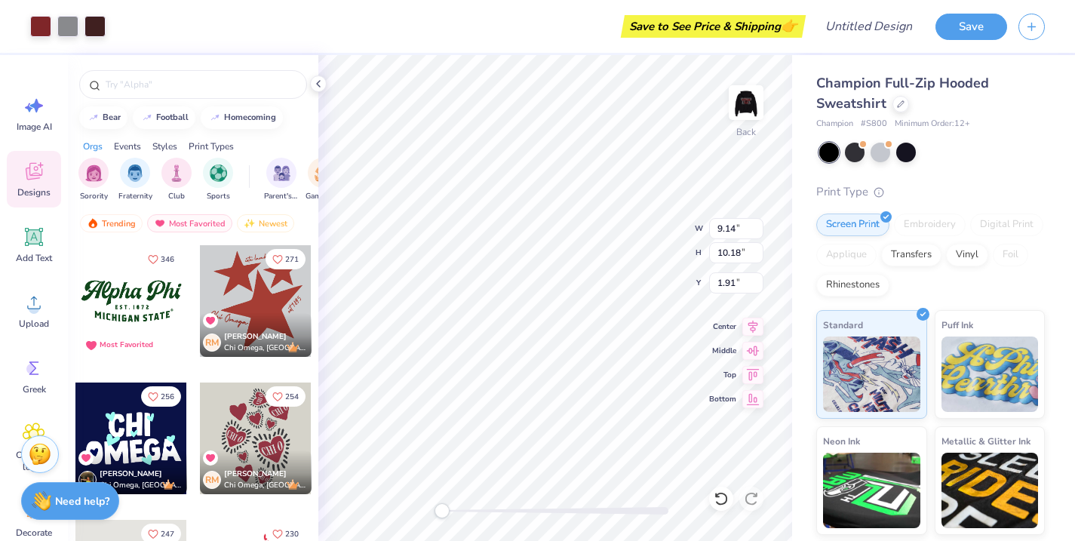
type input "9.14"
type input "2.43"
type input "9.14"
type input "10.18"
type input "1.91"
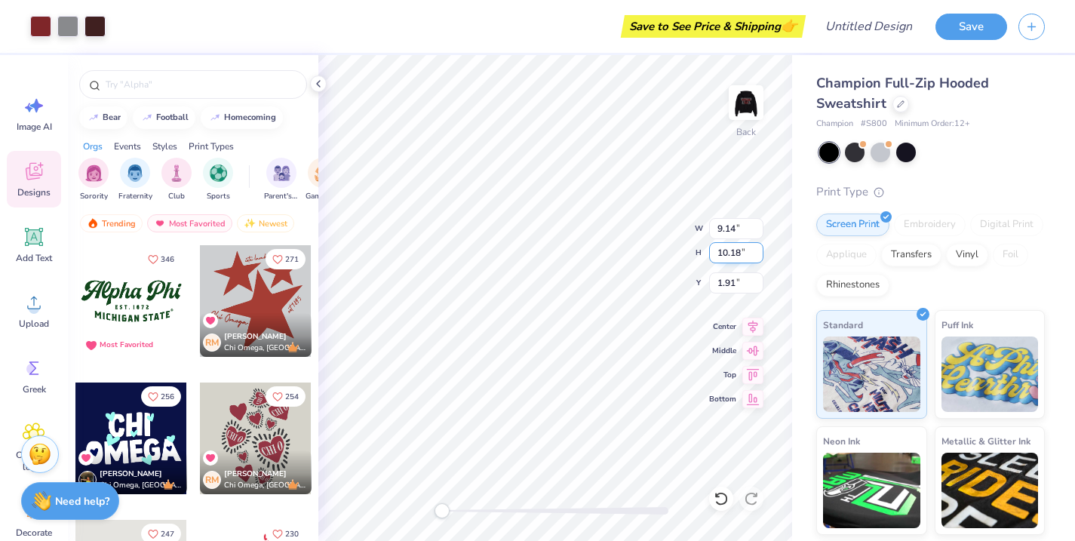
click at [724, 247] on input "10.18" at bounding box center [736, 252] width 54 height 21
type input "9.14"
type input "8.20"
type input "2.43"
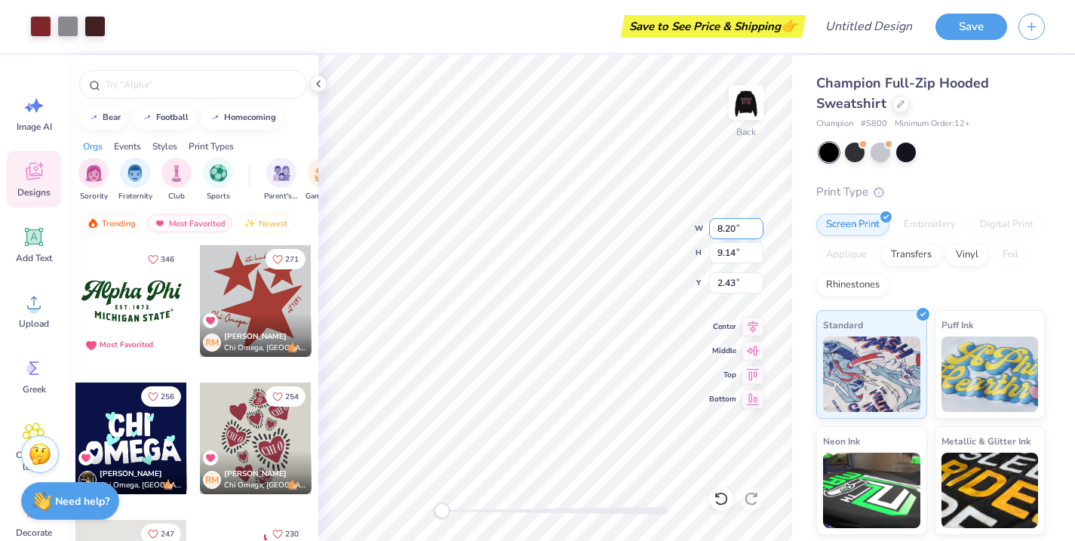
click at [724, 230] on input "8.20" at bounding box center [736, 228] width 54 height 21
type input "9.25"
type input "10.31"
type input "1.85"
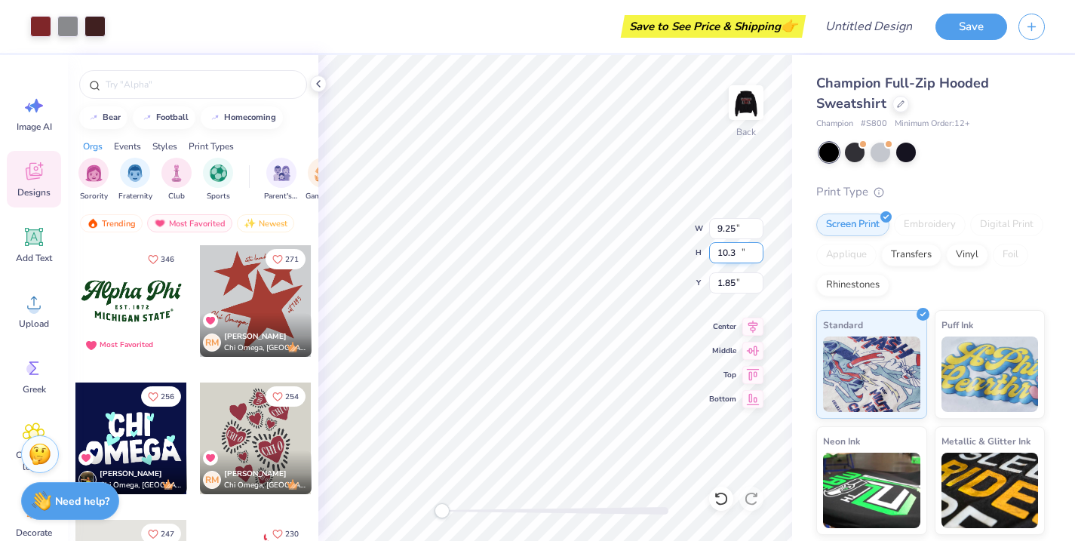
click at [759, 254] on input "10.3" at bounding box center [736, 252] width 54 height 21
click at [759, 255] on input "10.29" at bounding box center [736, 252] width 54 height 21
click at [759, 255] on input "10.28" at bounding box center [736, 252] width 54 height 21
click at [759, 255] on input "10.27" at bounding box center [736, 252] width 54 height 21
click at [759, 255] on input "10.26" at bounding box center [736, 252] width 54 height 21
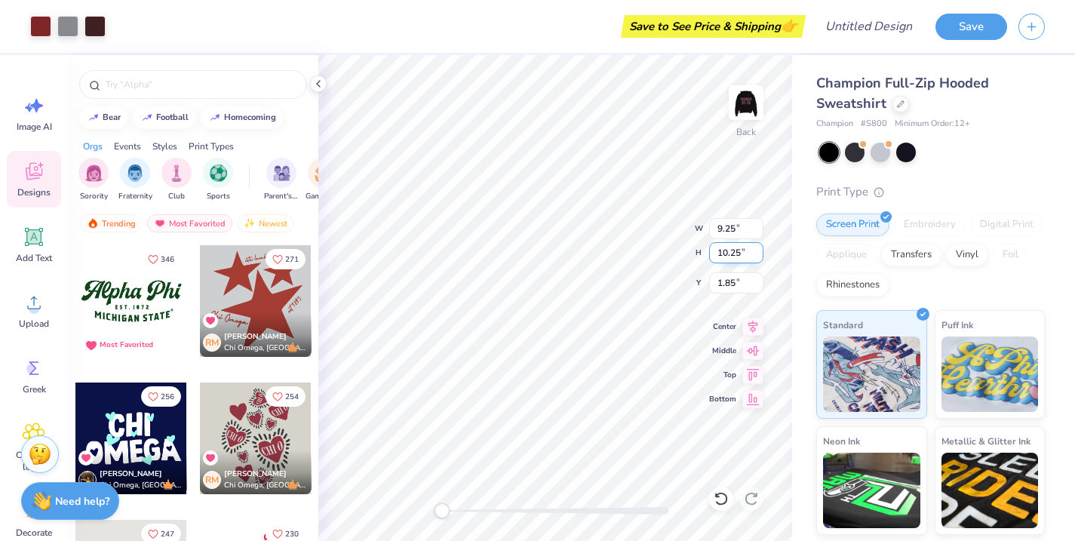
click at [759, 255] on input "10.25" at bounding box center [736, 252] width 54 height 21
click at [759, 255] on input "10.24" at bounding box center [736, 252] width 54 height 21
click at [759, 255] on input "9.92" at bounding box center [736, 252] width 54 height 21
type input "9.15"
click at [759, 255] on input "9.15" at bounding box center [736, 252] width 54 height 21
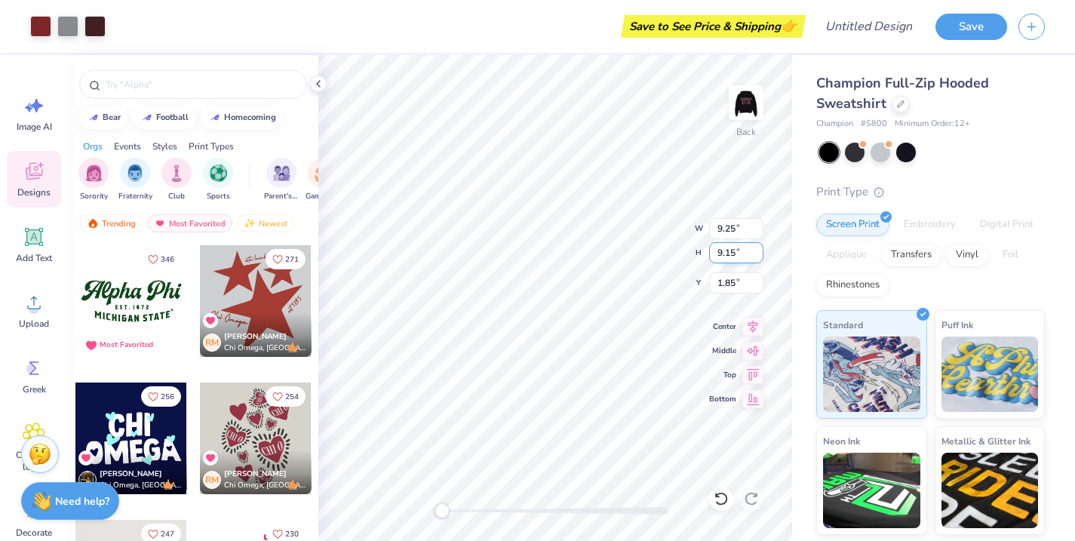
type input "8.21"
type input "2.43"
type input "9.25"
type input "9.14"
type input "8.21"
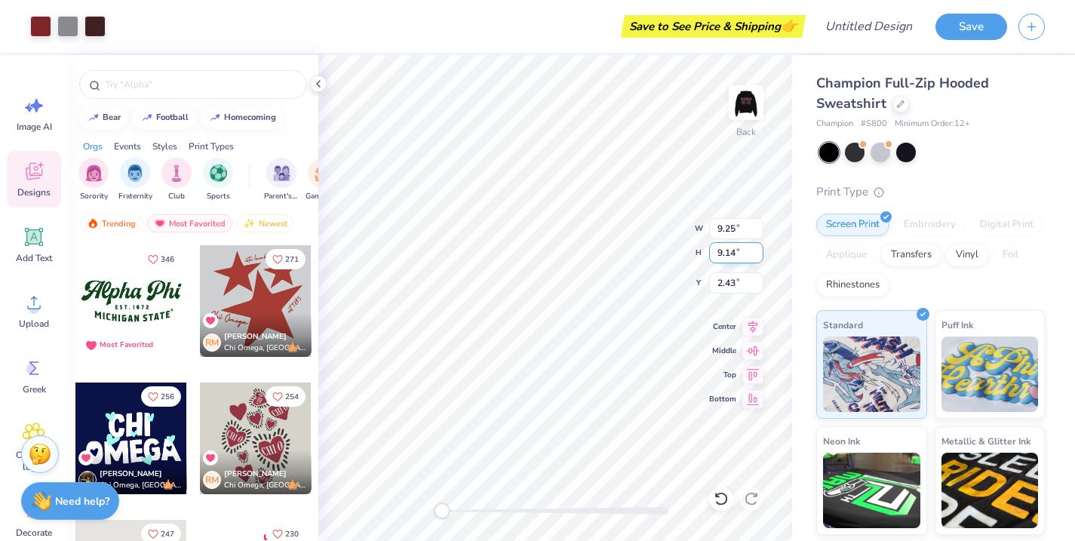
type input "9.15"
type input "9.25"
type input "9.14"
type input "8.21"
type input "9.15"
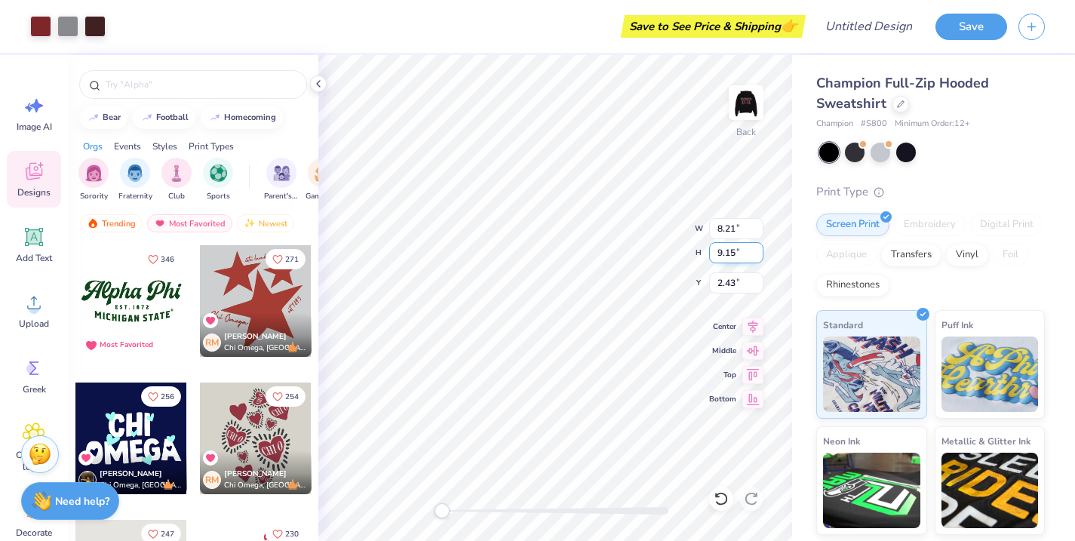
type input "9.25"
type input "9.14"
type input "4.36"
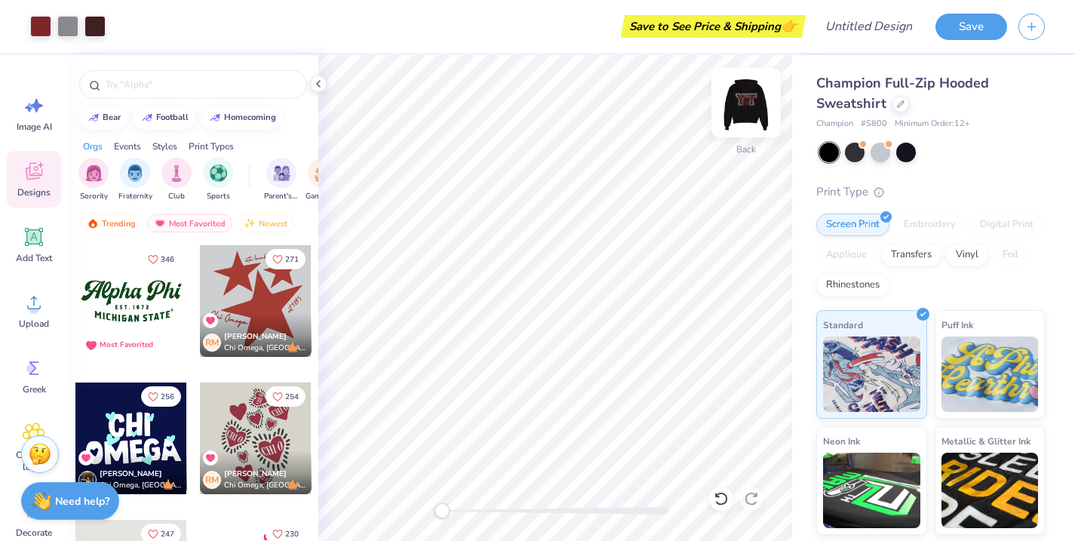
click at [745, 108] on img at bounding box center [746, 102] width 60 height 60
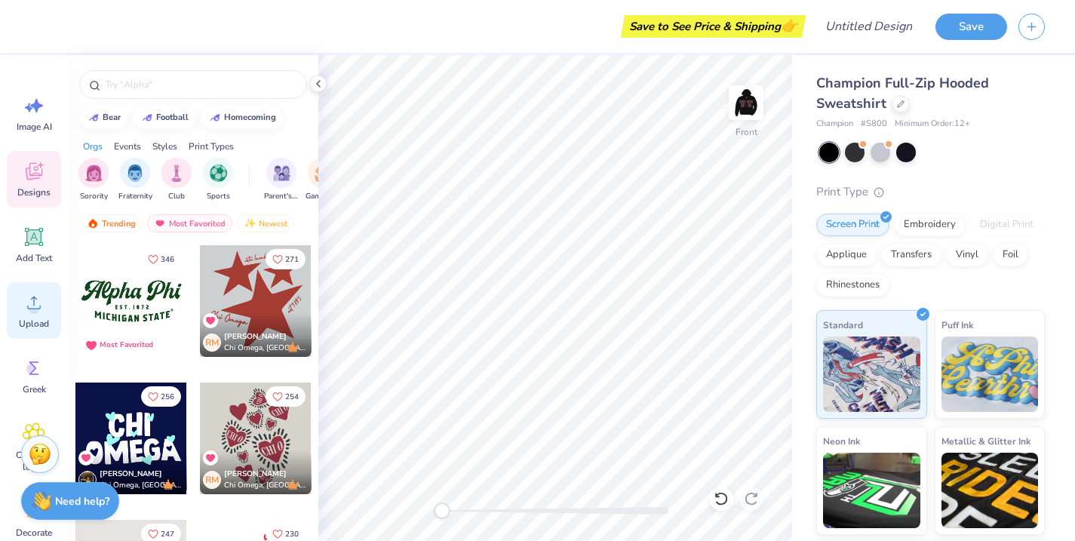
click at [26, 307] on icon at bounding box center [34, 302] width 23 height 23
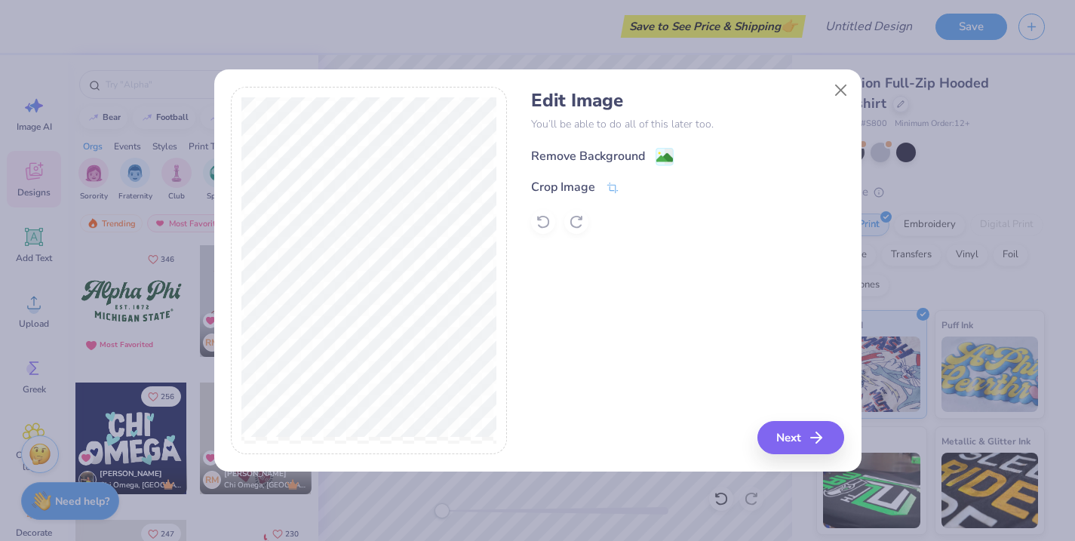
click at [654, 154] on div "Remove Background" at bounding box center [602, 156] width 143 height 19
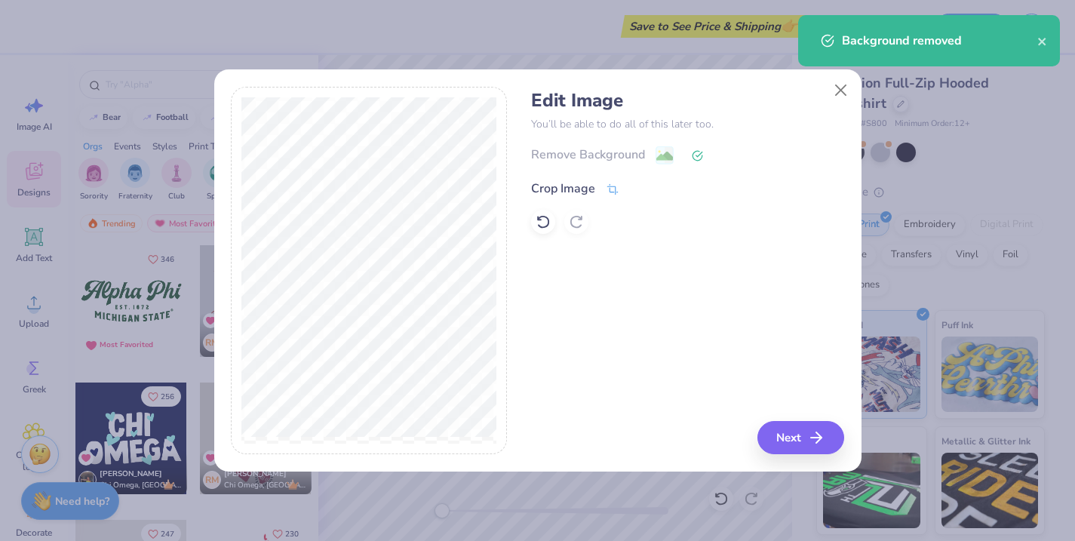
click at [609, 193] on icon at bounding box center [613, 190] width 14 height 14
click at [790, 441] on div "Edit Image You’ll be able to do all of this later too. Remove Background Crop I…" at bounding box center [687, 271] width 313 height 368
click at [636, 183] on icon at bounding box center [637, 187] width 9 height 9
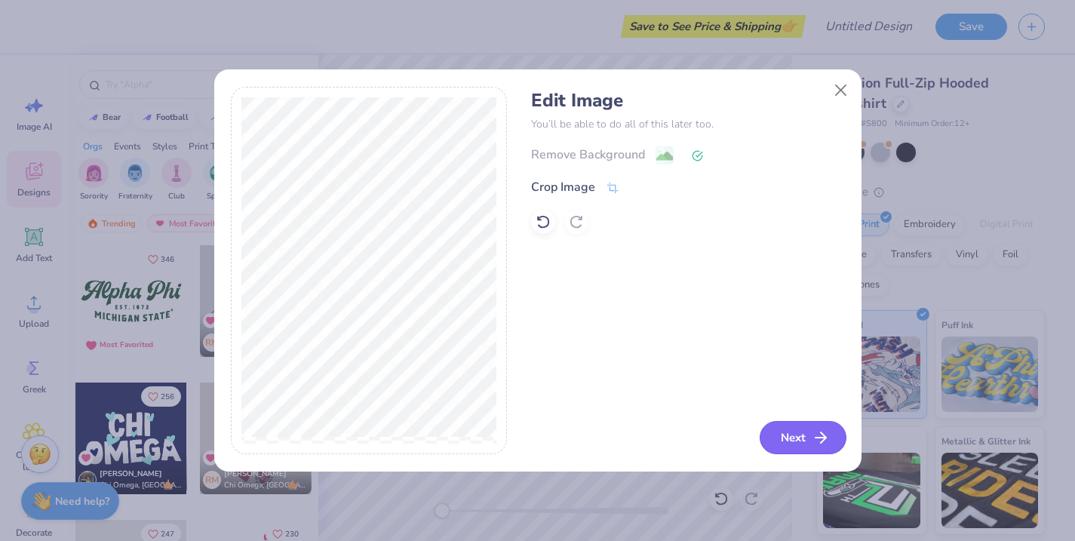
click at [781, 432] on button "Next" at bounding box center [803, 437] width 87 height 33
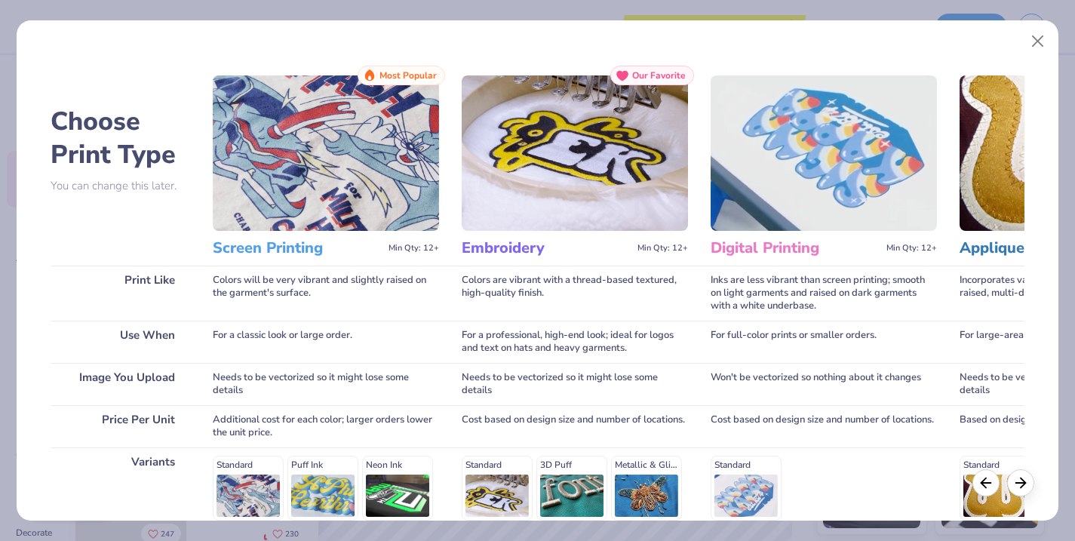
scroll to position [211, 0]
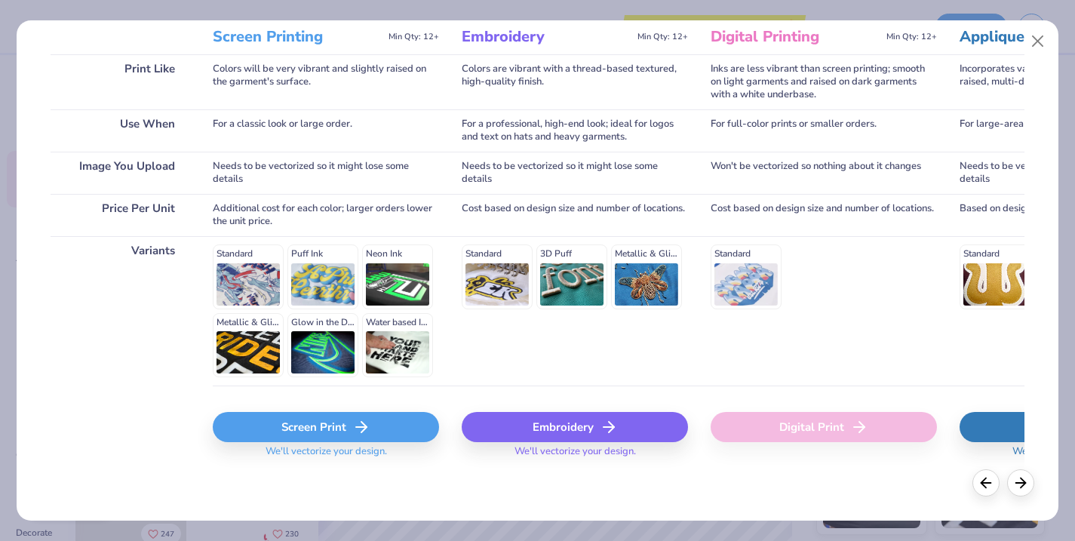
click at [345, 443] on div "Screen Print We'll vectorize your design." at bounding box center [326, 439] width 226 height 55
click at [342, 432] on div "Screen Print" at bounding box center [326, 427] width 226 height 30
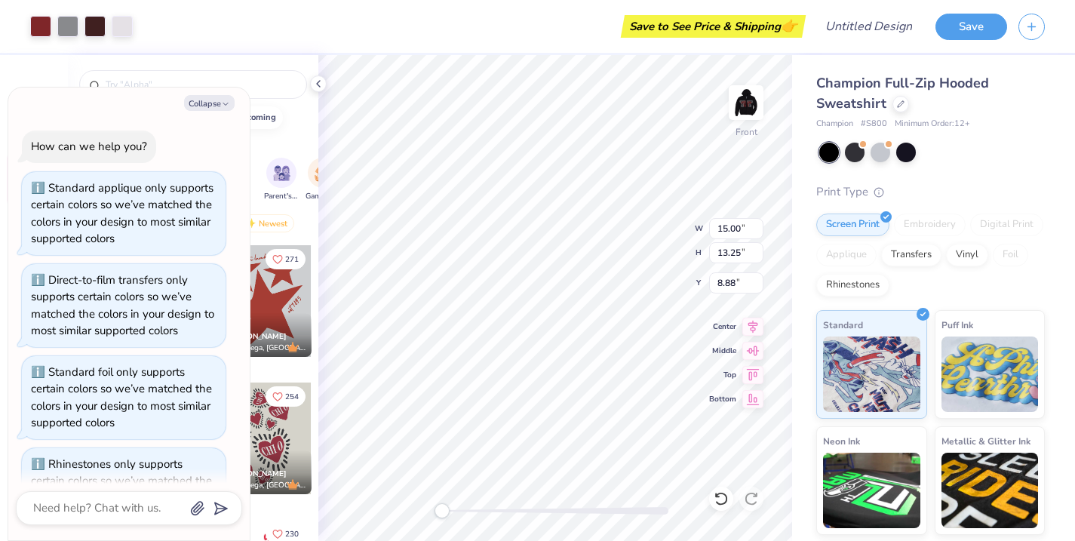
scroll to position [711, 0]
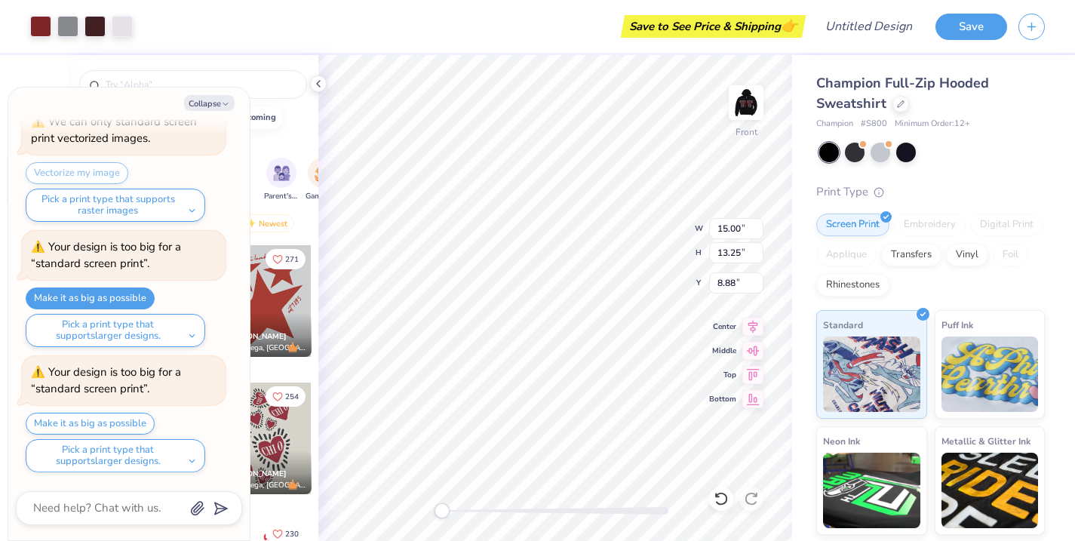
type textarea "x"
type input "6.00"
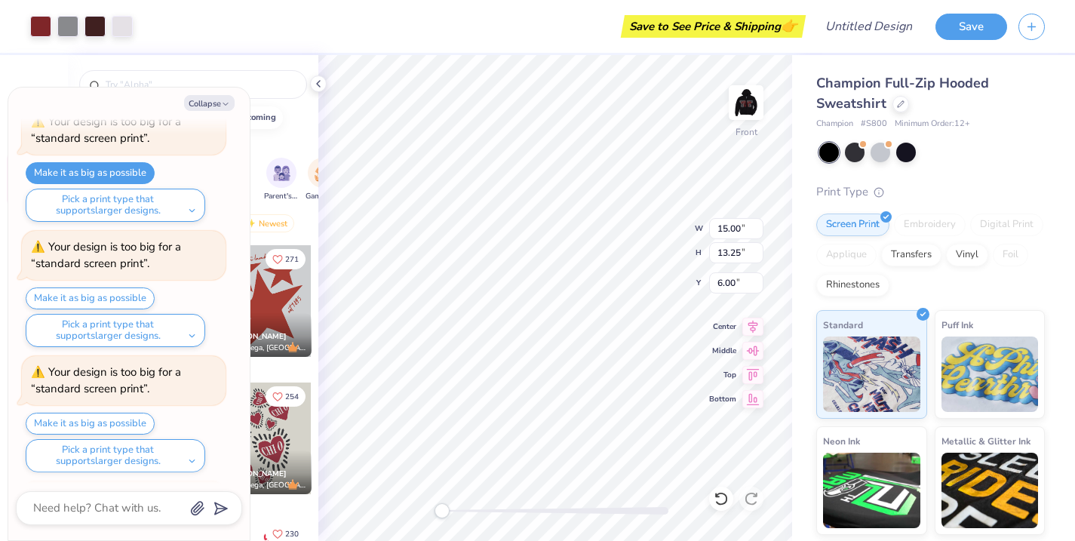
scroll to position [961, 0]
type textarea "x"
type input "6.85"
type textarea "x"
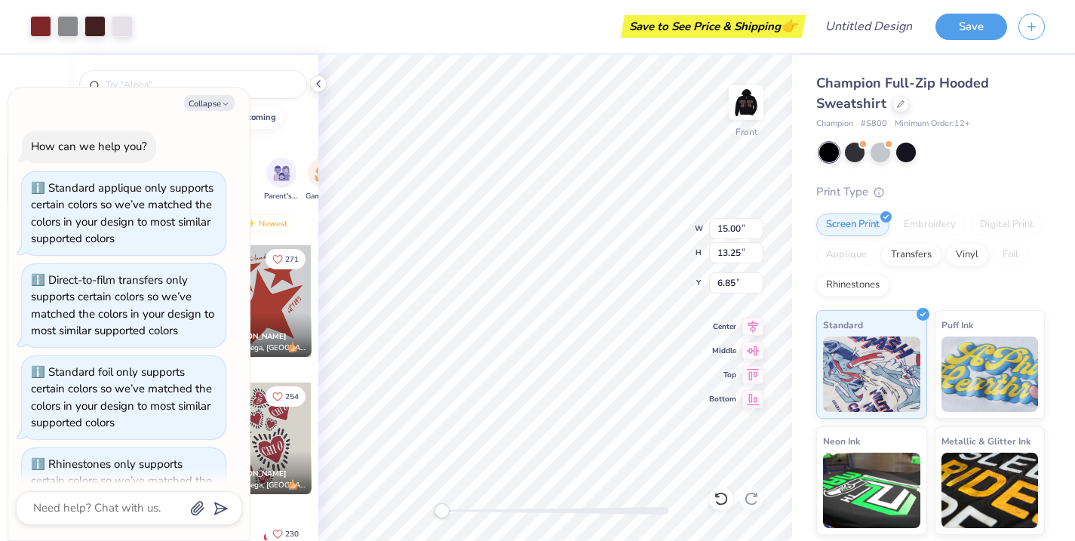
scroll to position [1087, 0]
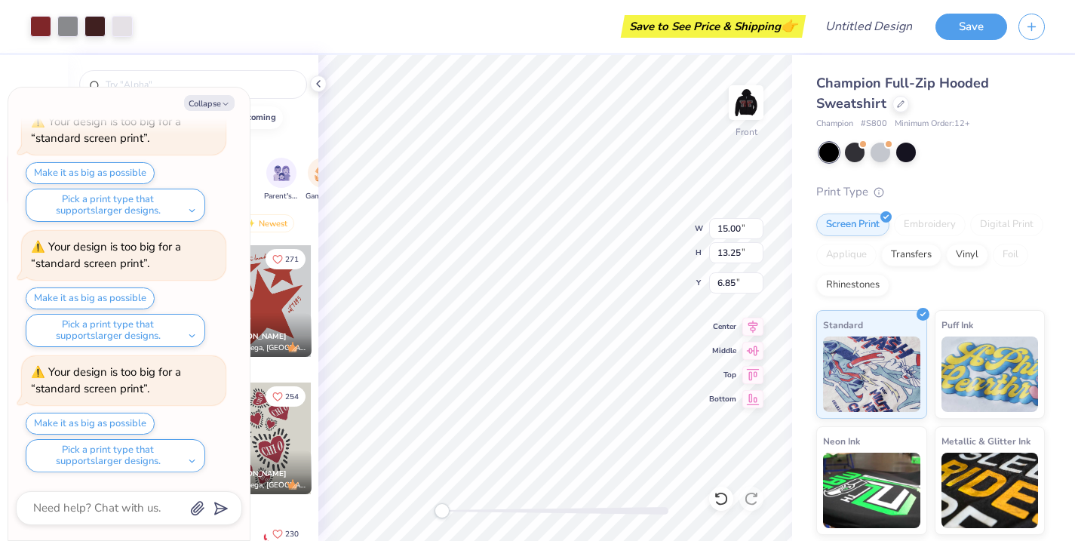
type textarea "x"
click at [743, 326] on icon at bounding box center [752, 324] width 21 height 18
click at [752, 348] on icon at bounding box center [753, 348] width 13 height 10
click at [758, 224] on input "15.00" at bounding box center [736, 228] width 54 height 21
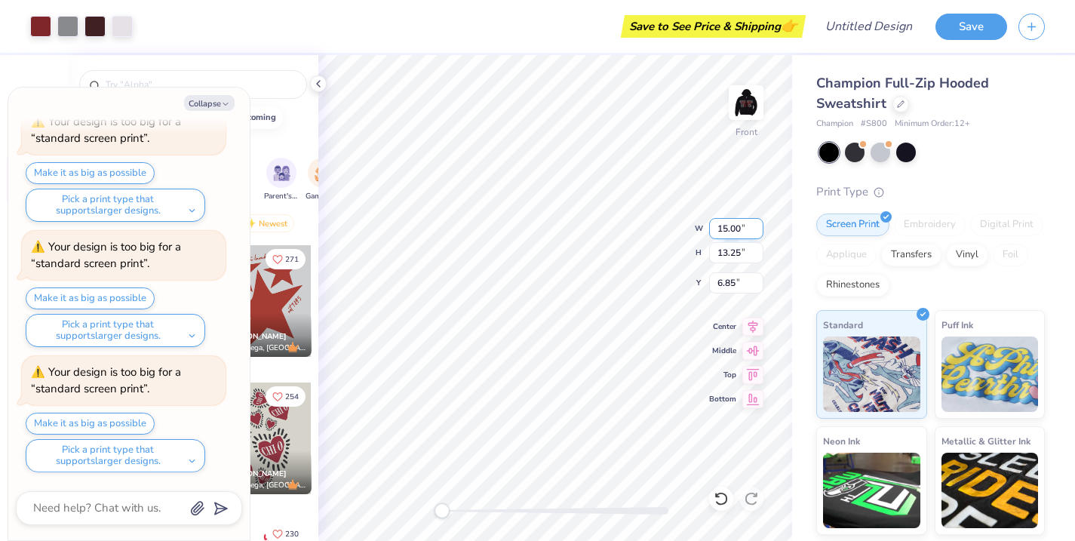
click at [758, 224] on input "15.00" at bounding box center [736, 228] width 54 height 21
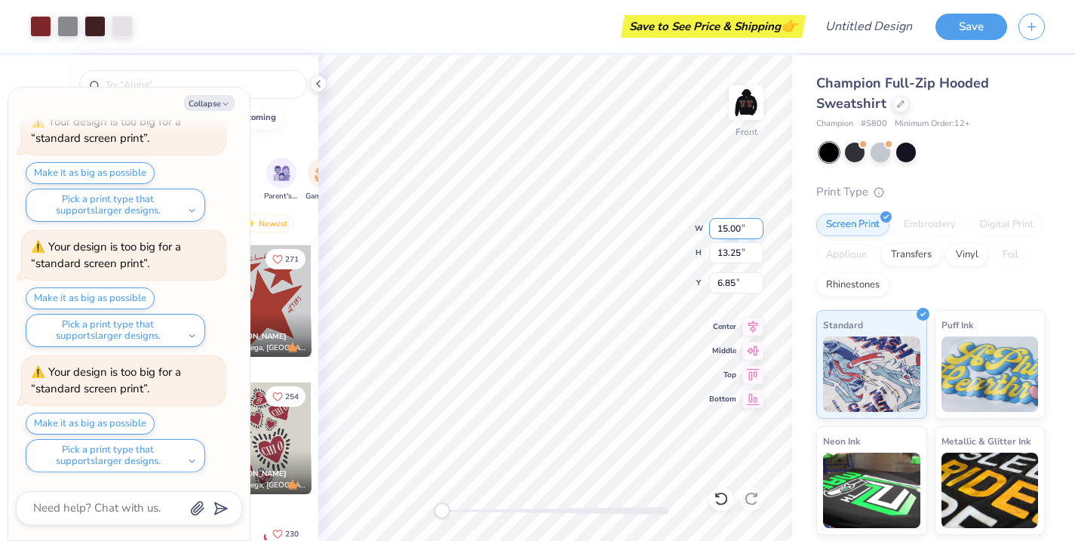
click at [758, 224] on input "15.00" at bounding box center [736, 228] width 54 height 21
click at [756, 247] on input "13.26" at bounding box center [736, 252] width 54 height 21
click at [756, 247] on input "13.27" at bounding box center [736, 252] width 54 height 21
click at [756, 247] on input "13.28" at bounding box center [736, 252] width 54 height 21
click at [756, 247] on input "13.29" at bounding box center [736, 252] width 54 height 21
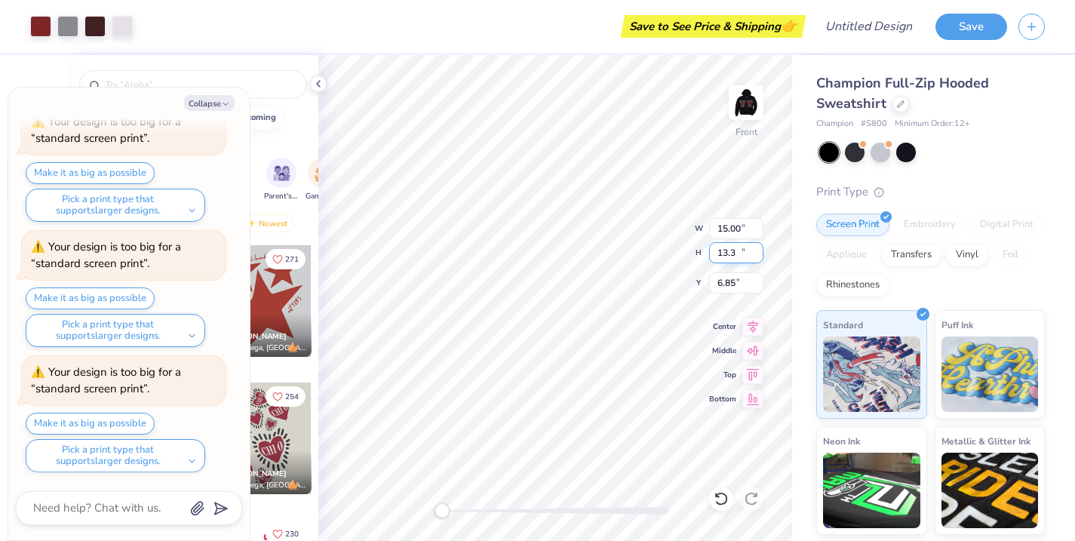
click at [756, 247] on input "13.3" at bounding box center [736, 252] width 54 height 21
click at [756, 247] on input "13.31" at bounding box center [736, 252] width 54 height 21
click at [756, 247] on input "13.32" at bounding box center [736, 252] width 54 height 21
click at [756, 247] on input "13.33" at bounding box center [736, 252] width 54 height 21
click at [756, 247] on input "13.34" at bounding box center [736, 252] width 54 height 21
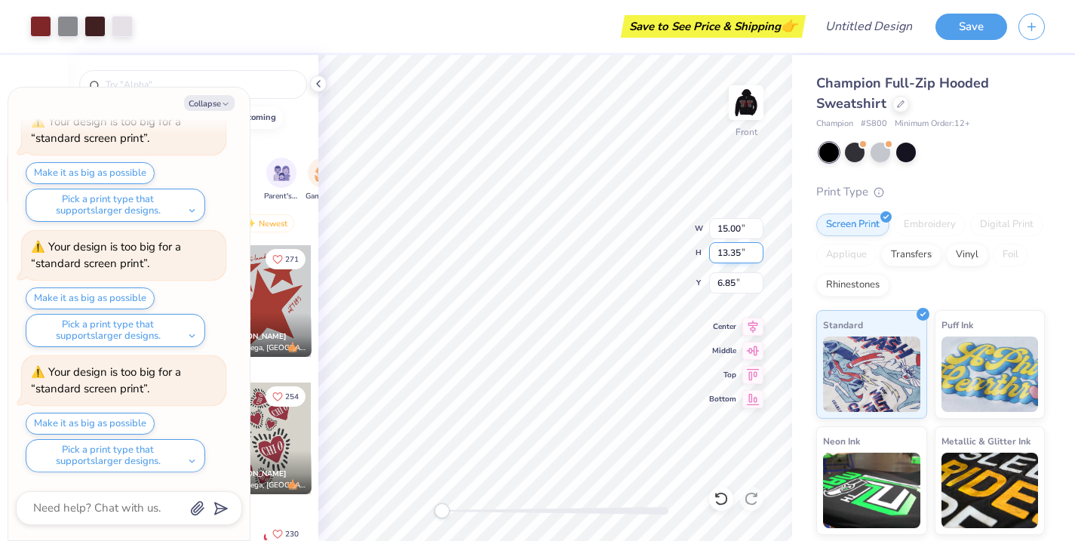
click at [756, 247] on input "13.35" at bounding box center [736, 252] width 54 height 21
click at [756, 247] on input "13.36" at bounding box center [736, 252] width 54 height 21
type input "13.37"
click at [756, 247] on input "13.37" at bounding box center [736, 252] width 54 height 21
type textarea "x"
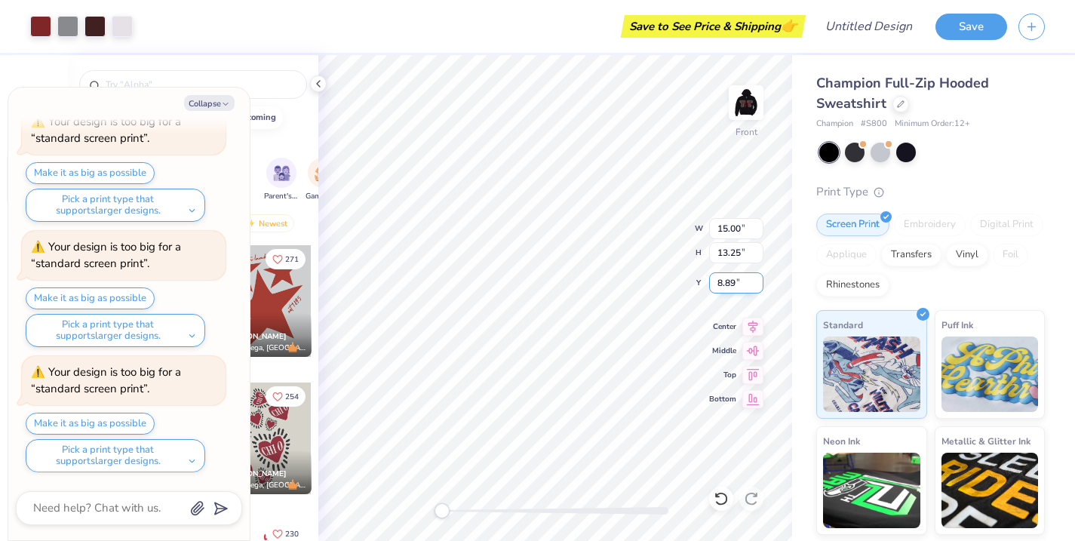
click at [757, 278] on input "8.89" at bounding box center [736, 282] width 54 height 21
click at [757, 278] on input "8.9" at bounding box center [736, 282] width 54 height 21
click at [757, 278] on input "8.91" at bounding box center [736, 282] width 54 height 21
click at [757, 278] on input "8.92" at bounding box center [736, 282] width 54 height 21
click at [757, 278] on input "8.93" at bounding box center [736, 282] width 54 height 21
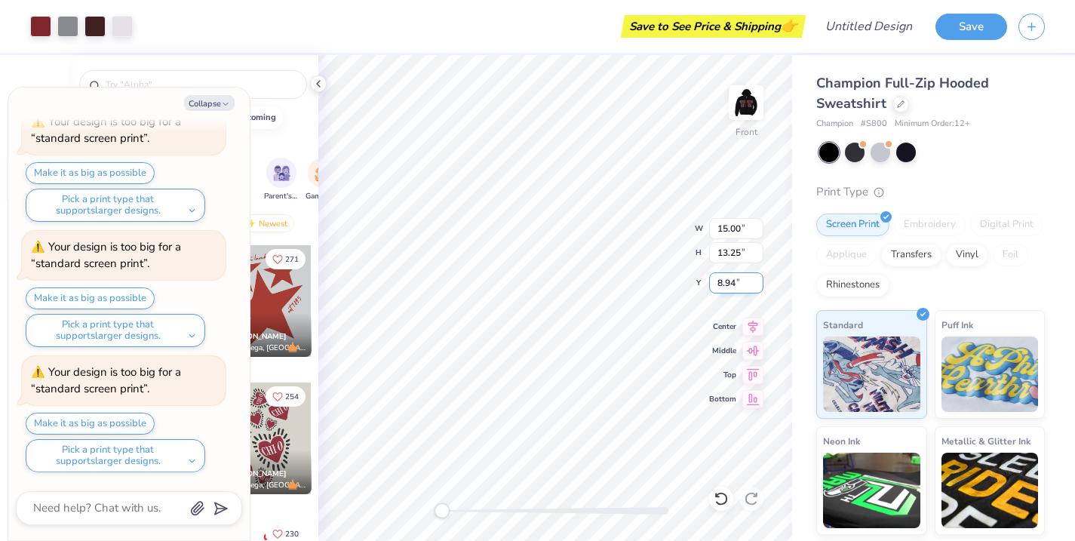
click at [757, 278] on input "8.94" at bounding box center [736, 282] width 54 height 21
click at [757, 278] on input "8.95" at bounding box center [736, 282] width 54 height 21
click at [757, 278] on input "8.96" at bounding box center [736, 282] width 54 height 21
click at [757, 278] on input "8.97" at bounding box center [736, 282] width 54 height 21
click at [757, 278] on input "8.98" at bounding box center [736, 282] width 54 height 21
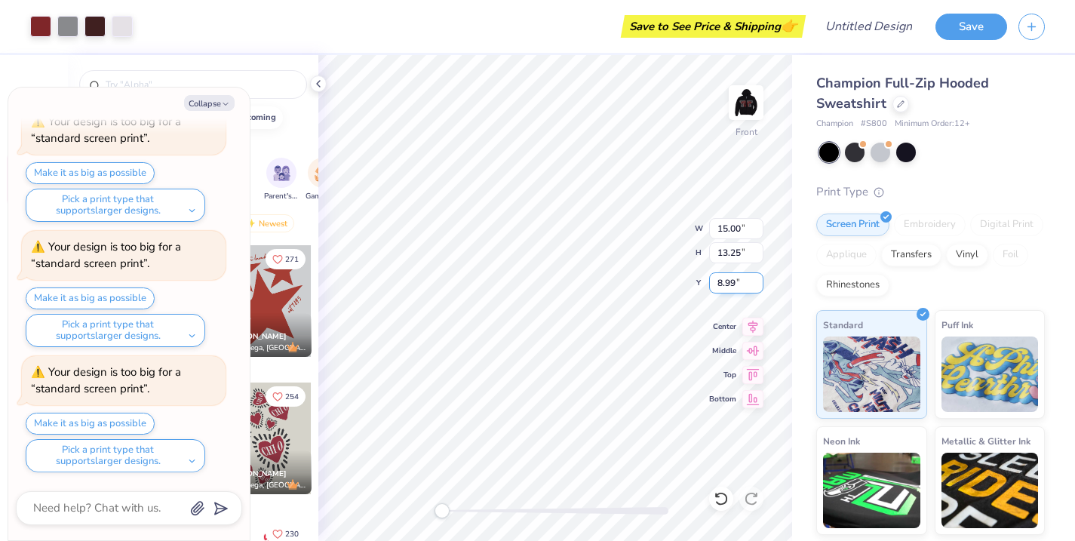
click at [757, 278] on input "8.99" at bounding box center [736, 282] width 54 height 21
type input "9"
click at [757, 278] on input "9" at bounding box center [736, 282] width 54 height 21
click at [743, 99] on img at bounding box center [746, 102] width 60 height 60
type textarea "x"
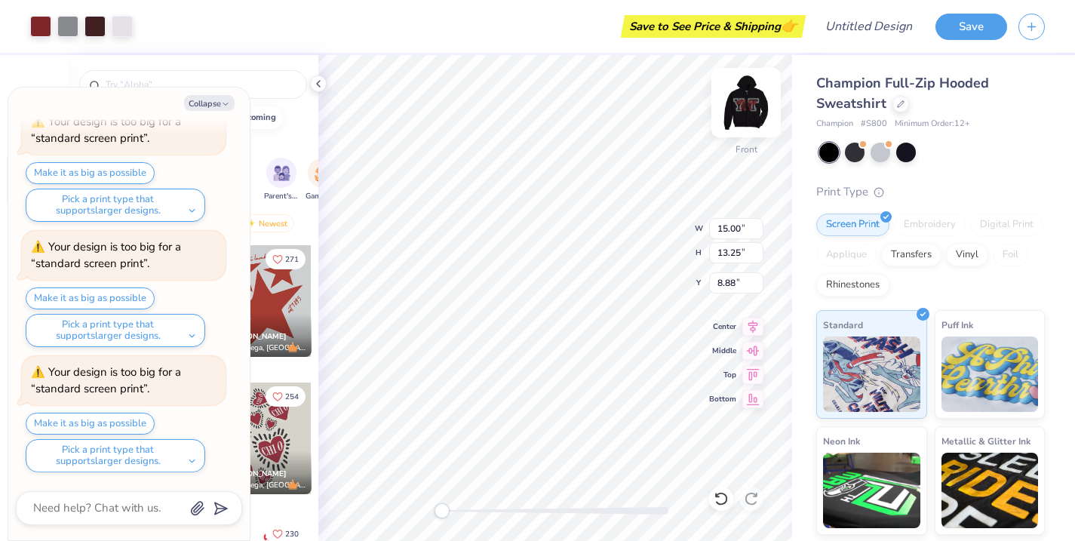
type input "9.25"
type input "8.17"
type input "5.30"
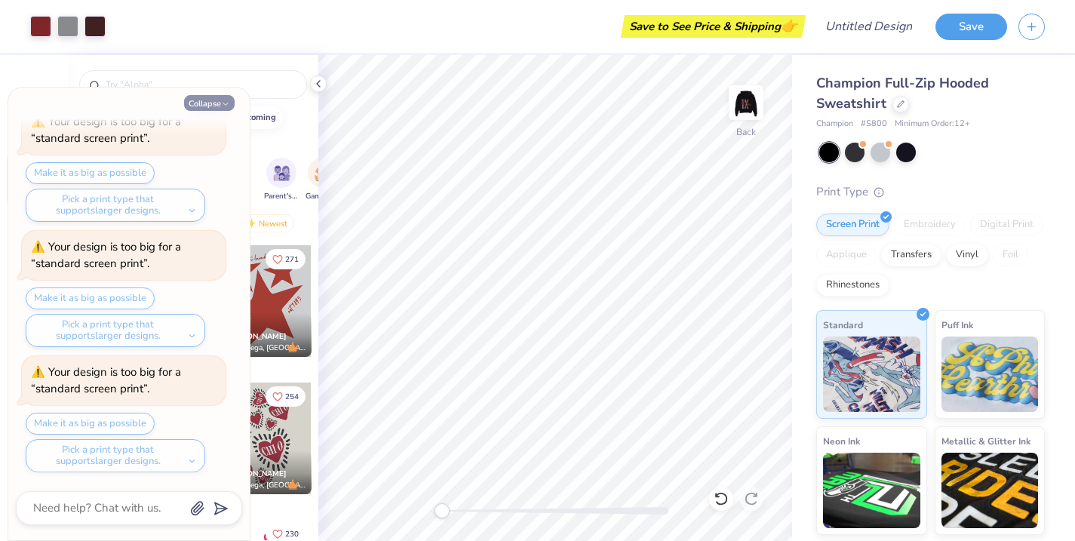
click at [214, 106] on button "Collapse" at bounding box center [209, 103] width 51 height 16
type textarea "x"
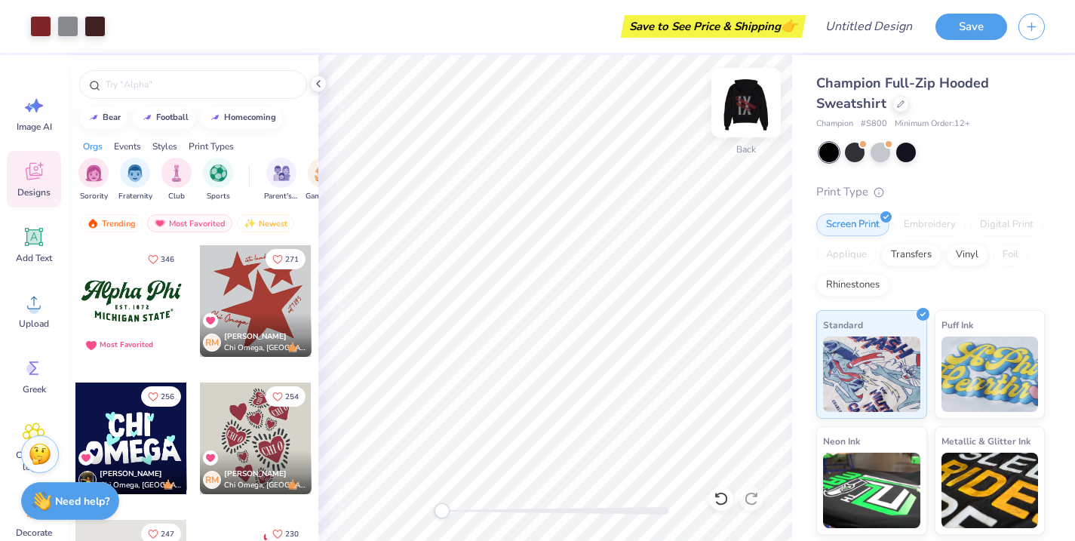
click at [752, 109] on img at bounding box center [746, 102] width 60 height 60
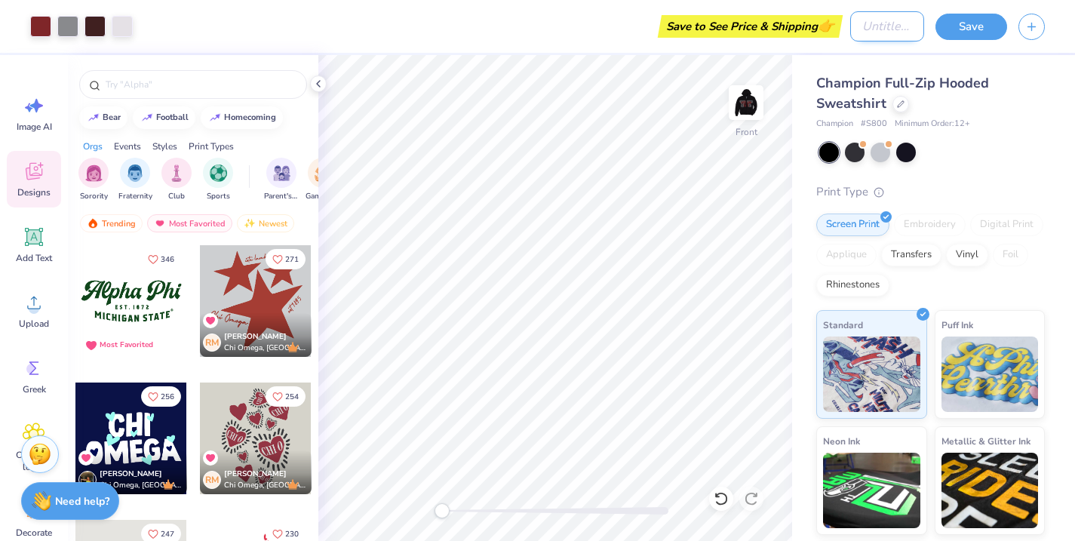
click at [850, 31] on input "Design Title" at bounding box center [887, 26] width 74 height 30
type input "yt"
click at [958, 26] on button "Save" at bounding box center [972, 24] width 72 height 26
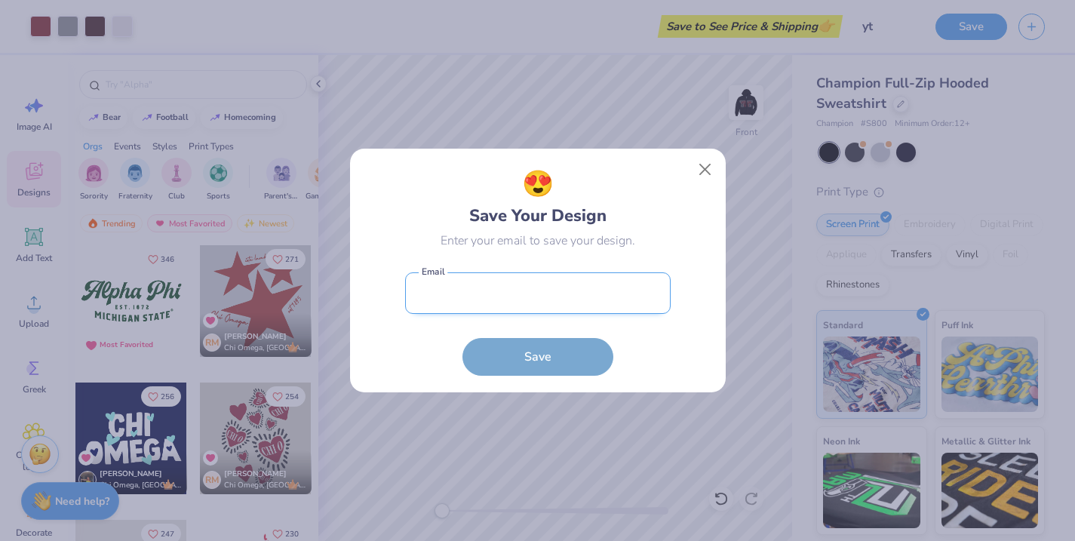
click at [606, 284] on input "email" at bounding box center [538, 293] width 266 height 42
type input "[EMAIL_ADDRESS][DOMAIN_NAME]"
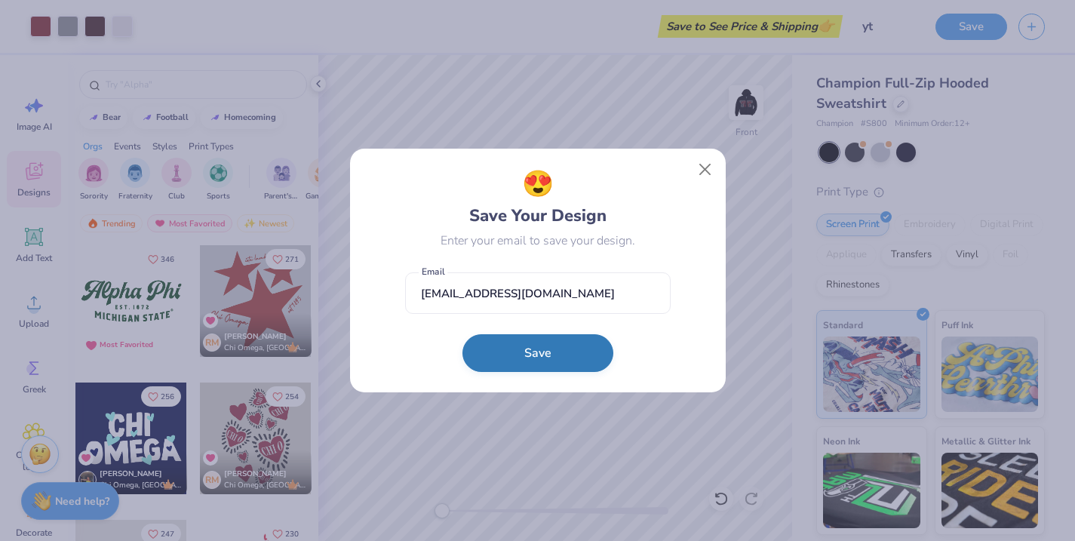
click at [549, 358] on button "Save" at bounding box center [538, 353] width 151 height 38
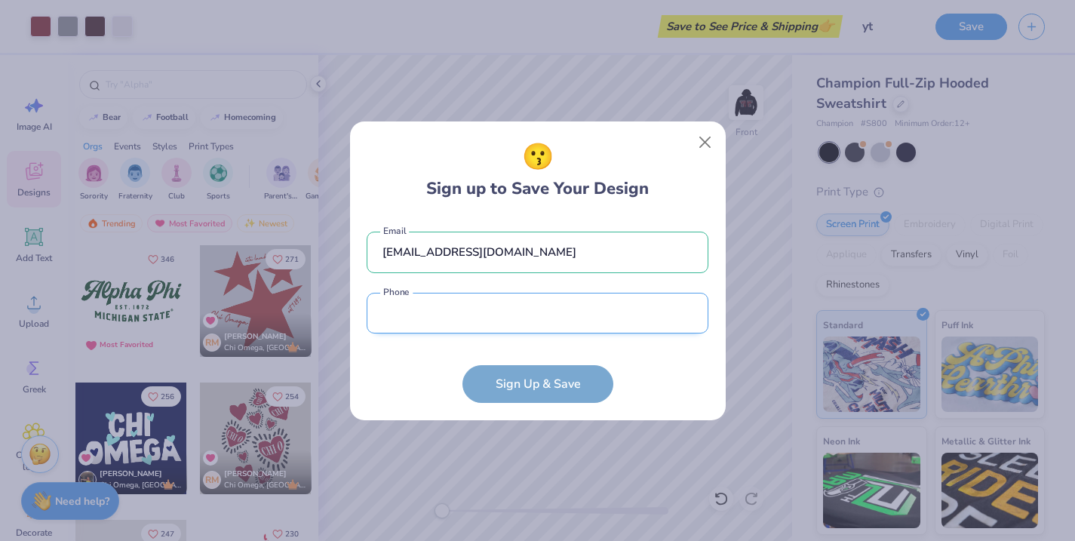
click at [521, 324] on input "tel" at bounding box center [538, 314] width 342 height 42
type input "(184) 845-9451"
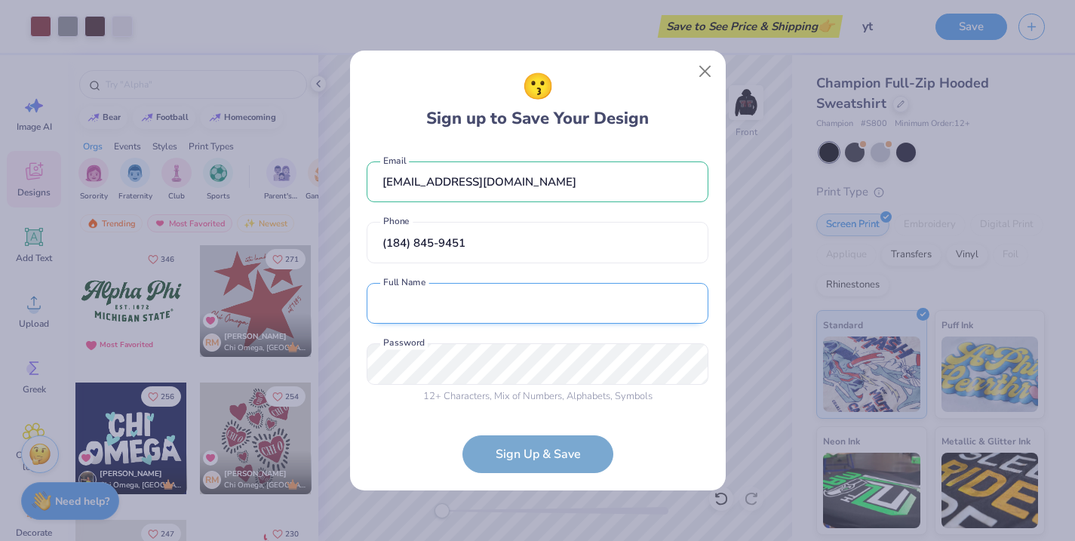
click at [500, 298] on input "text" at bounding box center [538, 304] width 342 height 42
type input "[PERSON_NAME]"
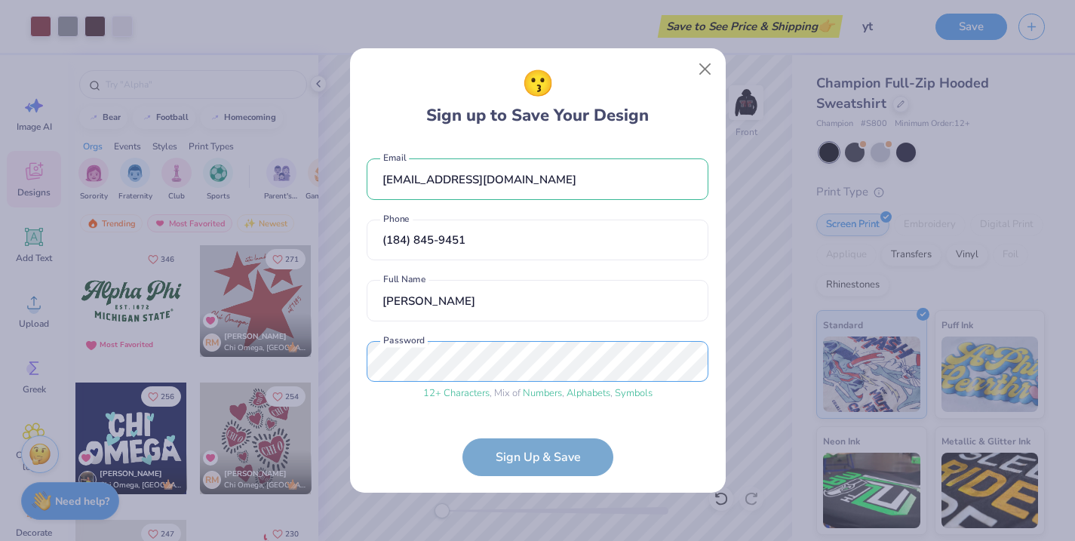
scroll to position [52, 0]
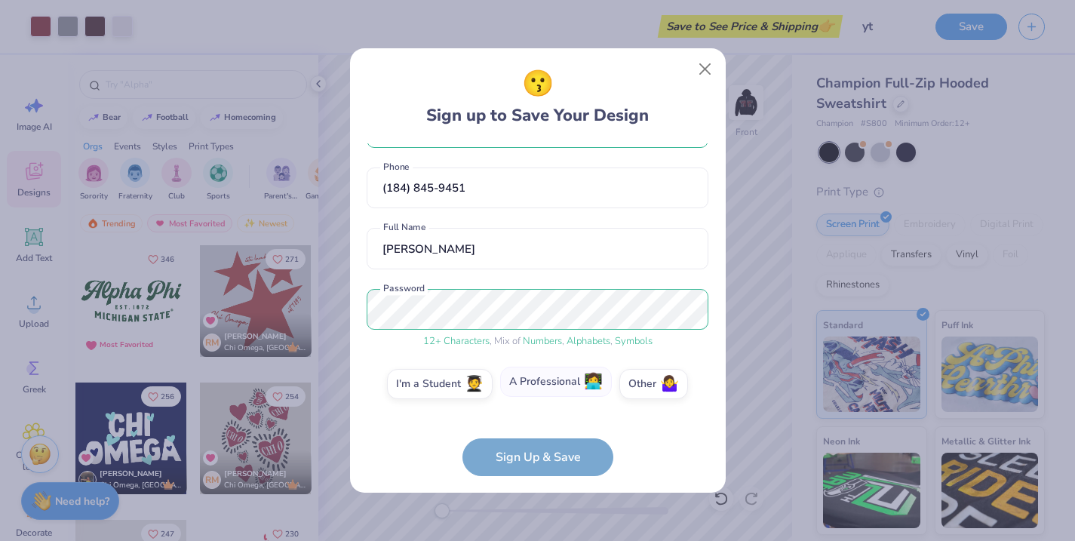
click at [518, 385] on label "A Professional 👩‍💻" at bounding box center [556, 382] width 112 height 30
click at [533, 435] on input "A Professional 👩‍💻" at bounding box center [538, 440] width 10 height 10
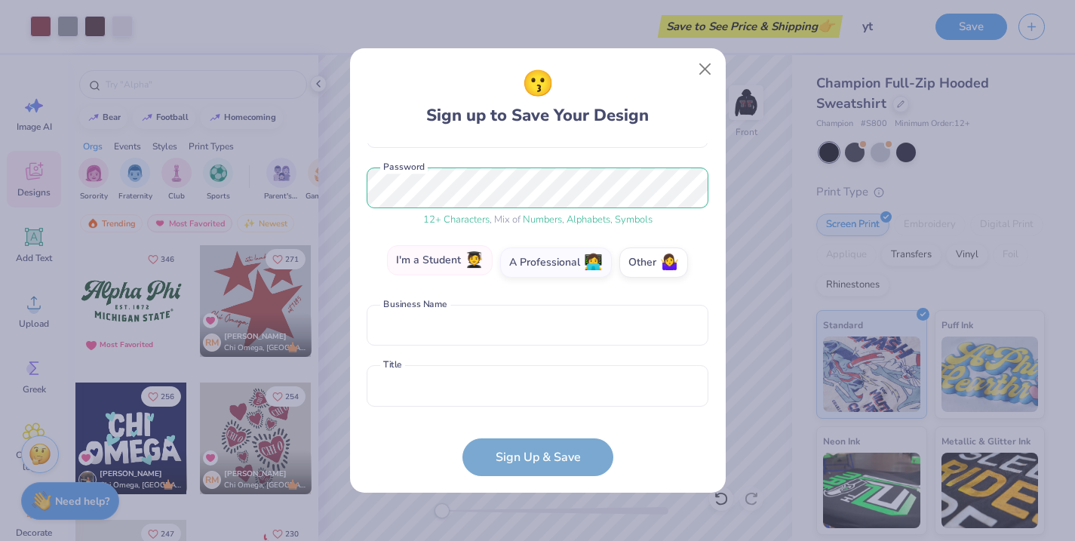
click at [457, 263] on label "I'm a Student 🧑‍🎓" at bounding box center [440, 260] width 106 height 30
click at [533, 435] on input "I'm a Student 🧑‍🎓" at bounding box center [538, 440] width 10 height 10
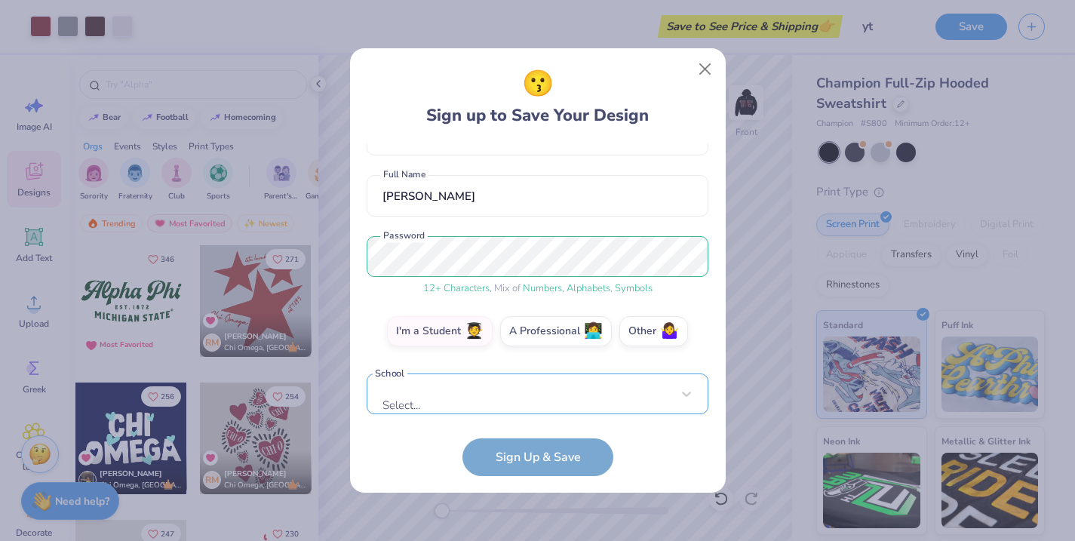
scroll to position [112, 0]
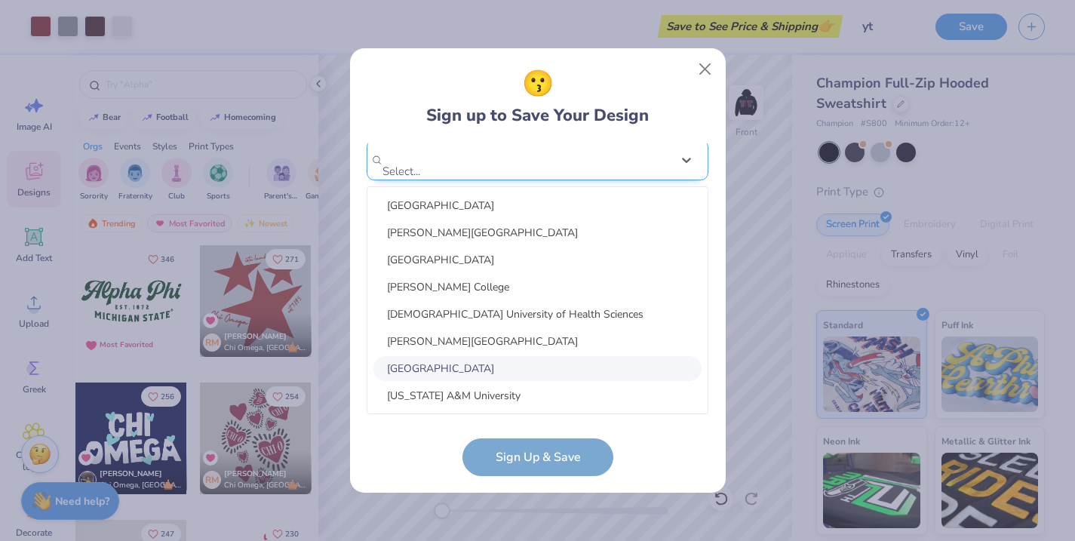
click at [517, 374] on div "option focused, 7 of 30. 30 results available. Use Up and Down to choose option…" at bounding box center [538, 277] width 342 height 275
click at [693, 157] on div "gtanson@gmail.com Email (184) 845-9451 Phone Gabrielle Tanson Full Name 12 + Ch…" at bounding box center [538, 278] width 342 height 271
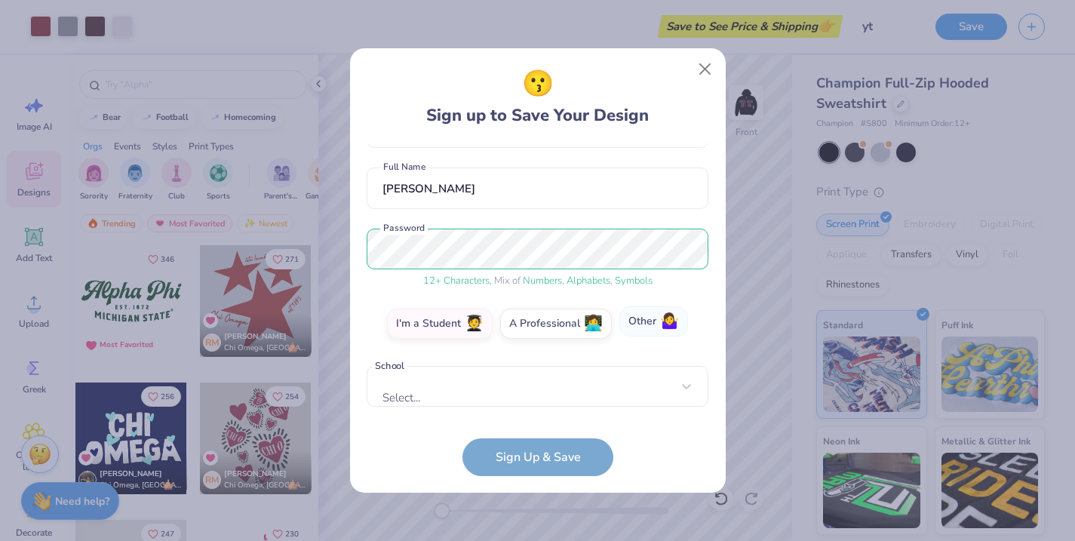
click at [668, 322] on span "🤷‍♀️" at bounding box center [669, 321] width 19 height 17
click at [543, 435] on input "Other 🤷‍♀️" at bounding box center [538, 440] width 10 height 10
click at [593, 383] on input "text" at bounding box center [538, 387] width 342 height 42
click at [558, 452] on form "gtanson@gmail.com Email (184) 845-9451 Phone Gabrielle Tanson Full Name 12 + Ch…" at bounding box center [538, 309] width 342 height 333
click at [542, 383] on input "text" at bounding box center [538, 387] width 342 height 42
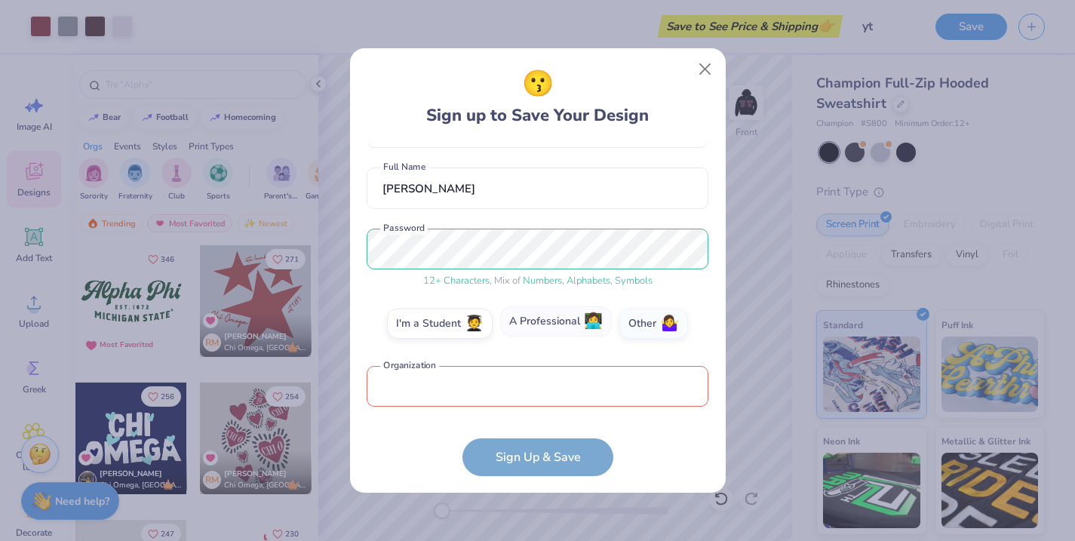
click at [542, 317] on label "A Professional 👩‍💻" at bounding box center [556, 321] width 112 height 30
click at [542, 435] on input "A Professional 👩‍💻" at bounding box center [538, 440] width 10 height 10
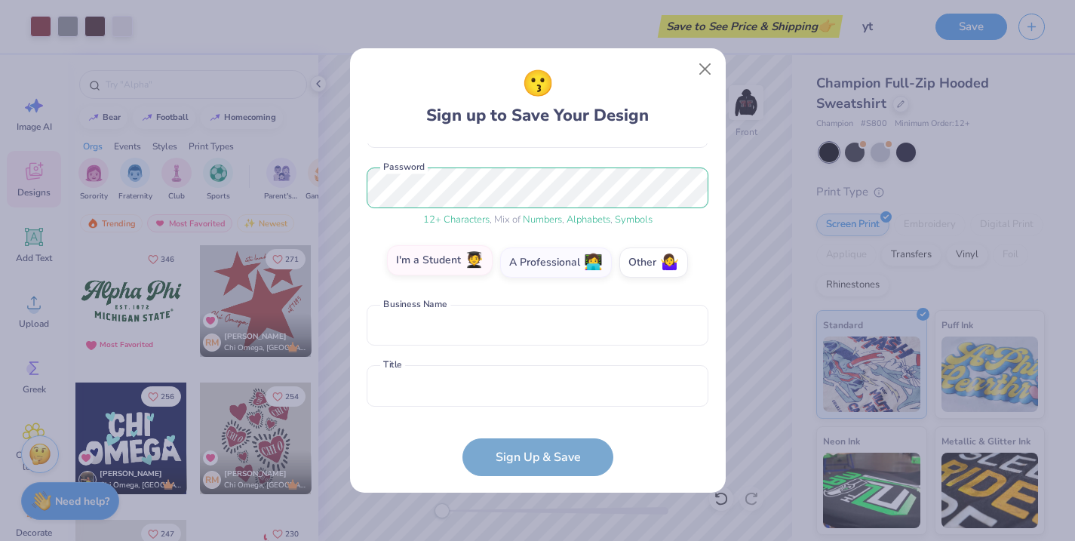
click at [472, 277] on div "I'm a Student 🧑‍🎓 A Professional 👩‍💻 Other 🤷‍♀️" at bounding box center [538, 266] width 342 height 38
click at [448, 257] on label "I'm a Student 🧑‍🎓" at bounding box center [440, 260] width 106 height 30
click at [533, 435] on input "I'm a Student 🧑‍🎓" at bounding box center [538, 440] width 10 height 10
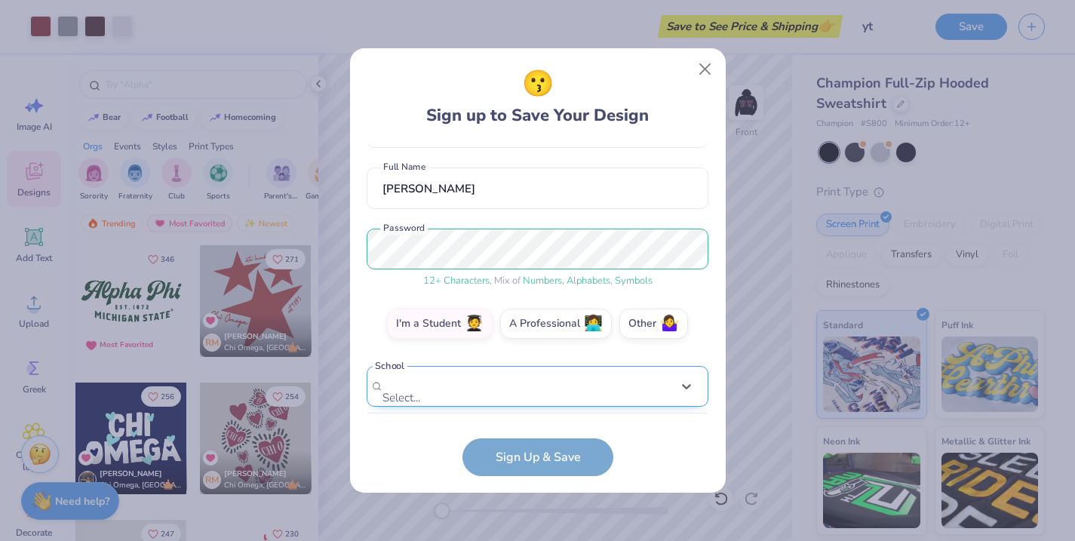
click at [467, 366] on div "option focused, 7 of 30. 30 results available. Use Up and Down to choose option…" at bounding box center [538, 503] width 342 height 275
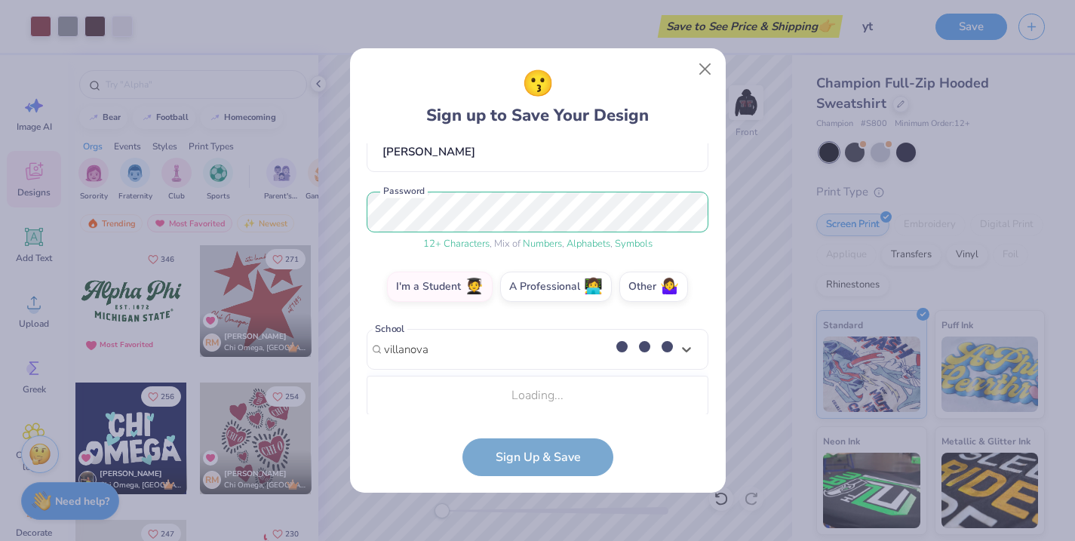
scroll to position [339, 0]
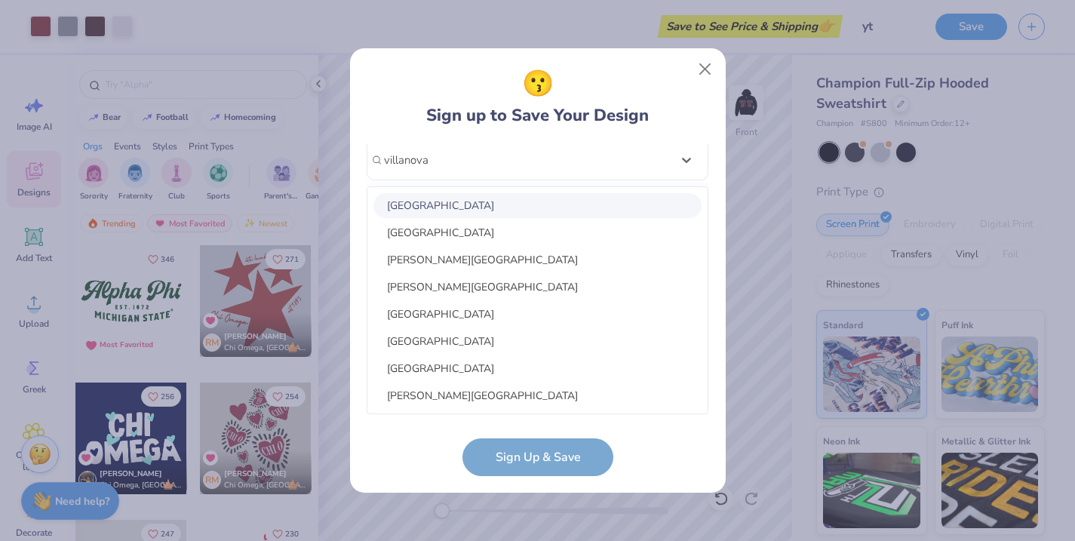
click at [484, 207] on div "Villanova University" at bounding box center [538, 205] width 328 height 25
type input "villanova"
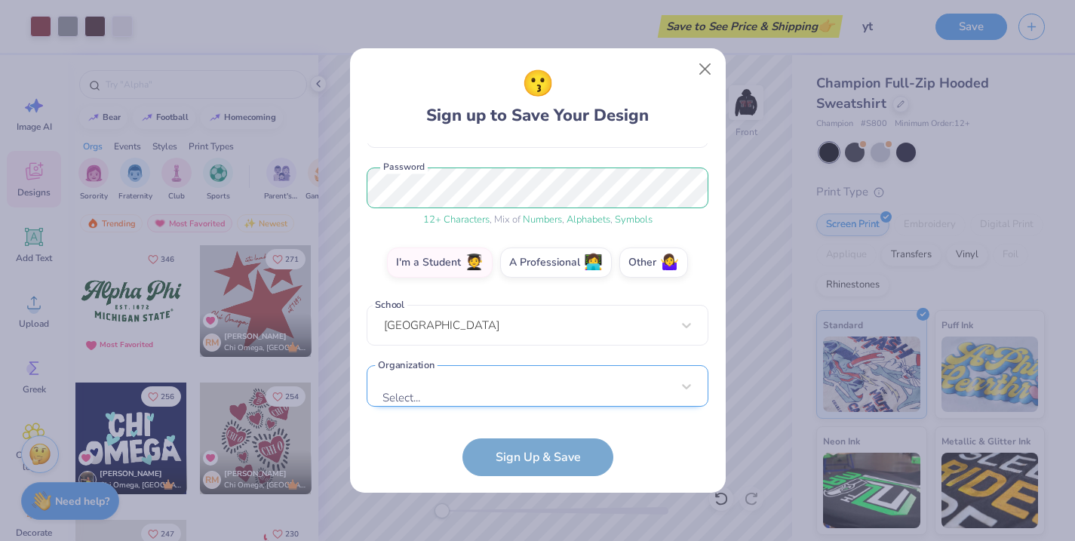
click at [502, 402] on div "gtanson@gmail.com Email (184) 845-9451 Phone Gabrielle Tanson Full Name 12 + Ch…" at bounding box center [538, 278] width 342 height 271
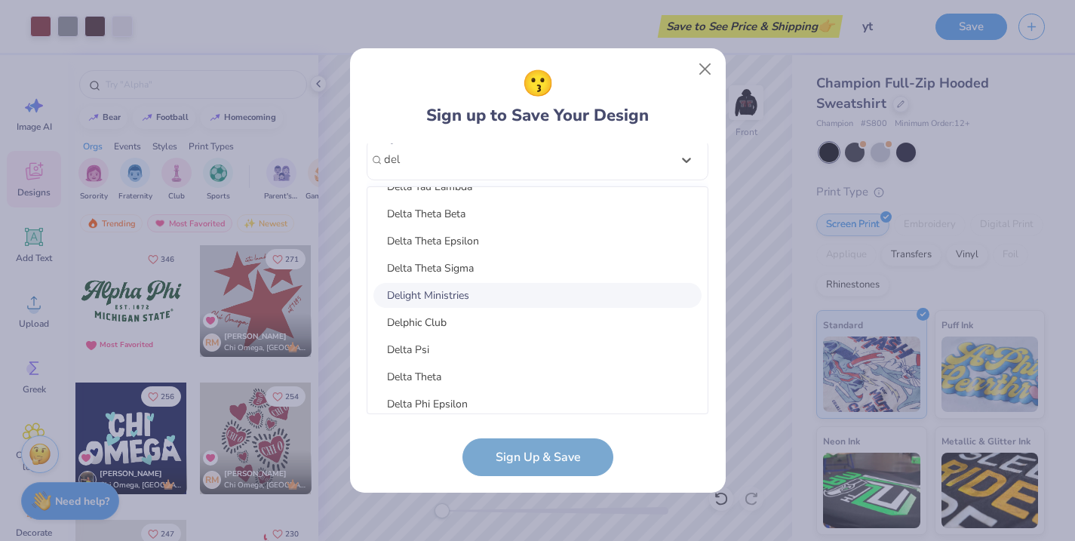
scroll to position [1055, 0]
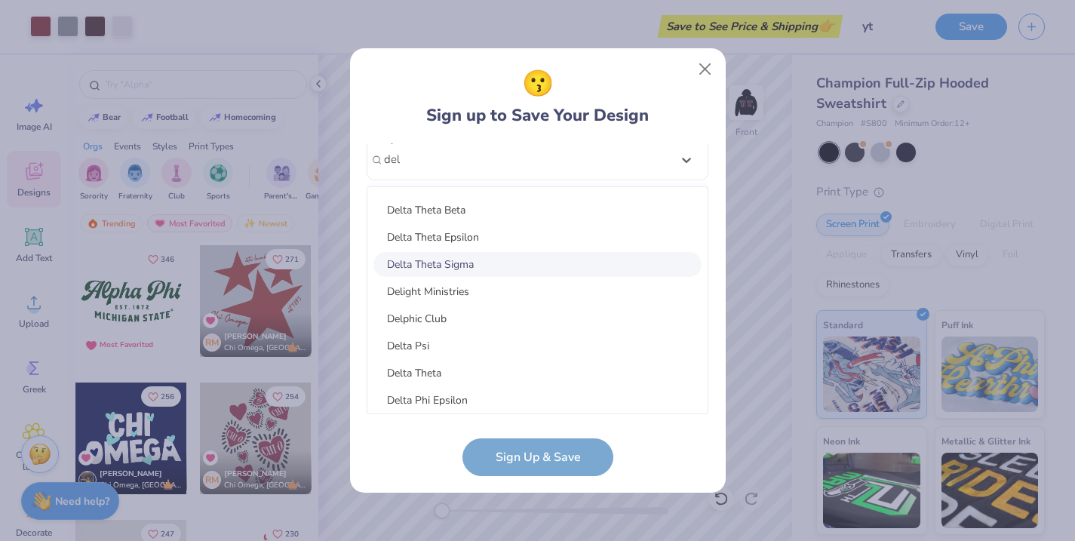
click at [487, 267] on div "Delta Theta Sigma" at bounding box center [538, 264] width 328 height 25
type input "del"
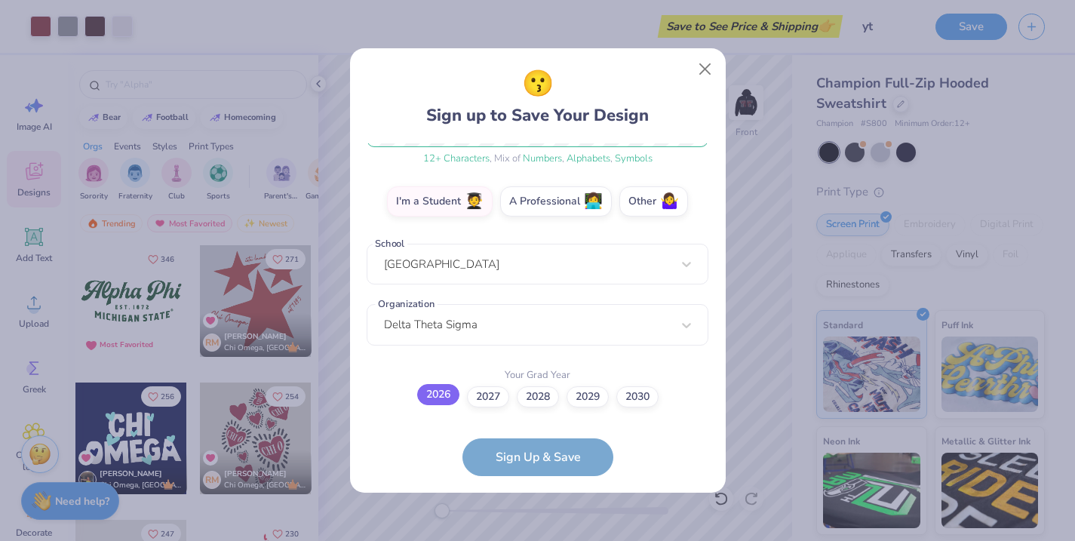
click at [438, 398] on label "2026" at bounding box center [438, 394] width 42 height 21
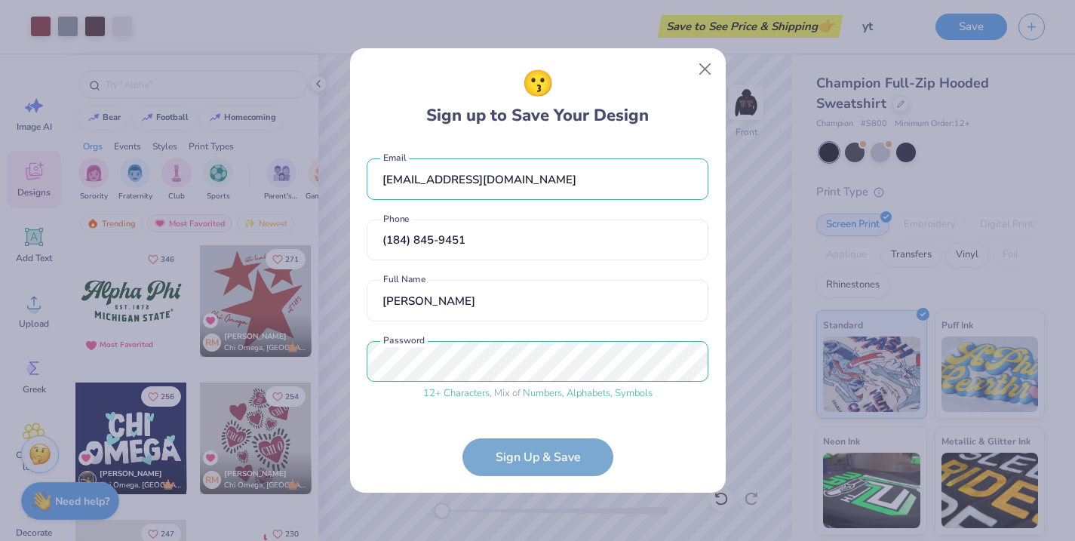
scroll to position [325, 0]
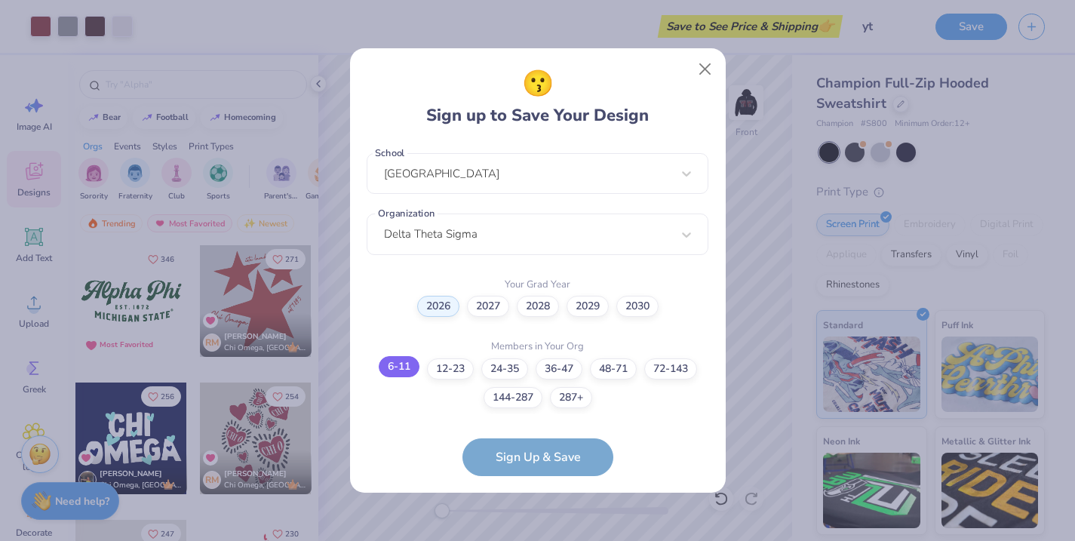
click at [392, 364] on label "6-11" at bounding box center [399, 366] width 41 height 21
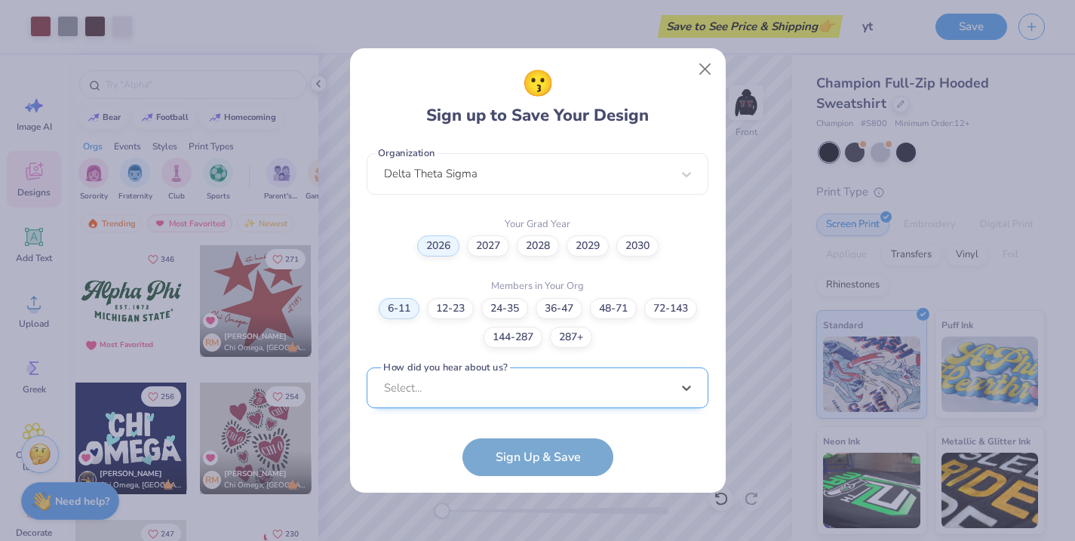
scroll to position [612, 0]
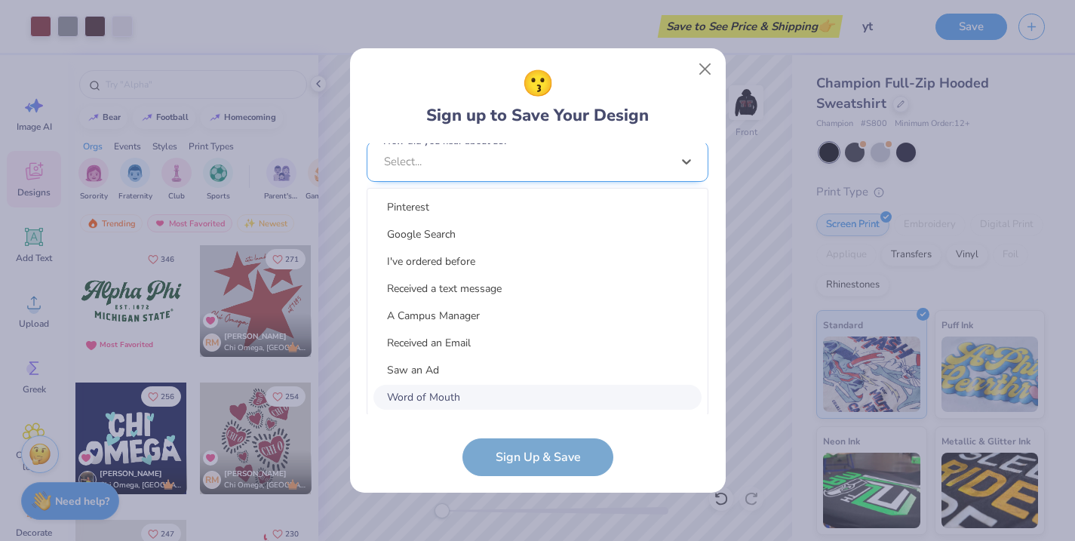
click at [503, 383] on div "option Word of Mouth focused, 8 of 15. 15 results available. Use Up and Down to…" at bounding box center [538, 278] width 342 height 275
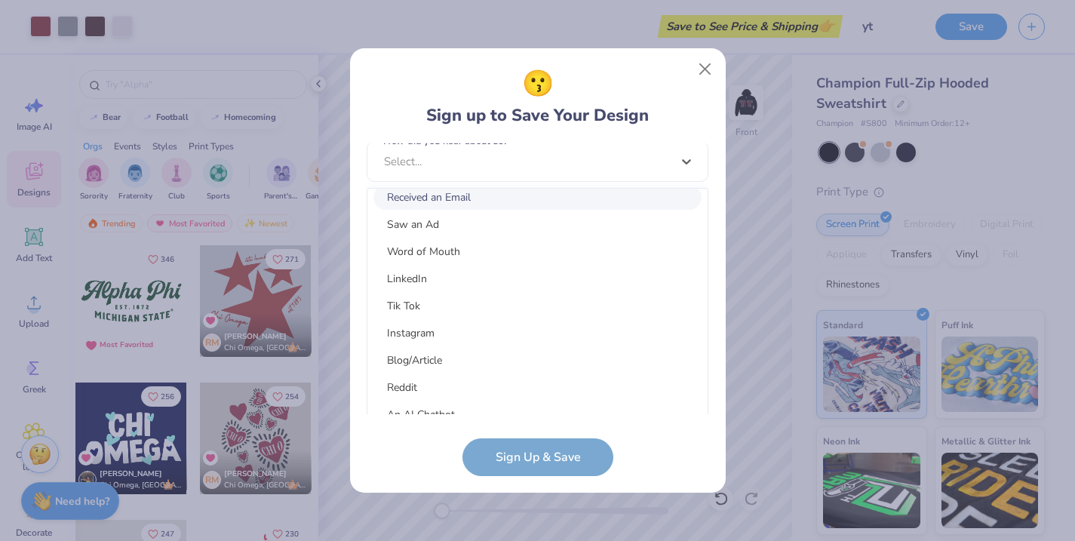
scroll to position [191, 0]
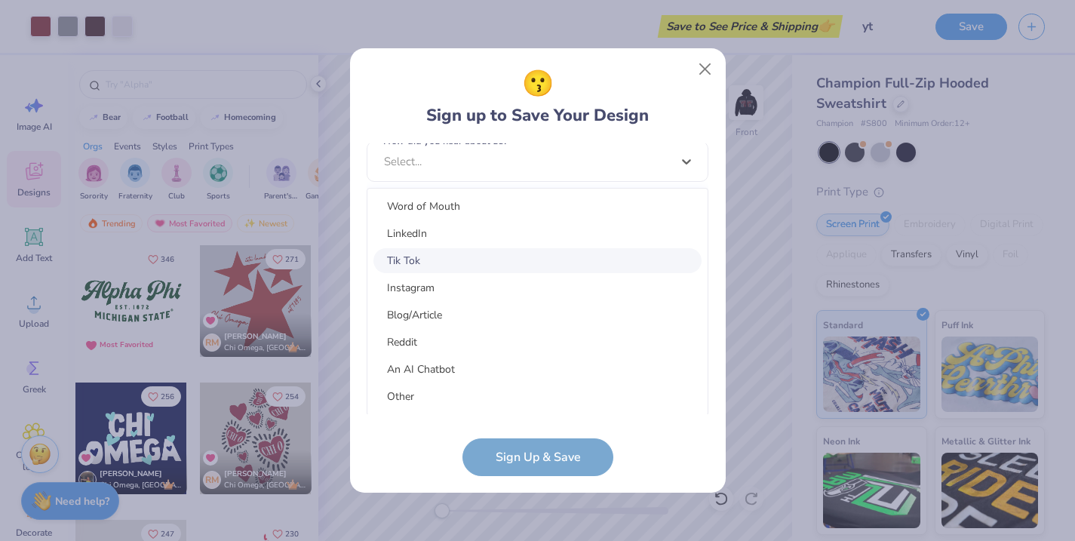
click at [476, 258] on div "Tik Tok" at bounding box center [538, 260] width 328 height 25
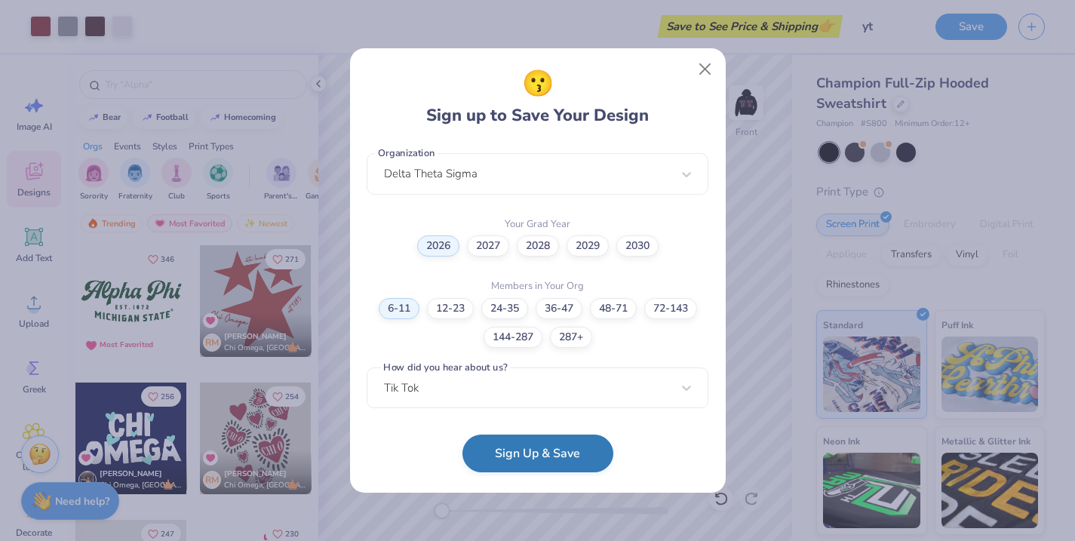
click at [526, 445] on button "Sign Up & Save" at bounding box center [538, 454] width 151 height 38
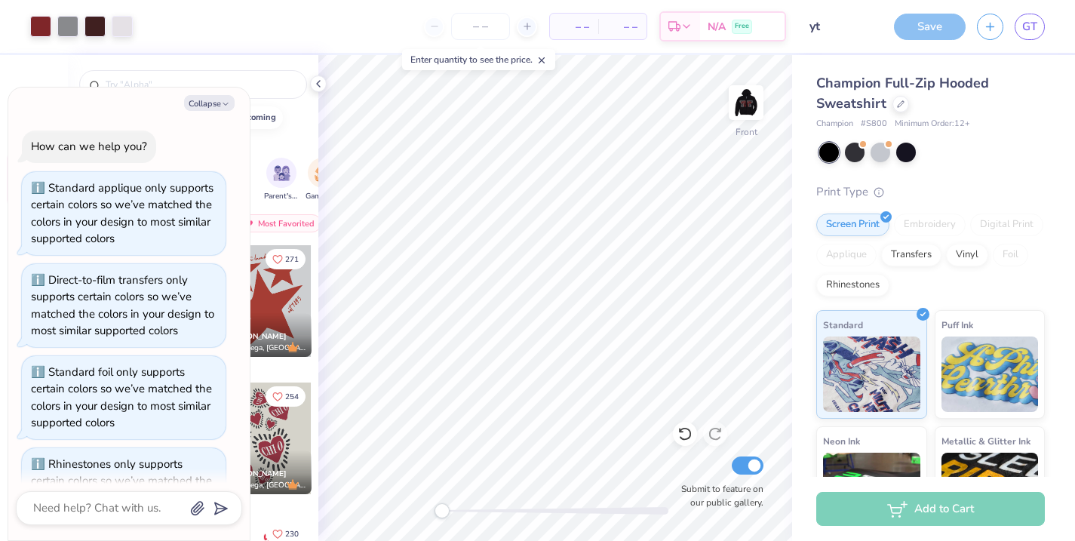
type textarea "x"
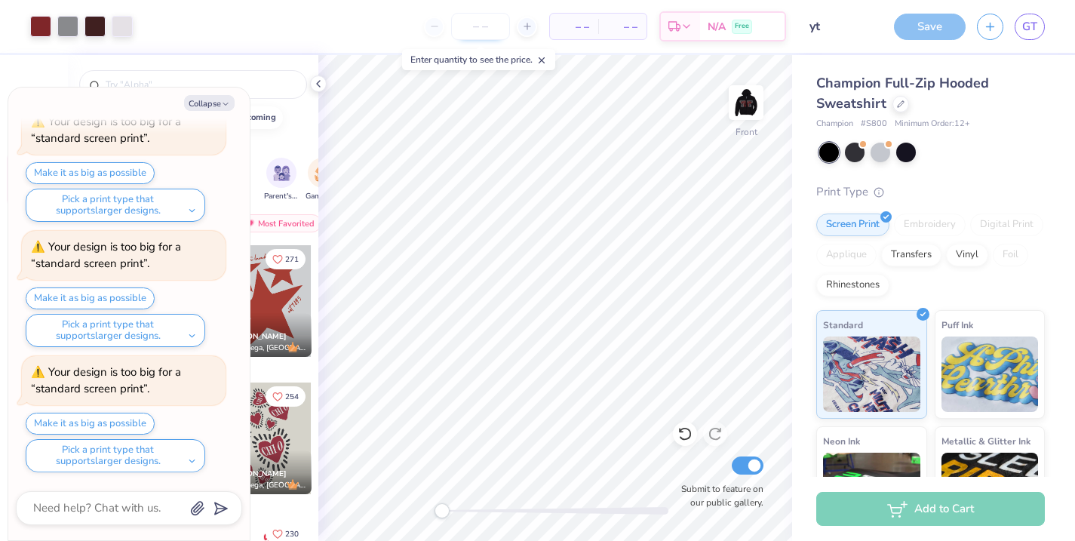
click at [493, 26] on input "number" at bounding box center [480, 26] width 59 height 27
click at [529, 25] on icon at bounding box center [527, 26] width 11 height 11
type input "12"
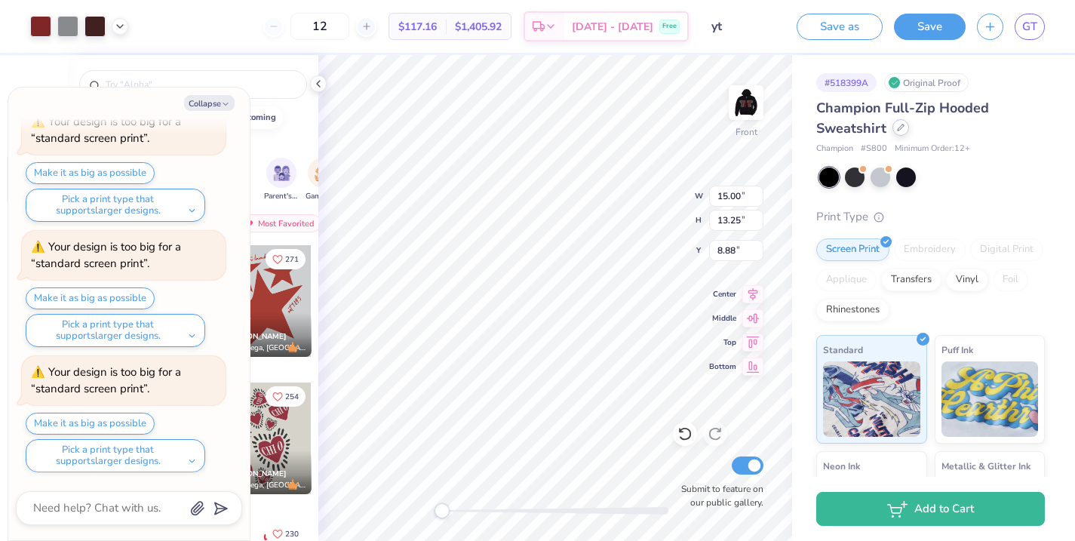
click at [901, 131] on icon at bounding box center [901, 128] width 8 height 8
type textarea "x"
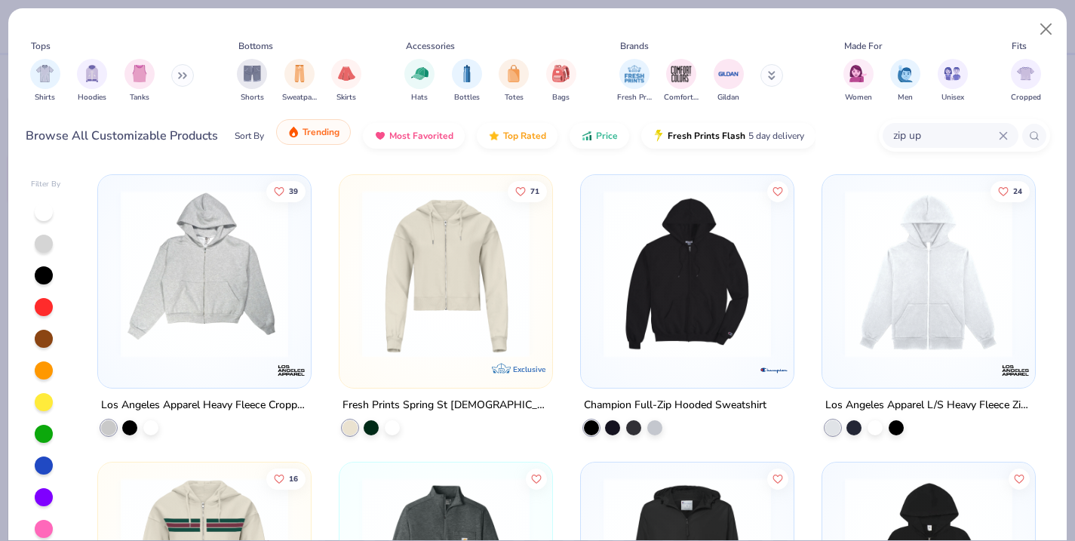
click at [332, 138] on button "Trending" at bounding box center [313, 132] width 75 height 26
click at [582, 137] on icon "button" at bounding box center [587, 132] width 12 height 14
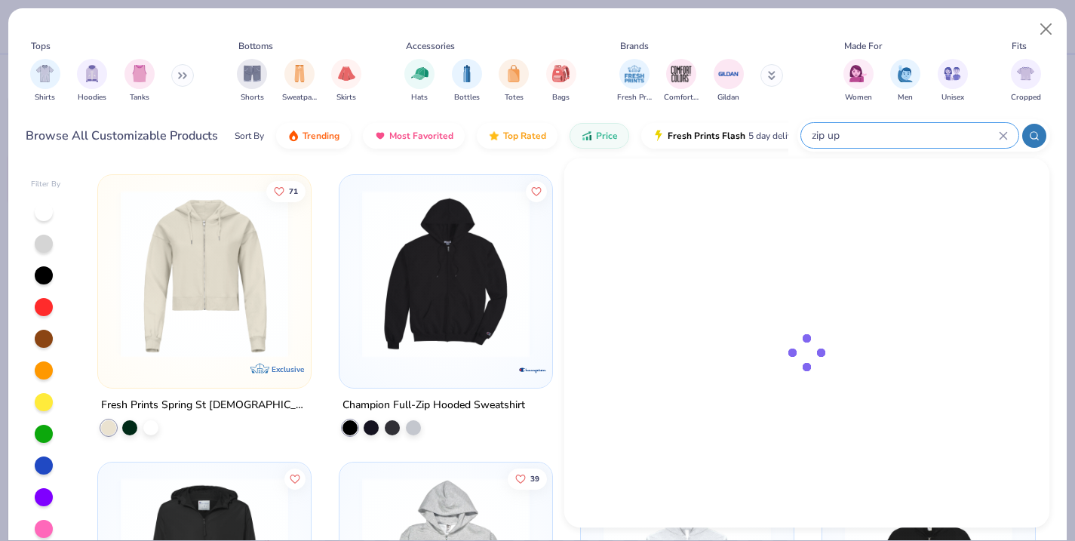
click at [998, 138] on input "zip up" at bounding box center [904, 135] width 189 height 17
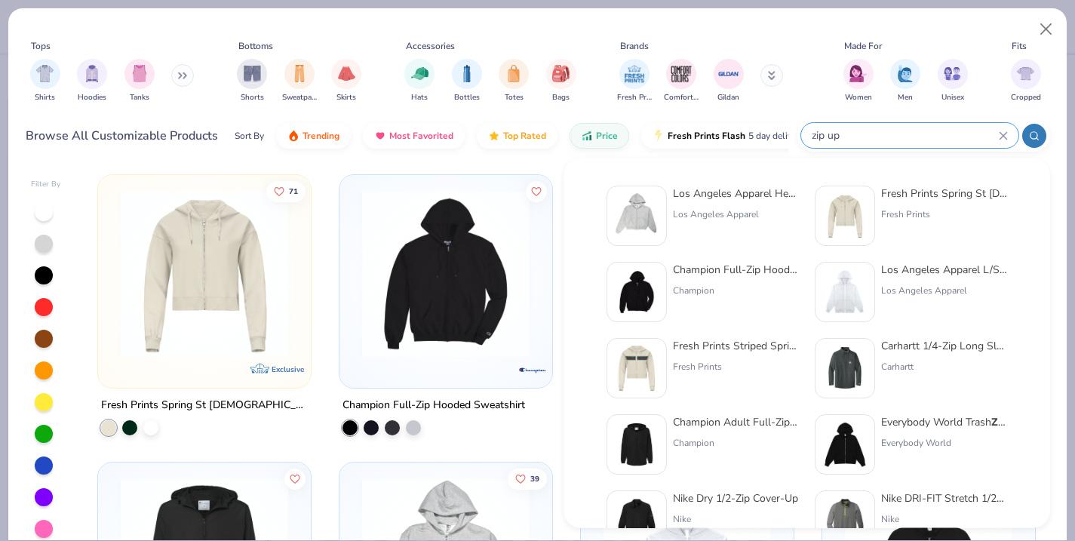
click at [1001, 138] on icon at bounding box center [1003, 135] width 7 height 7
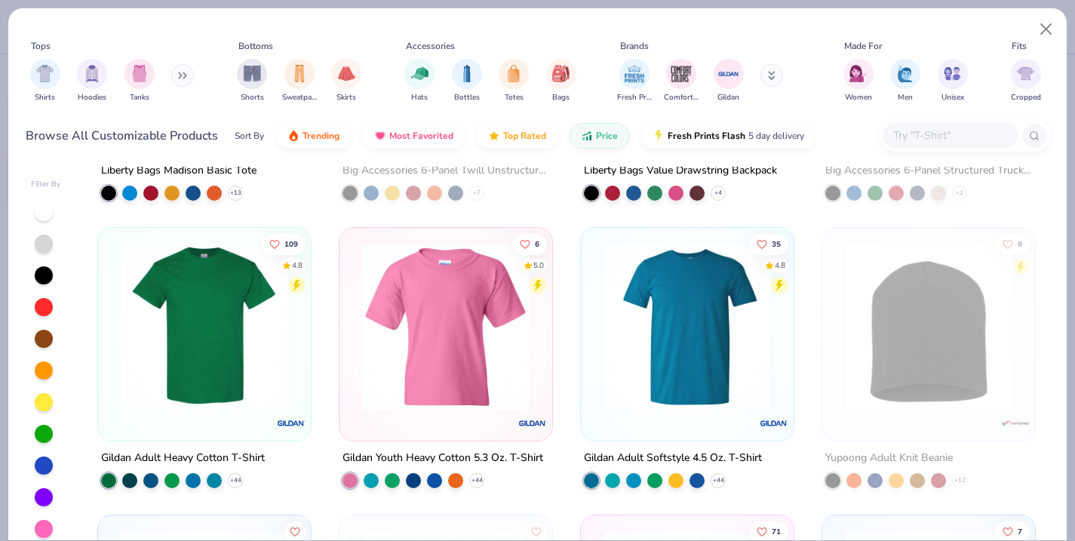
scroll to position [549, 0]
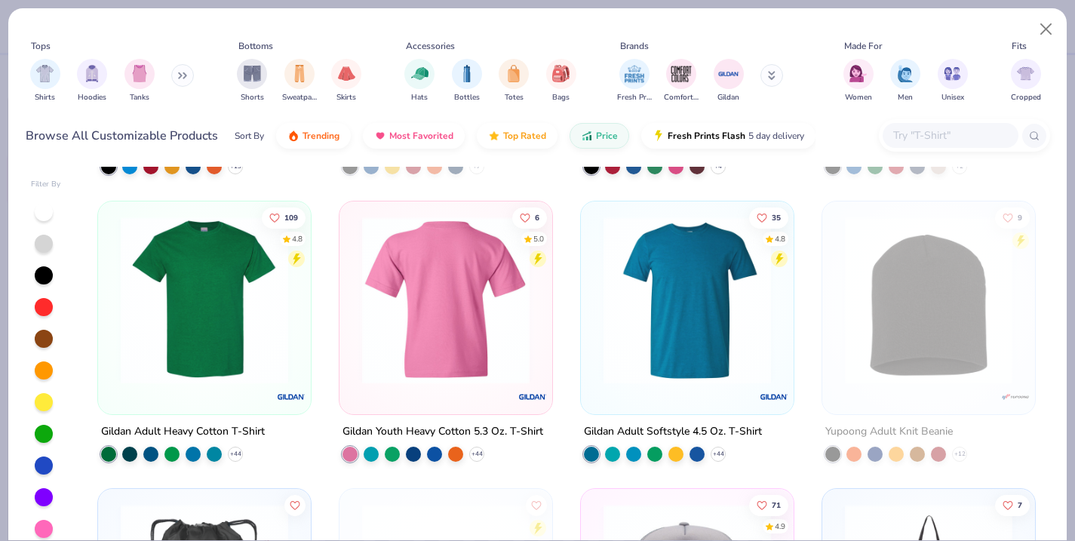
click at [223, 298] on img at bounding box center [204, 301] width 183 height 168
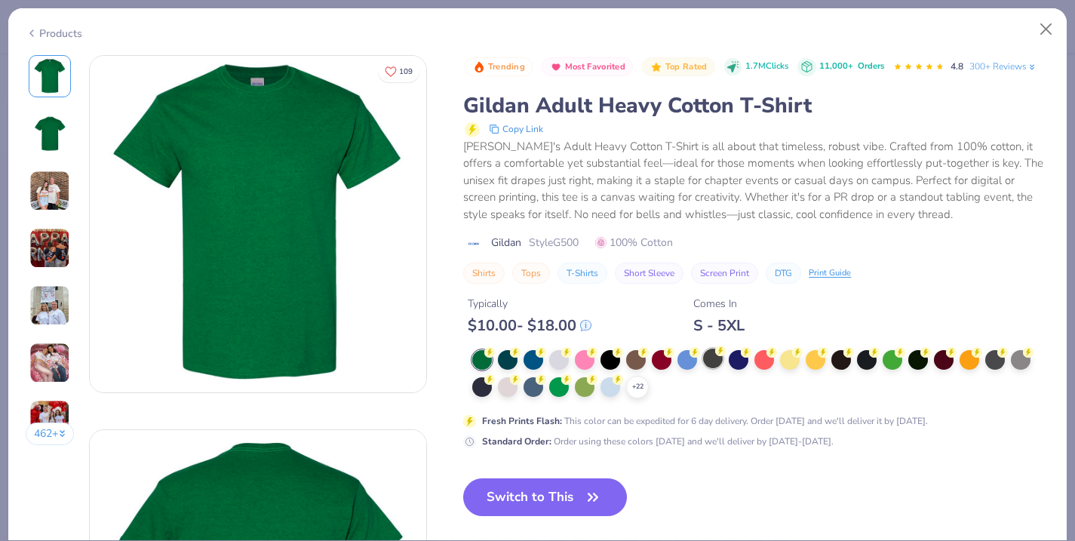
click at [715, 361] on div at bounding box center [713, 359] width 20 height 20
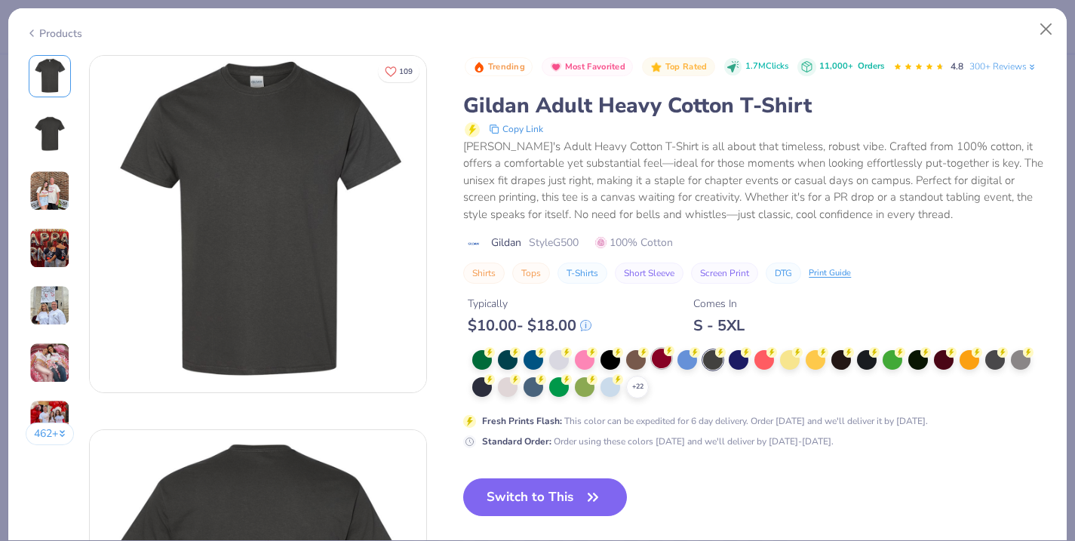
click at [654, 361] on div at bounding box center [662, 359] width 20 height 20
